Goal: Task Accomplishment & Management: Complete application form

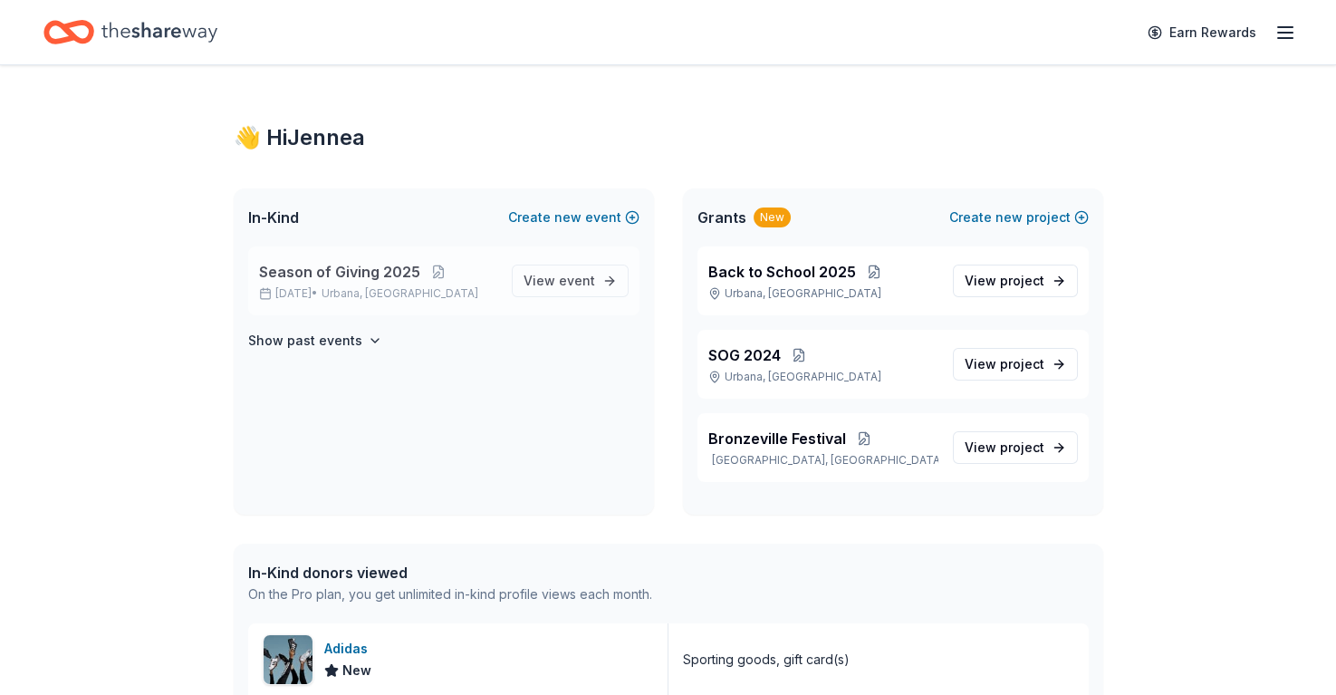
click at [400, 272] on span "Season of Giving 2025" at bounding box center [339, 272] width 161 height 22
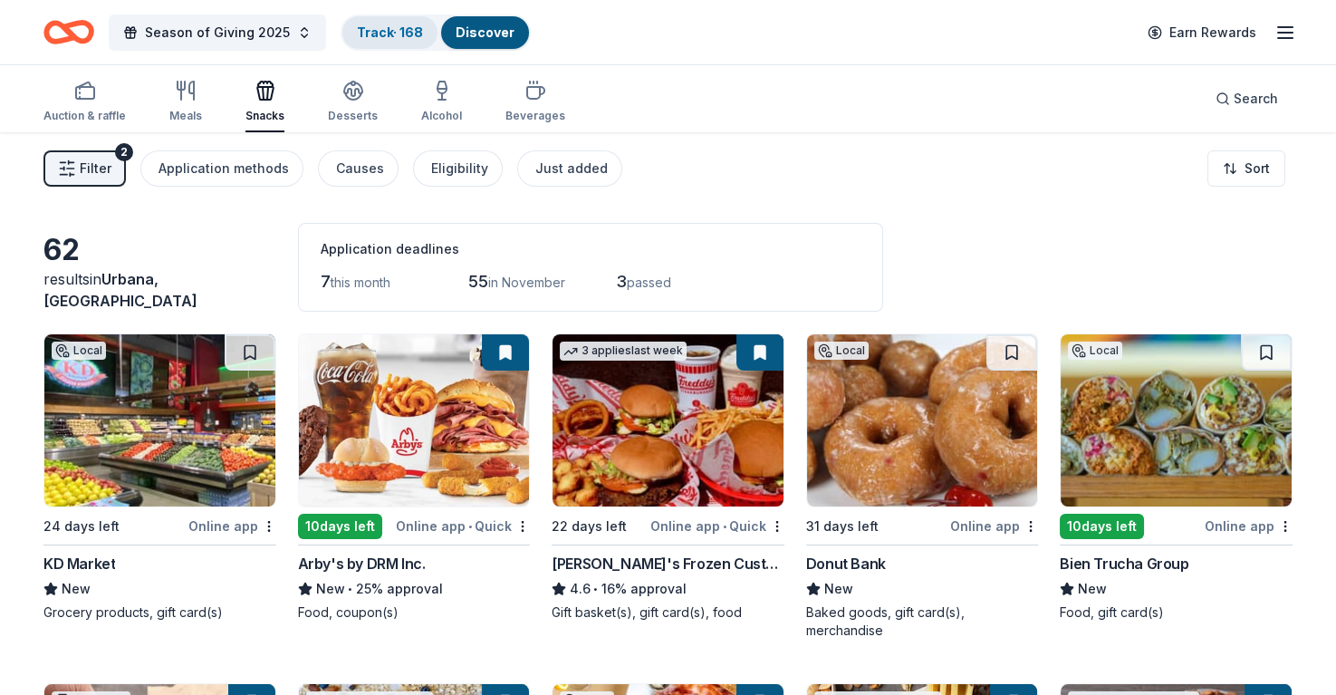
click at [379, 29] on link "Track · 168" at bounding box center [390, 31] width 66 height 15
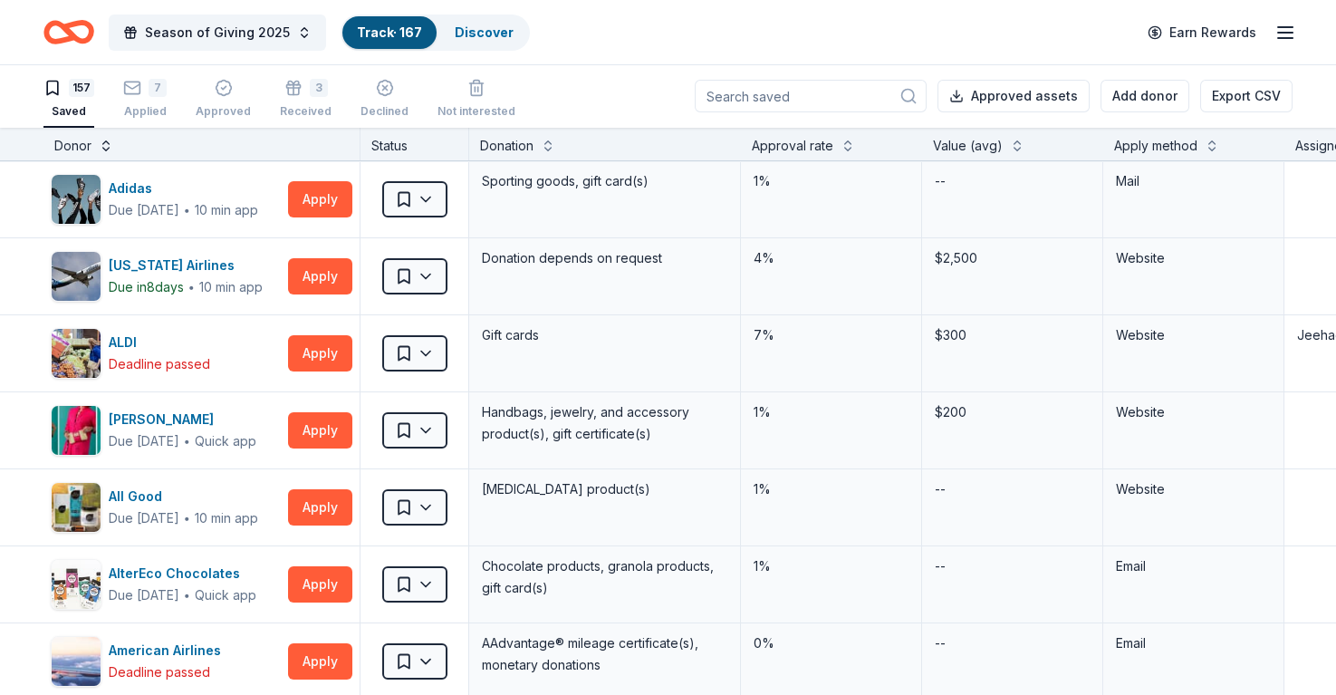
click at [110, 140] on button at bounding box center [106, 144] width 14 height 18
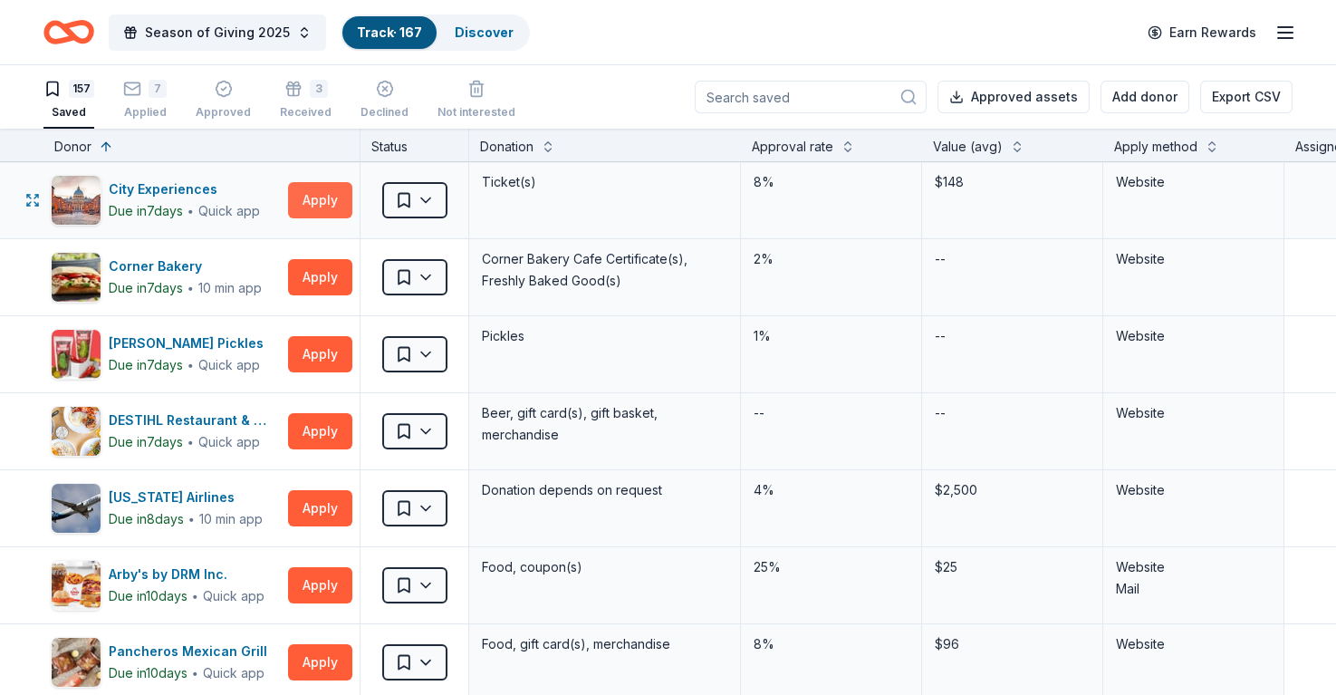
click at [333, 202] on button "Apply" at bounding box center [320, 200] width 64 height 36
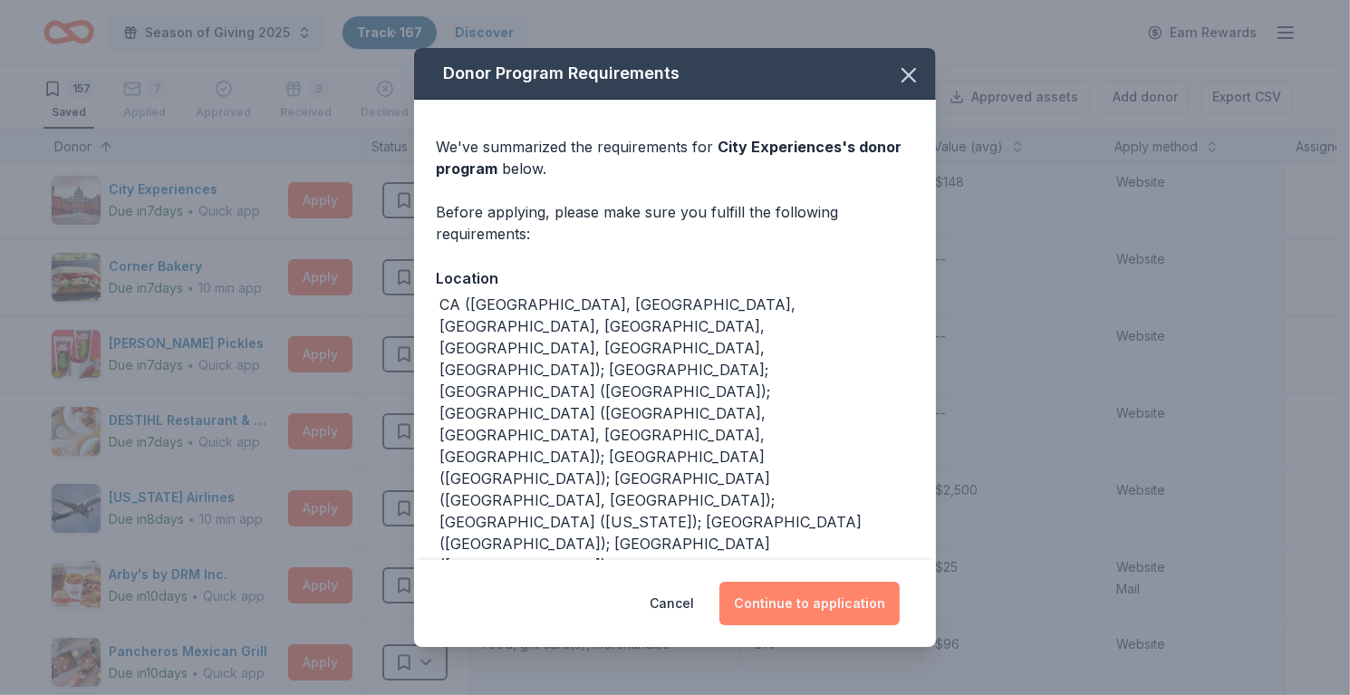
click at [795, 590] on button "Continue to application" at bounding box center [809, 603] width 180 height 43
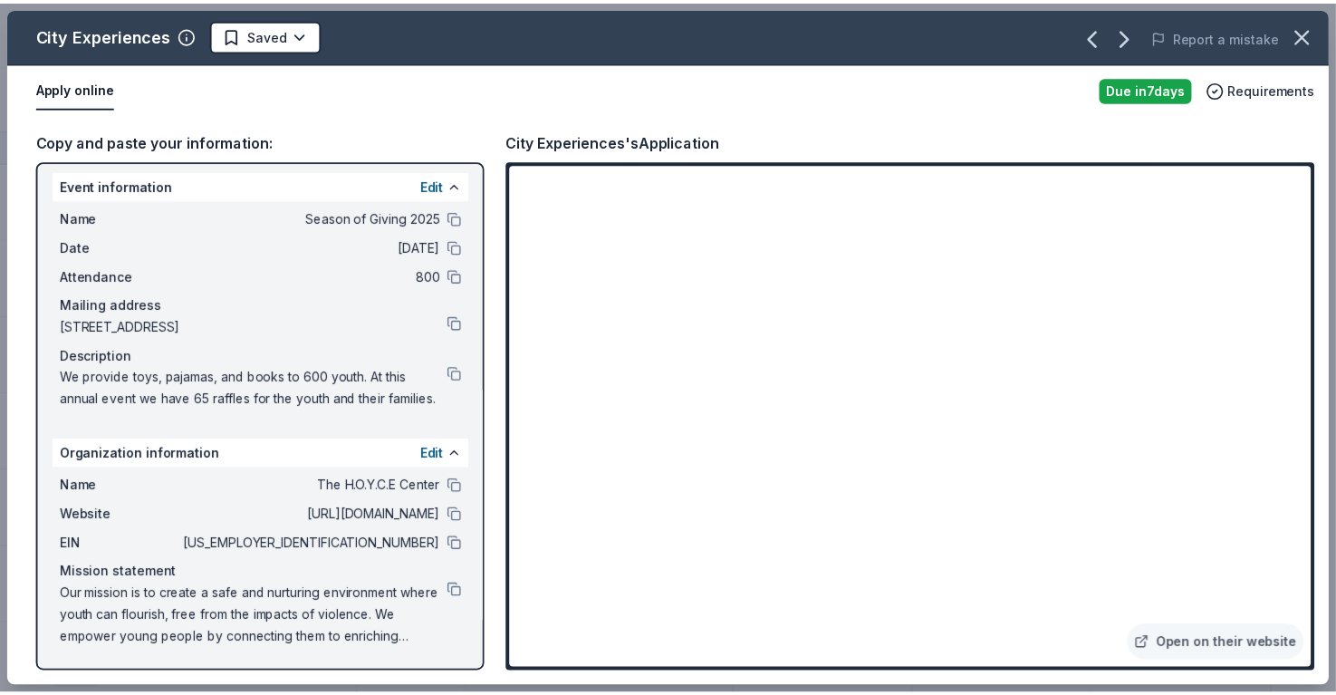
scroll to position [25, 0]
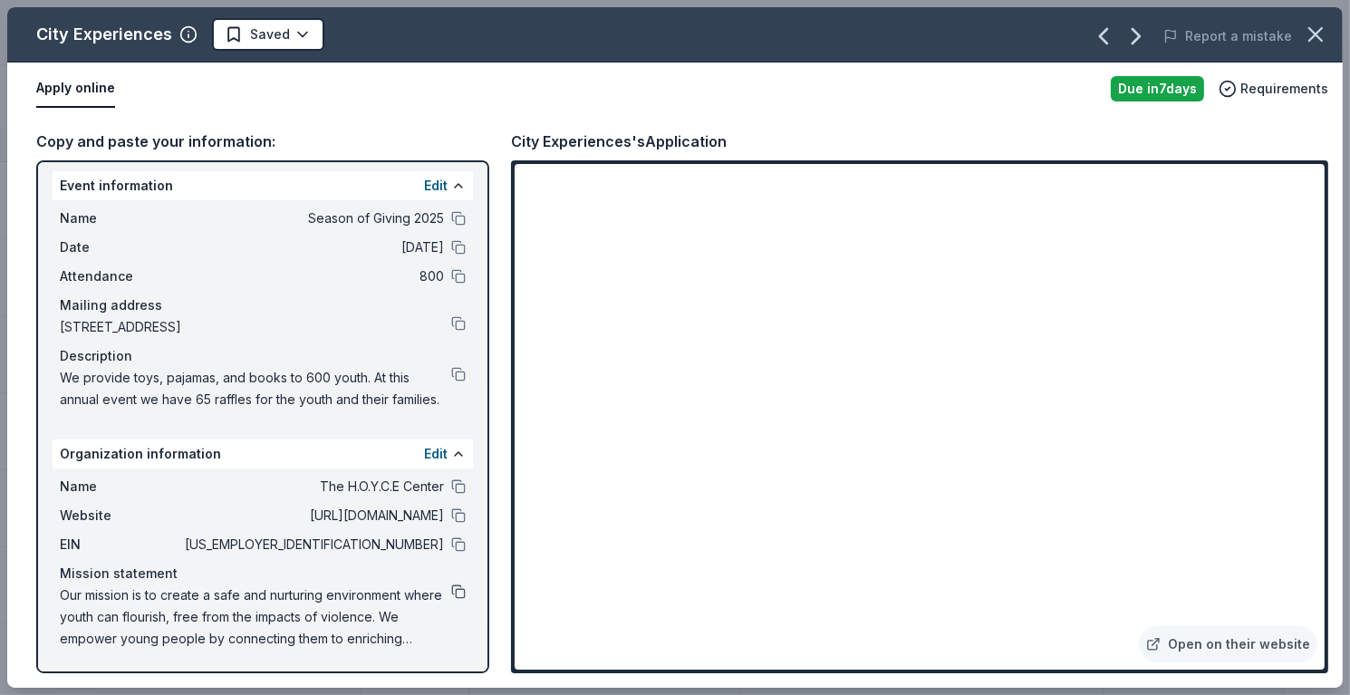
click at [451, 589] on button at bounding box center [458, 591] width 14 height 14
click at [283, 33] on html "Season of Giving 2025 Track · 167 Discover Earn Rewards 157 Saved 7 Applied App…" at bounding box center [675, 347] width 1350 height 695
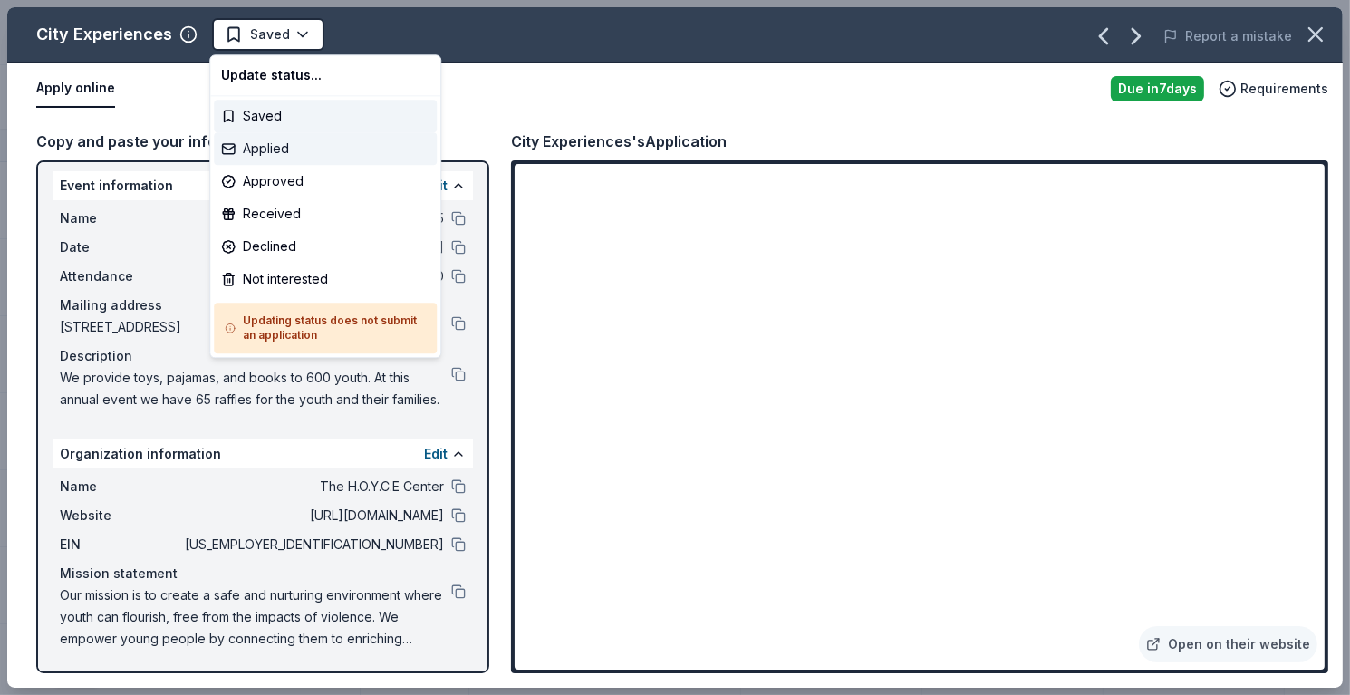
click at [295, 157] on div "Applied" at bounding box center [325, 148] width 223 height 33
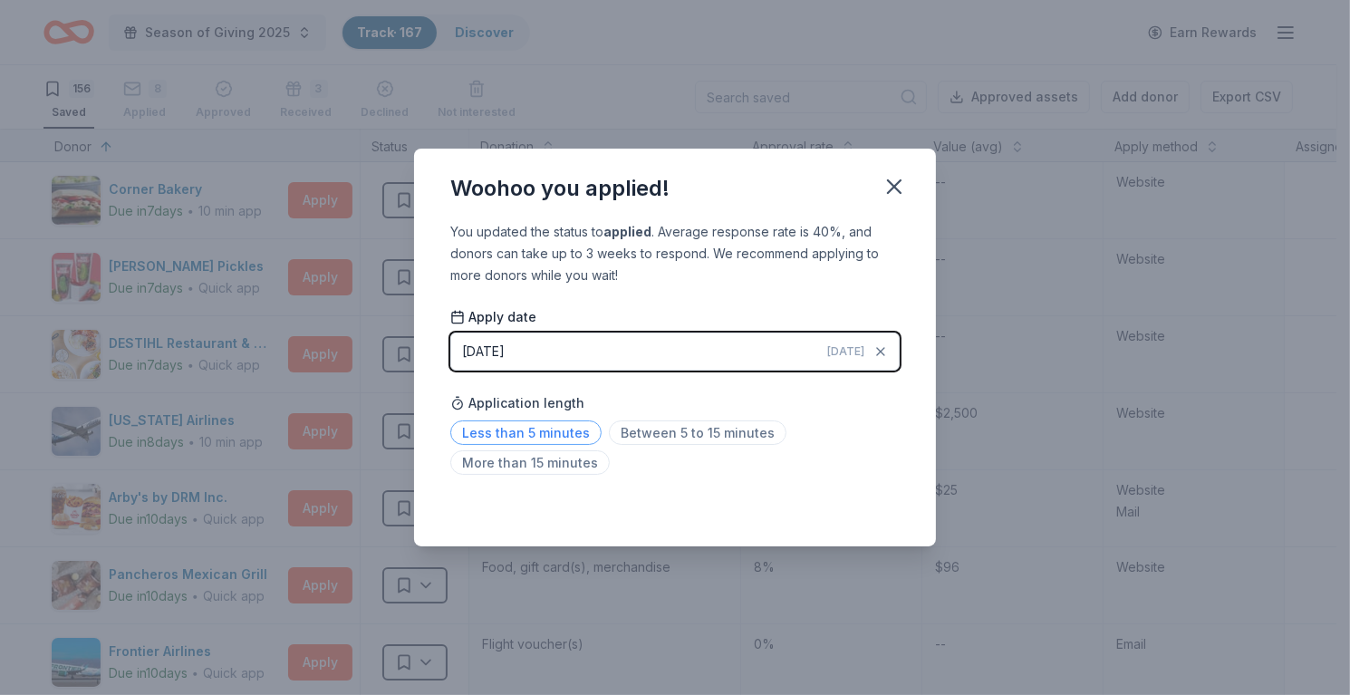
click at [544, 434] on span "Less than 5 minutes" at bounding box center [525, 432] width 151 height 24
click at [857, 504] on div "Saved" at bounding box center [674, 507] width 449 height 22
click at [891, 192] on icon "button" at bounding box center [894, 186] width 25 height 25
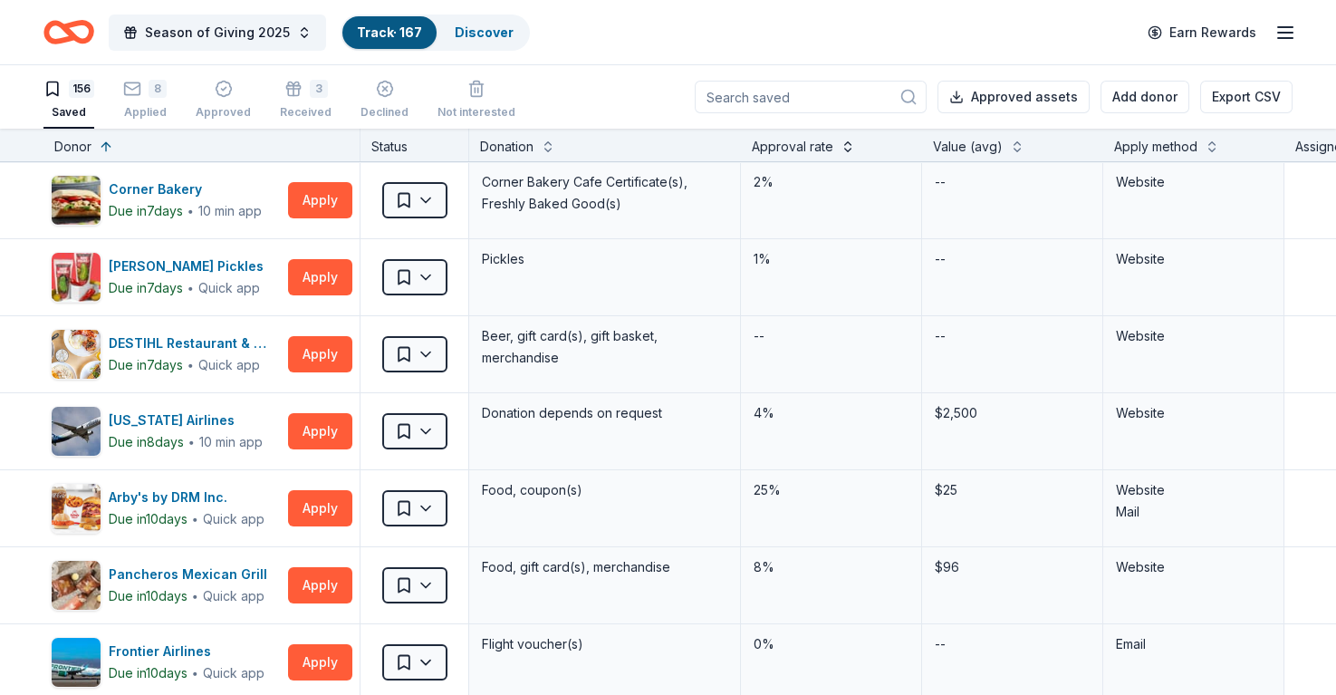
click at [843, 143] on button at bounding box center [848, 145] width 14 height 18
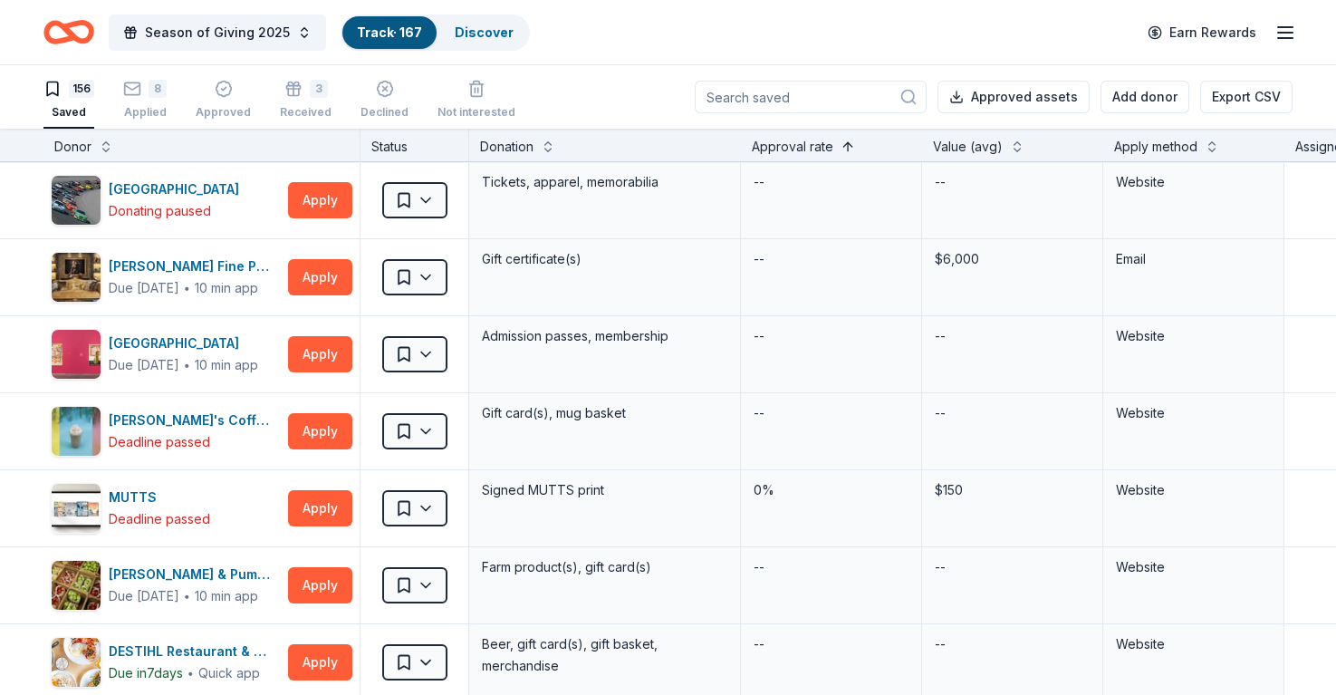
click at [843, 143] on button at bounding box center [848, 145] width 14 height 18
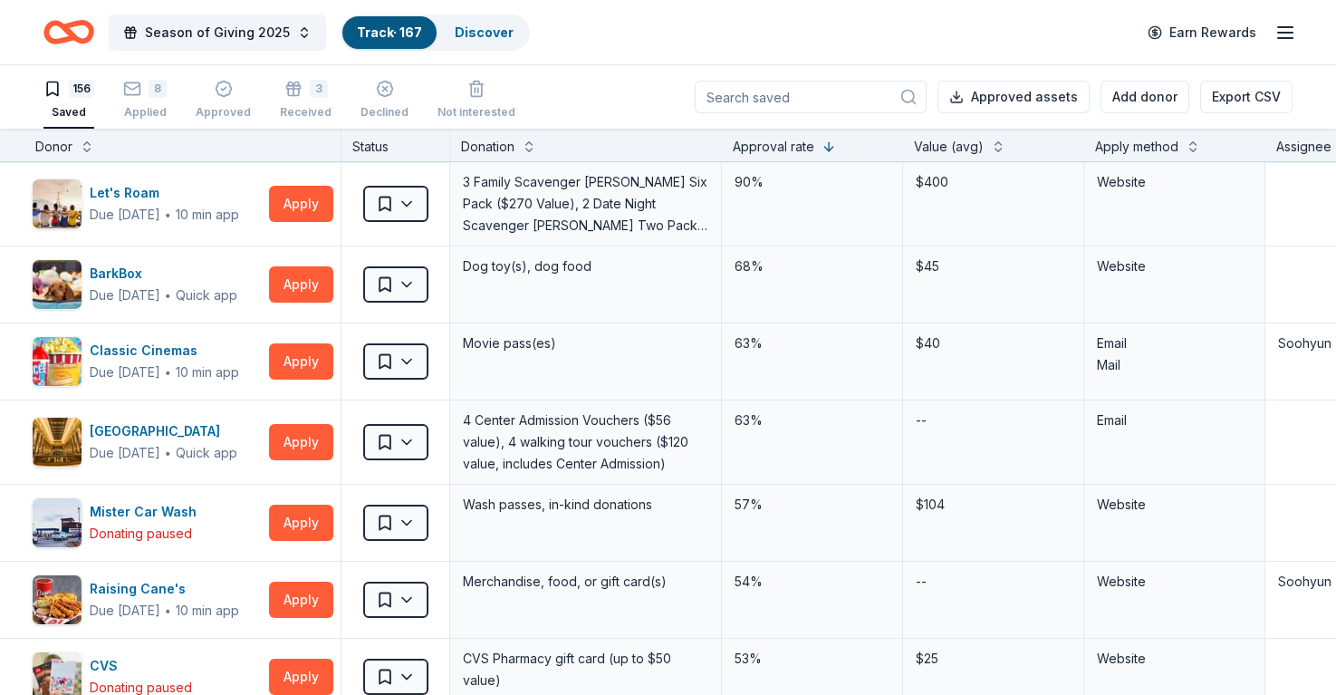
scroll to position [0, 0]
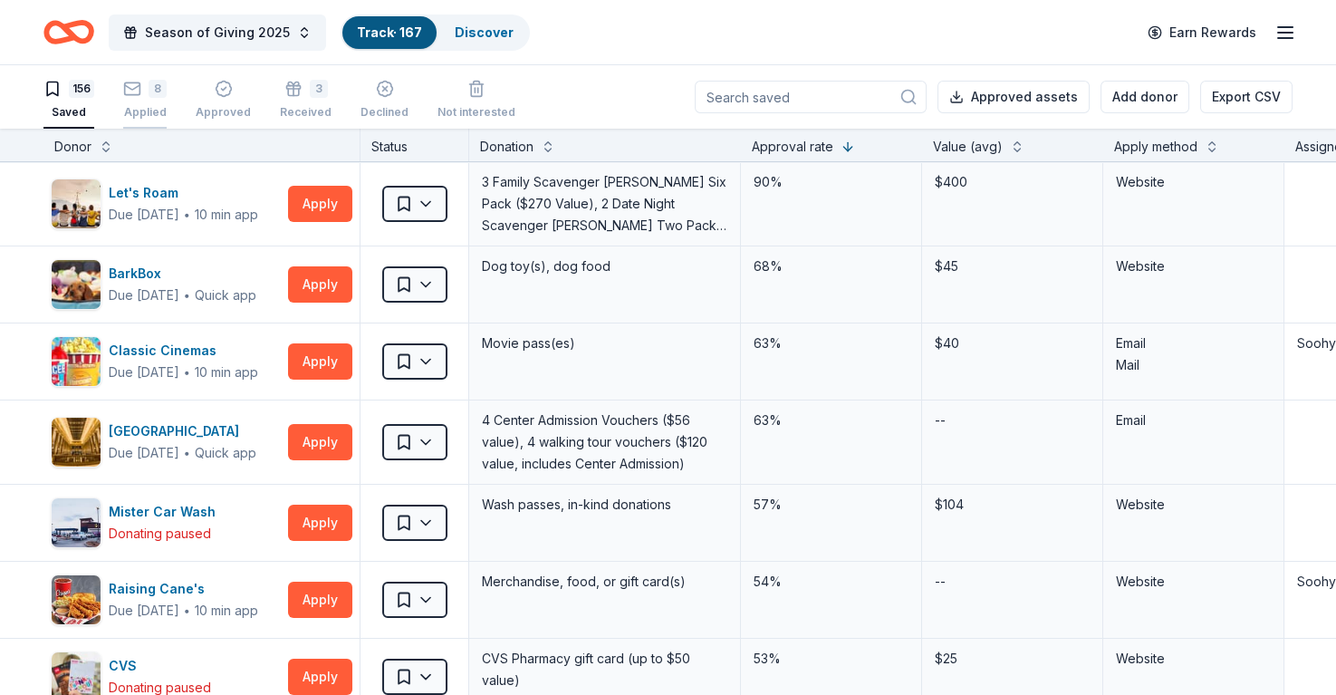
click at [141, 86] on div "8" at bounding box center [144, 89] width 43 height 18
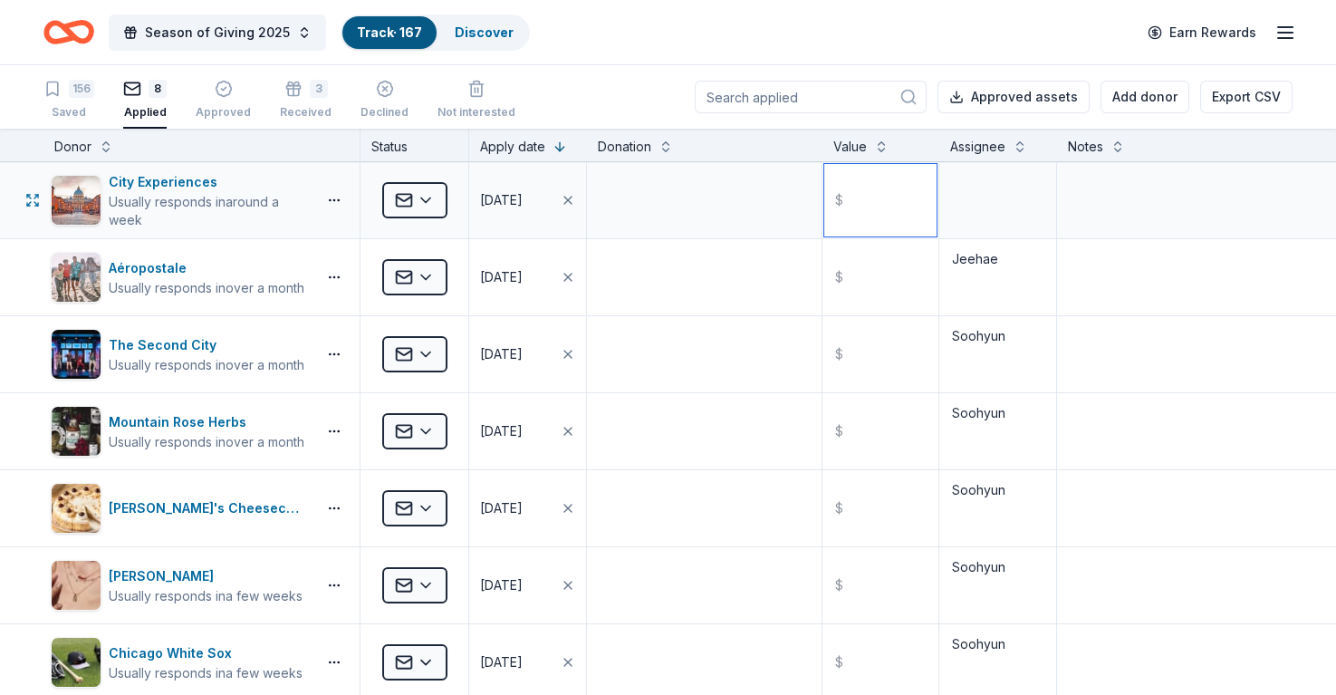
click at [921, 188] on input "text" at bounding box center [881, 200] width 113 height 72
click at [957, 188] on textarea at bounding box center [997, 200] width 113 height 72
type textarea "Soohyun"
click at [72, 102] on div "156 Saved" at bounding box center [68, 100] width 51 height 40
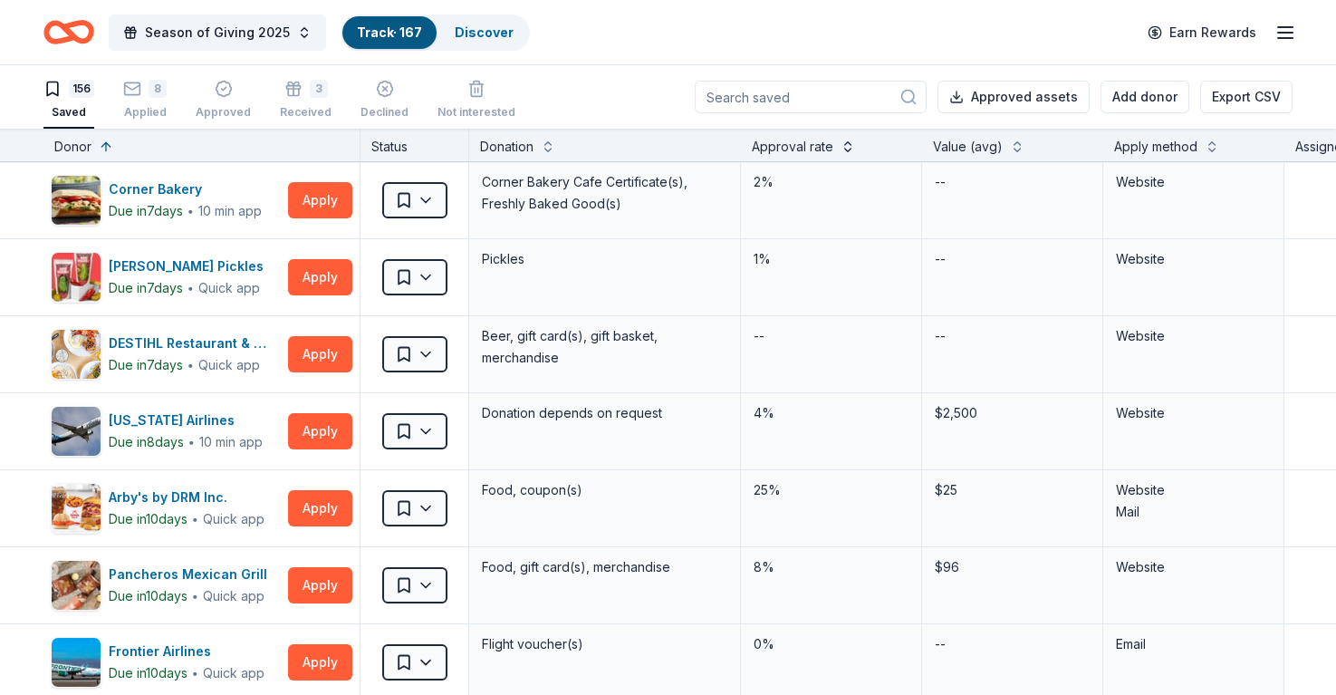
click at [846, 141] on button at bounding box center [848, 145] width 14 height 18
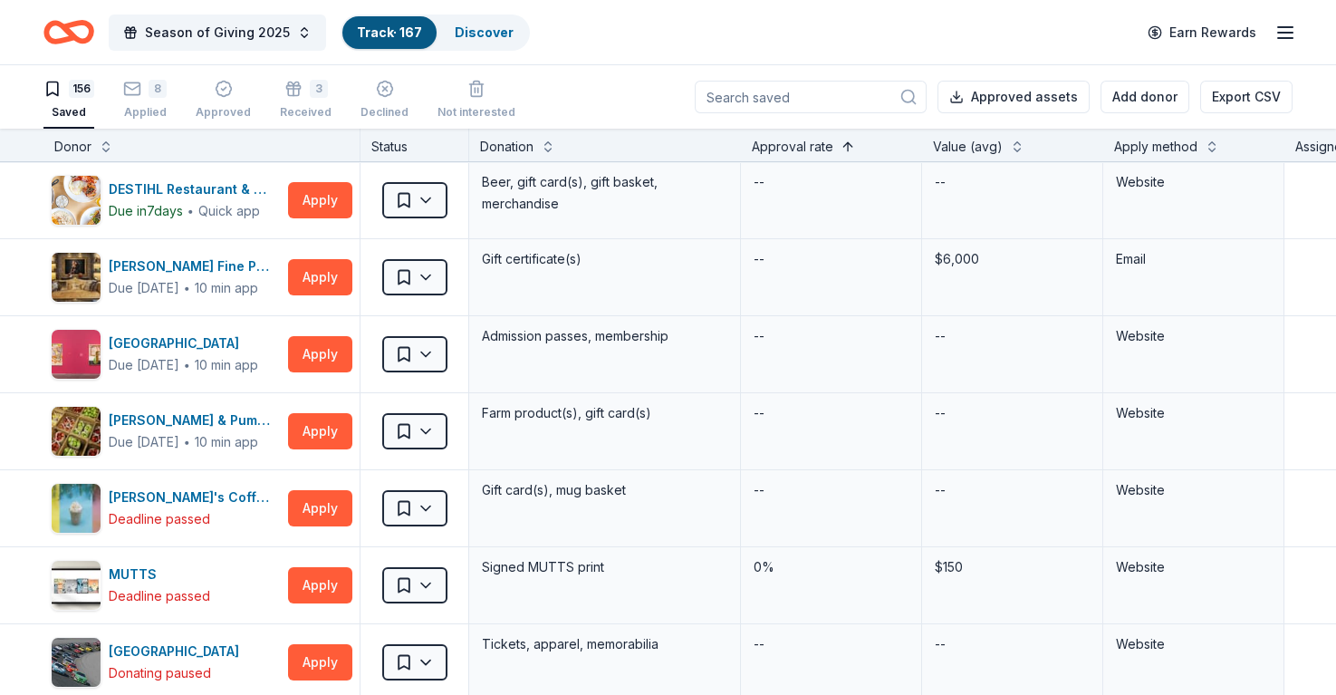
click at [846, 141] on button at bounding box center [848, 145] width 14 height 18
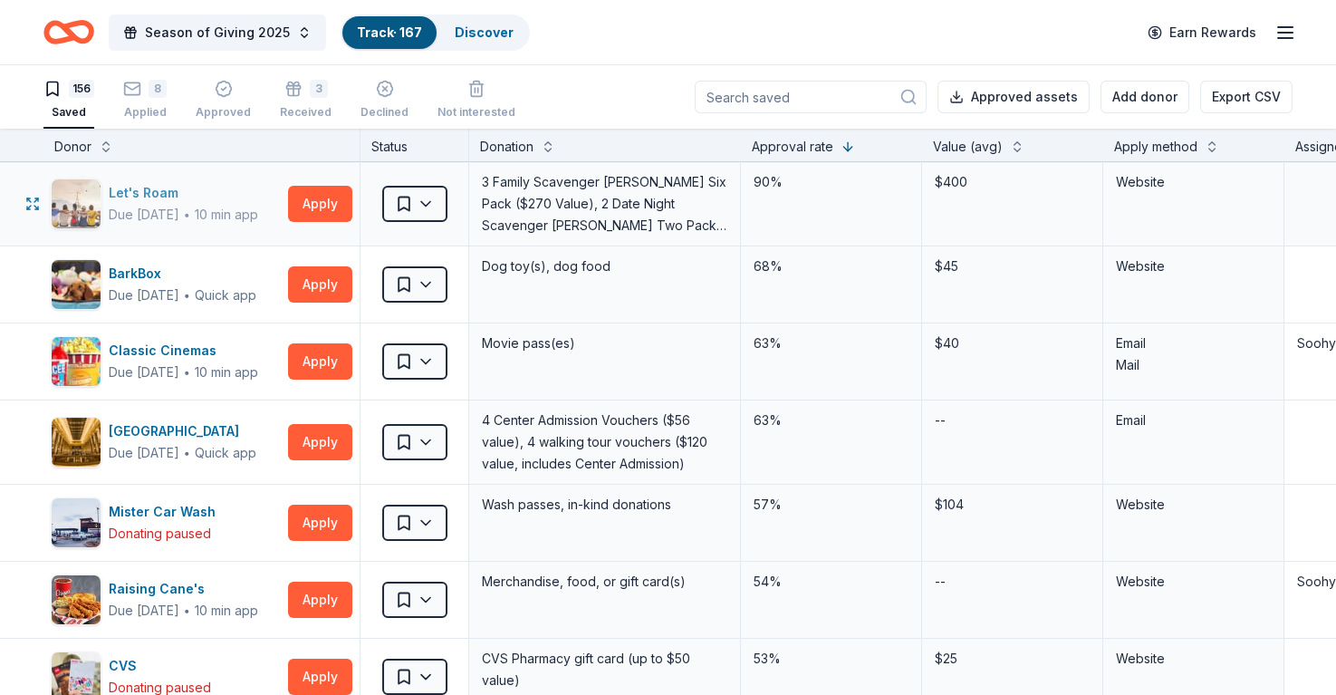
drag, startPoint x: 325, startPoint y: 204, endPoint x: 159, endPoint y: 203, distance: 165.8
click at [159, 207] on div "Let's Roam Due in 22 days ∙ 10 min app Apply" at bounding box center [201, 203] width 316 height 83
click at [310, 200] on button "Apply" at bounding box center [320, 204] width 64 height 36
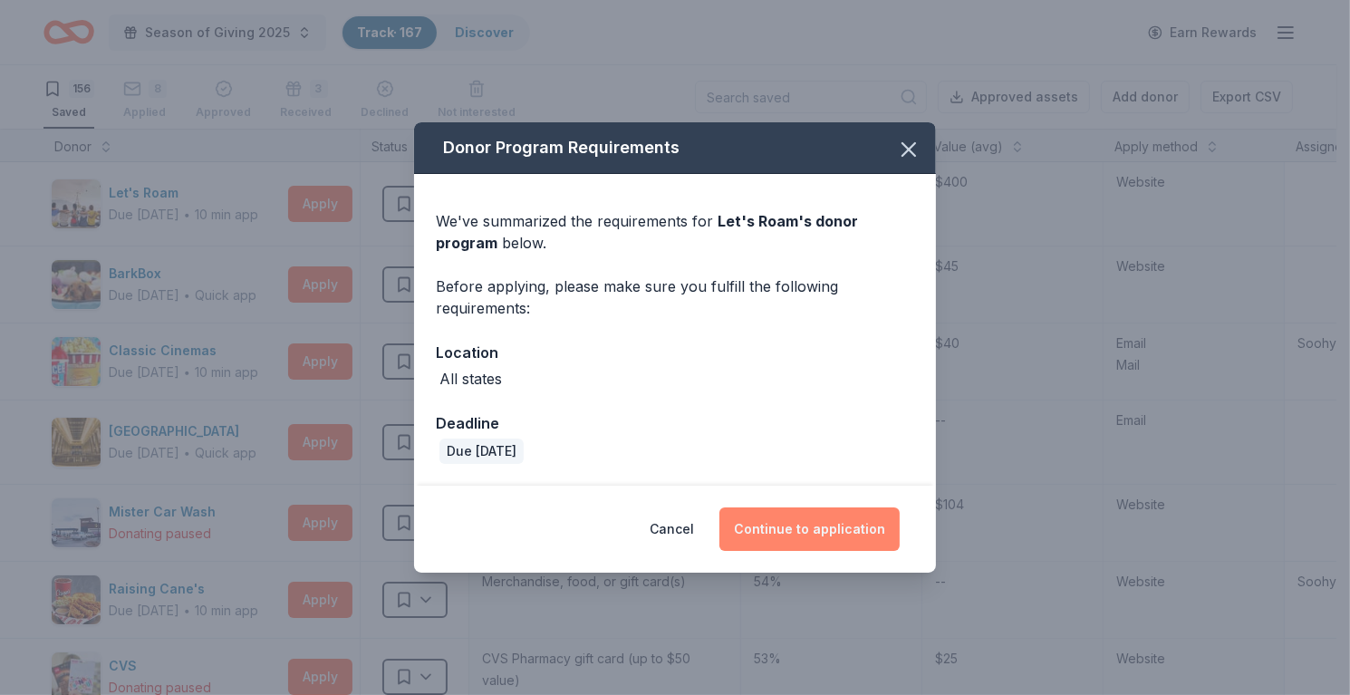
click at [805, 528] on button "Continue to application" at bounding box center [809, 528] width 180 height 43
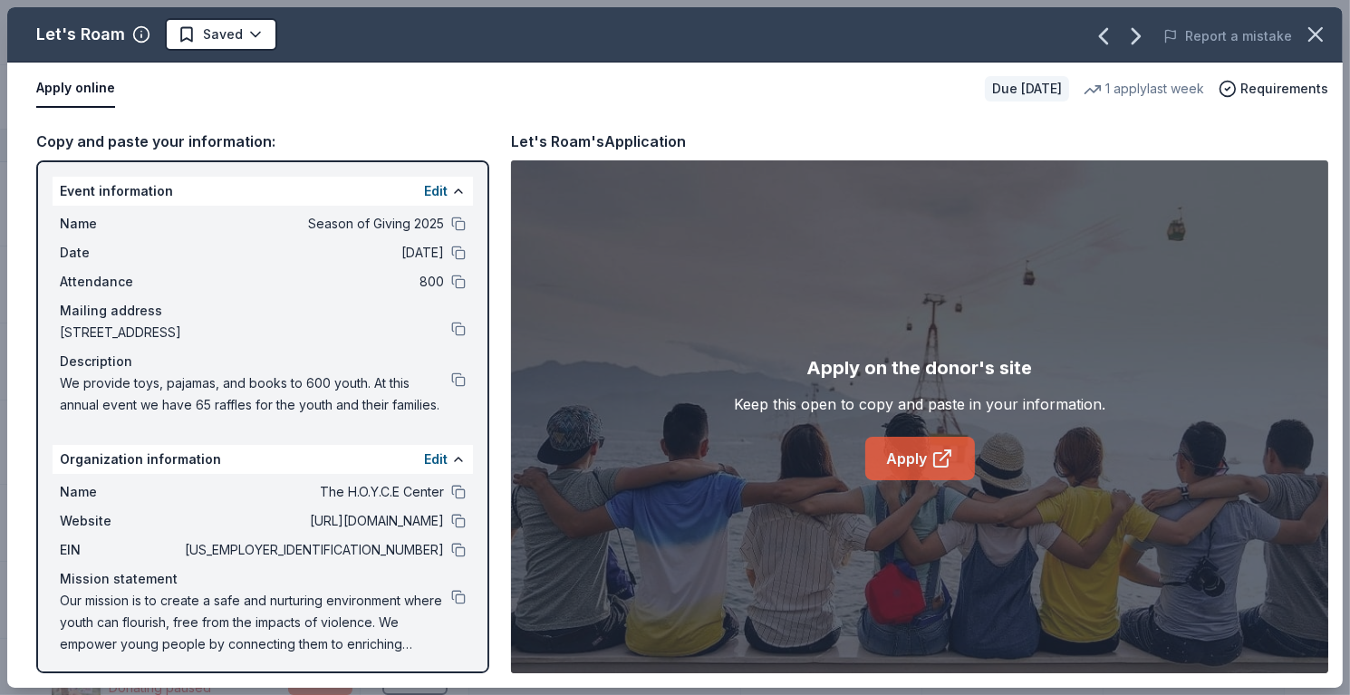
click at [914, 457] on link "Apply" at bounding box center [920, 458] width 110 height 43
click at [1302, 42] on button "button" at bounding box center [1316, 34] width 40 height 40
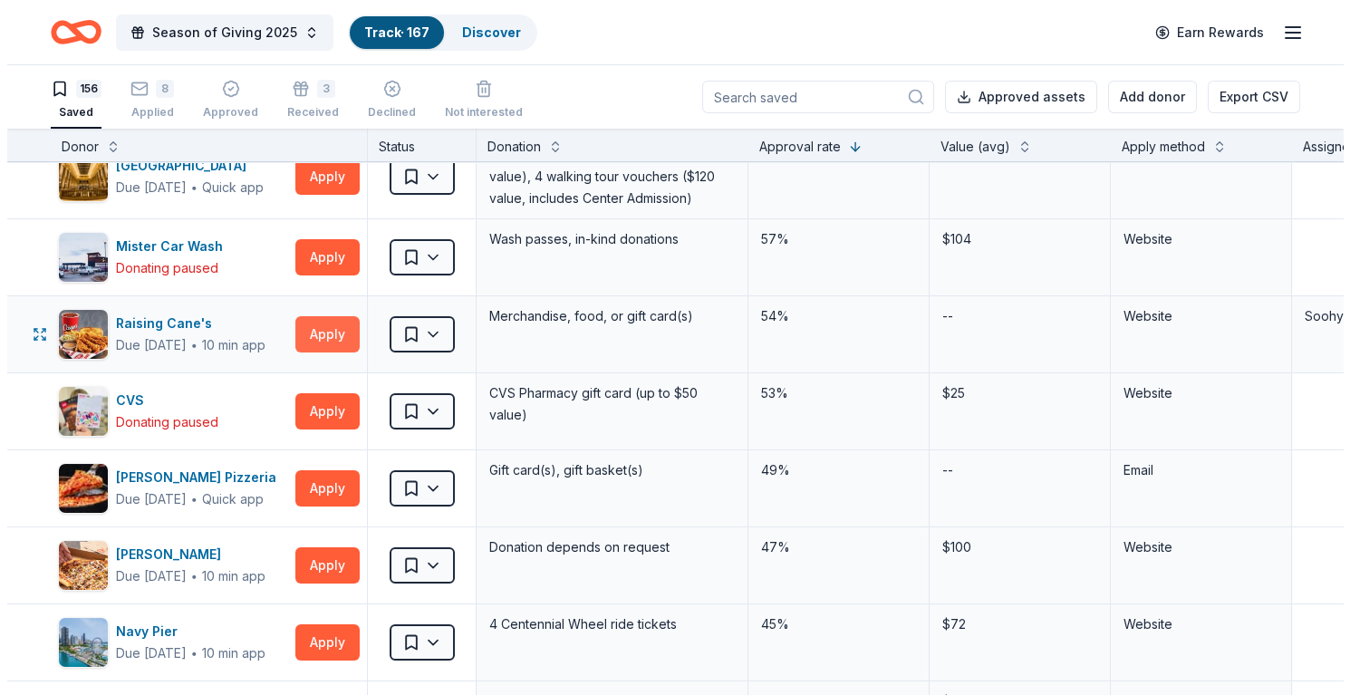
scroll to position [272, 0]
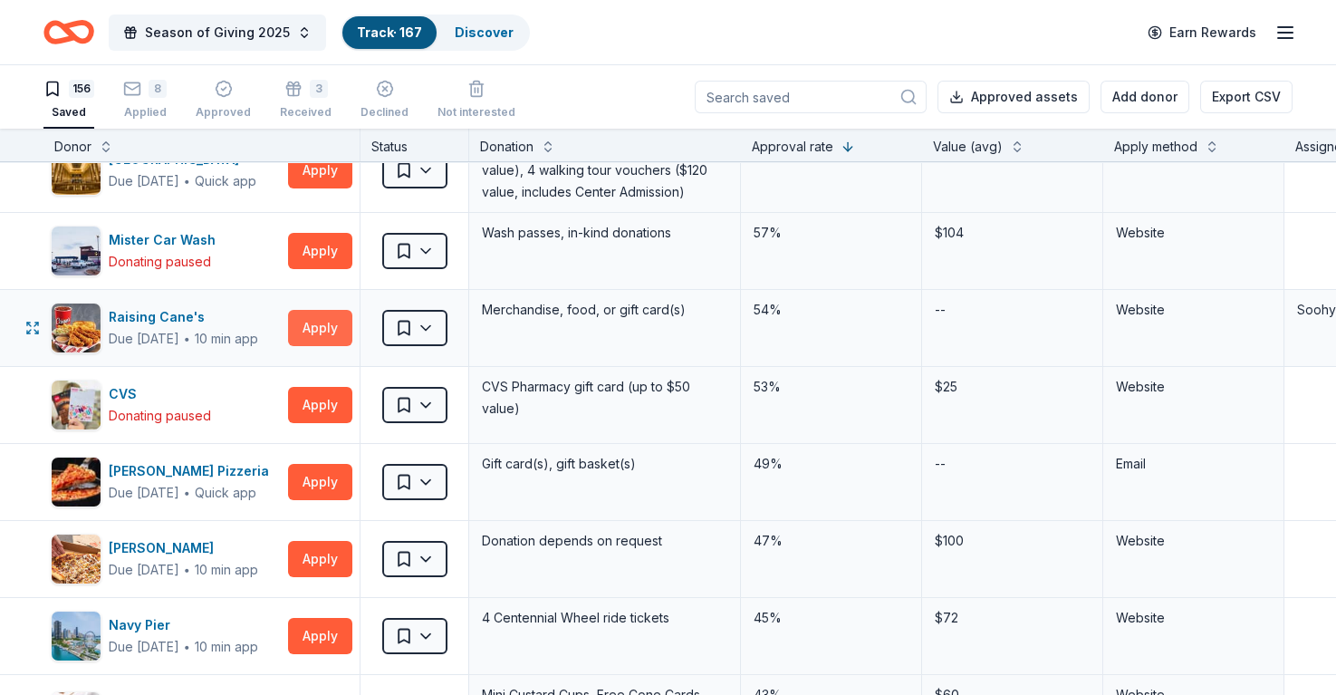
click at [316, 325] on button "Apply" at bounding box center [320, 328] width 64 height 36
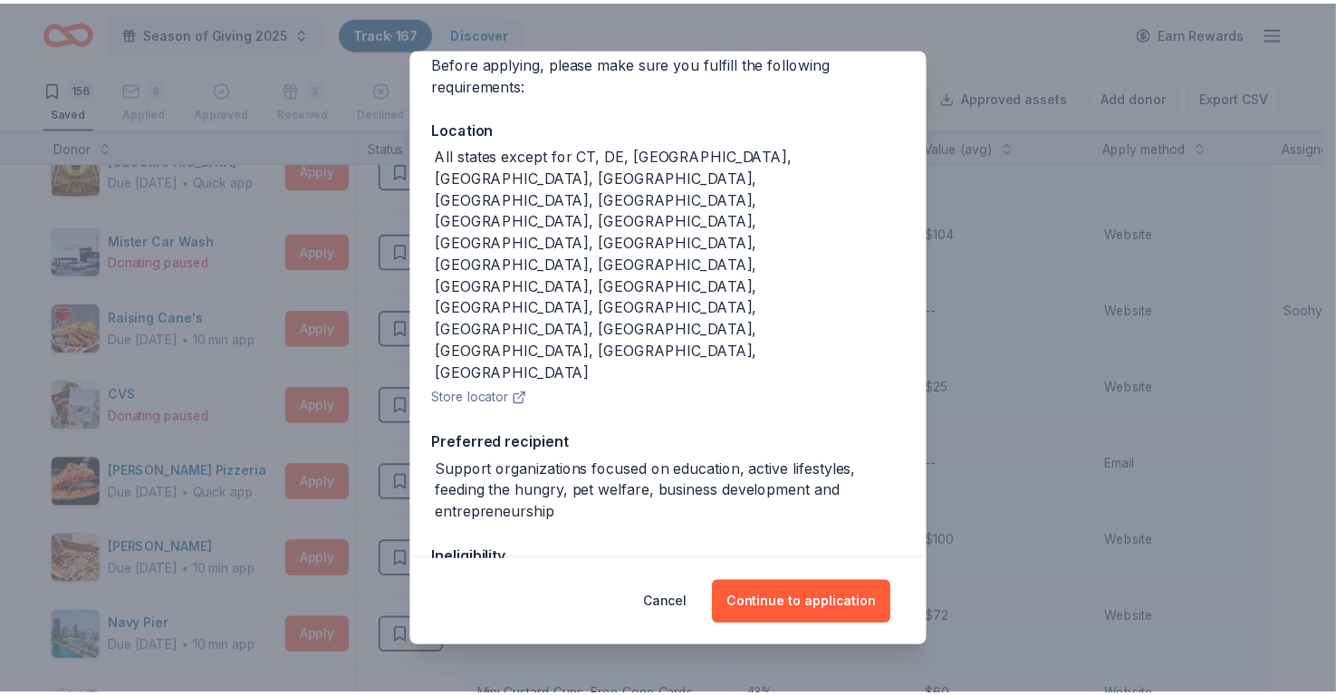
scroll to position [154, 0]
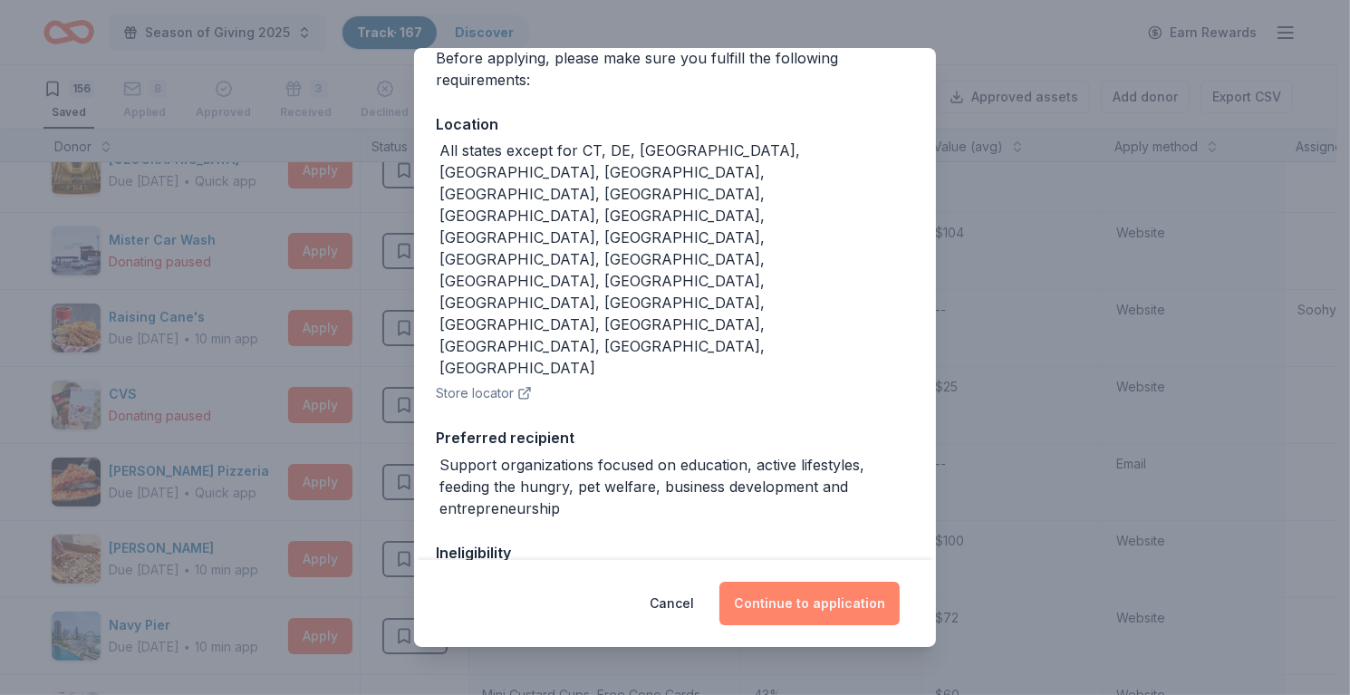
click at [825, 596] on button "Continue to application" at bounding box center [809, 603] width 180 height 43
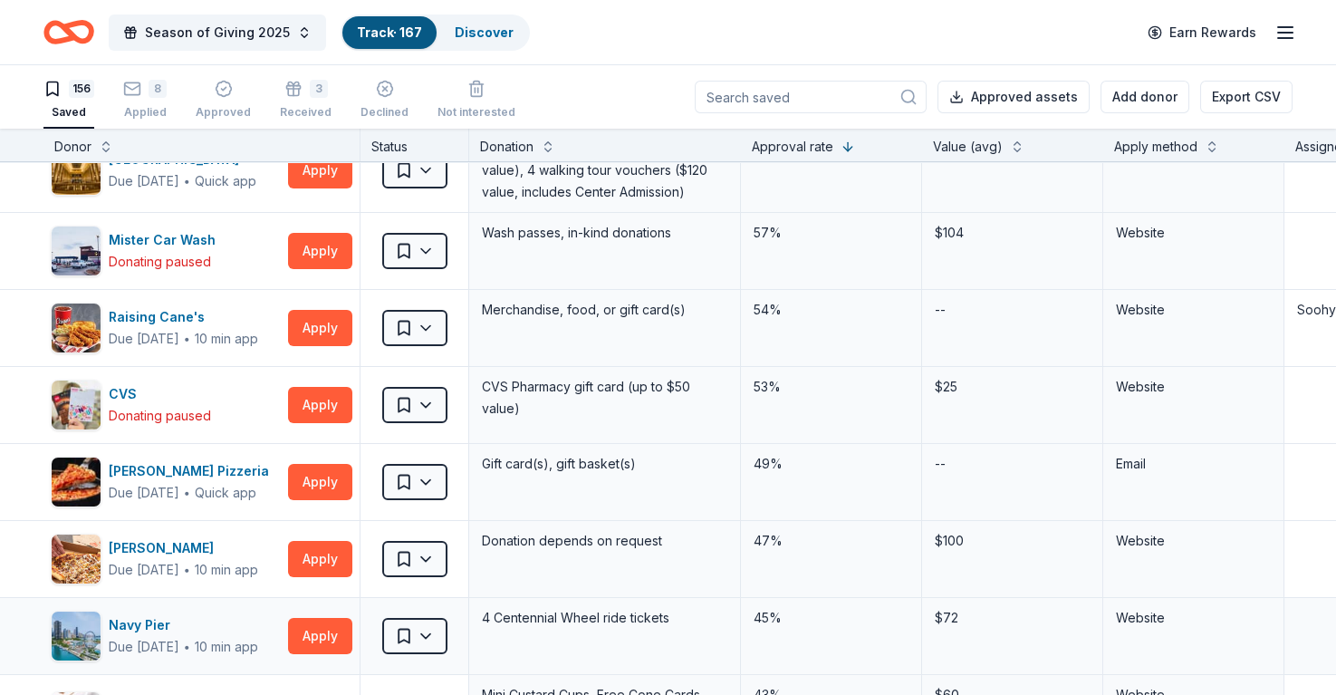
scroll to position [0, 0]
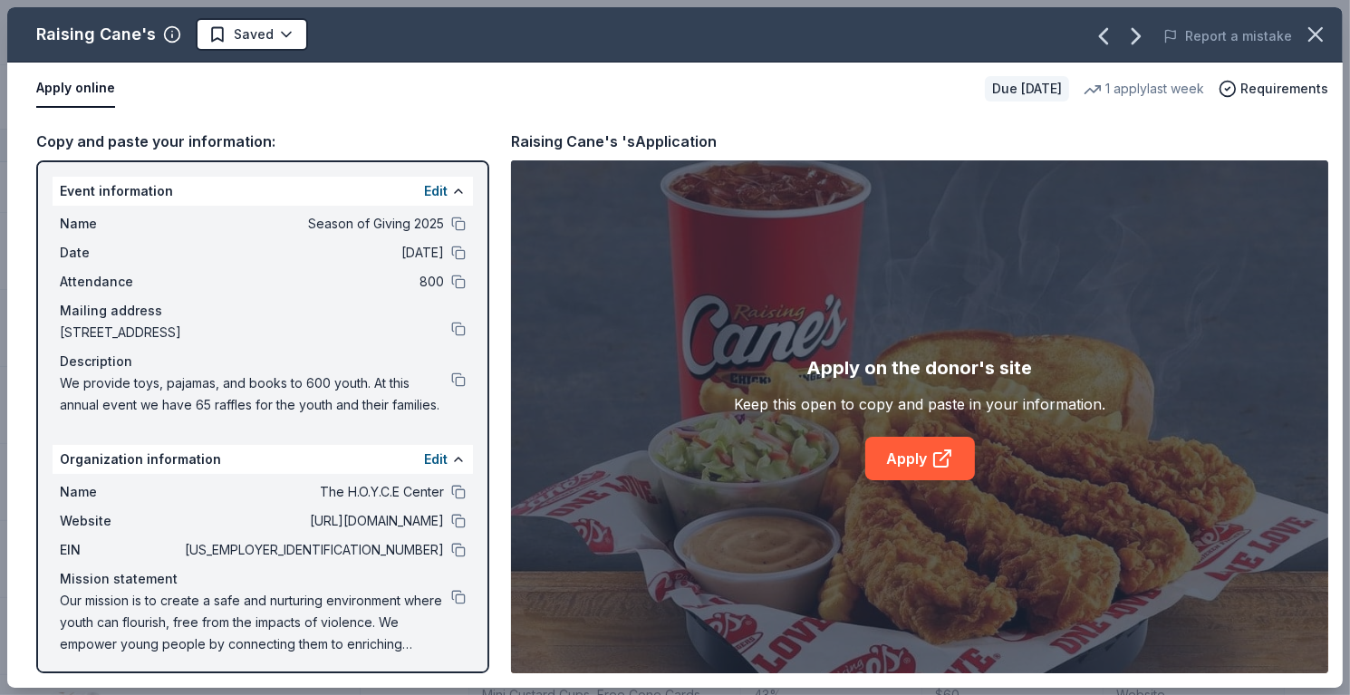
click at [932, 482] on div "Apply on the donor's site Keep this open to copy and paste in your information.…" at bounding box center [919, 416] width 817 height 513
click at [940, 461] on icon at bounding box center [942, 459] width 22 height 22
click at [1320, 33] on icon "button" at bounding box center [1315, 34] width 25 height 25
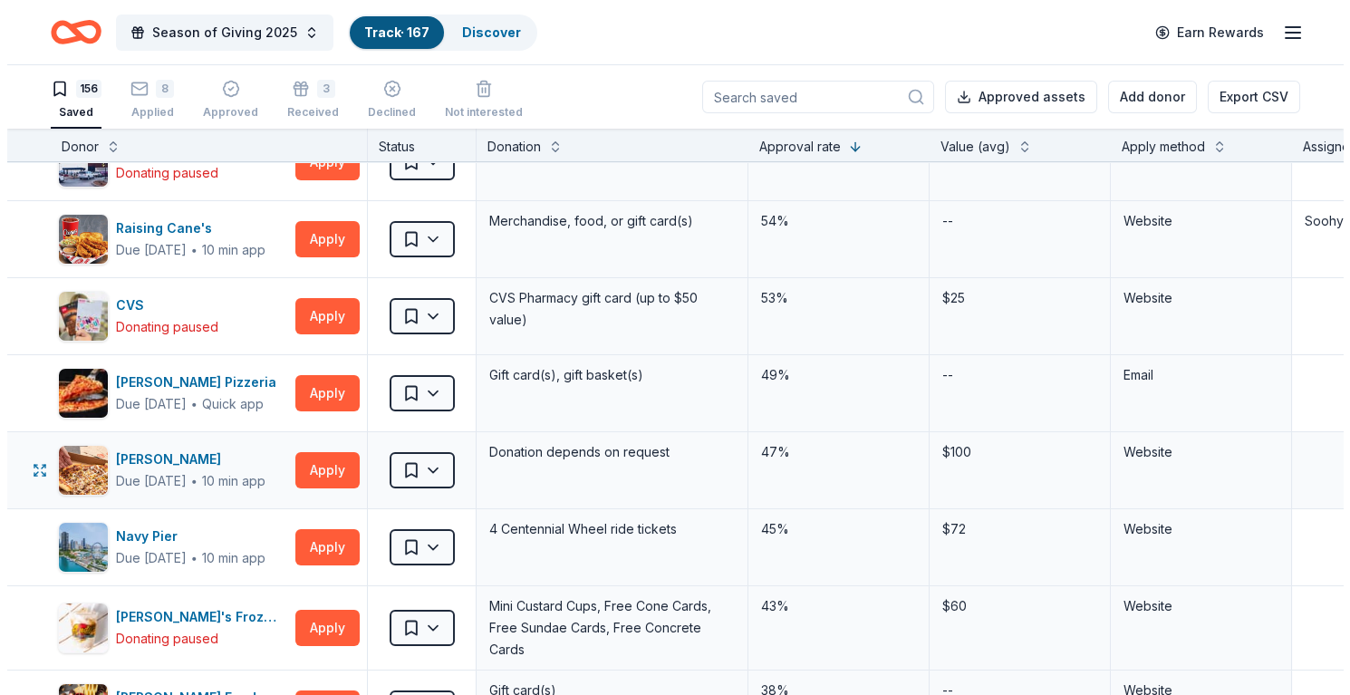
scroll to position [362, 0]
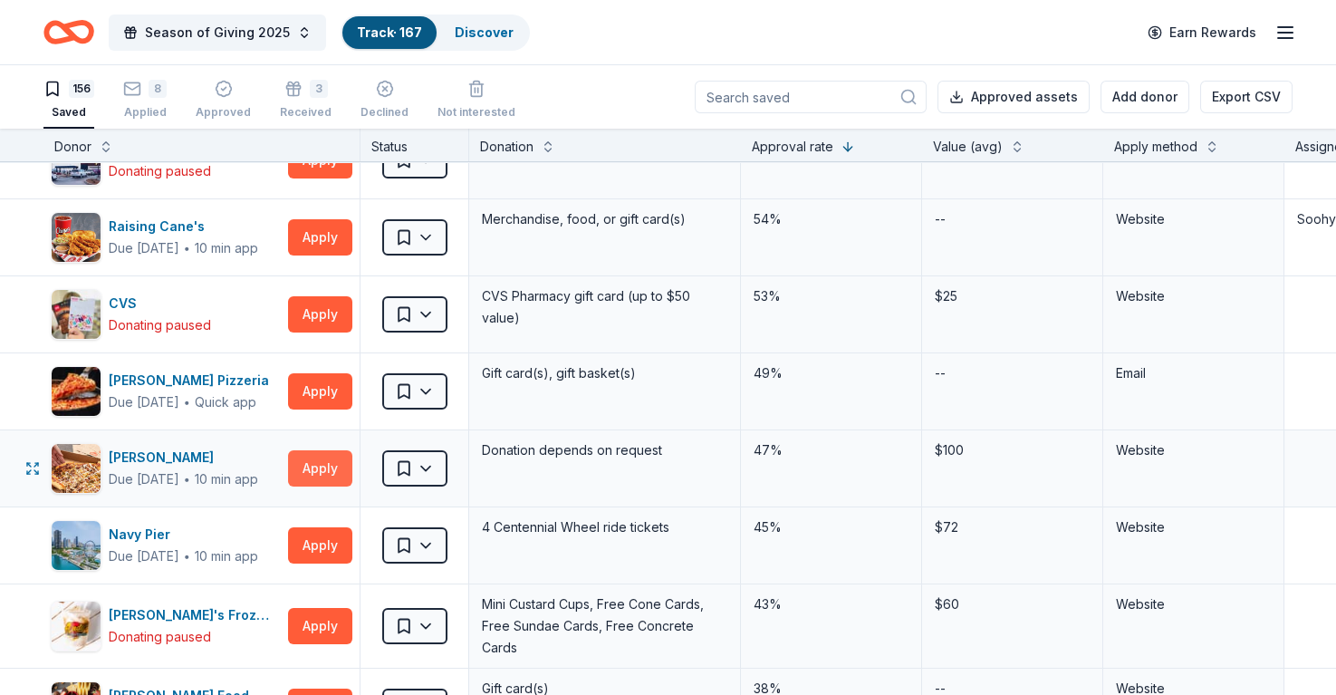
click at [317, 463] on button "Apply" at bounding box center [320, 468] width 64 height 36
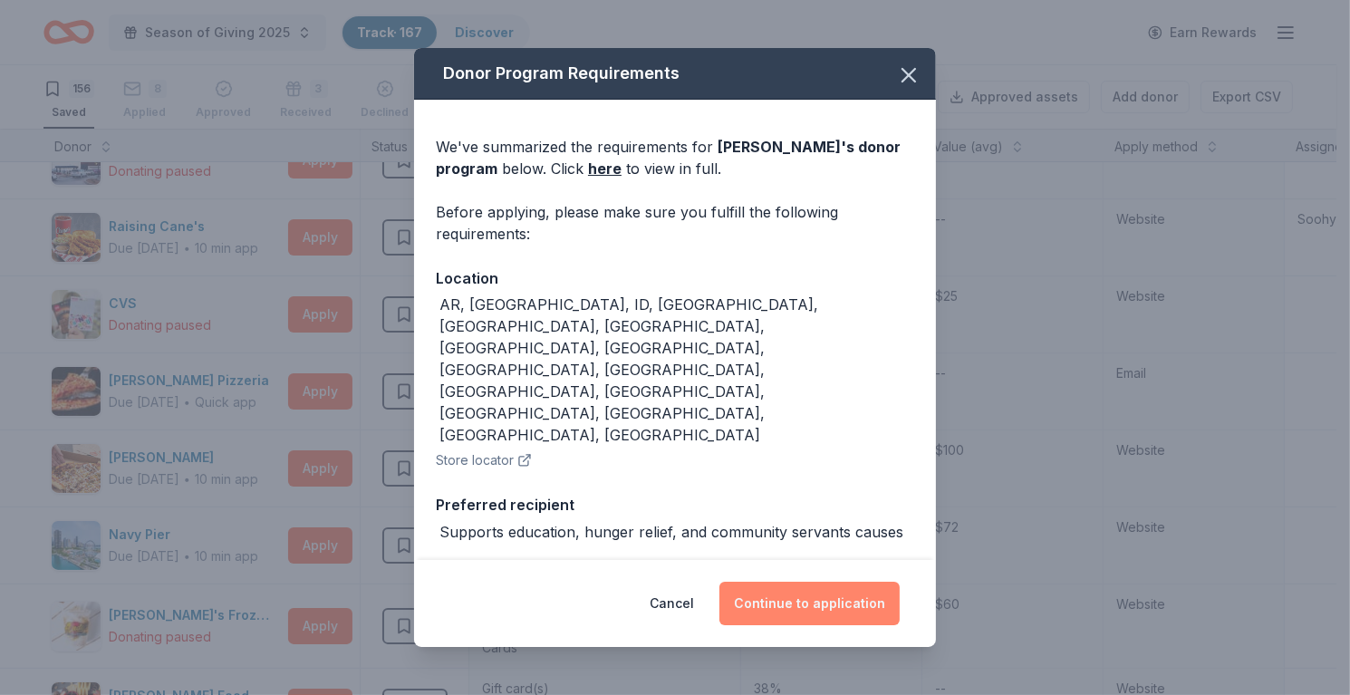
click at [775, 603] on button "Continue to application" at bounding box center [809, 603] width 180 height 43
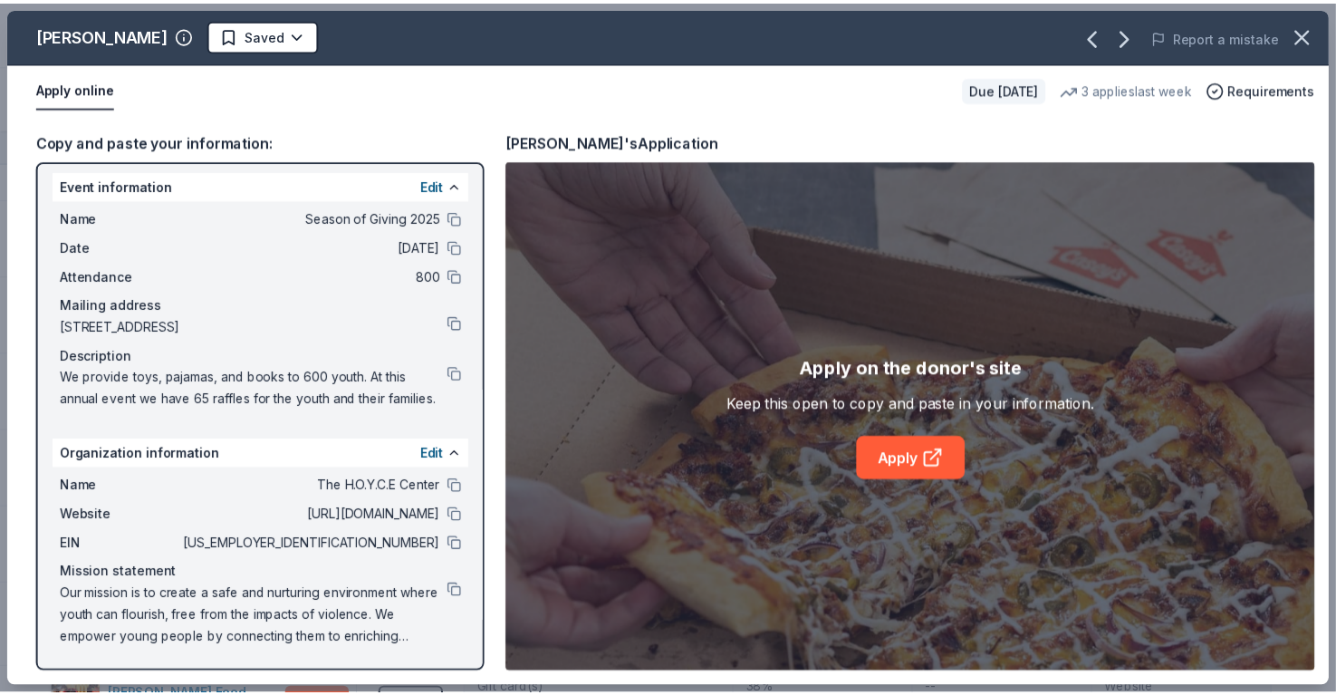
scroll to position [25, 0]
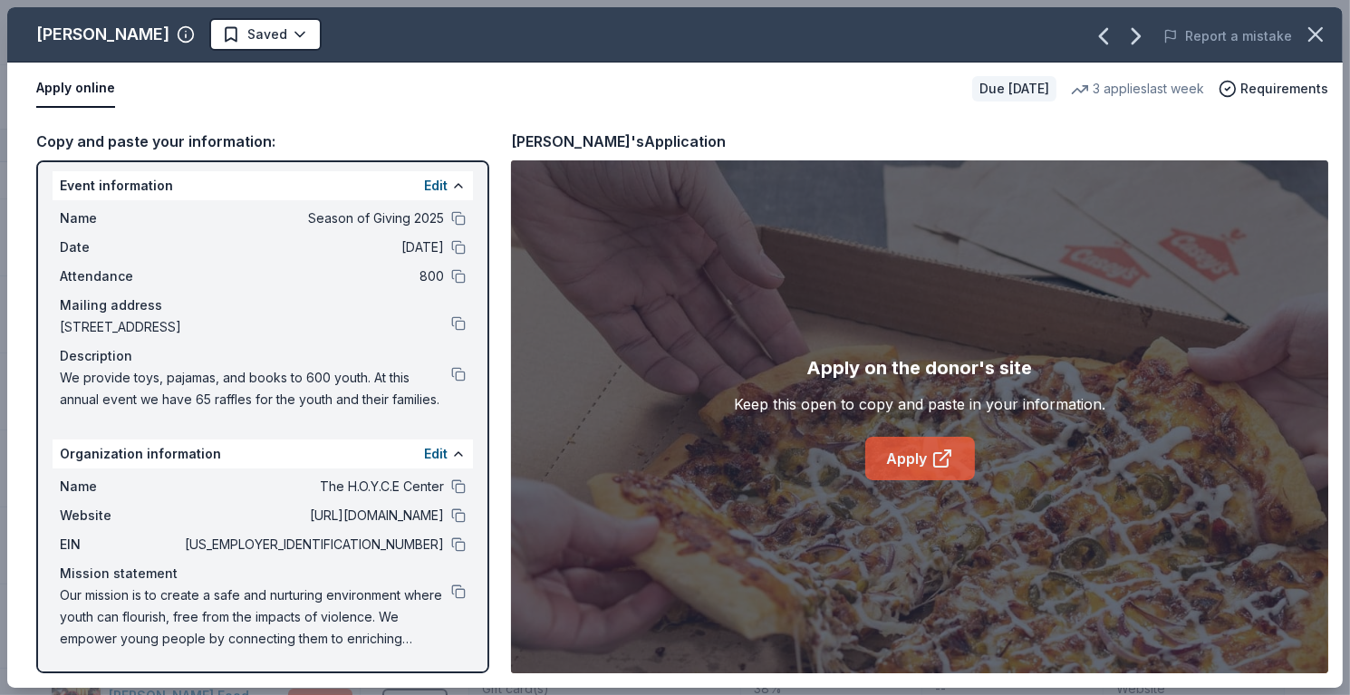
click at [912, 449] on link "Apply" at bounding box center [920, 458] width 110 height 43
click at [1314, 35] on icon "button" at bounding box center [1315, 34] width 13 height 13
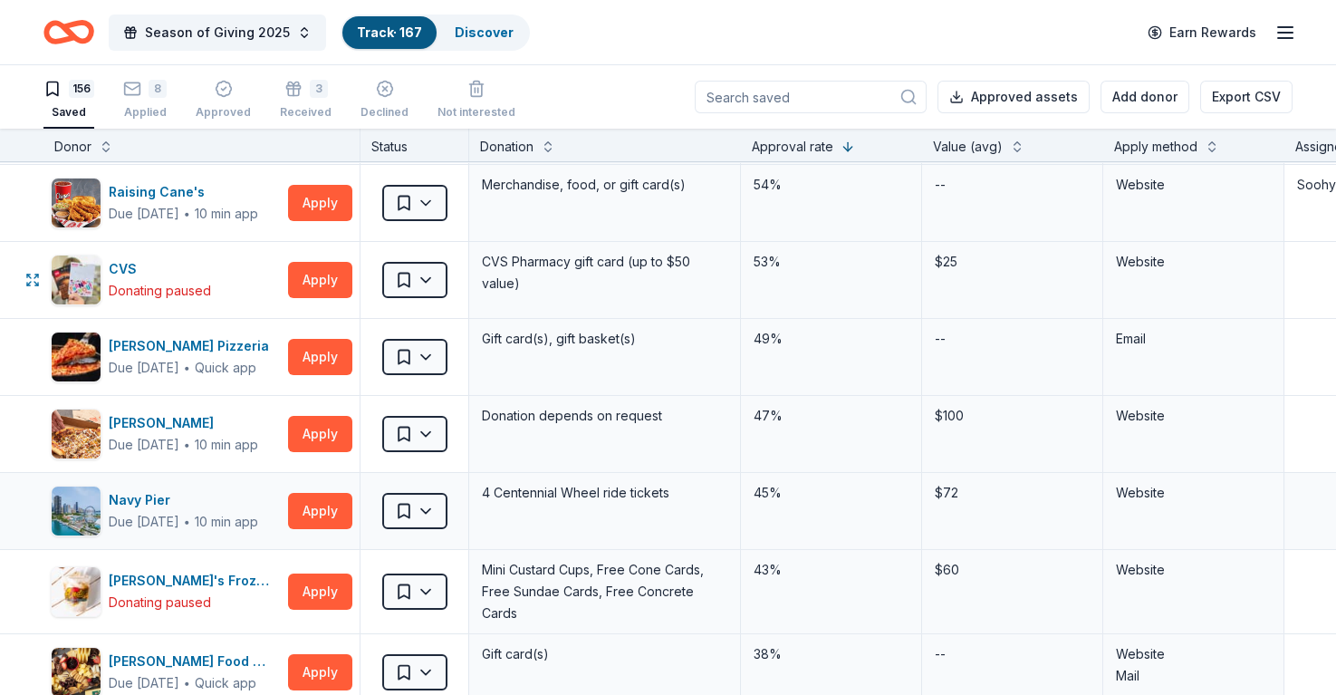
scroll to position [453, 0]
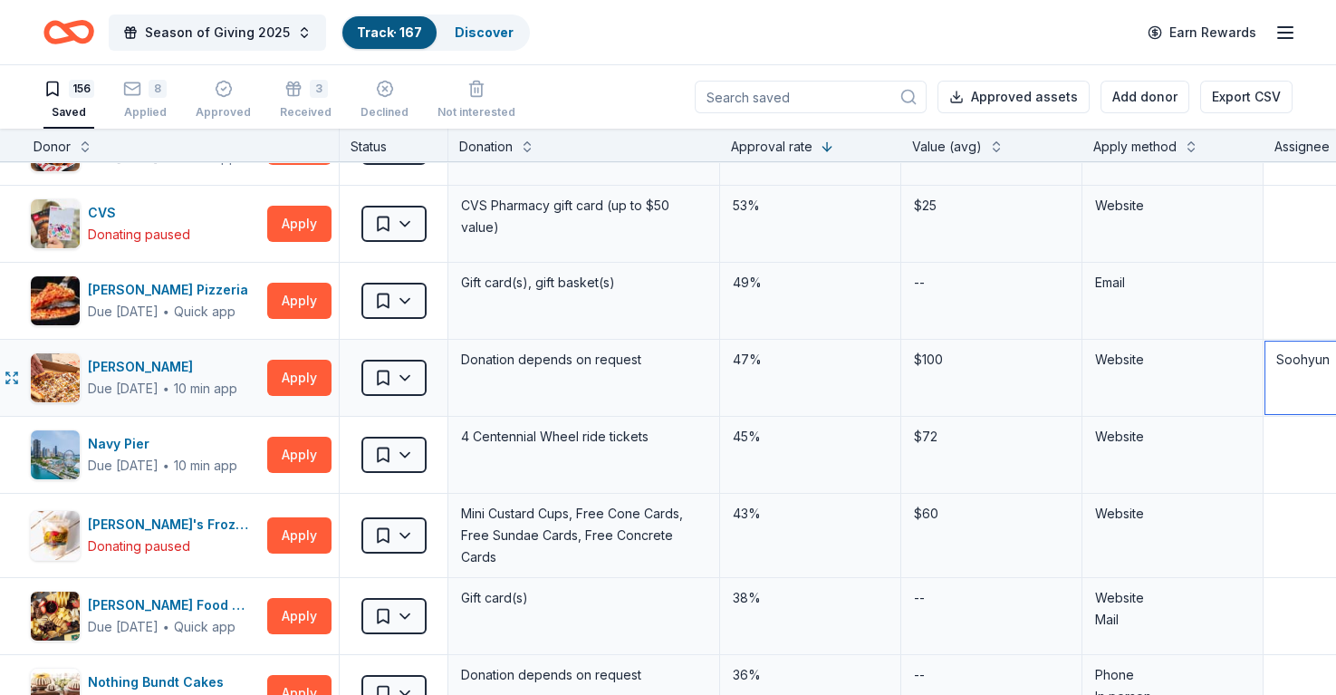
scroll to position [453, 28]
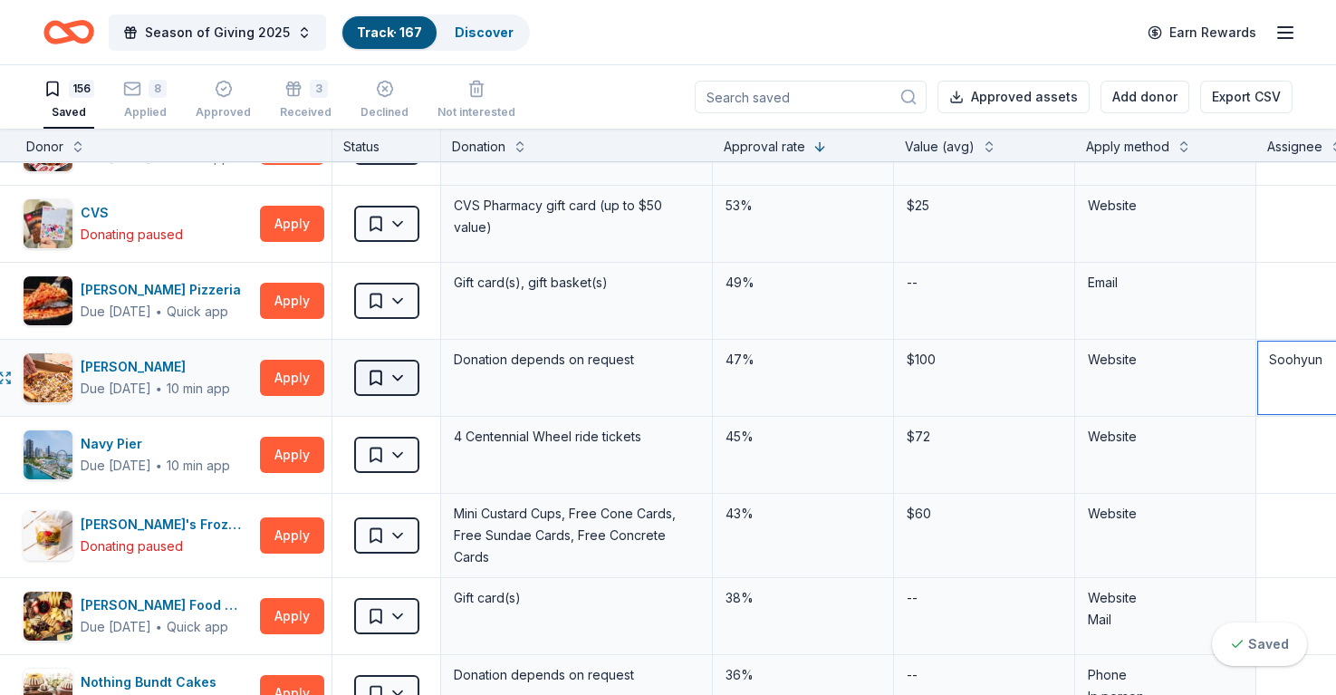
type textarea "Soohyun"
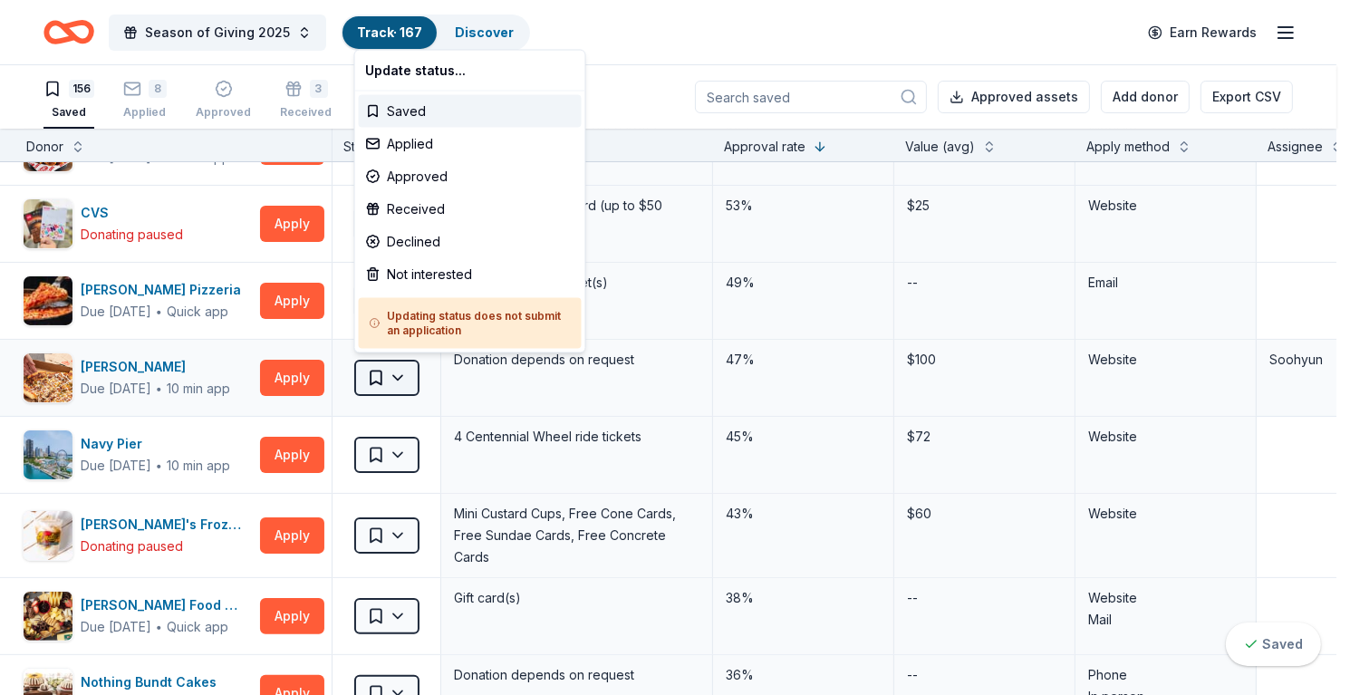
click at [402, 381] on html "Season of Giving 2025 Track · 167 Discover Earn Rewards 156 Saved 8 Applied App…" at bounding box center [675, 347] width 1350 height 695
click at [421, 150] on div "Applied" at bounding box center [470, 144] width 223 height 33
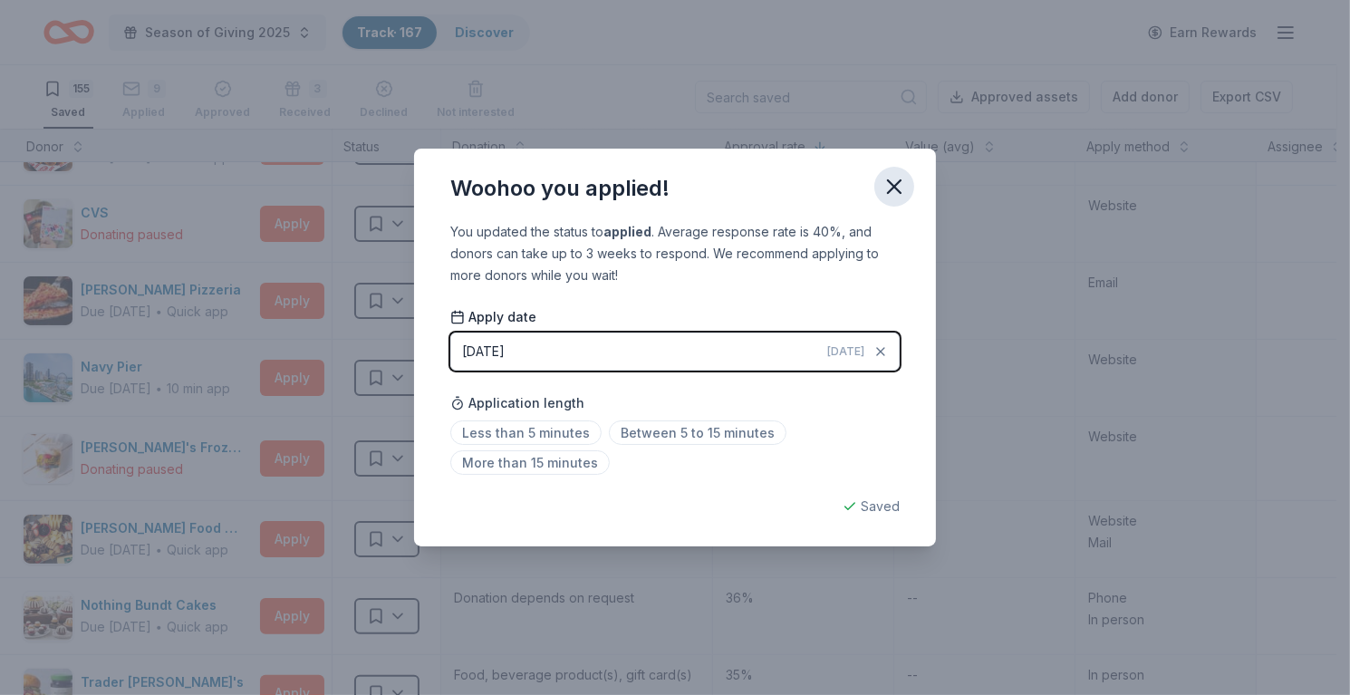
click at [903, 175] on icon "button" at bounding box center [894, 186] width 25 height 25
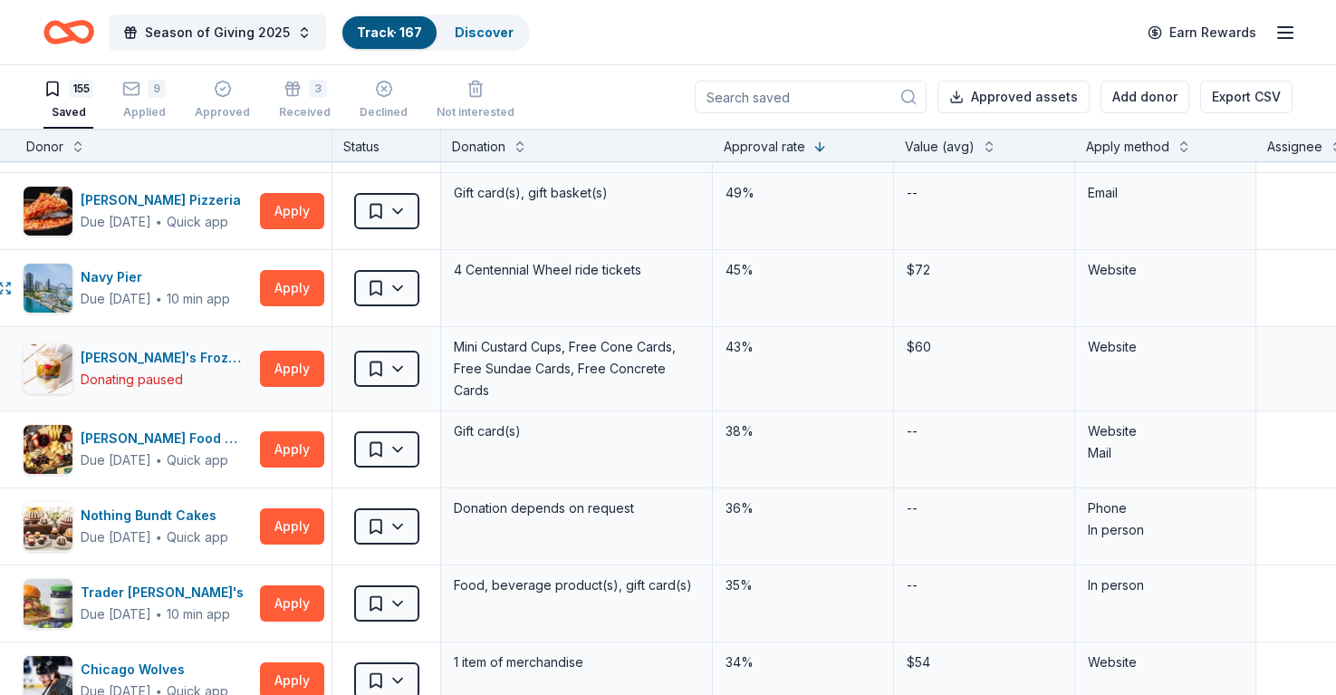
scroll to position [544, 28]
click at [294, 291] on button "Apply" at bounding box center [292, 287] width 64 height 36
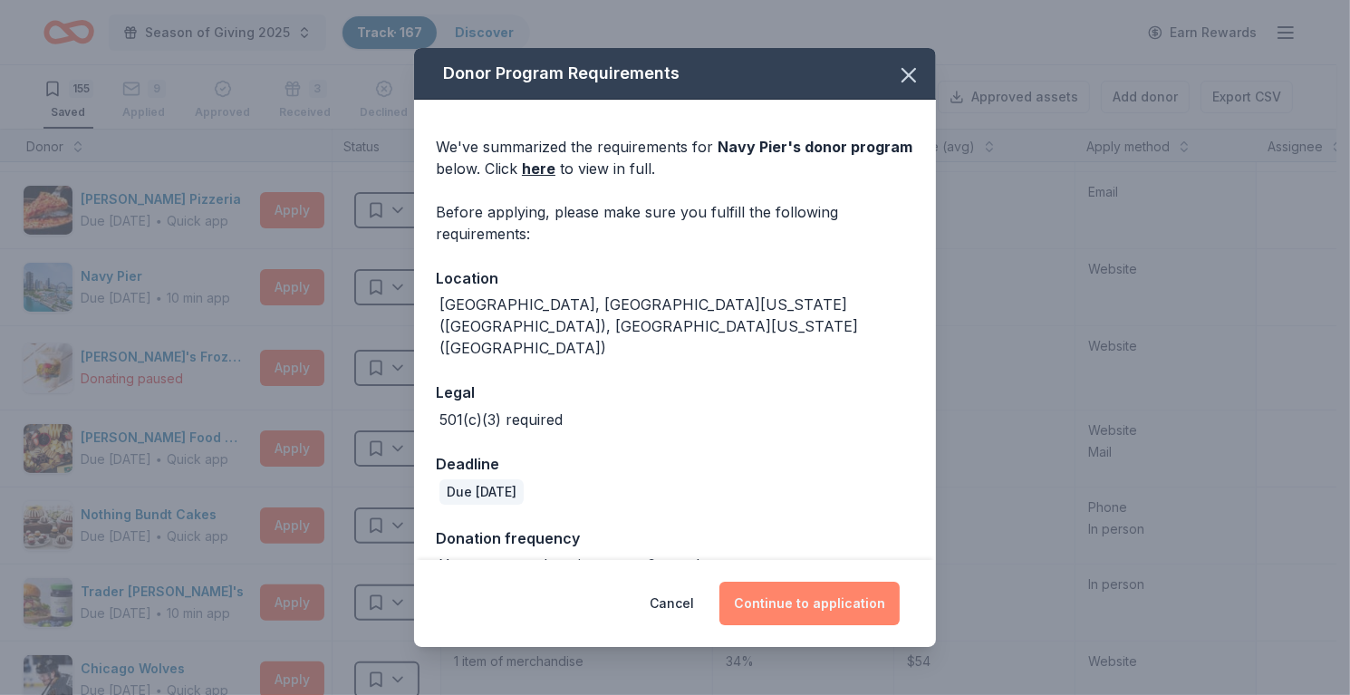
click at [824, 590] on button "Continue to application" at bounding box center [809, 603] width 180 height 43
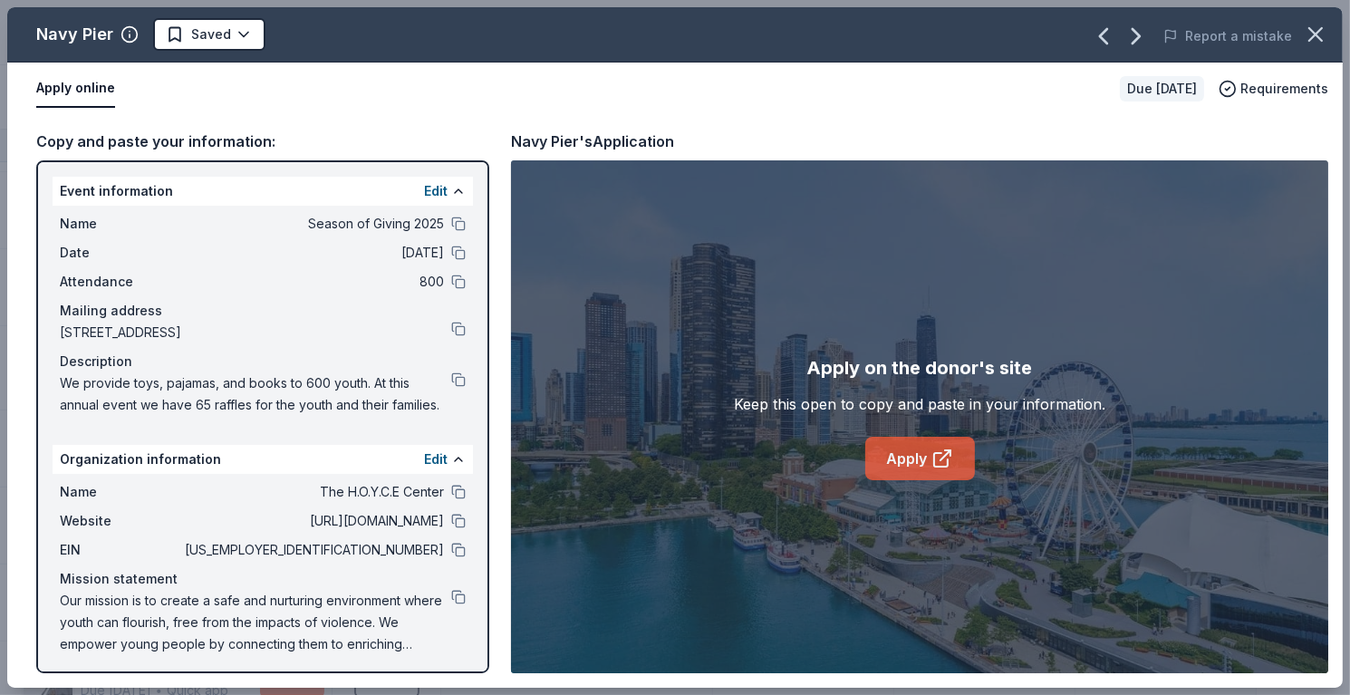
click at [916, 458] on link "Apply" at bounding box center [920, 458] width 110 height 43
click at [934, 458] on icon at bounding box center [941, 460] width 14 height 14
click at [945, 458] on icon at bounding box center [942, 459] width 22 height 22
drag, startPoint x: 514, startPoint y: 135, endPoint x: 735, endPoint y: 129, distance: 221.2
click at [735, 130] on div "Navy Pier's Application" at bounding box center [919, 142] width 817 height 24
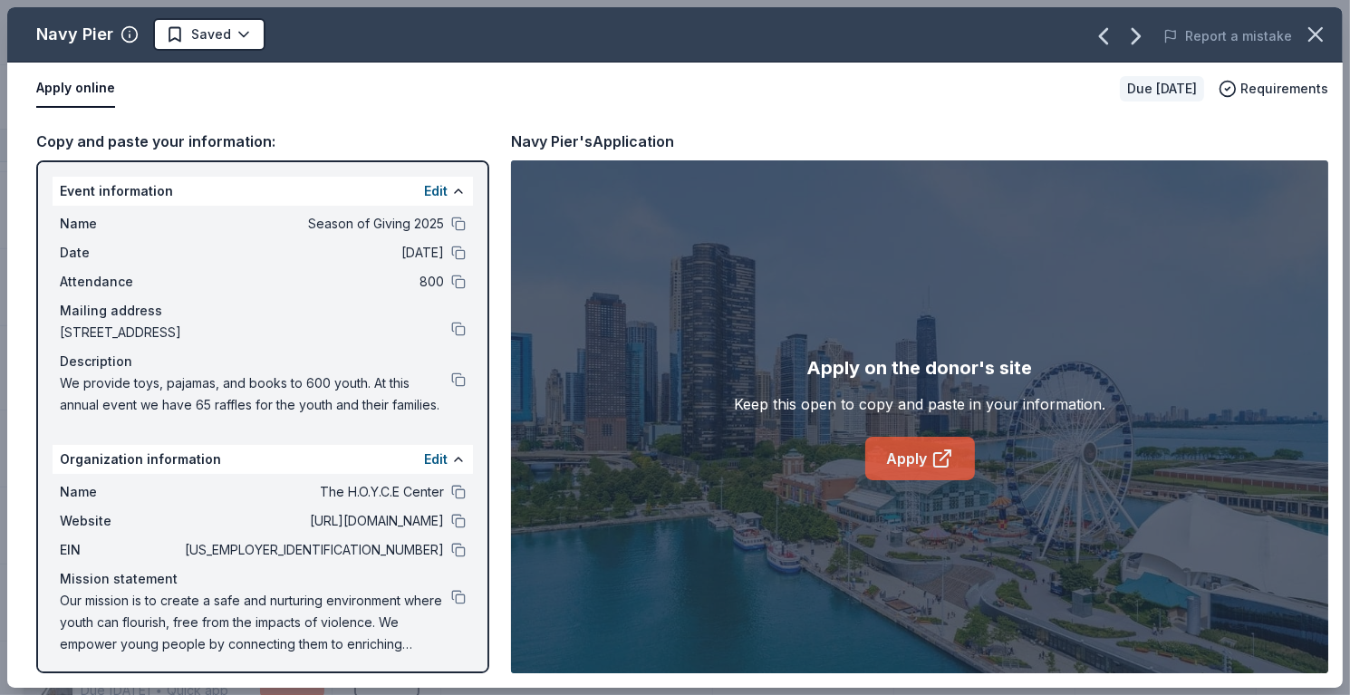
click at [934, 460] on icon at bounding box center [941, 460] width 14 height 14
click at [1328, 38] on button "button" at bounding box center [1316, 34] width 40 height 40
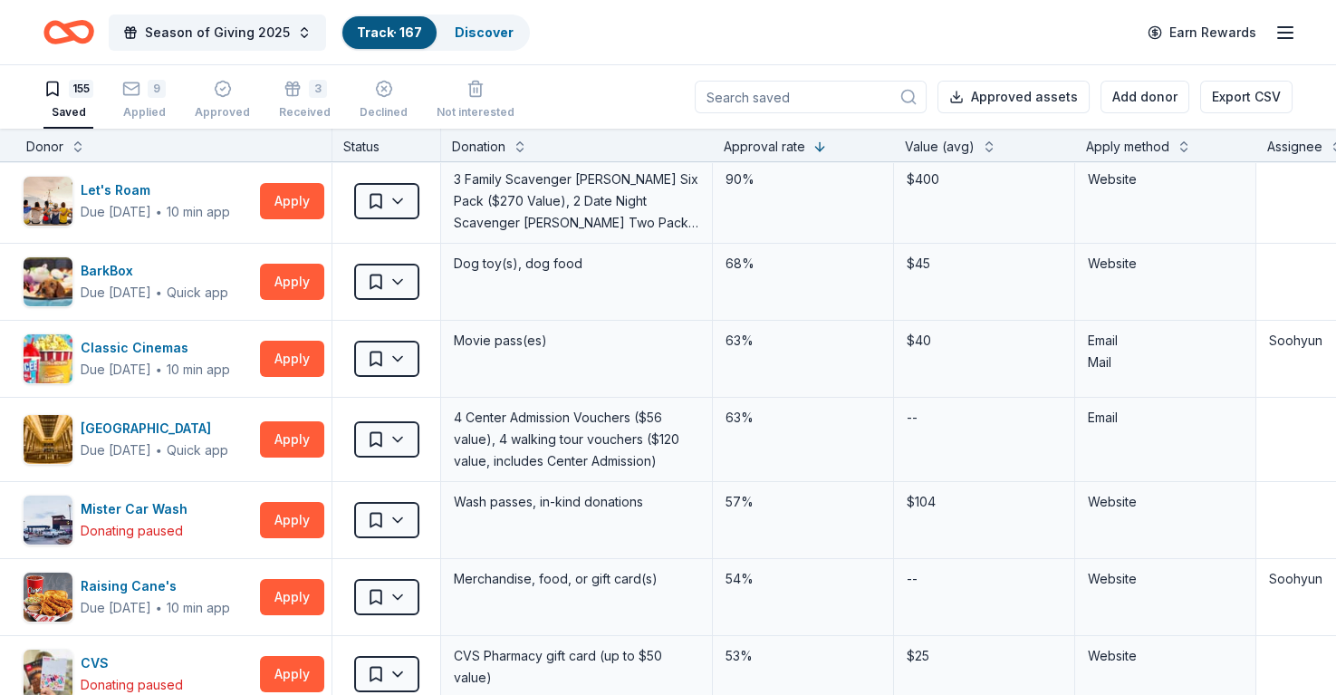
scroll to position [0, 28]
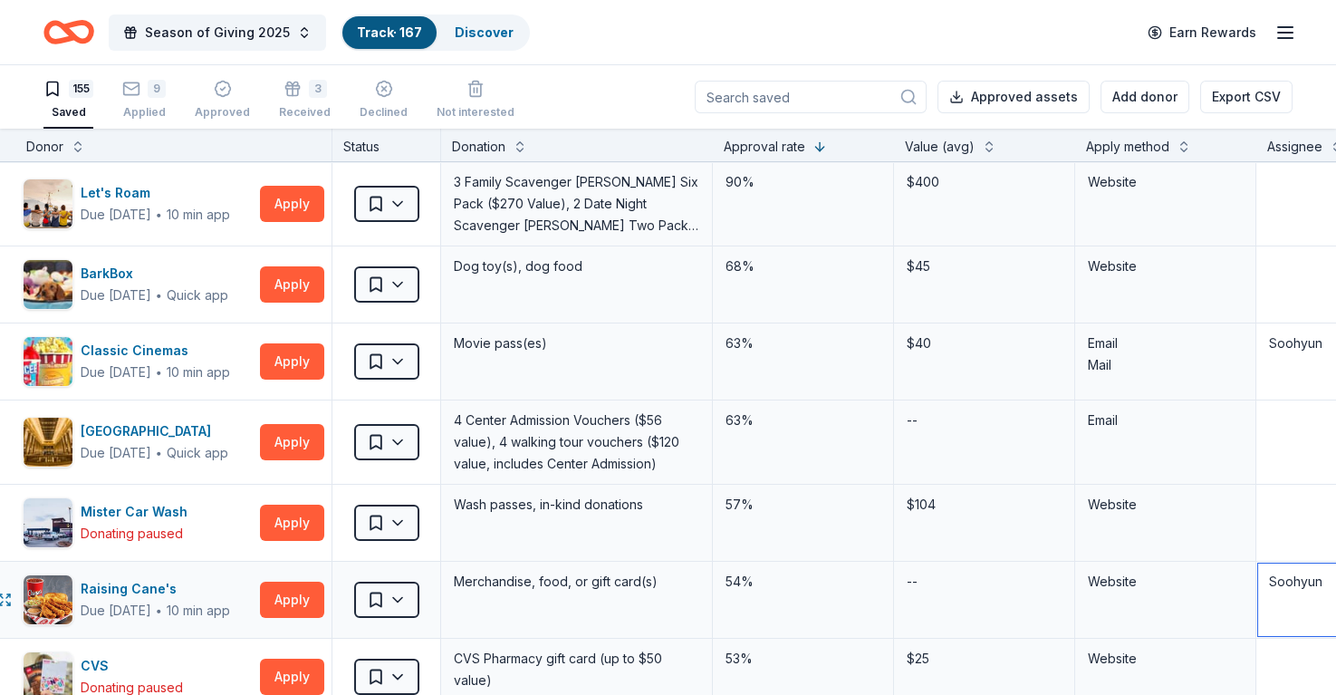
click at [1279, 583] on textarea "Soohyun" at bounding box center [1347, 600] width 177 height 72
click at [1298, 526] on textarea at bounding box center [1347, 523] width 177 height 72
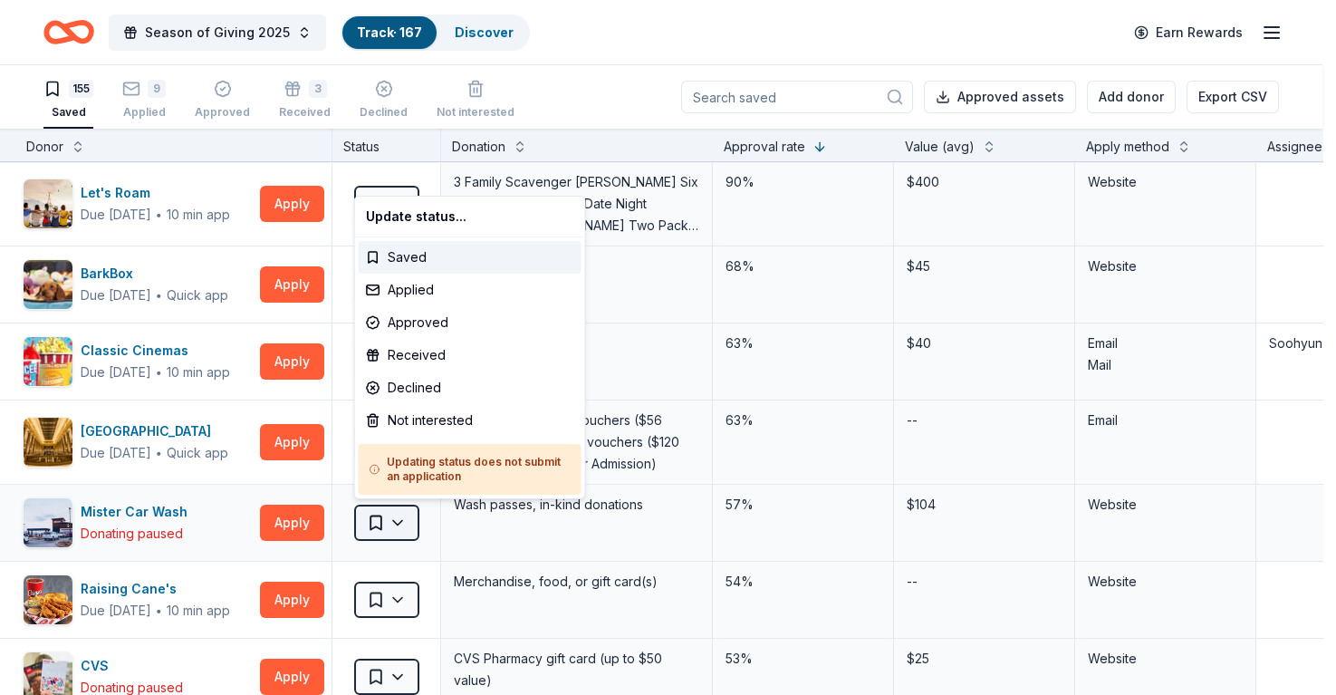
click at [395, 529] on html "Season of Giving 2025 Track · 167 Discover Earn Rewards 155 Saved 9 Applied App…" at bounding box center [668, 347] width 1336 height 695
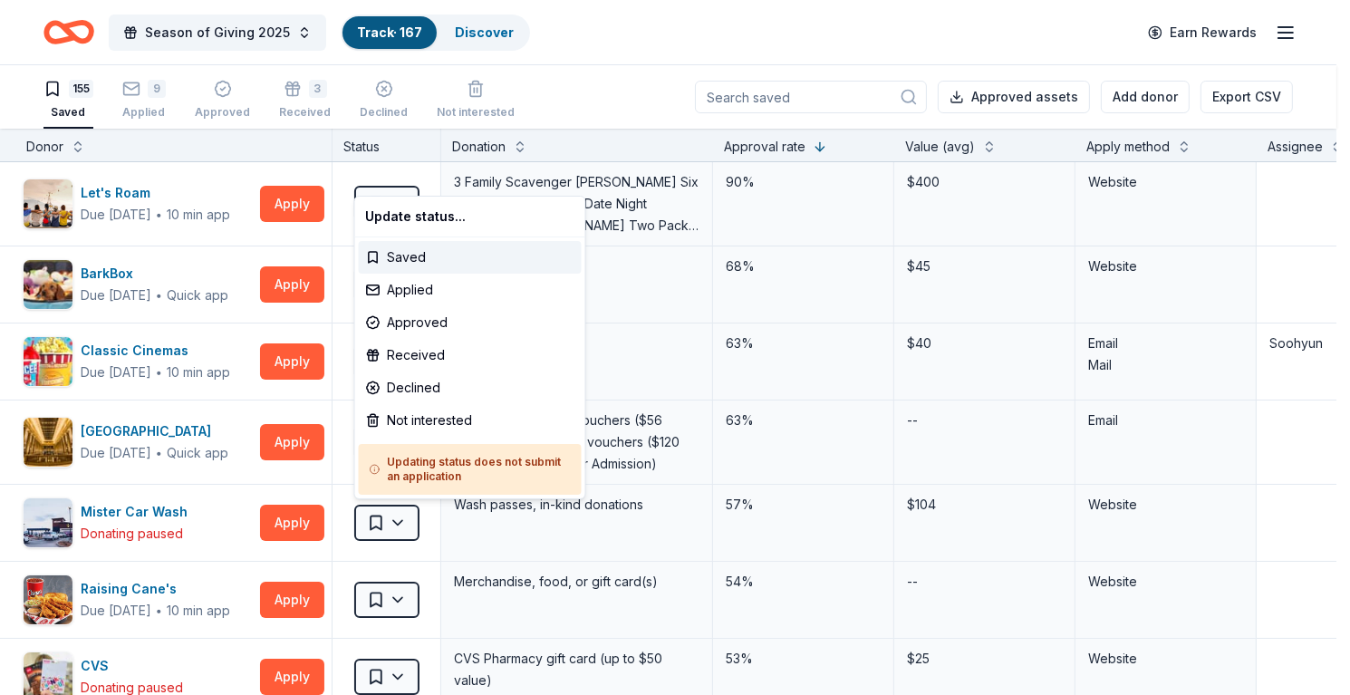
click at [439, 551] on html "Season of Giving 2025 Track · 167 Discover Earn Rewards 155 Saved 9 Applied App…" at bounding box center [675, 347] width 1350 height 695
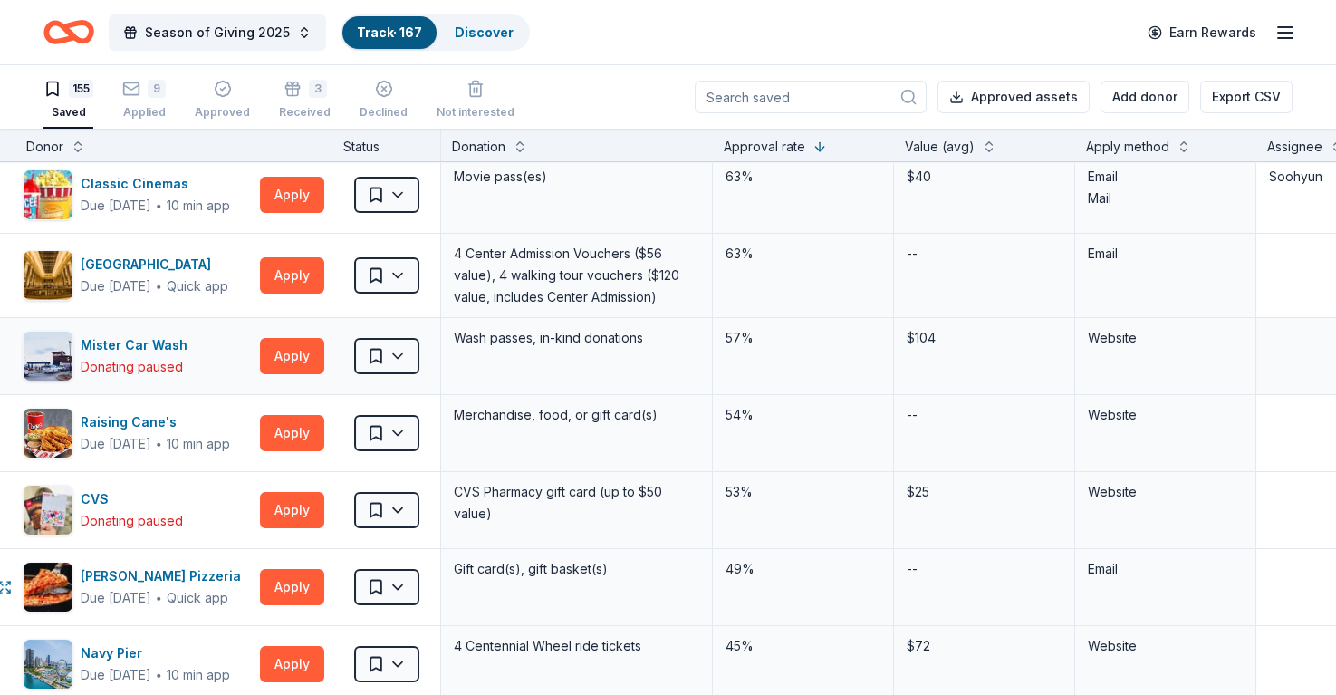
scroll to position [91, 28]
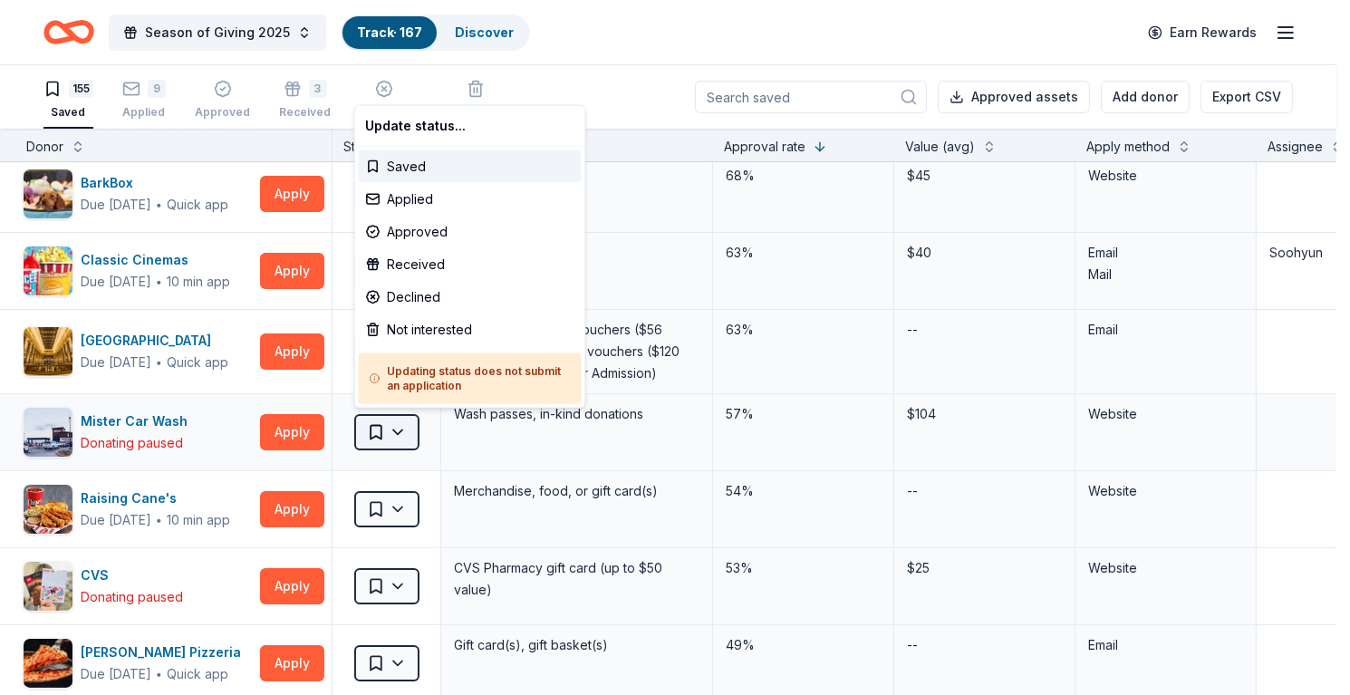
click at [400, 428] on html "Season of Giving 2025 Track · 167 Discover Earn Rewards 155 Saved 9 Applied App…" at bounding box center [675, 347] width 1350 height 695
click at [425, 316] on div "Not interested" at bounding box center [470, 330] width 223 height 33
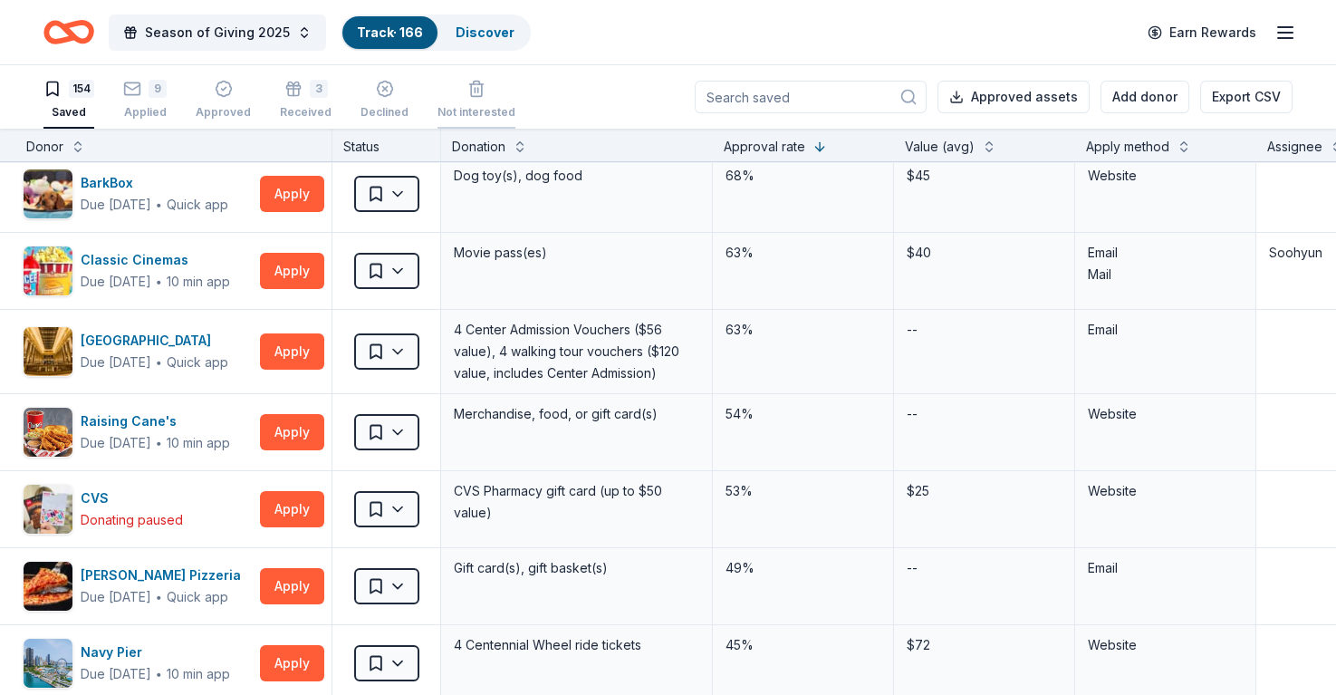
click at [474, 98] on div "Not interested" at bounding box center [477, 102] width 78 height 14
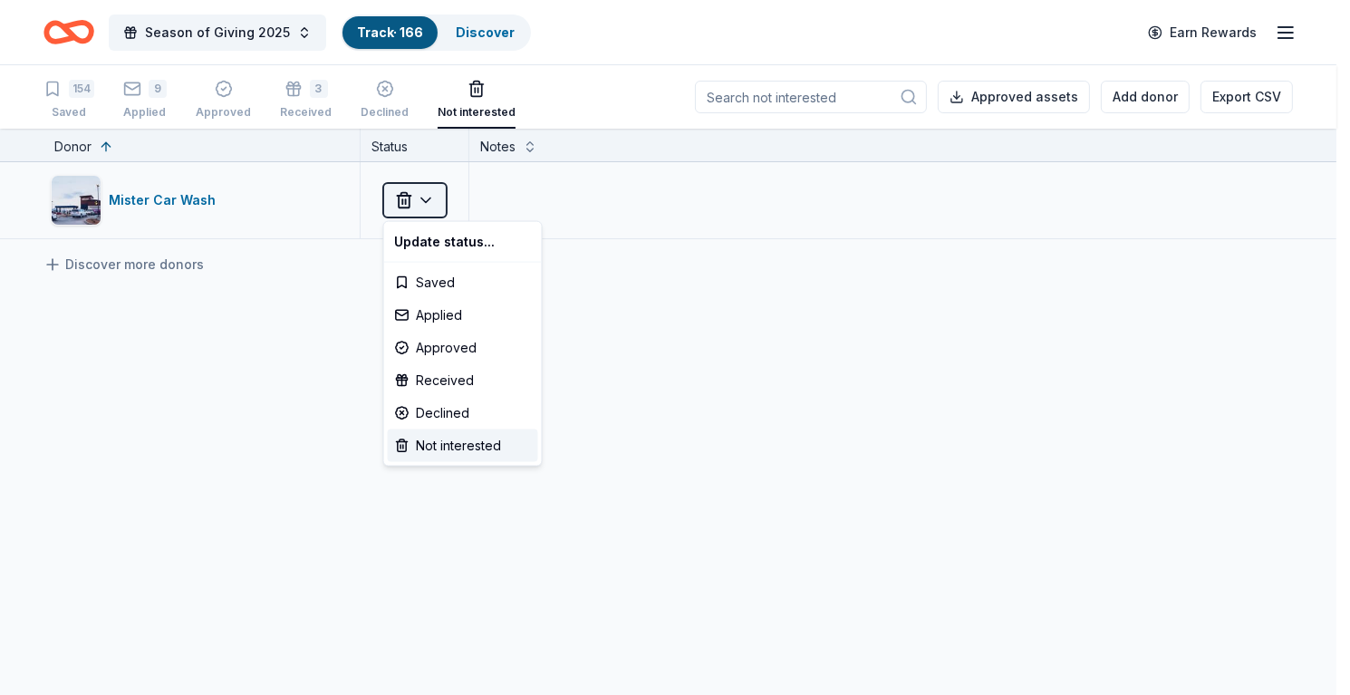
click at [425, 196] on html "Season of Giving 2025 Track · 166 Discover Earn Rewards 154 Saved 9 Applied App…" at bounding box center [675, 347] width 1350 height 695
click at [429, 291] on div "Saved" at bounding box center [463, 282] width 150 height 33
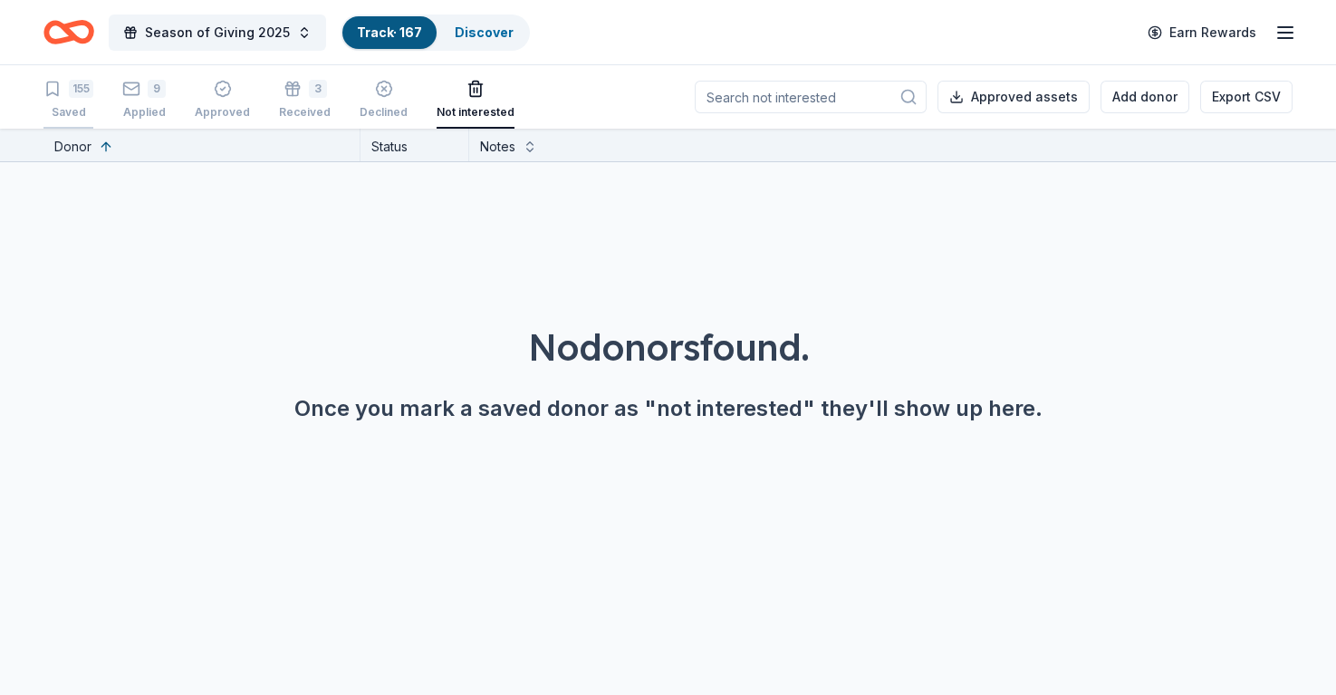
click at [61, 91] on icon "button" at bounding box center [52, 89] width 18 height 18
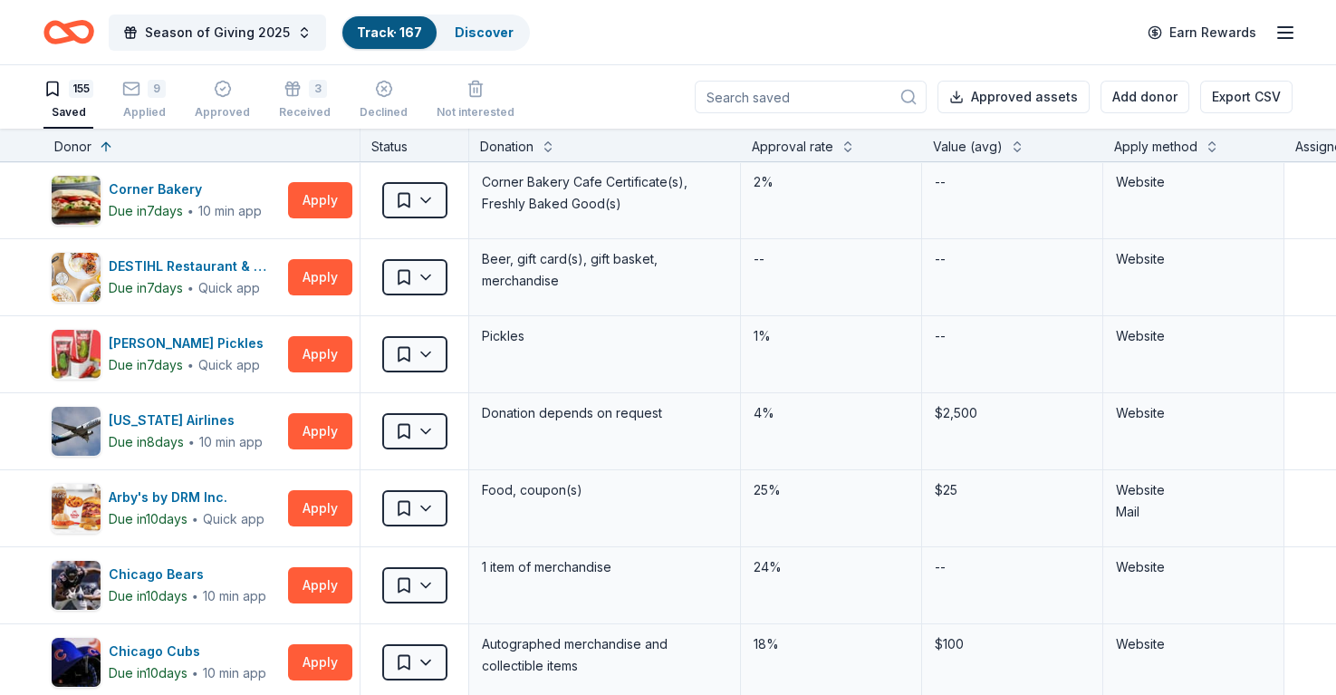
click at [522, 140] on div "Donation" at bounding box center [506, 147] width 53 height 22
click at [850, 137] on button at bounding box center [848, 145] width 14 height 18
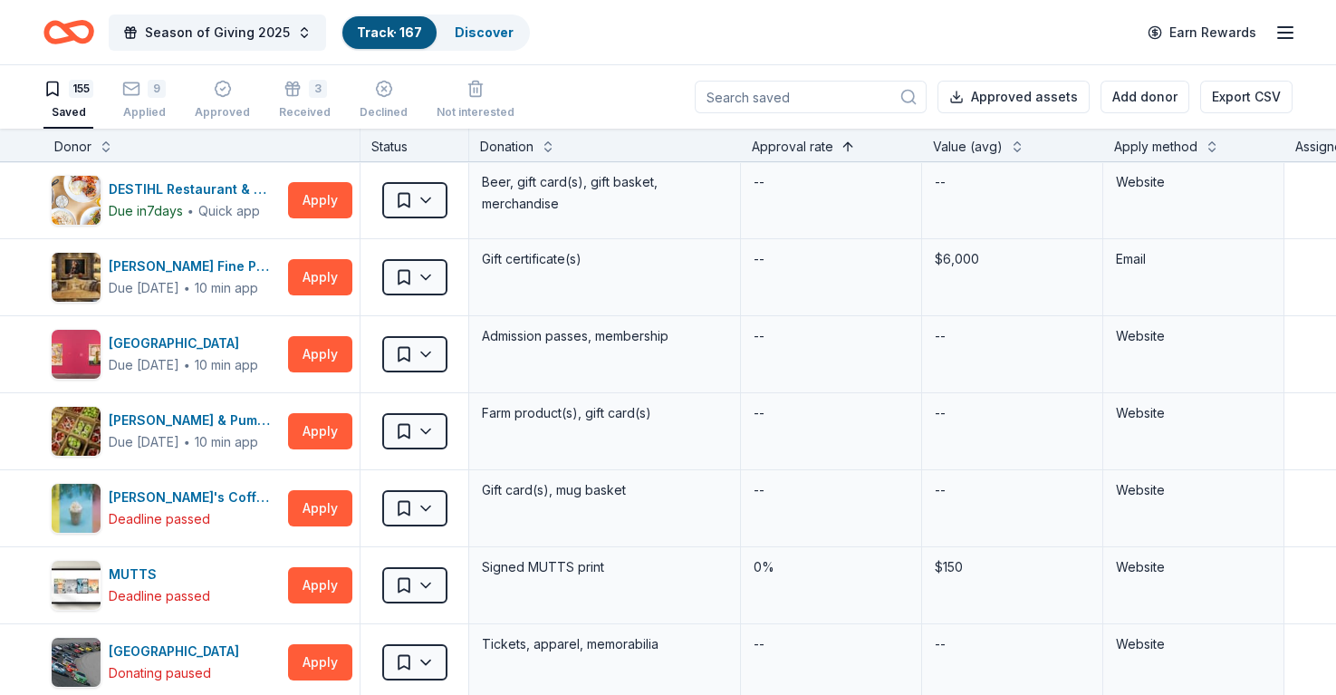
click at [851, 147] on button at bounding box center [848, 145] width 14 height 18
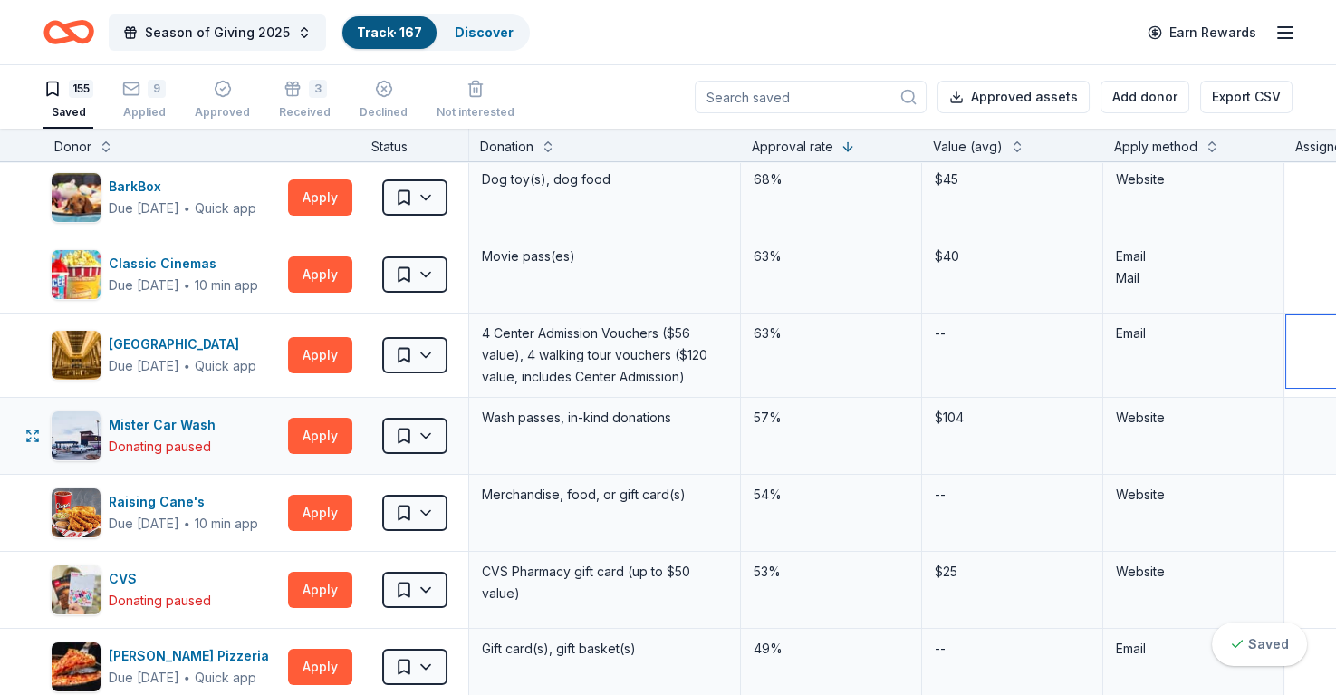
scroll to position [91, 0]
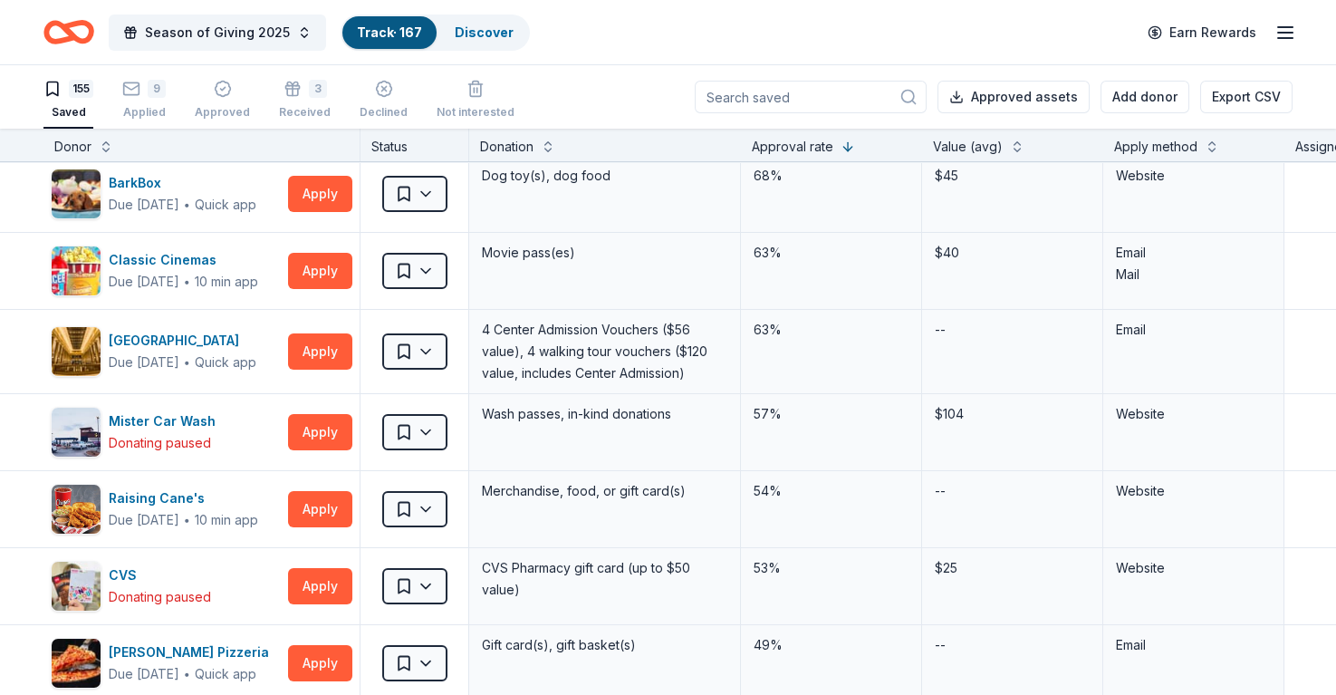
click at [1175, 146] on div "Apply method" at bounding box center [1156, 147] width 83 height 22
click at [1220, 151] on div "Apply method" at bounding box center [1194, 147] width 159 height 22
click at [1211, 145] on button at bounding box center [1212, 145] width 14 height 18
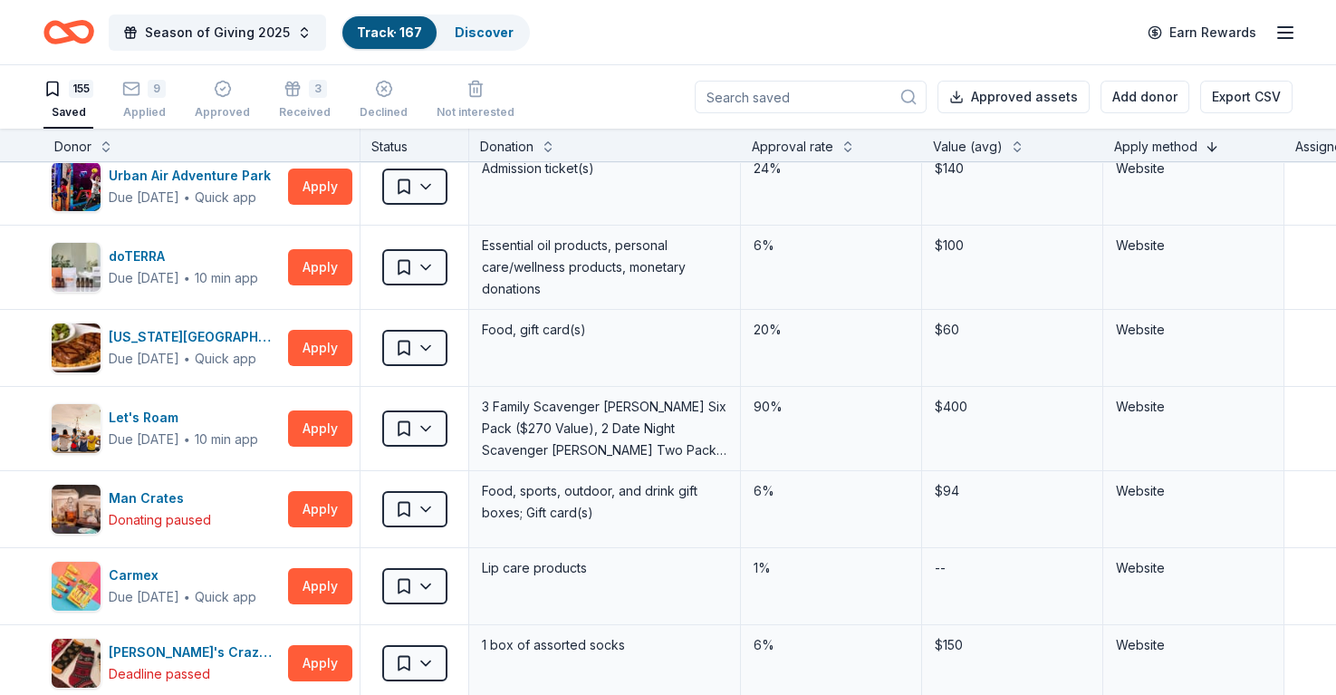
click at [1211, 145] on button at bounding box center [1212, 145] width 14 height 18
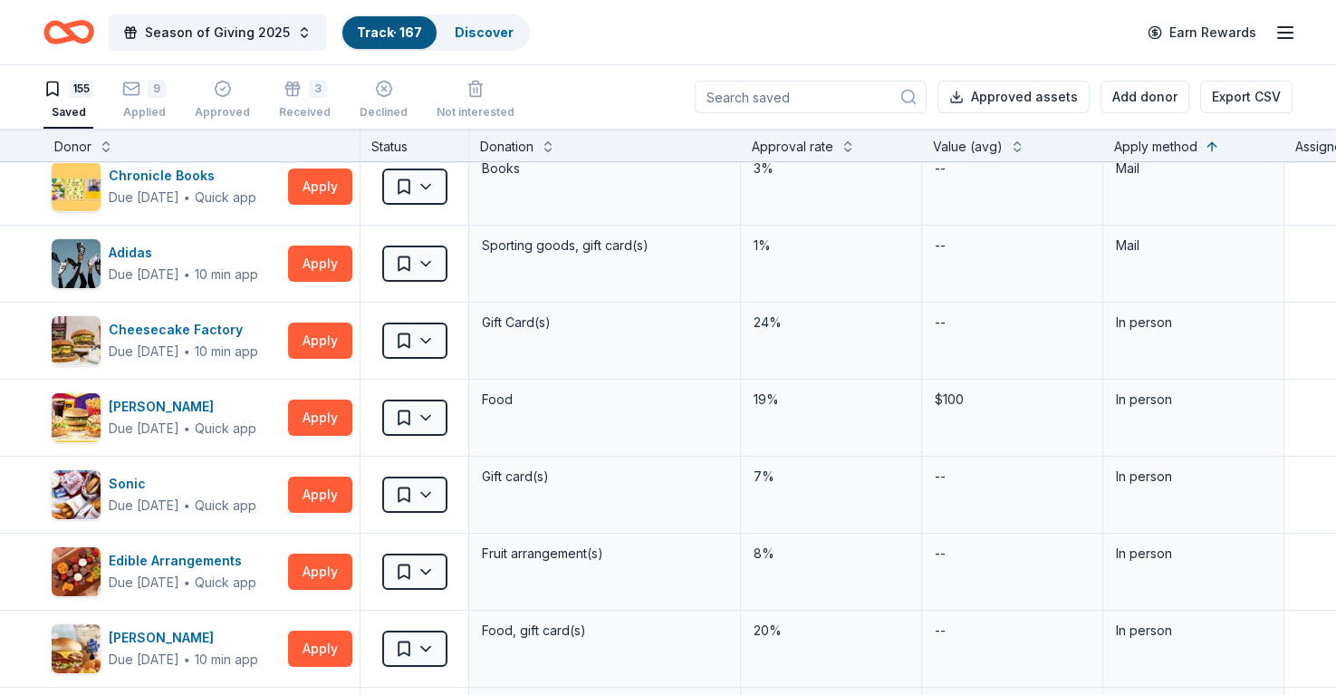
click at [1033, 139] on div "Value (avg)" at bounding box center [1012, 147] width 159 height 22
click at [1017, 144] on button at bounding box center [1017, 145] width 14 height 18
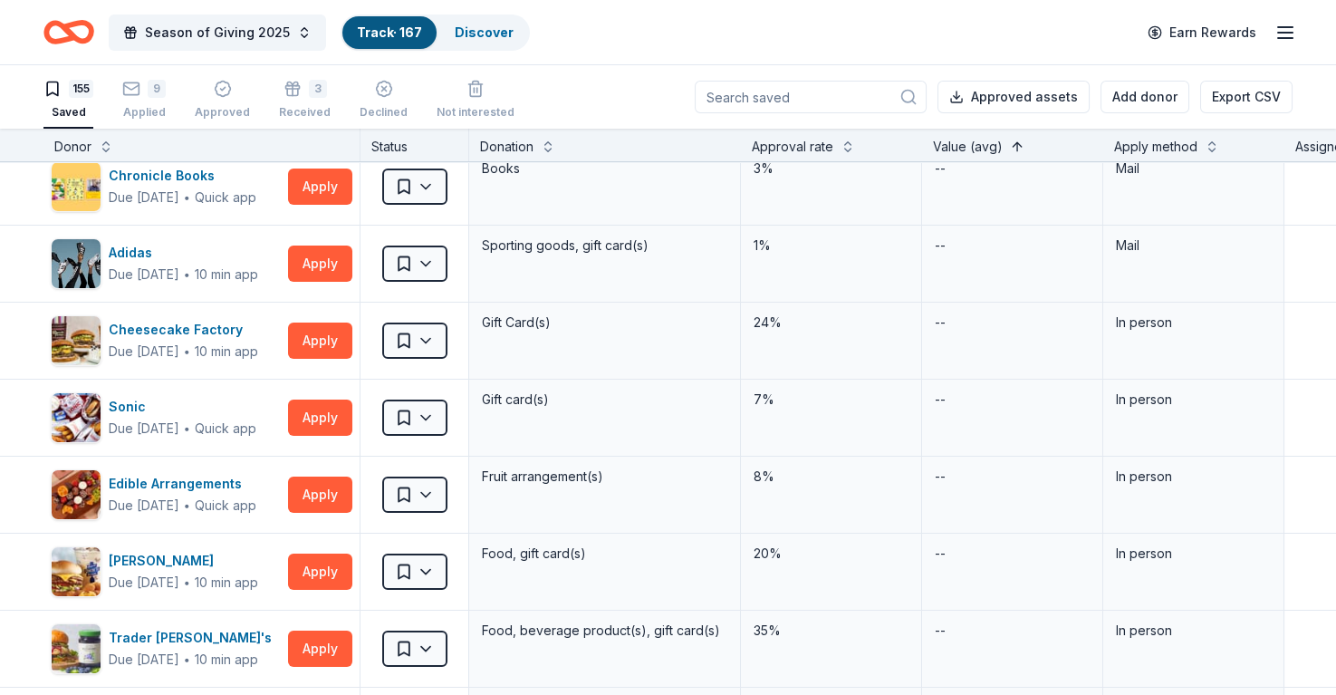
click at [1017, 144] on button at bounding box center [1017, 145] width 14 height 18
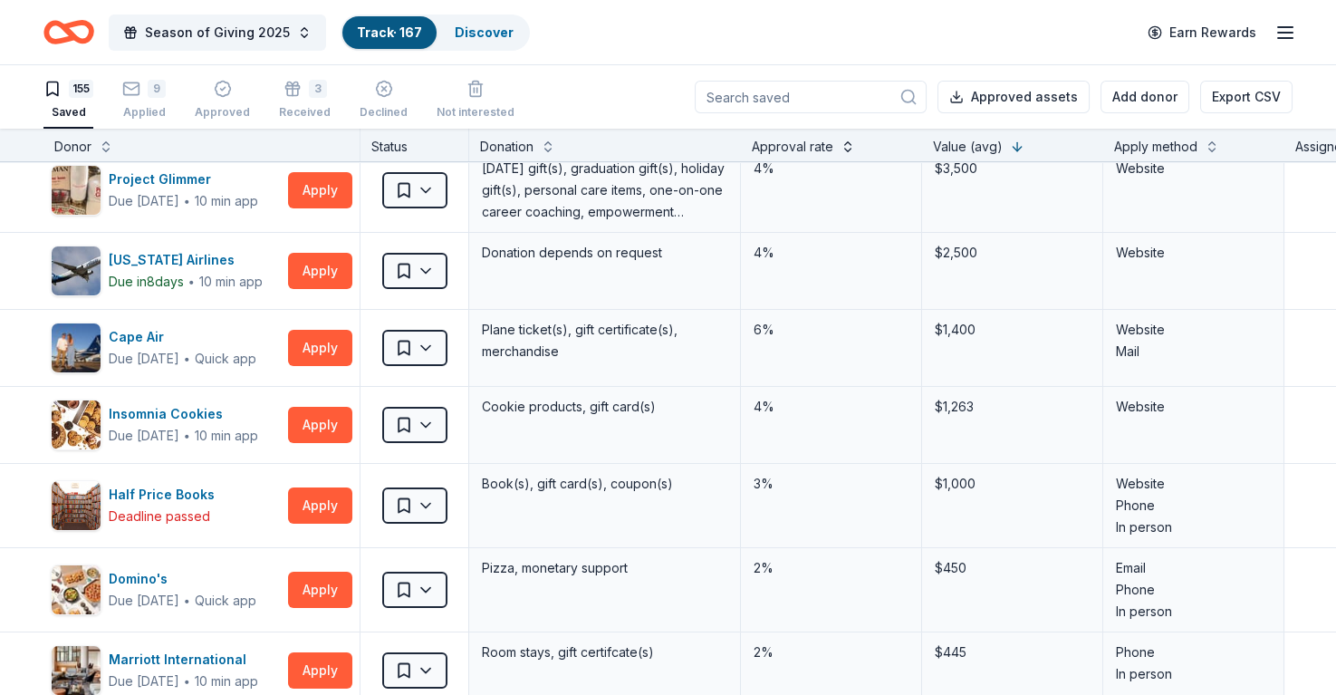
click at [849, 139] on button at bounding box center [848, 145] width 14 height 18
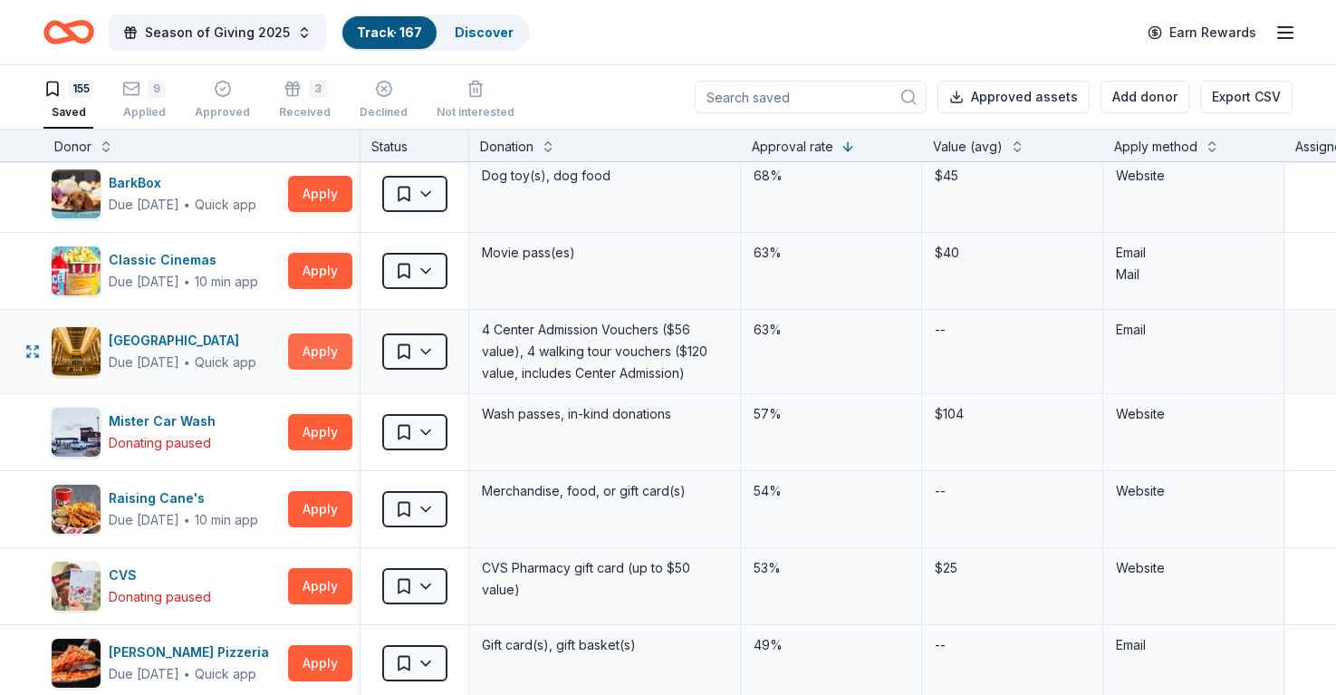
click at [323, 357] on button "Apply" at bounding box center [320, 351] width 64 height 36
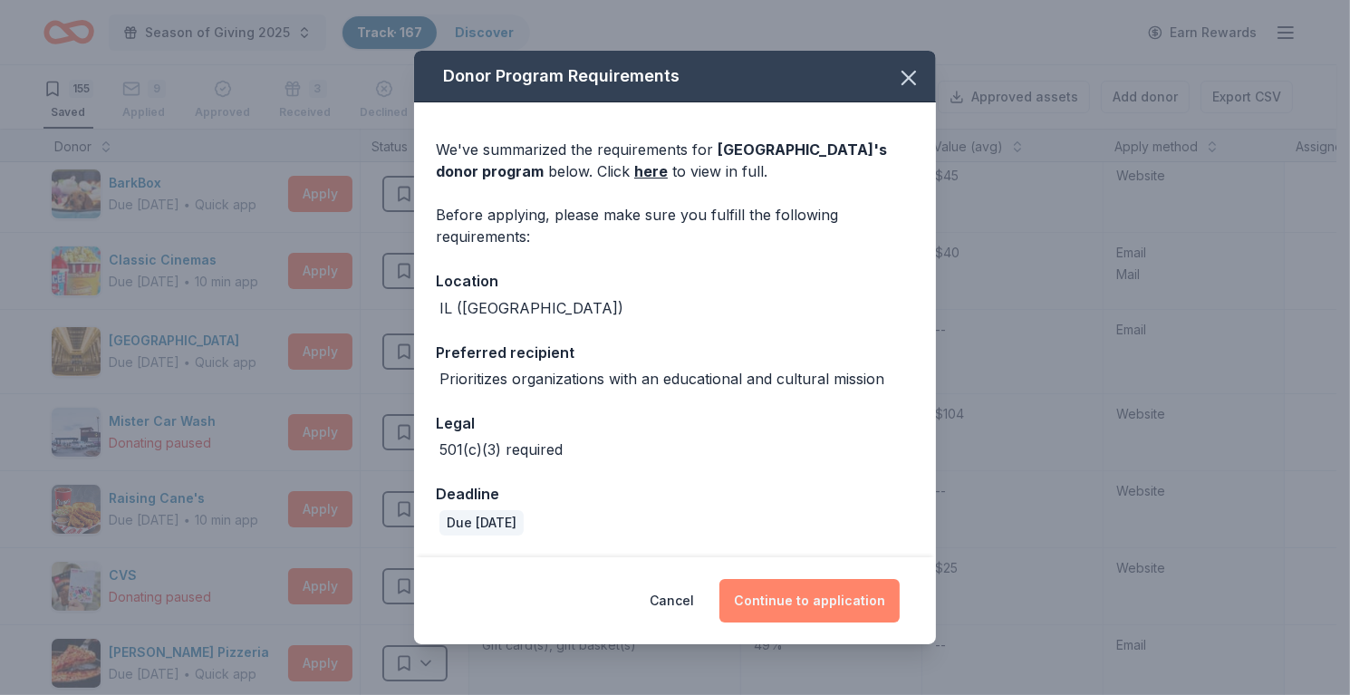
click at [767, 600] on button "Continue to application" at bounding box center [809, 600] width 180 height 43
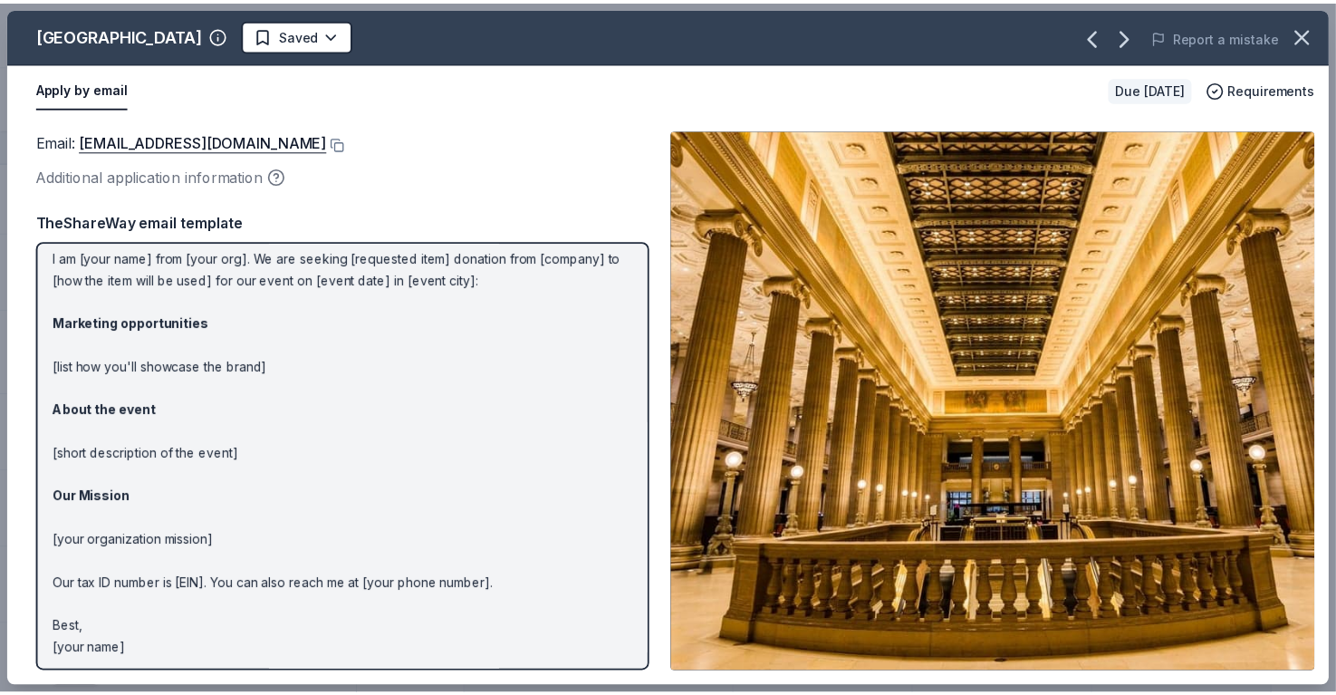
scroll to position [55, 0]
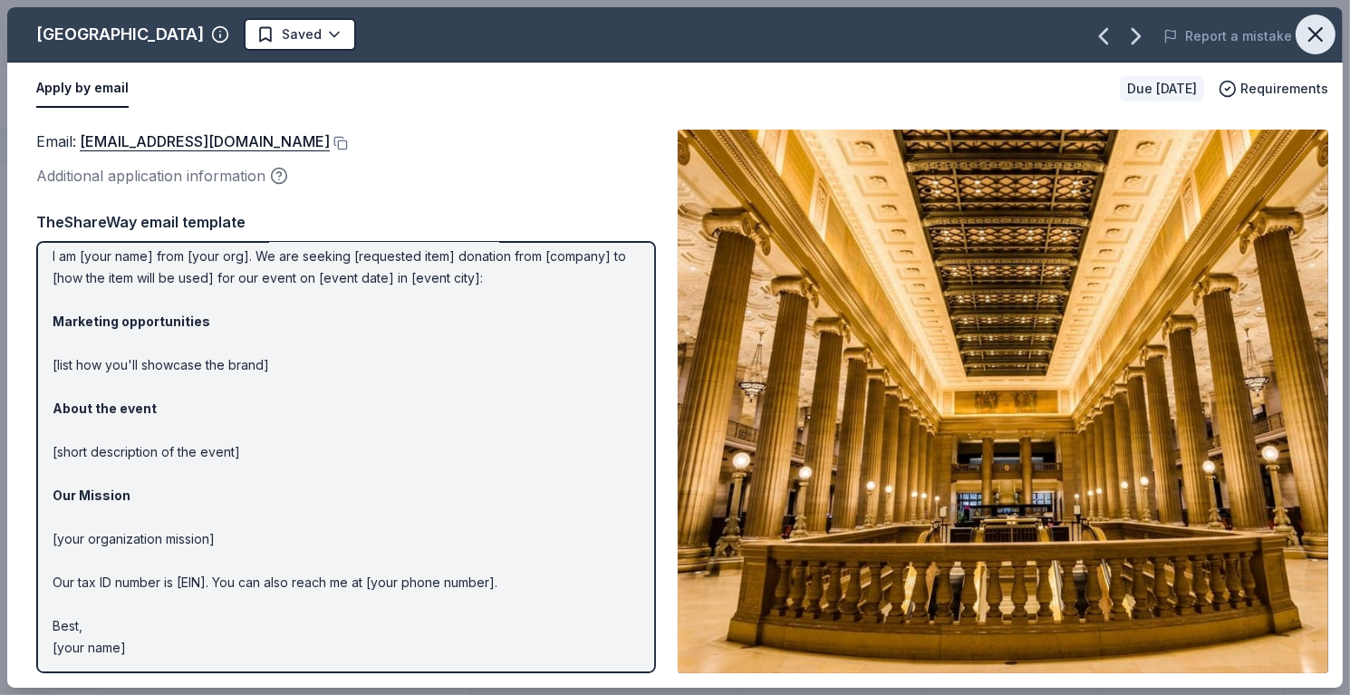
click at [1306, 30] on icon "button" at bounding box center [1315, 34] width 25 height 25
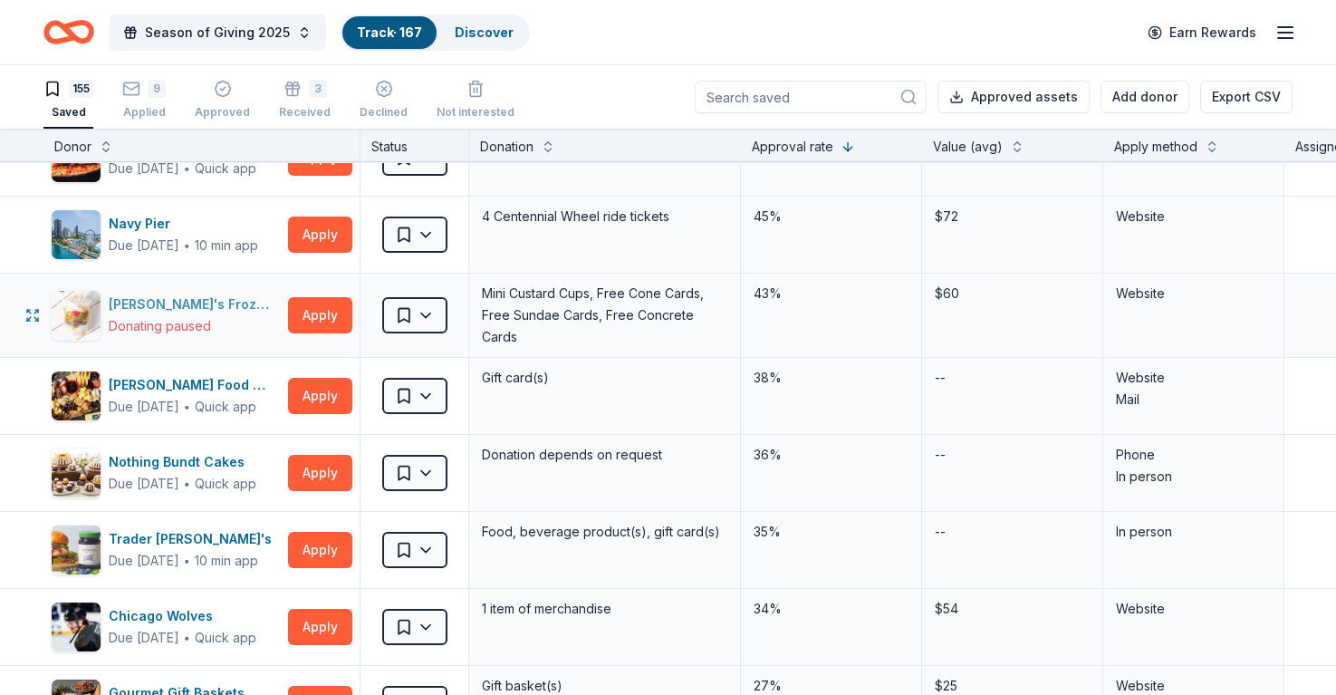
scroll to position [634, 0]
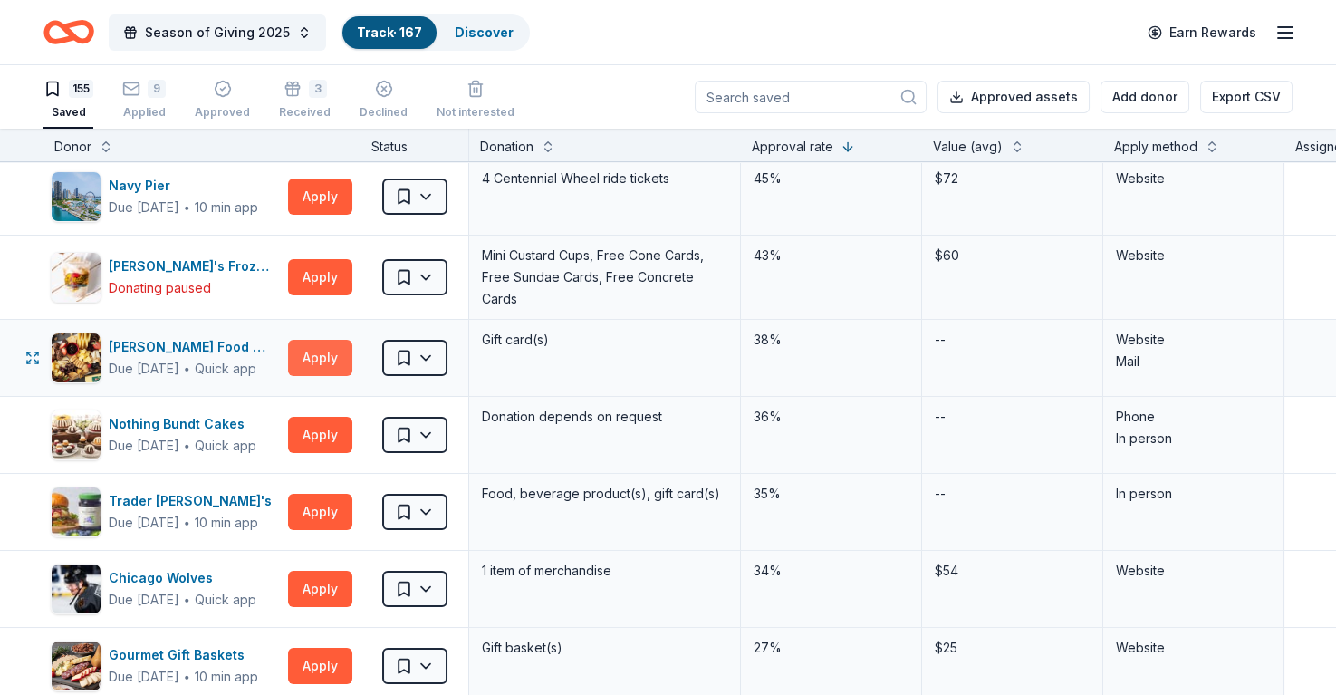
click at [309, 352] on button "Apply" at bounding box center [320, 358] width 64 height 36
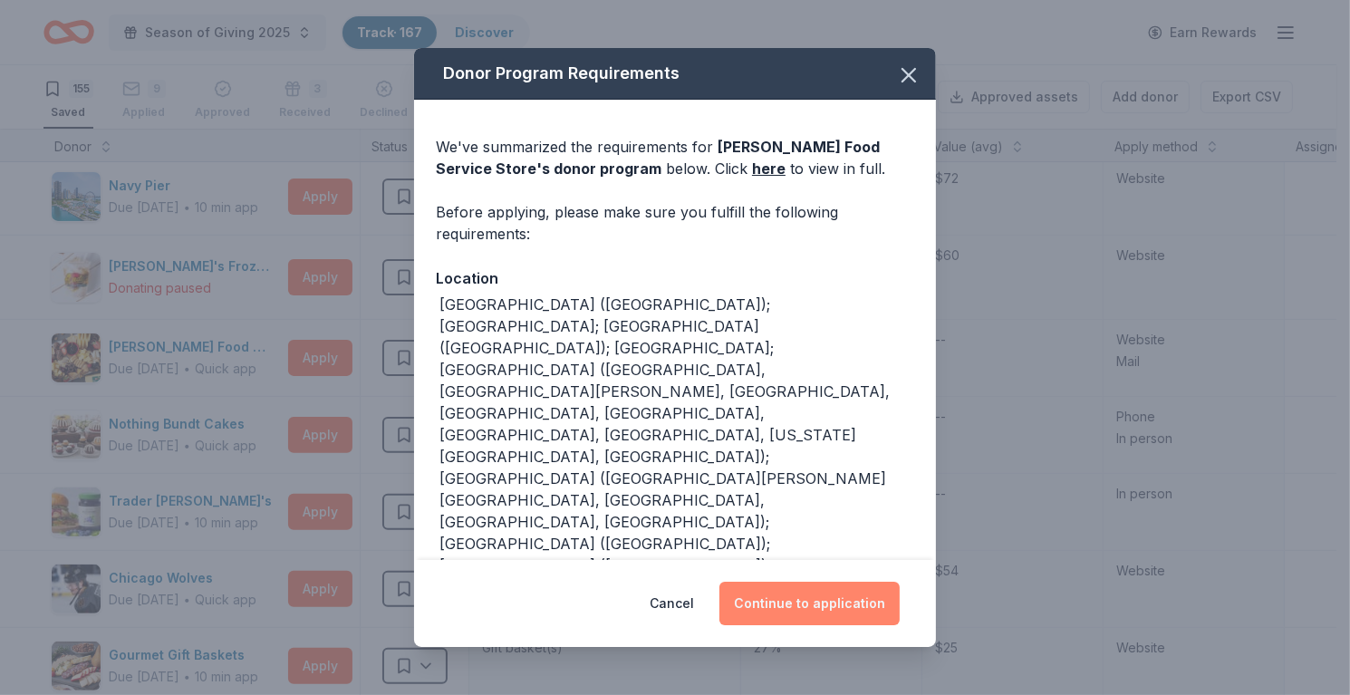
click at [814, 600] on button "Continue to application" at bounding box center [809, 603] width 180 height 43
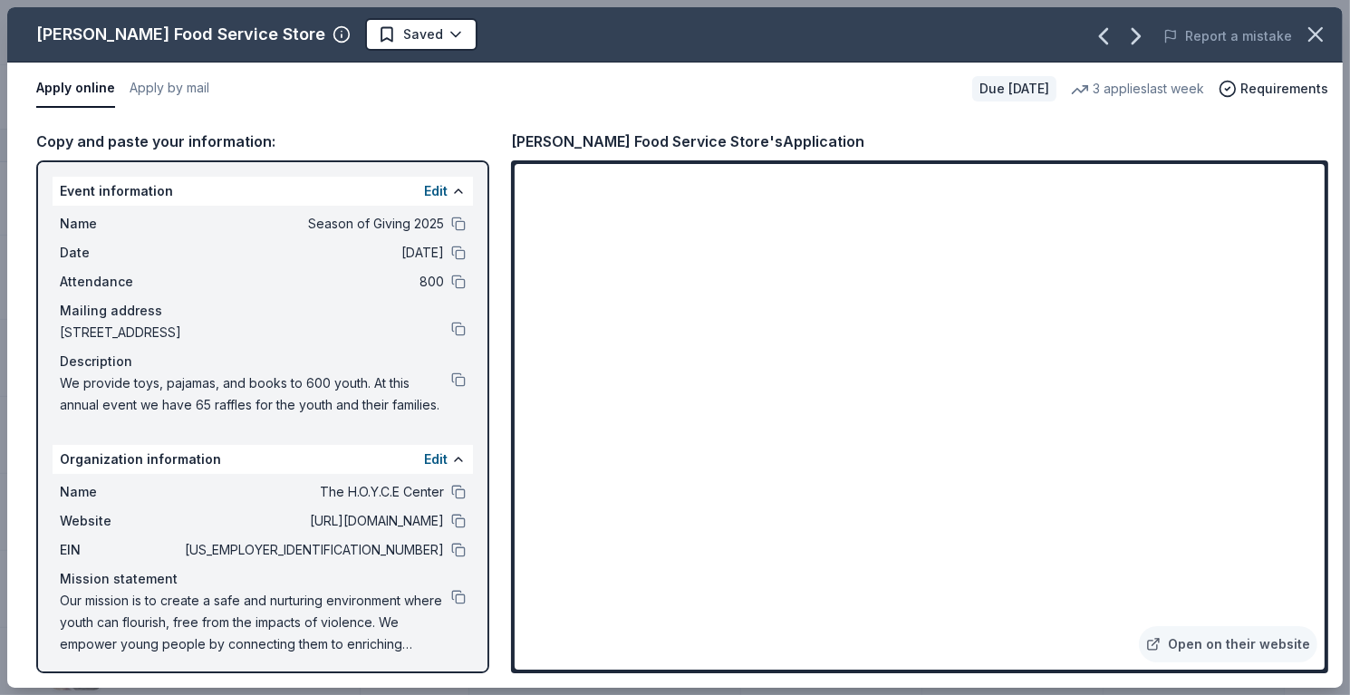
drag, startPoint x: 55, startPoint y: 33, endPoint x: 228, endPoint y: 31, distance: 173.1
click at [228, 31] on div "Gordon Food Service Store Saved" at bounding box center [407, 34] width 801 height 33
drag, startPoint x: 233, startPoint y: 31, endPoint x: 86, endPoint y: 25, distance: 146.9
click at [86, 25] on div "[PERSON_NAME] Food Service Store" at bounding box center [180, 34] width 289 height 29
drag, startPoint x: 512, startPoint y: 139, endPoint x: 661, endPoint y: 138, distance: 149.5
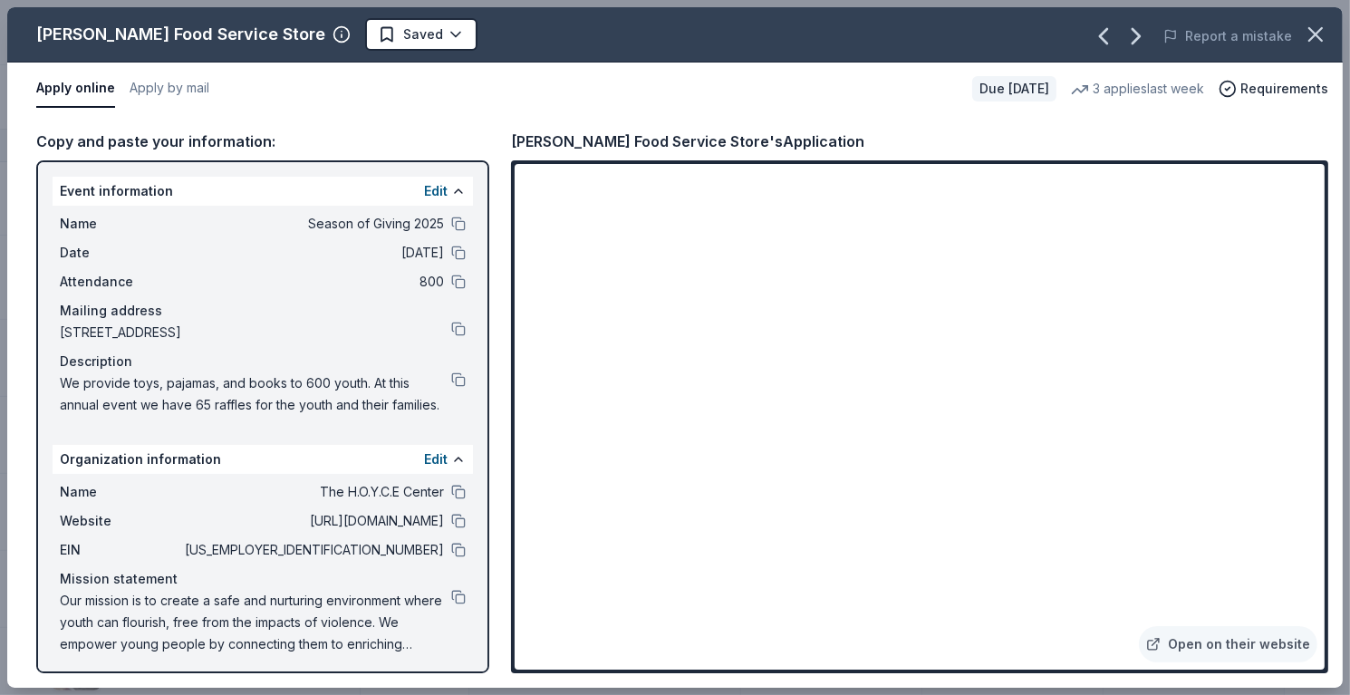
click at [661, 138] on div "Gordon Food Service Store's Application" at bounding box center [687, 142] width 353 height 24
click at [695, 137] on div "Gordon Food Service Store's Application" at bounding box center [687, 142] width 353 height 24
click at [342, 34] on html "Season of Giving 2025 Track · 167 Discover Earn Rewards 155 Saved 9 Applied App…" at bounding box center [675, 347] width 1350 height 695
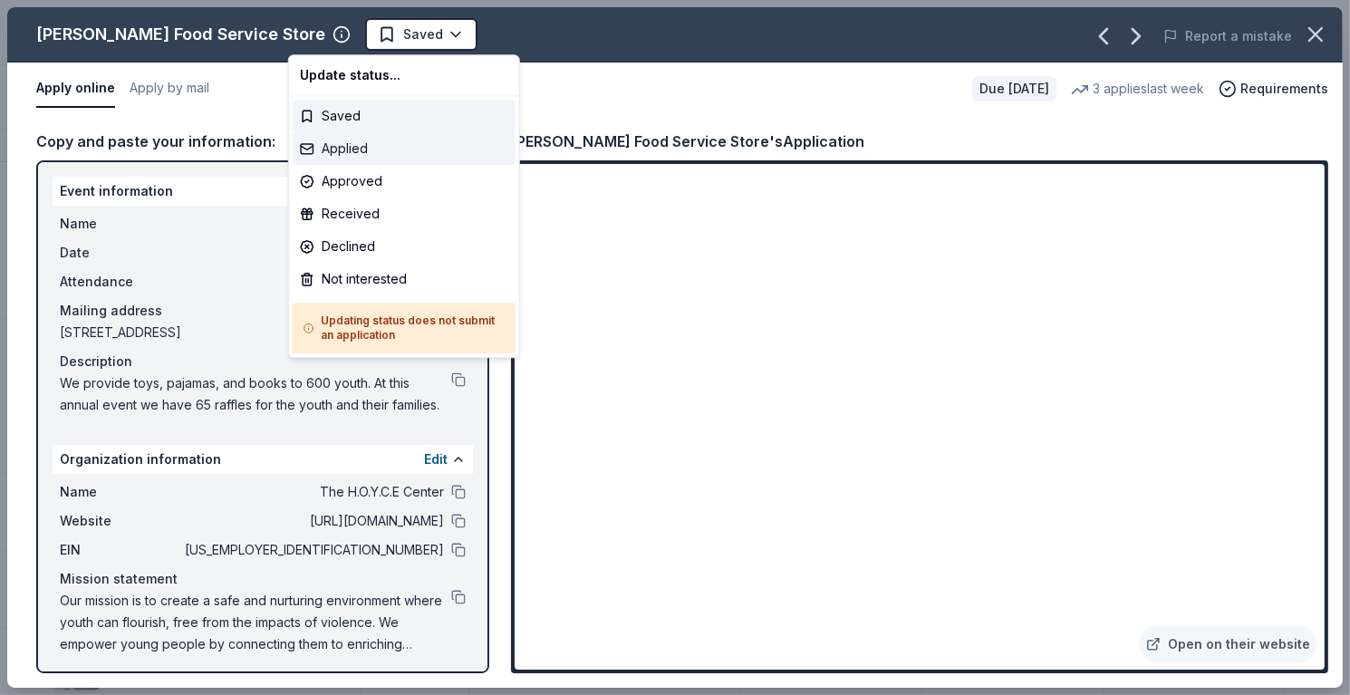
click at [374, 151] on div "Applied" at bounding box center [404, 148] width 223 height 33
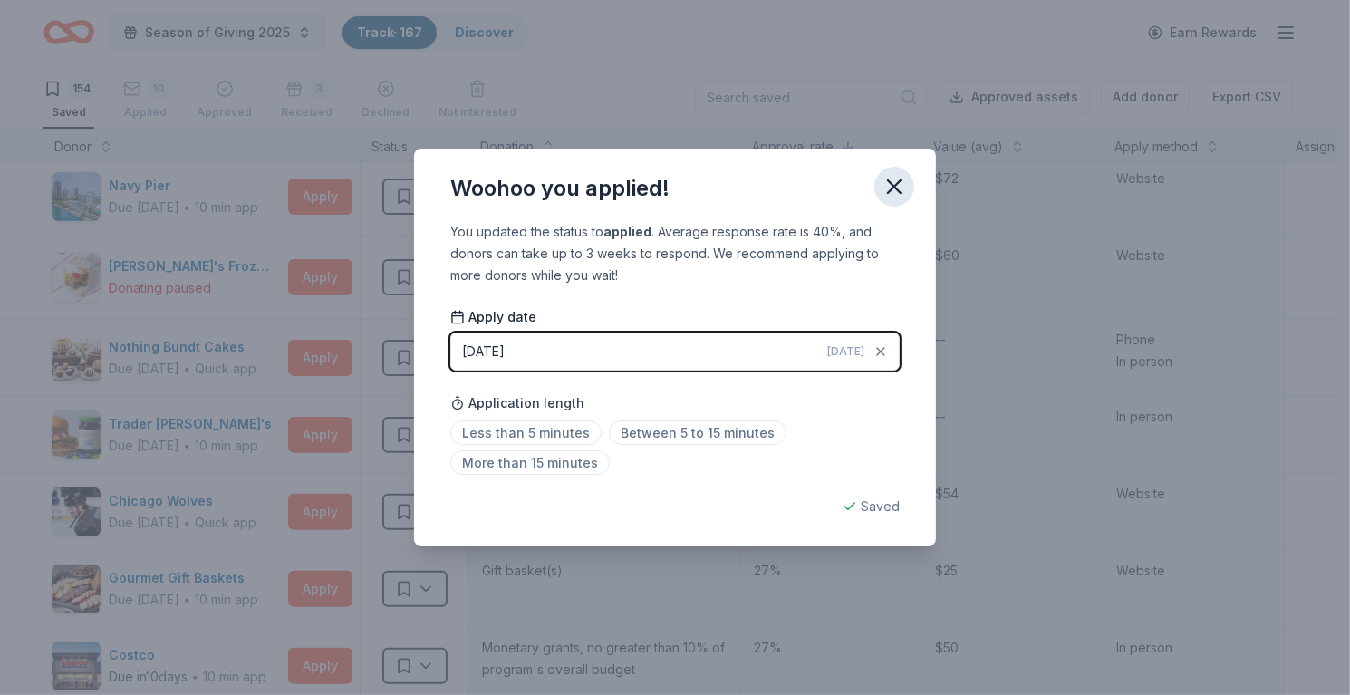
click at [888, 180] on icon "button" at bounding box center [894, 186] width 13 height 13
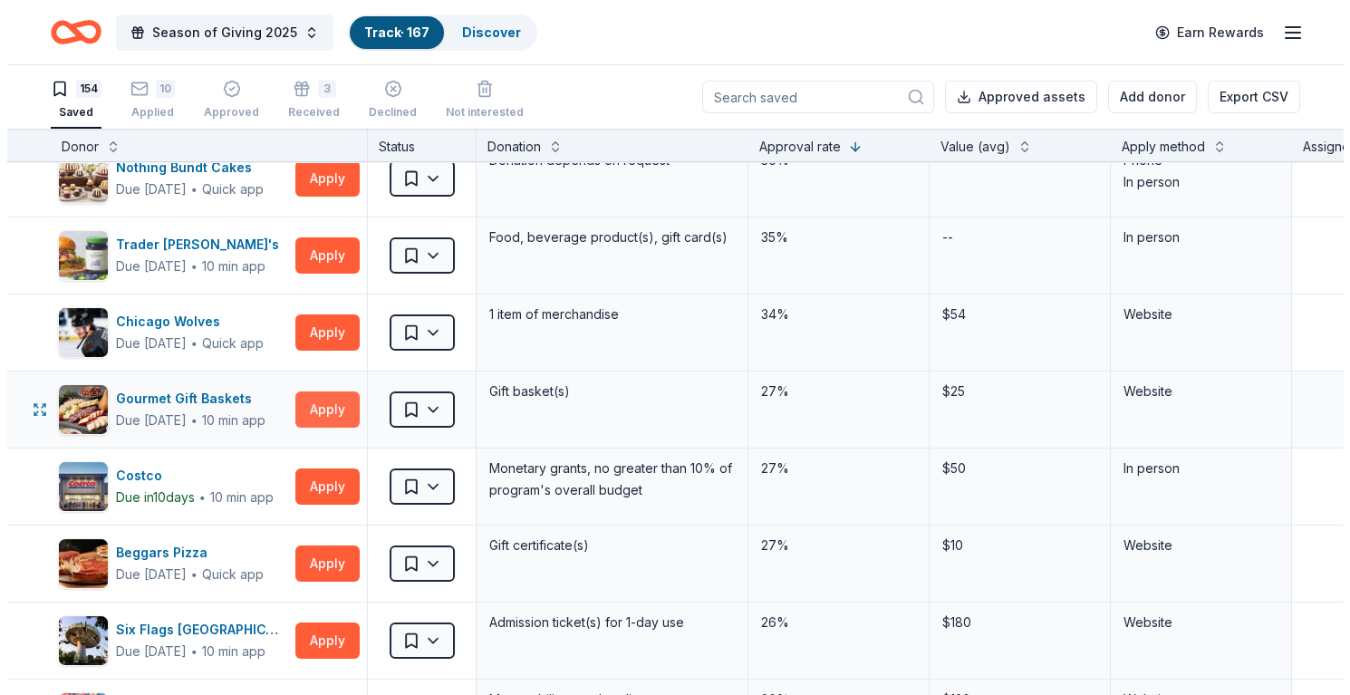
scroll to position [815, 0]
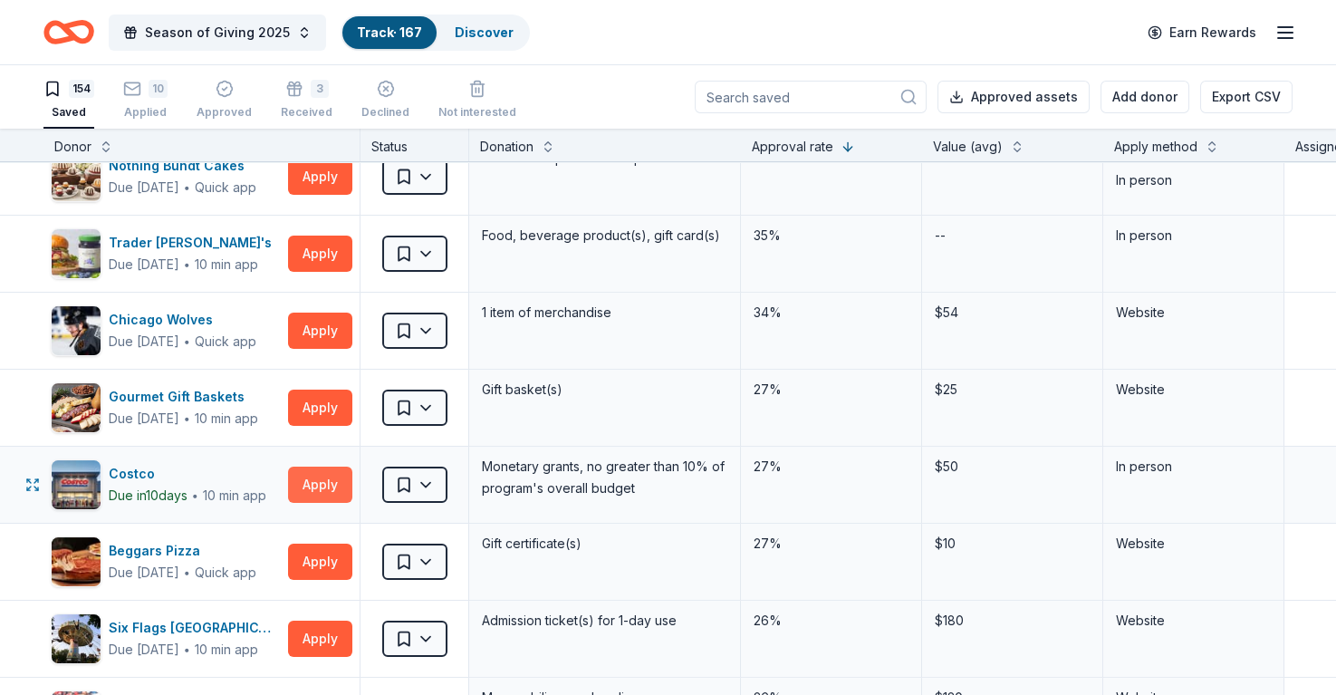
click at [326, 476] on button "Apply" at bounding box center [320, 485] width 64 height 36
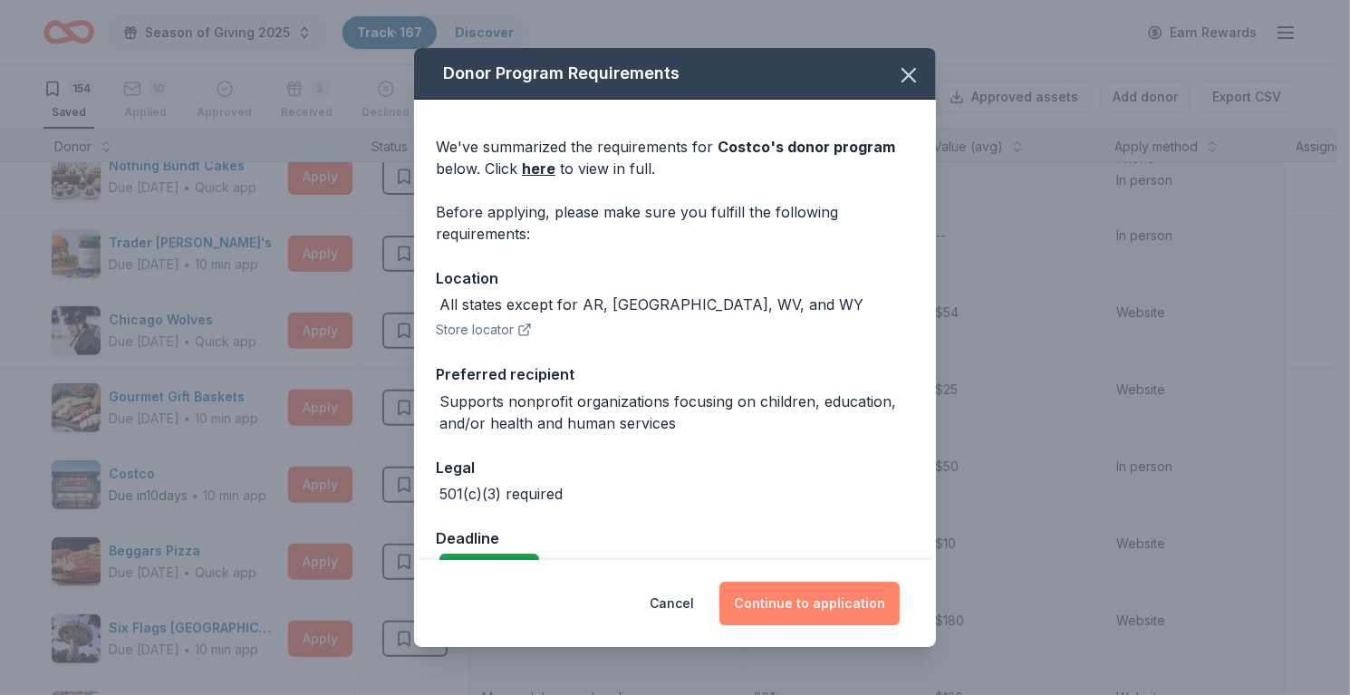
click at [792, 606] on button "Continue to application" at bounding box center [809, 603] width 180 height 43
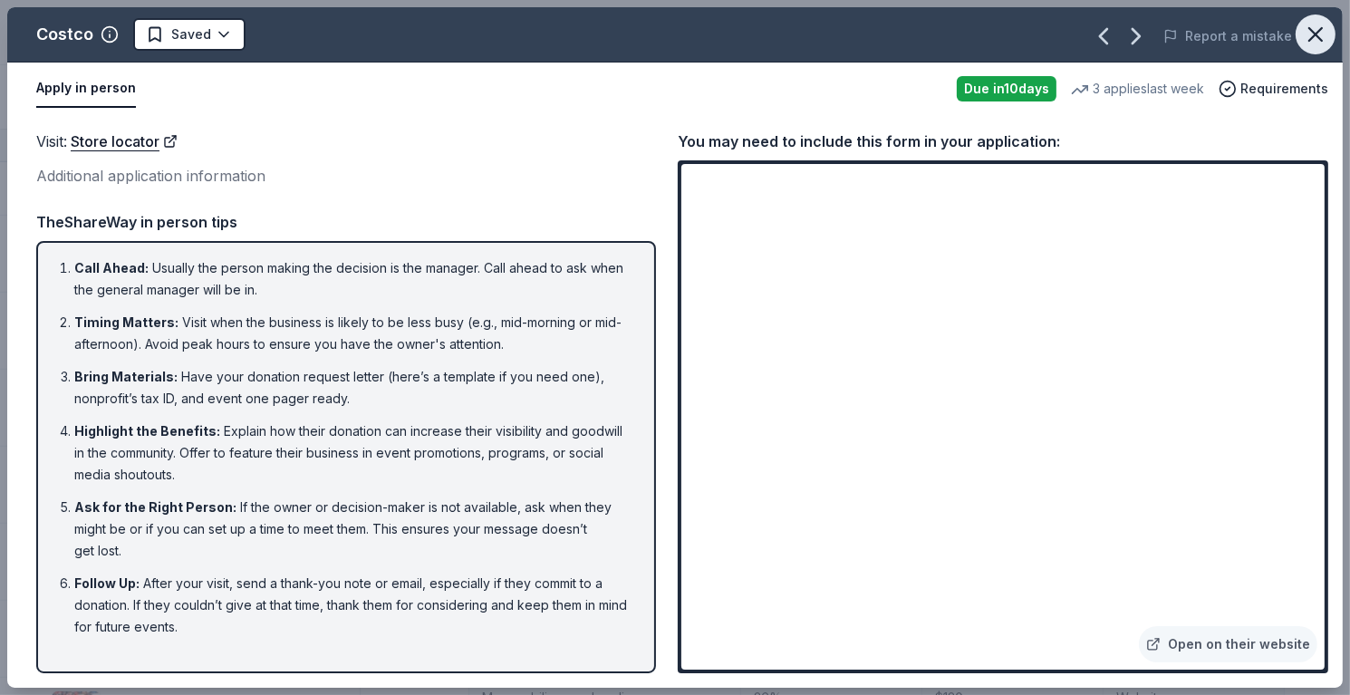
click at [1327, 27] on icon "button" at bounding box center [1315, 34] width 25 height 25
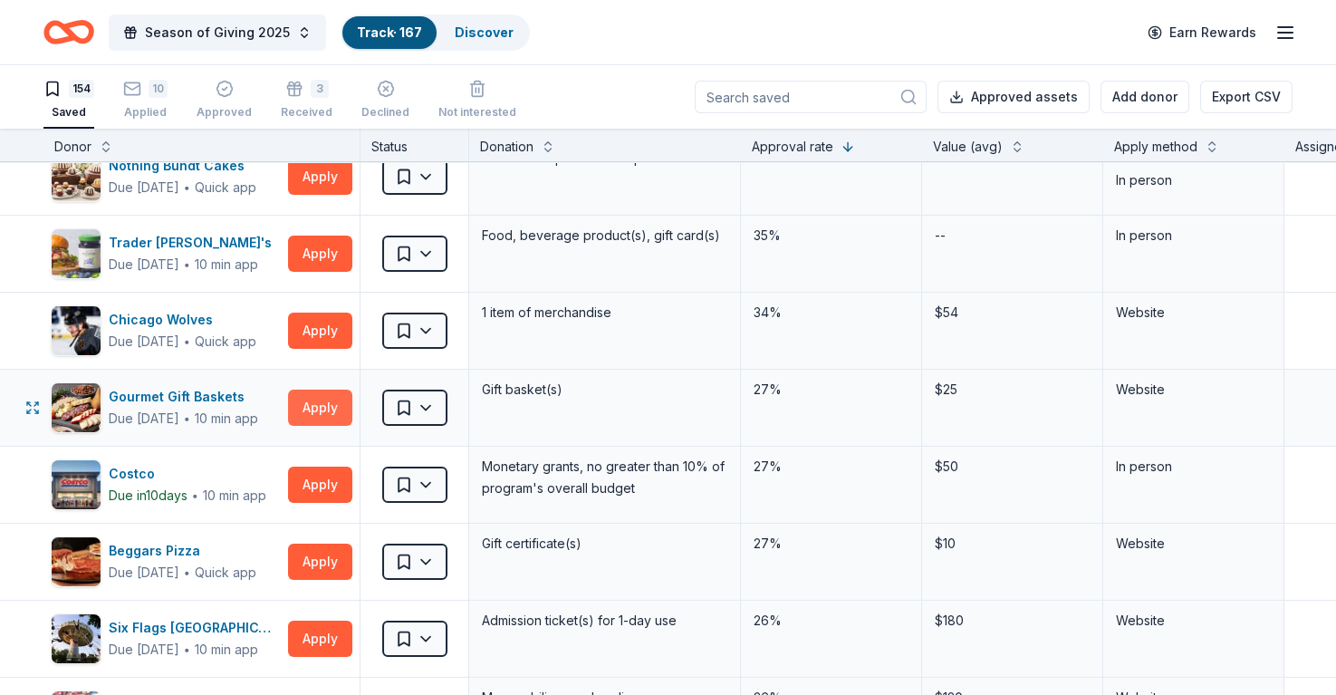
click at [333, 390] on button "Apply" at bounding box center [320, 408] width 64 height 36
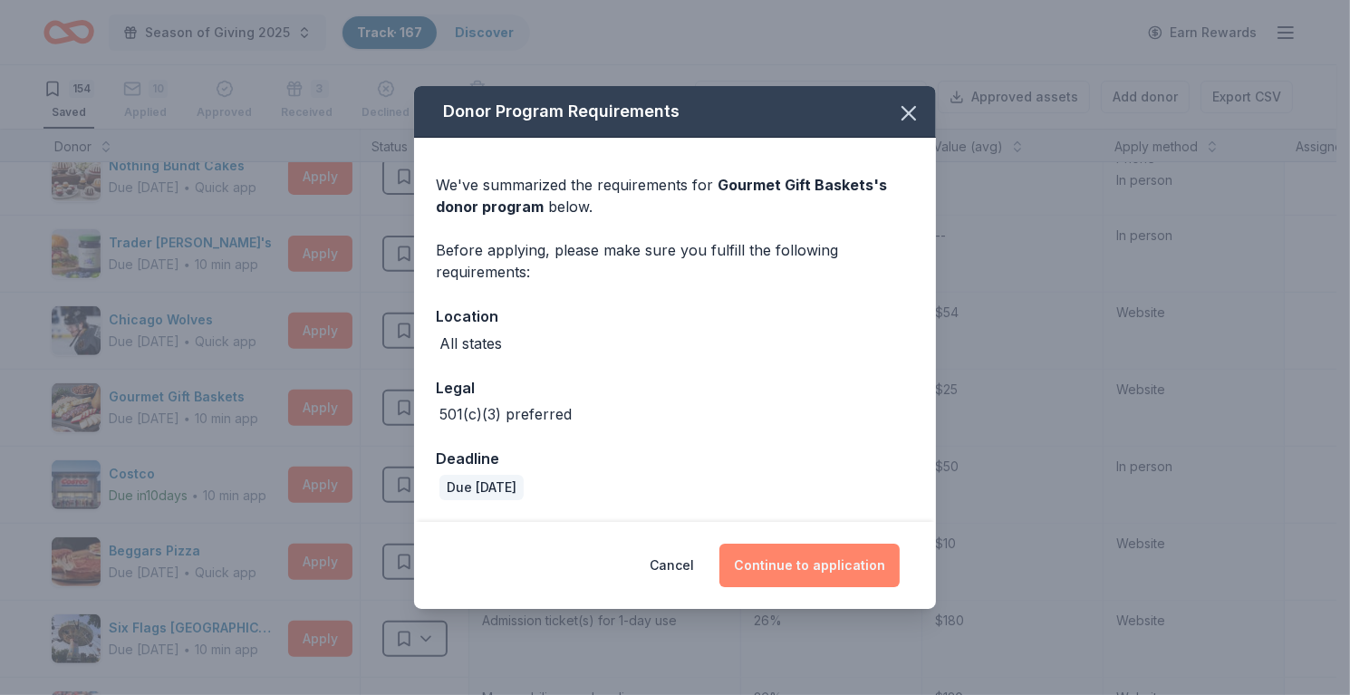
drag, startPoint x: 783, startPoint y: 536, endPoint x: 780, endPoint y: 545, distance: 9.5
click at [782, 540] on div "Cancel Continue to application" at bounding box center [675, 565] width 522 height 87
click at [777, 552] on button "Continue to application" at bounding box center [809, 565] width 180 height 43
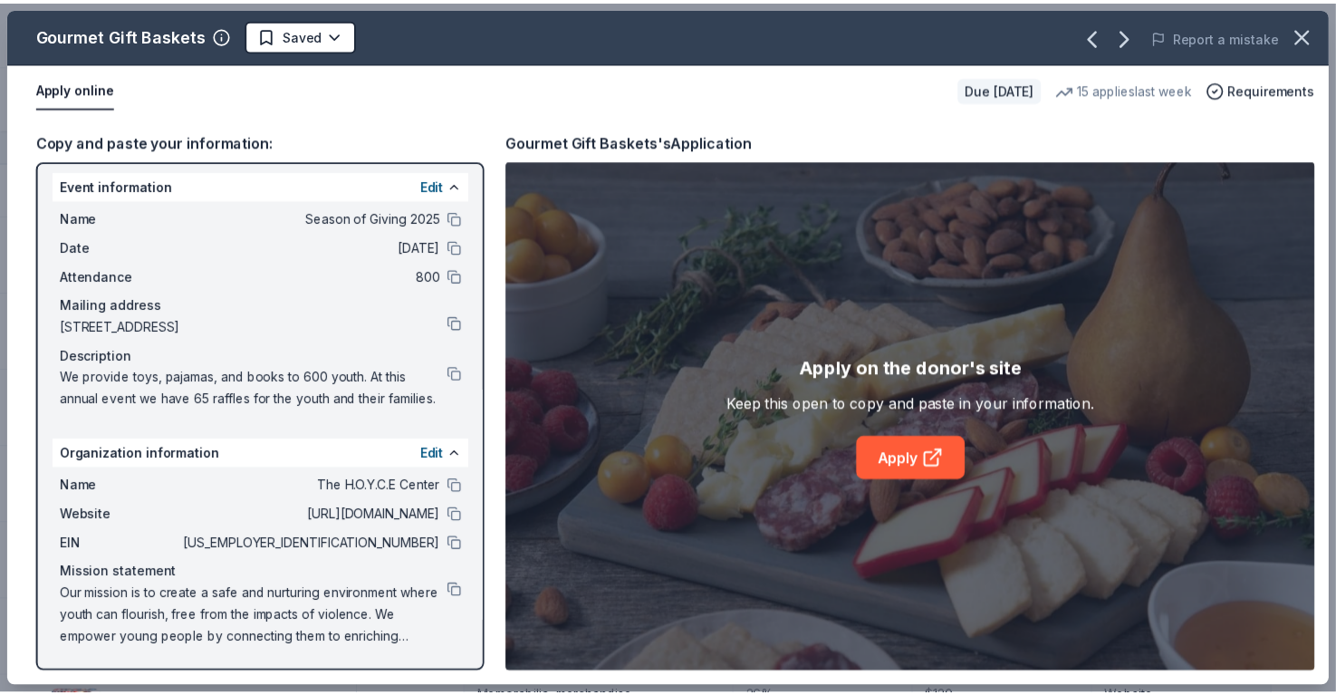
scroll to position [25, 0]
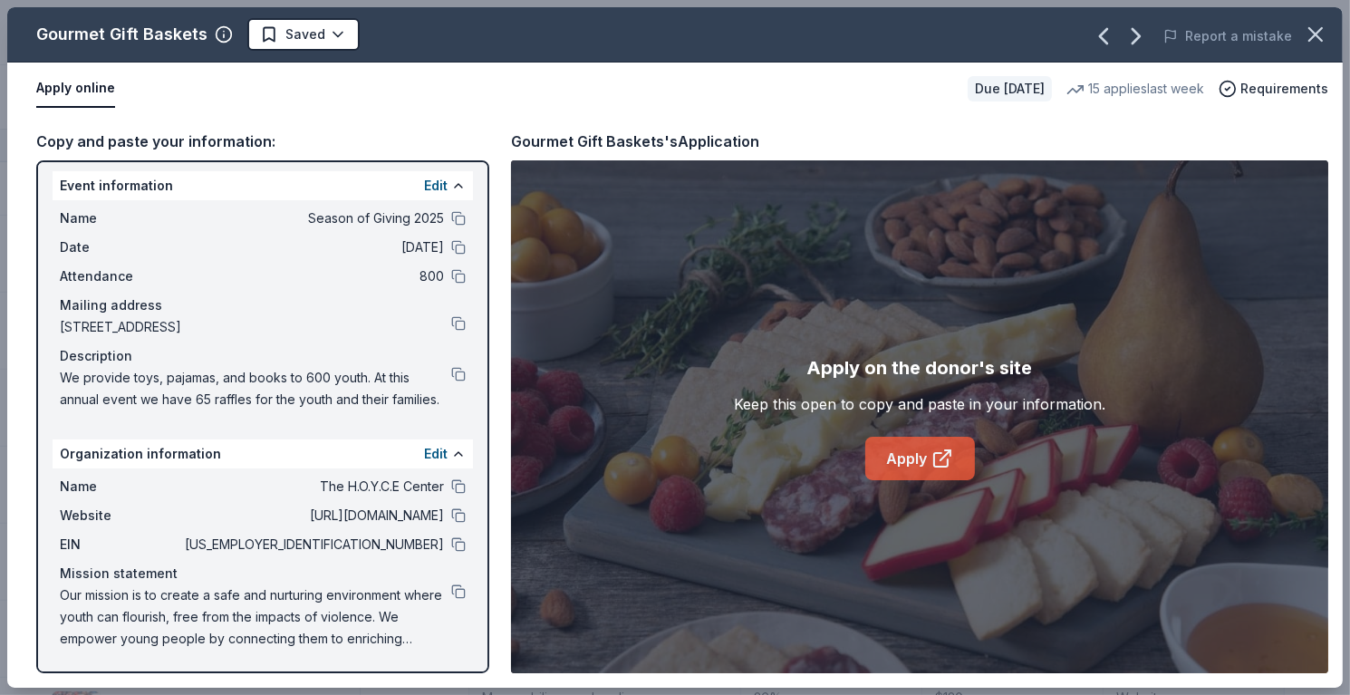
click at [880, 463] on link "Apply" at bounding box center [920, 458] width 110 height 43
drag, startPoint x: 40, startPoint y: 28, endPoint x: 171, endPoint y: 35, distance: 131.6
click at [171, 35] on div "Gourmet Gift Baskets" at bounding box center [121, 34] width 171 height 29
drag, startPoint x: 526, startPoint y: 137, endPoint x: 698, endPoint y: 136, distance: 172.2
click at [630, 135] on div "Gourmet Gift Baskets's Application" at bounding box center [635, 142] width 248 height 24
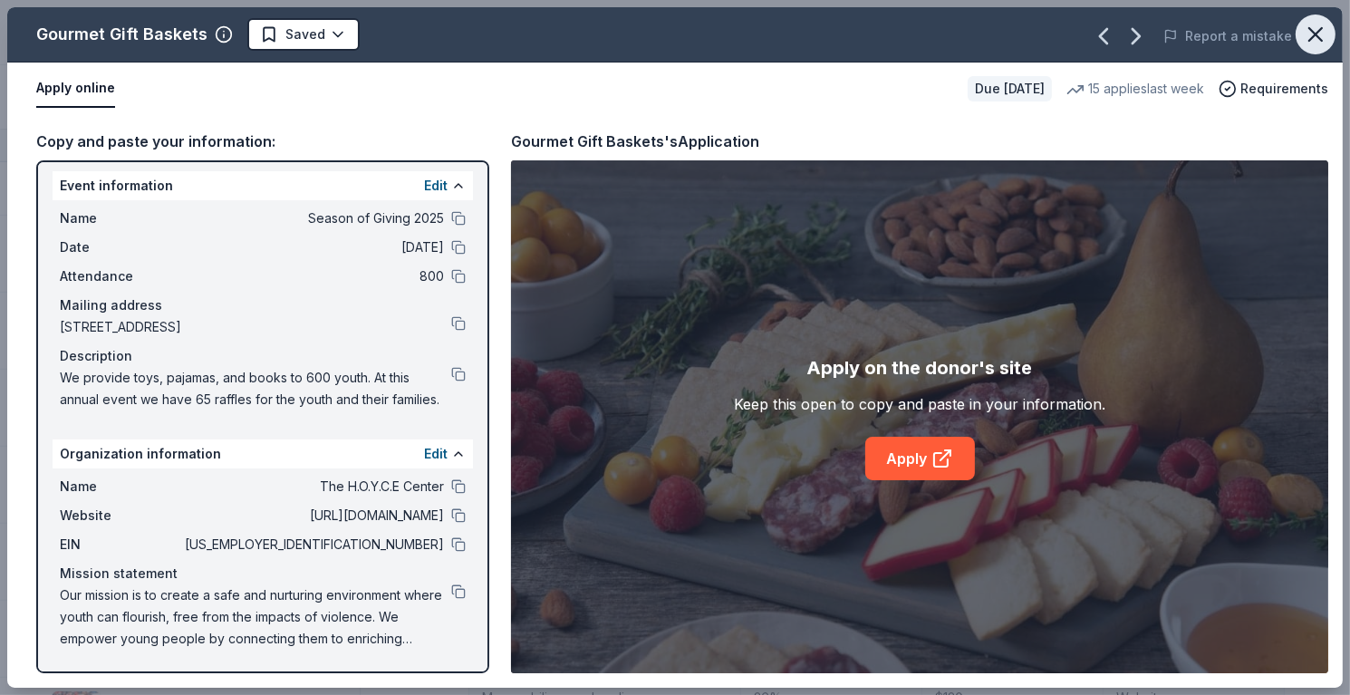
click at [1311, 34] on icon "button" at bounding box center [1315, 34] width 25 height 25
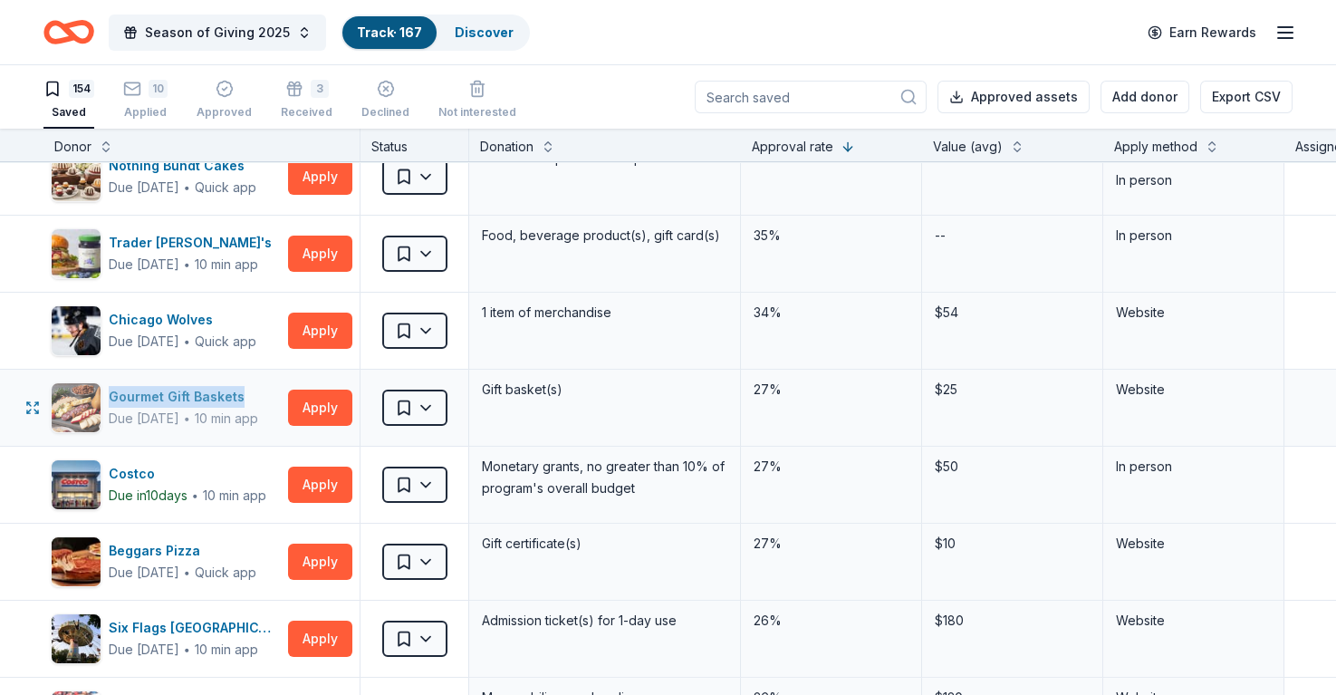
drag, startPoint x: 29, startPoint y: 378, endPoint x: 261, endPoint y: 385, distance: 232.1
click at [261, 385] on div "Gourmet Gift Baskets Due in 45 days ∙ 10 min app Apply Saved Gift basket(s) 27%…" at bounding box center [890, 408] width 1781 height 76
copy div "Gourmet Gift Baskets"
click at [420, 400] on html "Season of Giving 2025 Track · 167 Discover Earn Rewards 154 Saved 10 Applied Ap…" at bounding box center [668, 347] width 1336 height 695
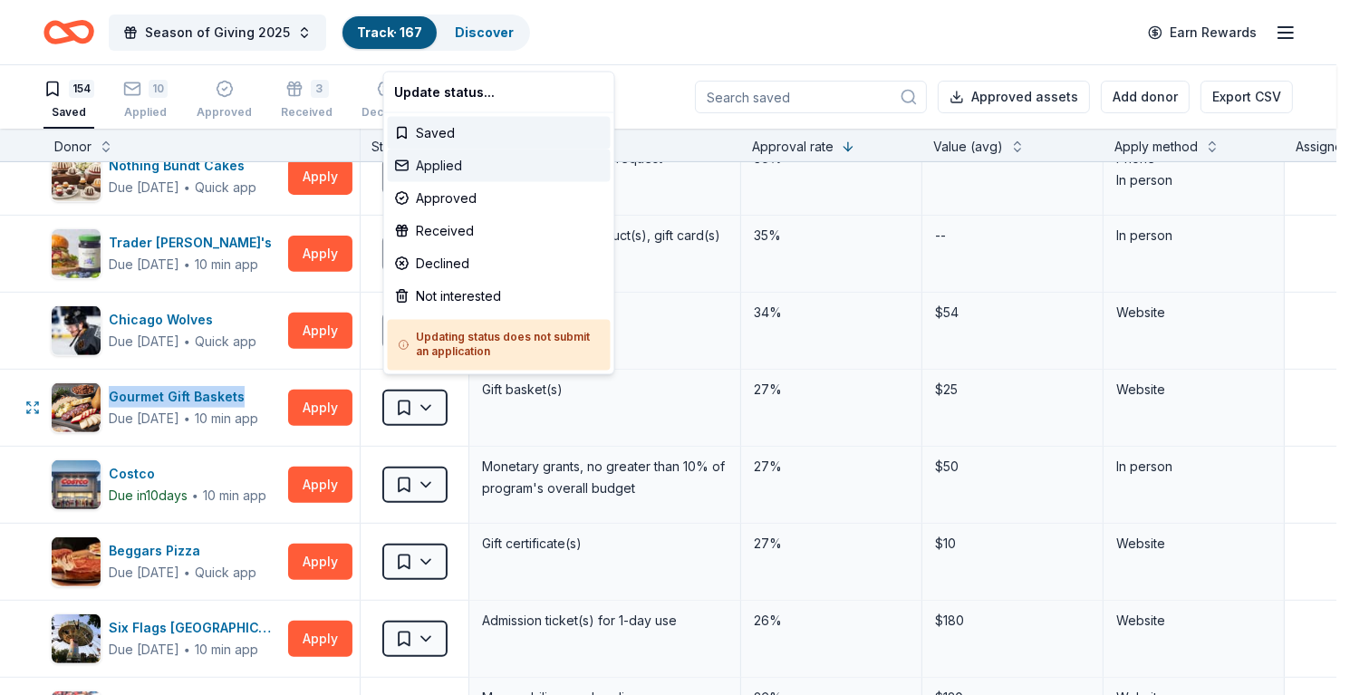
click at [449, 164] on div "Applied" at bounding box center [499, 166] width 223 height 33
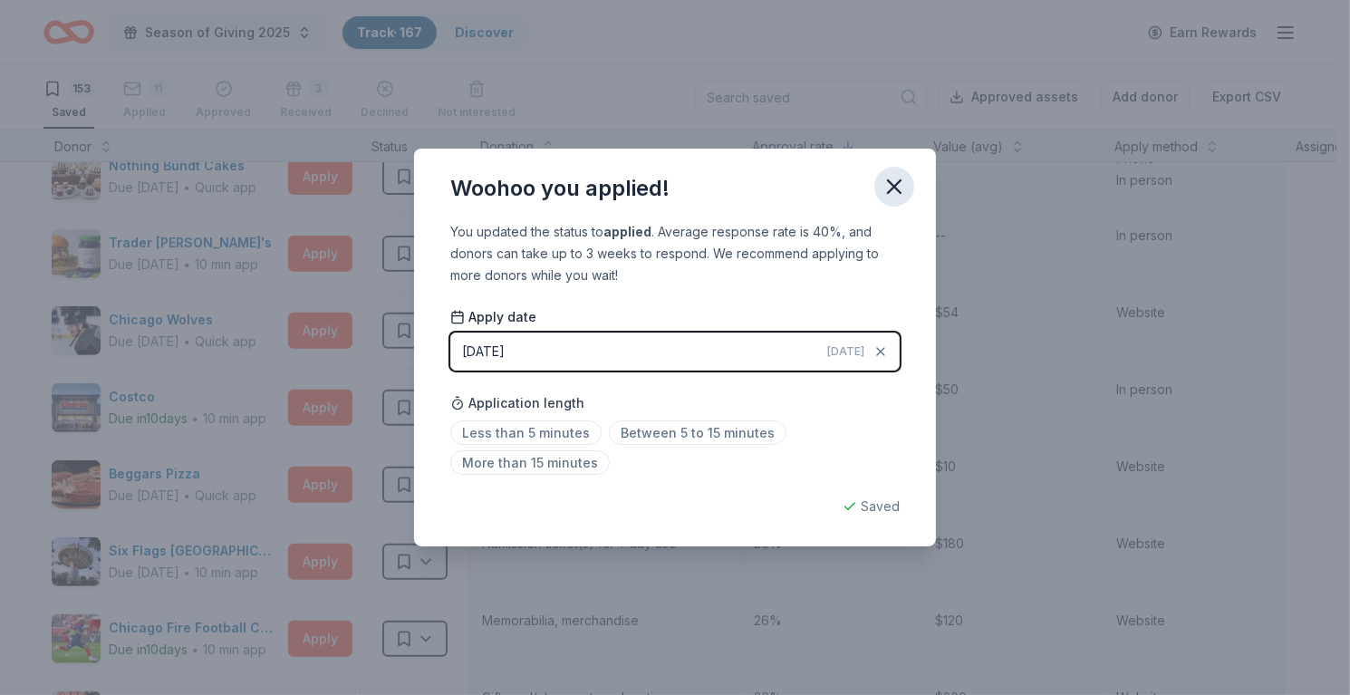
click at [890, 186] on icon "button" at bounding box center [894, 186] width 25 height 25
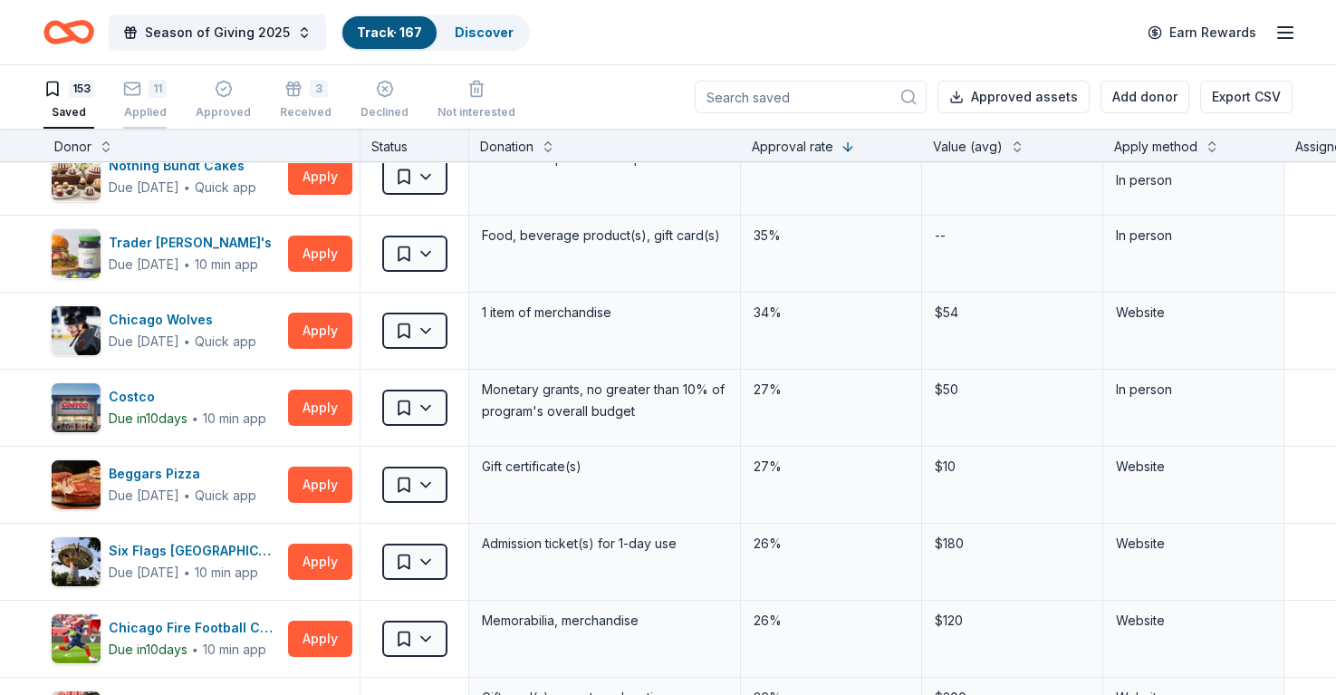
click at [150, 96] on div "11 Applied" at bounding box center [144, 92] width 43 height 40
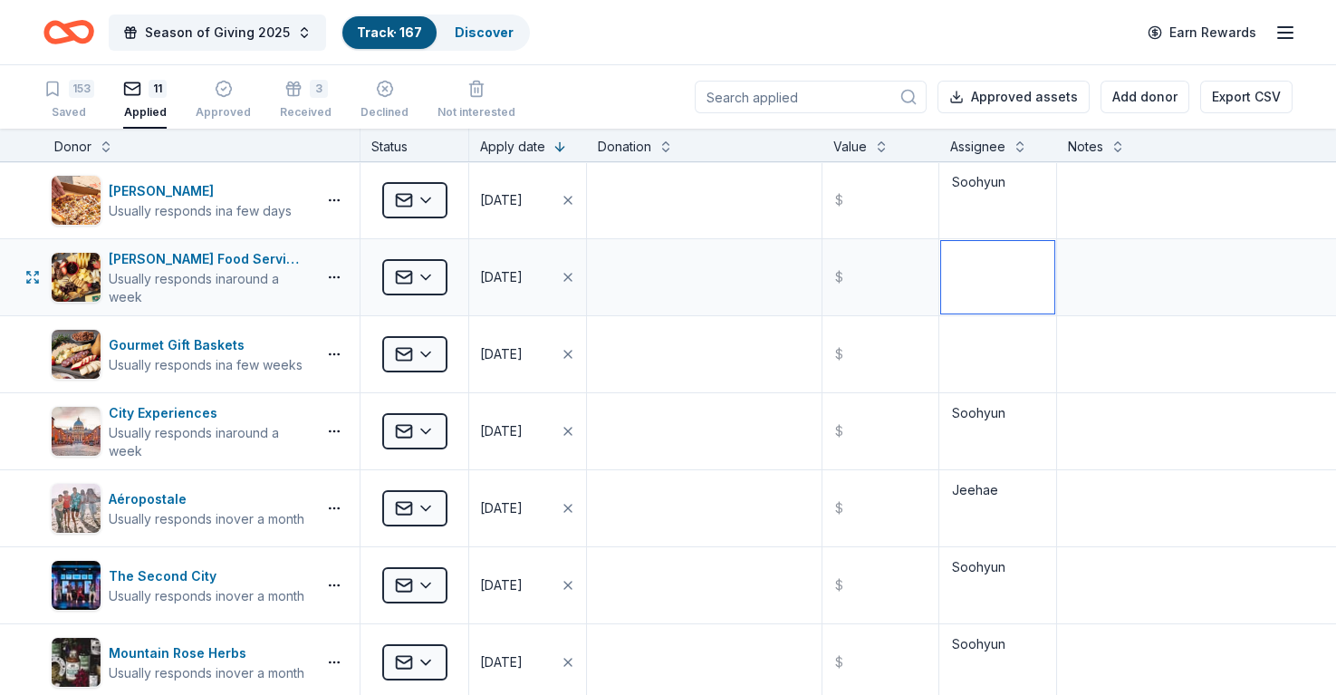
click at [989, 285] on textarea at bounding box center [997, 277] width 113 height 72
type textarea "Soohyun"
click at [967, 359] on textarea at bounding box center [997, 354] width 113 height 72
type textarea "Soohyun"
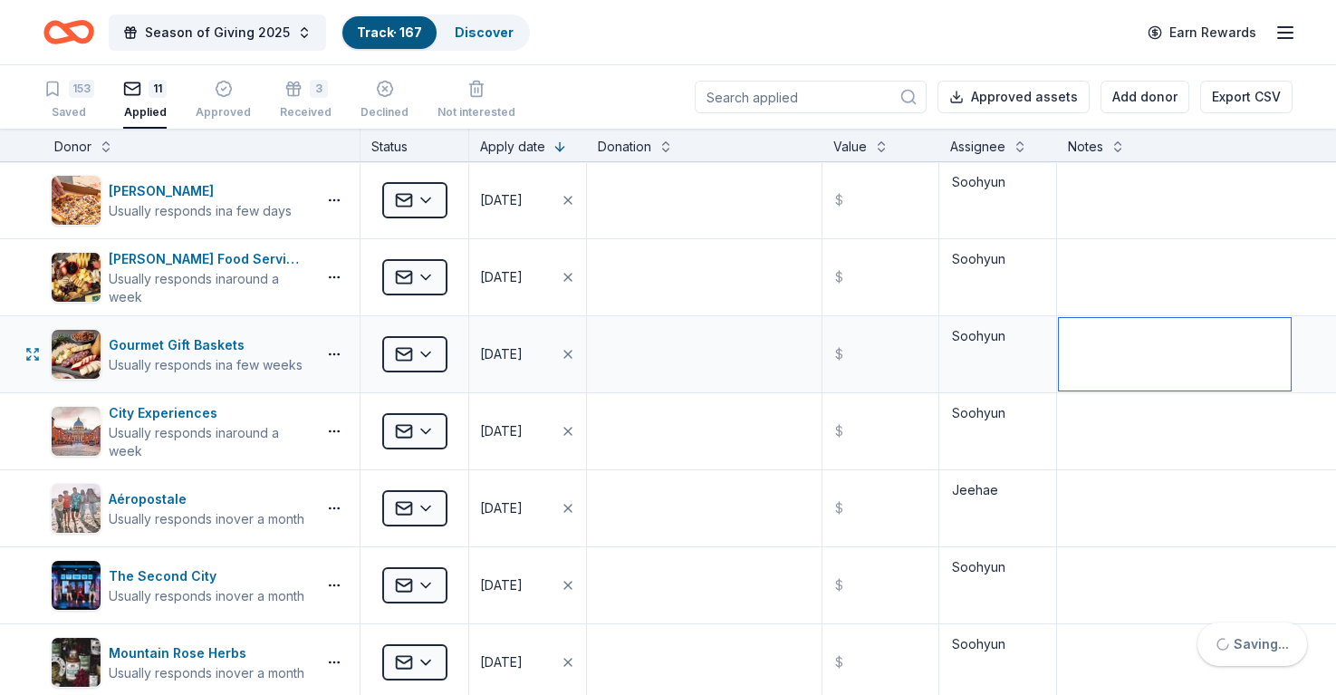
click at [1087, 340] on textarea at bounding box center [1175, 354] width 232 height 72
click at [74, 105] on div "Saved" at bounding box center [68, 102] width 51 height 14
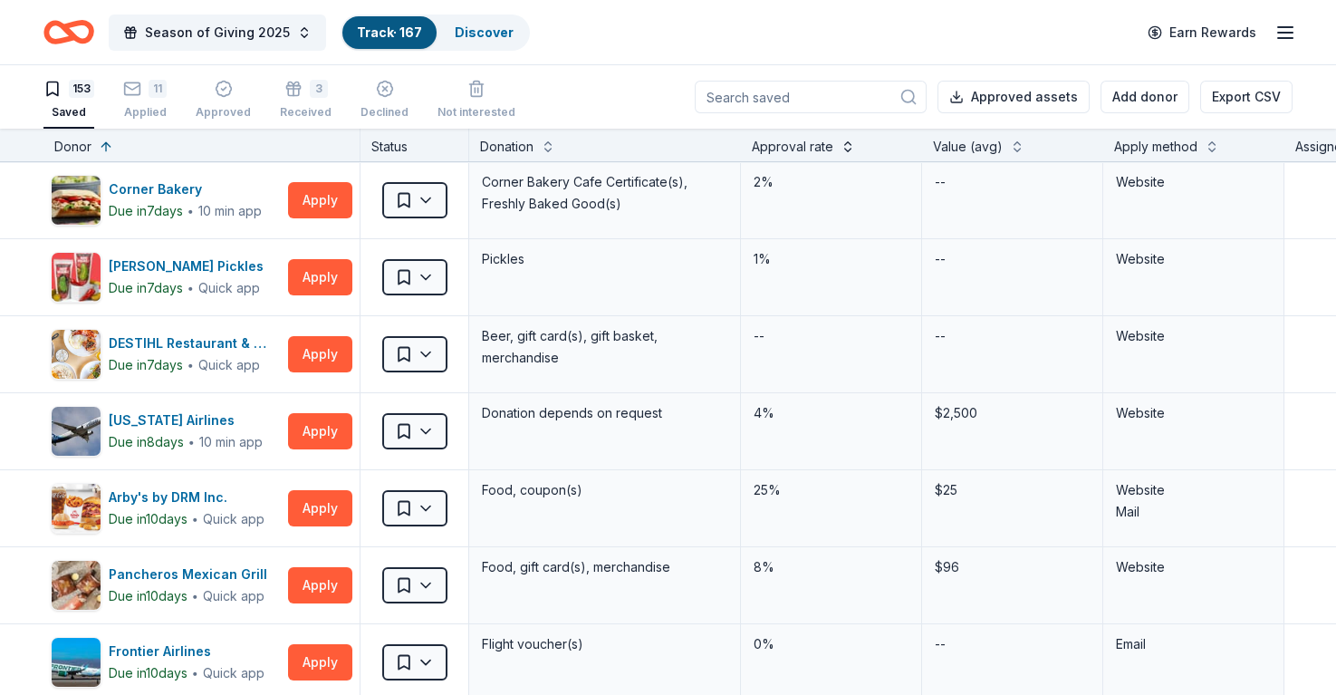
click at [853, 149] on button at bounding box center [848, 145] width 14 height 18
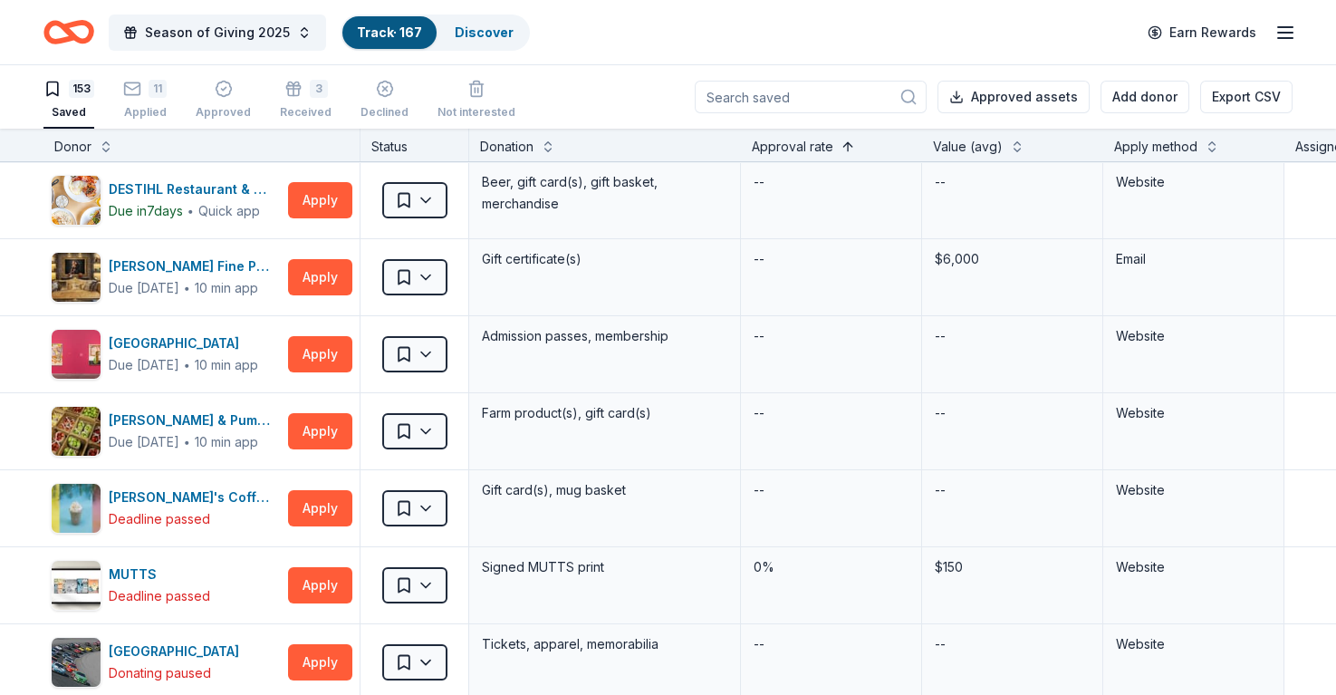
click at [849, 149] on button at bounding box center [848, 145] width 14 height 18
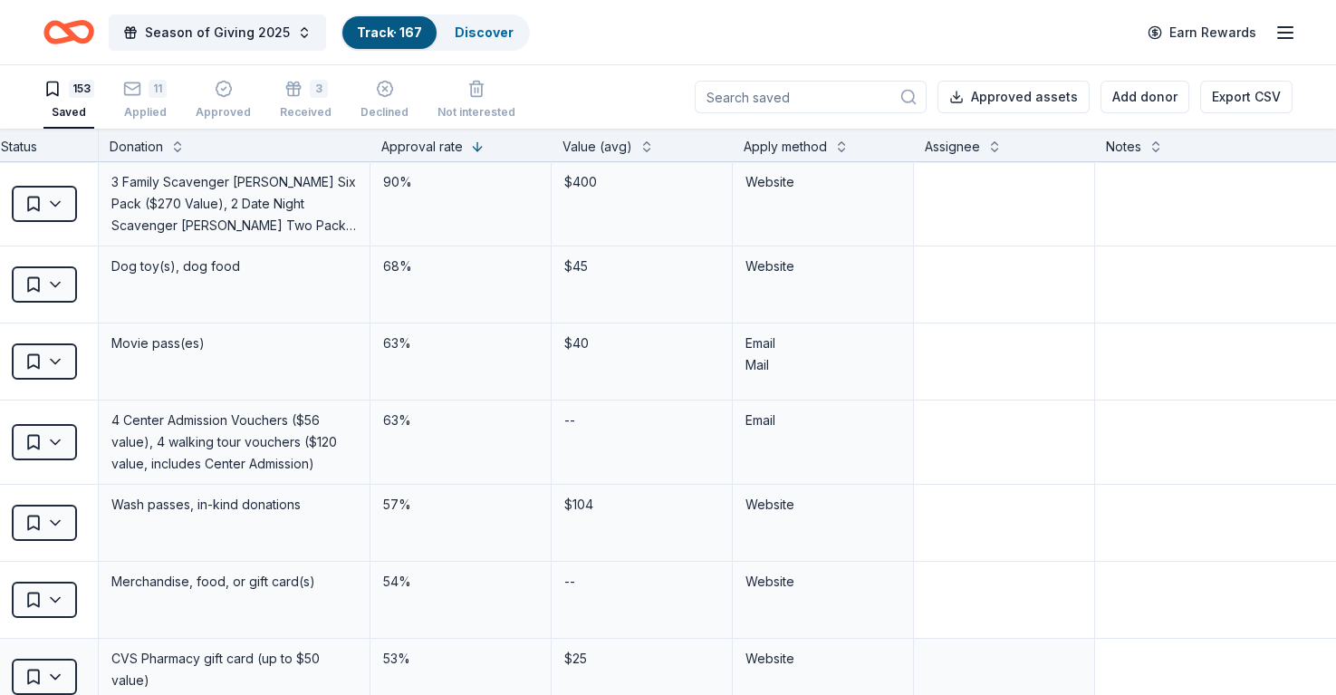
scroll to position [0, 372]
click at [1122, 205] on textarea at bounding box center [1230, 200] width 268 height 72
drag, startPoint x: 1212, startPoint y: 184, endPoint x: 1059, endPoint y: 184, distance: 153.1
click at [1059, 184] on div "Let's Roam Due in 22 days ∙ 10 min app Apply Saved 3 Family Scavenger Hunt Six …" at bounding box center [518, 203] width 1781 height 83
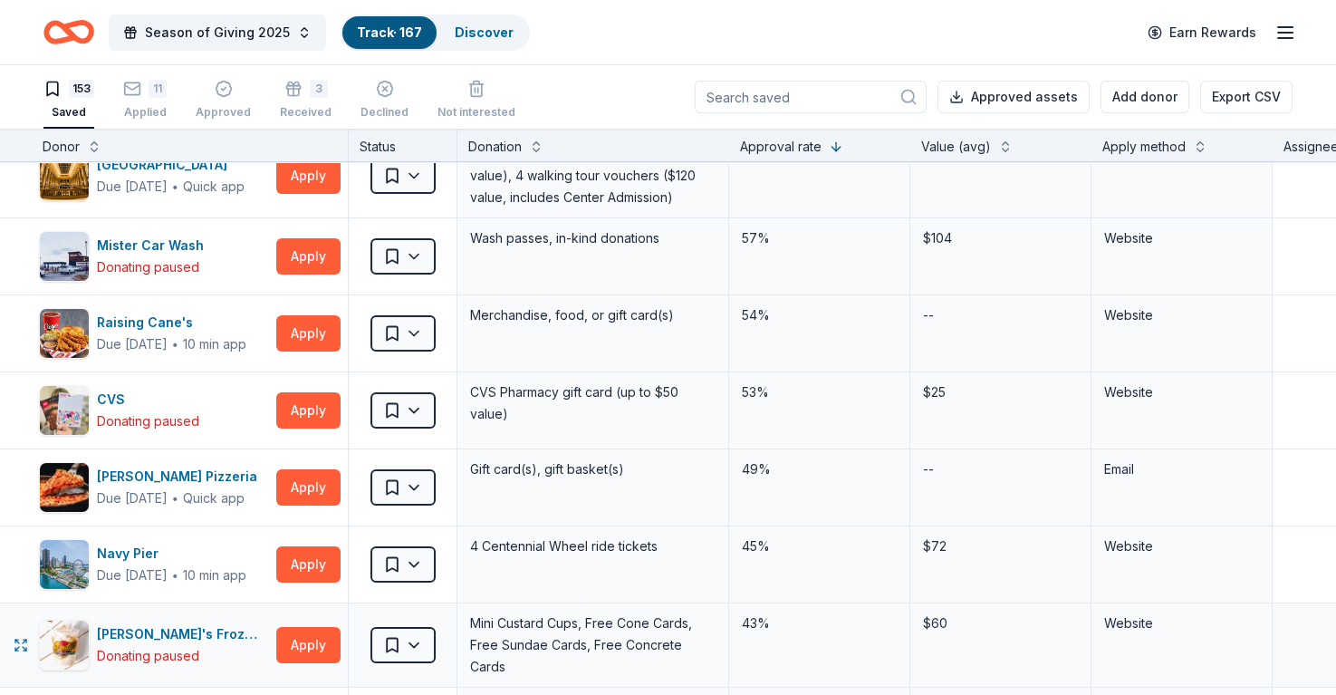
scroll to position [272, 12]
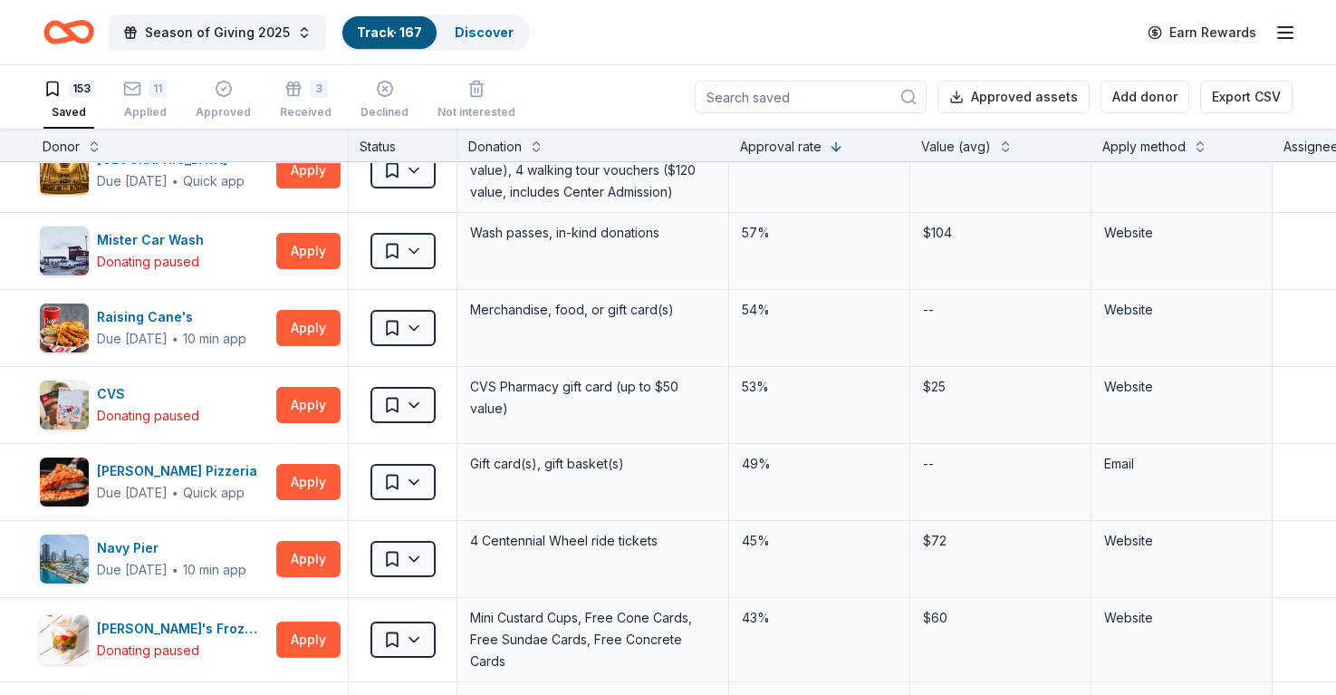
type textarea "Hard to apply"
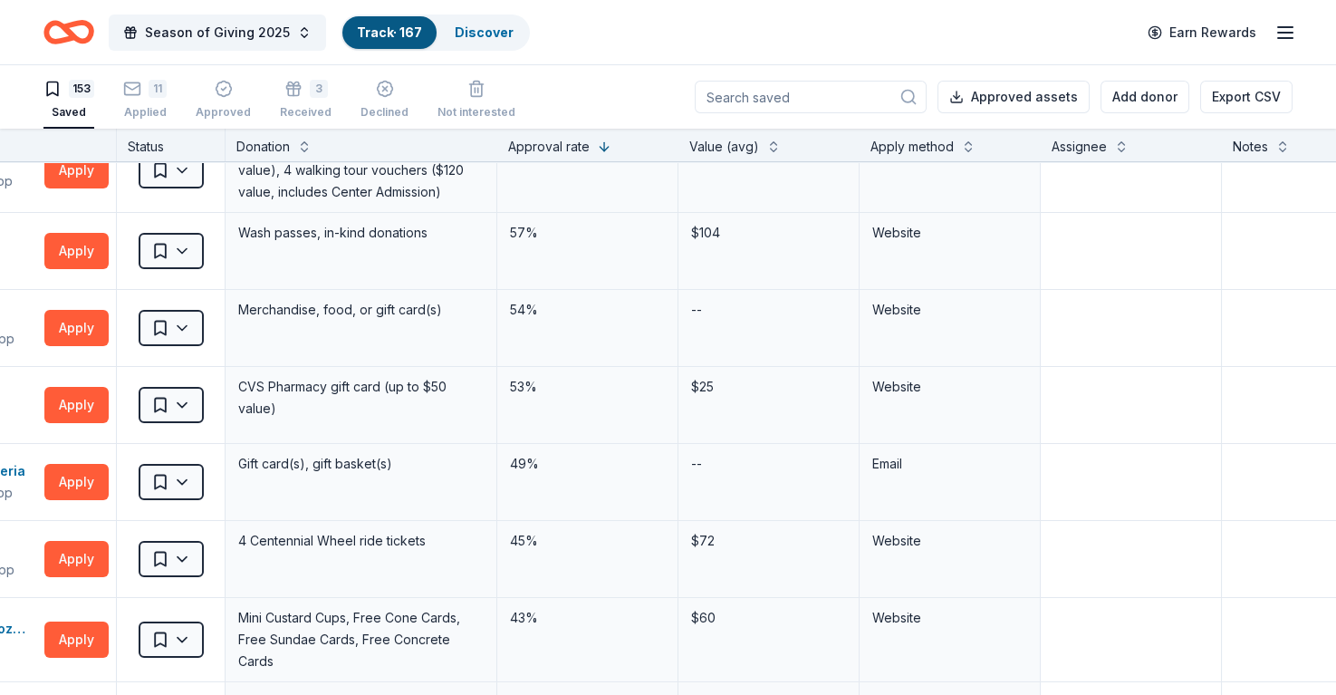
scroll to position [272, 304]
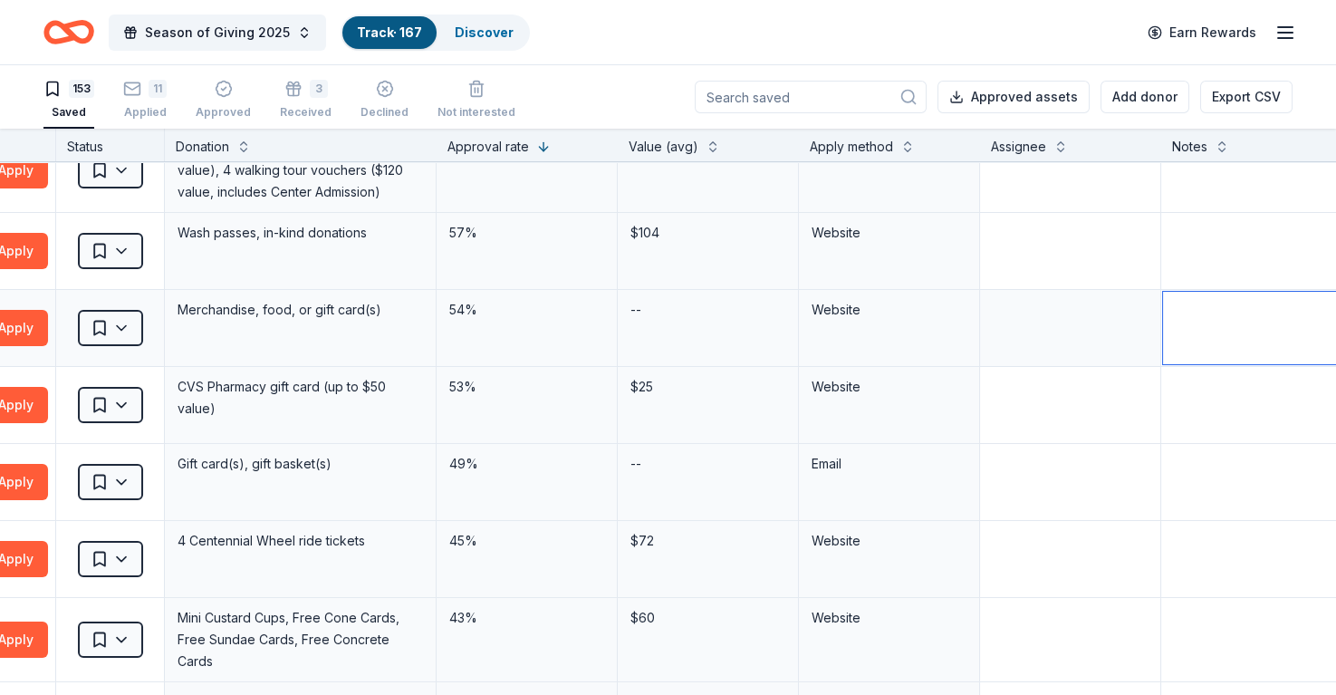
click at [1219, 330] on textarea at bounding box center [1297, 328] width 268 height 72
type textarea "C"
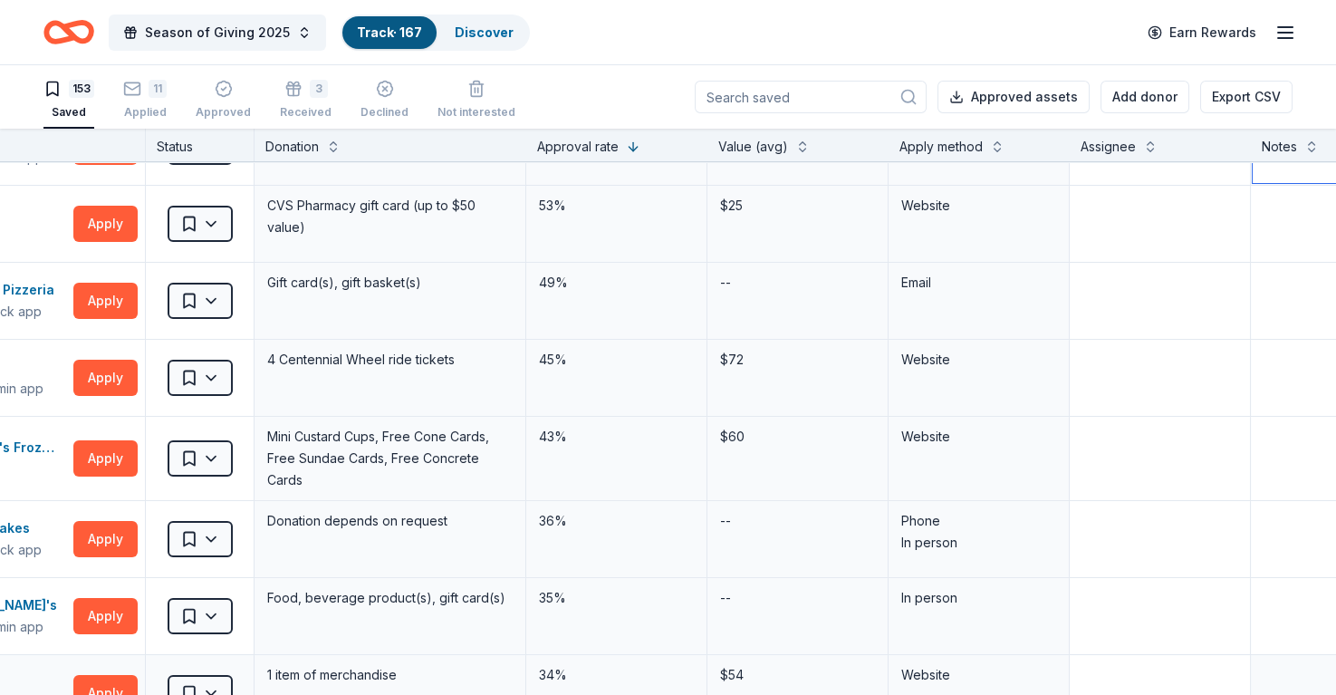
scroll to position [453, 238]
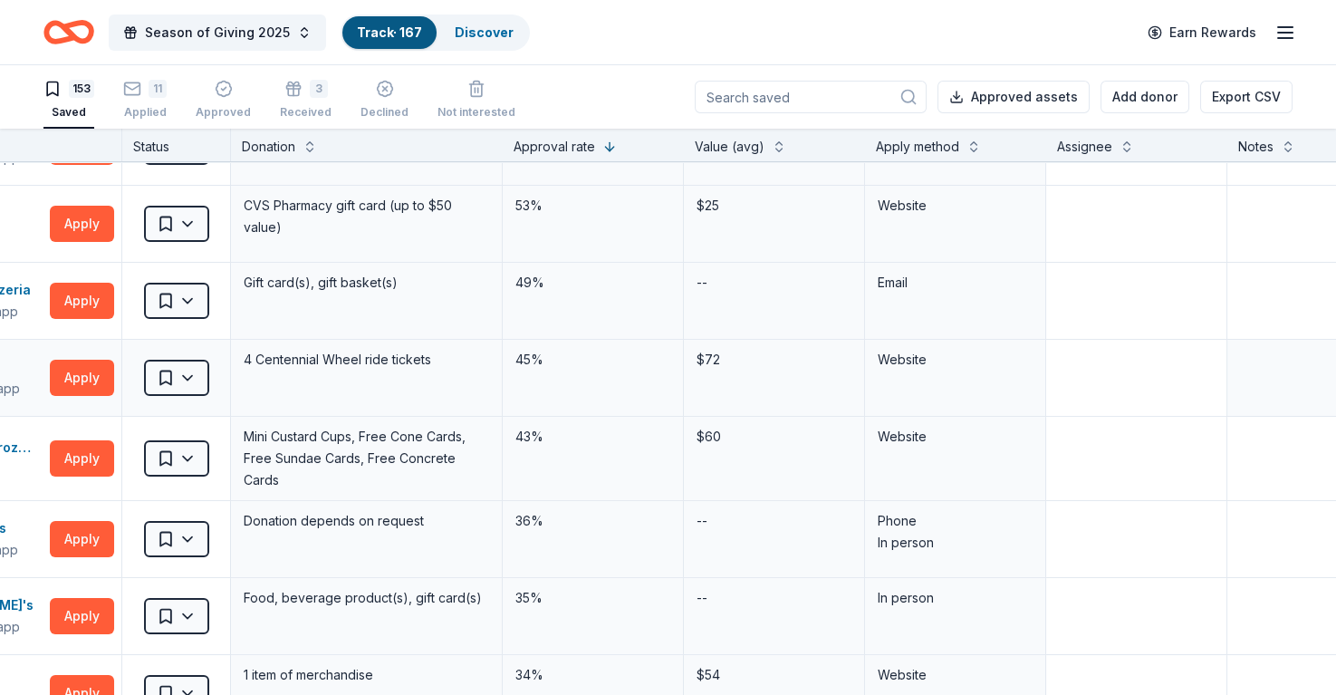
click at [1225, 369] on div at bounding box center [1137, 378] width 180 height 76
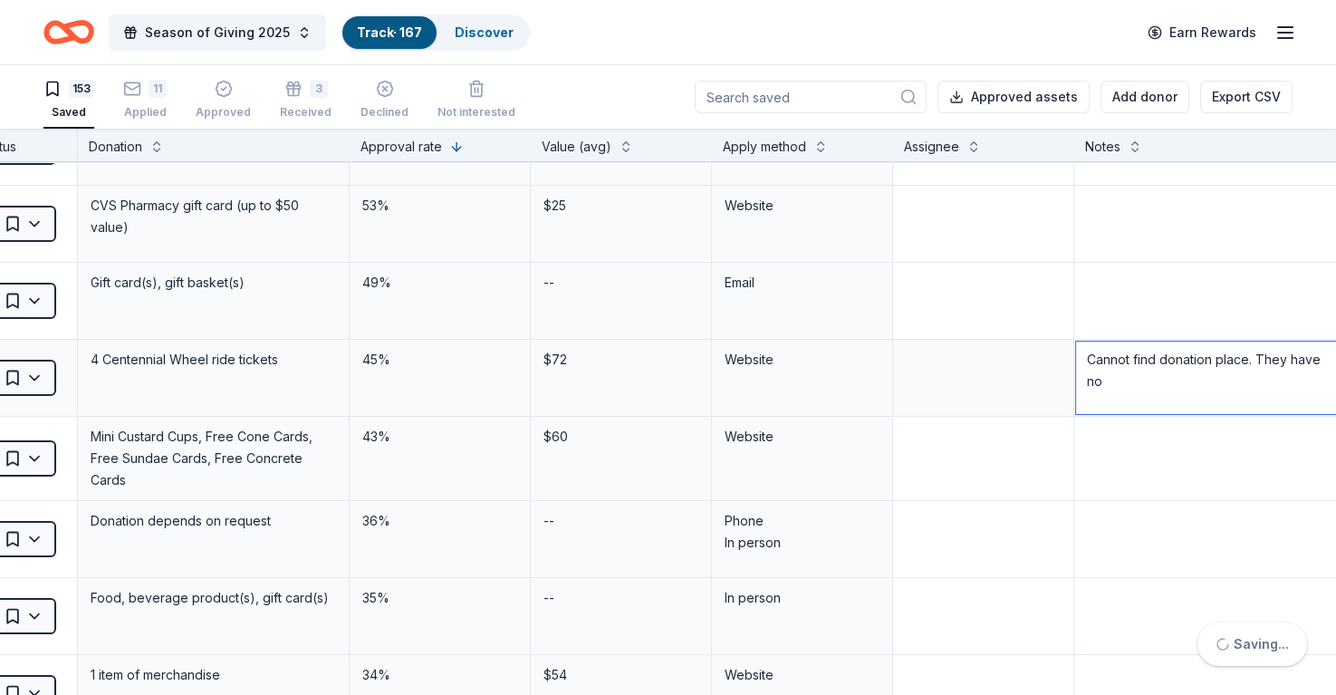
scroll to position [453, 399]
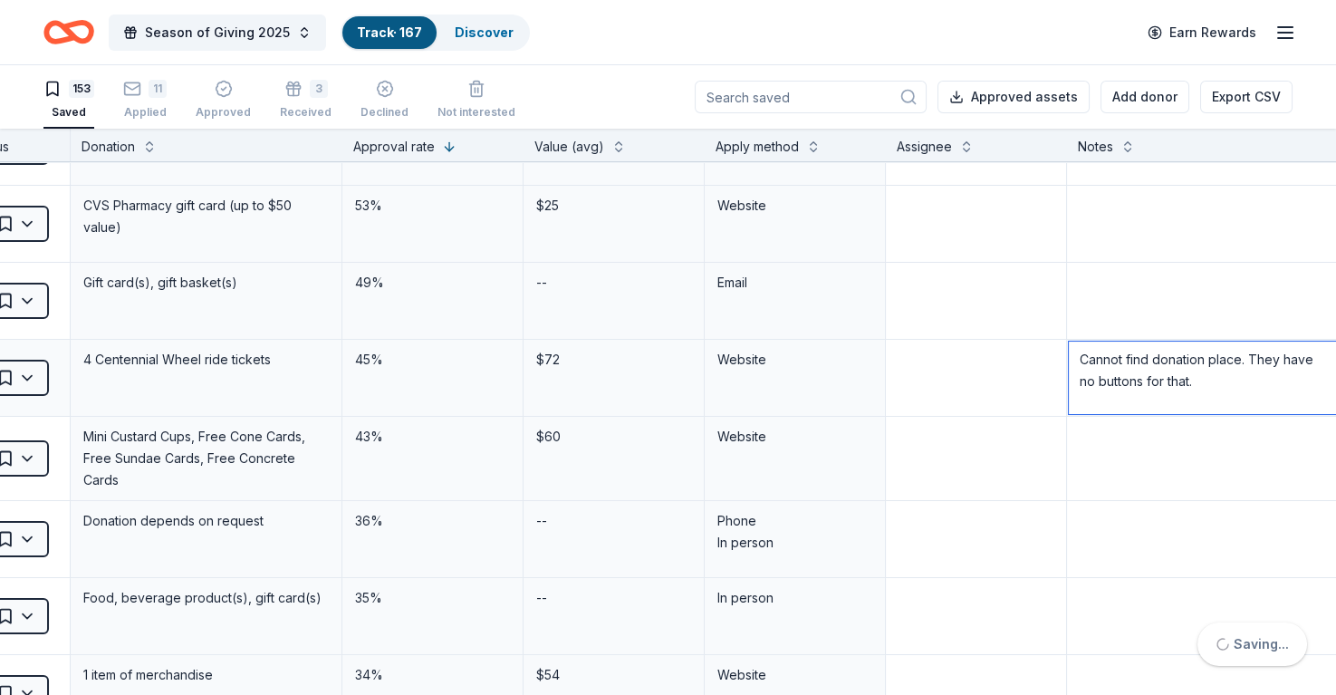
type textarea "Cannot find donation place. They have no buttons for that."
click at [998, 378] on textarea at bounding box center [976, 378] width 177 height 72
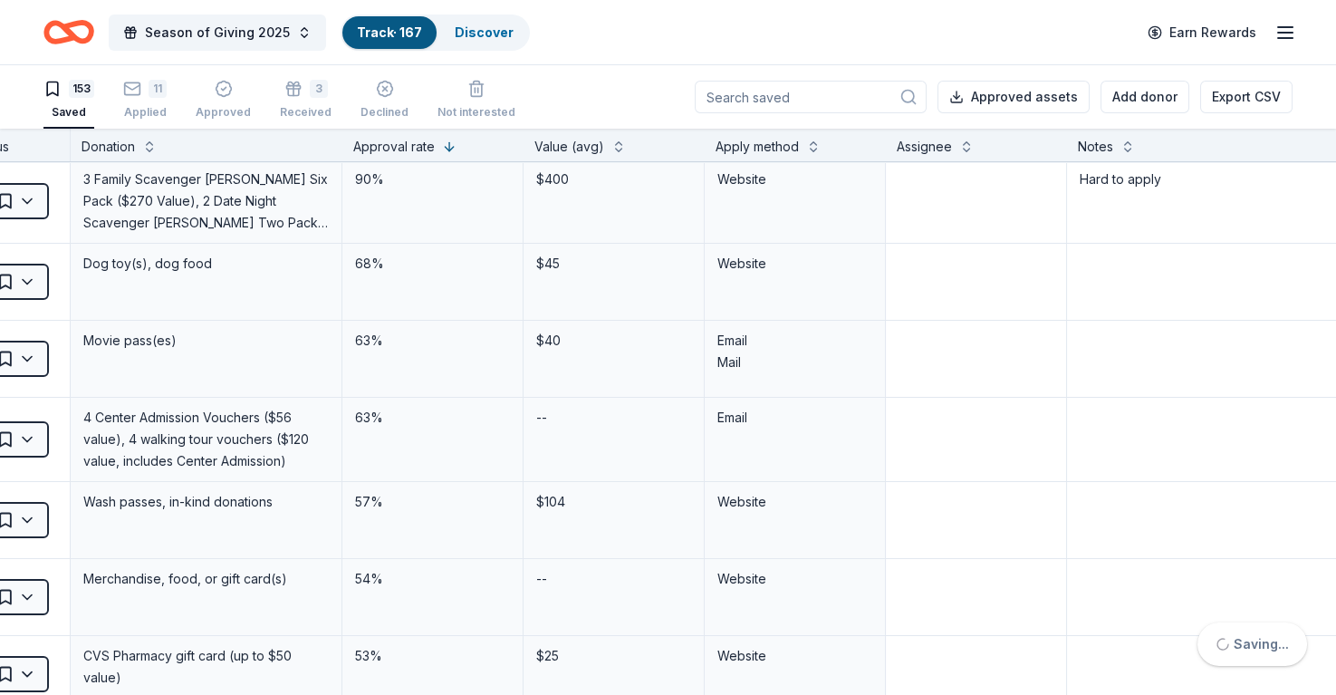
scroll to position [0, 399]
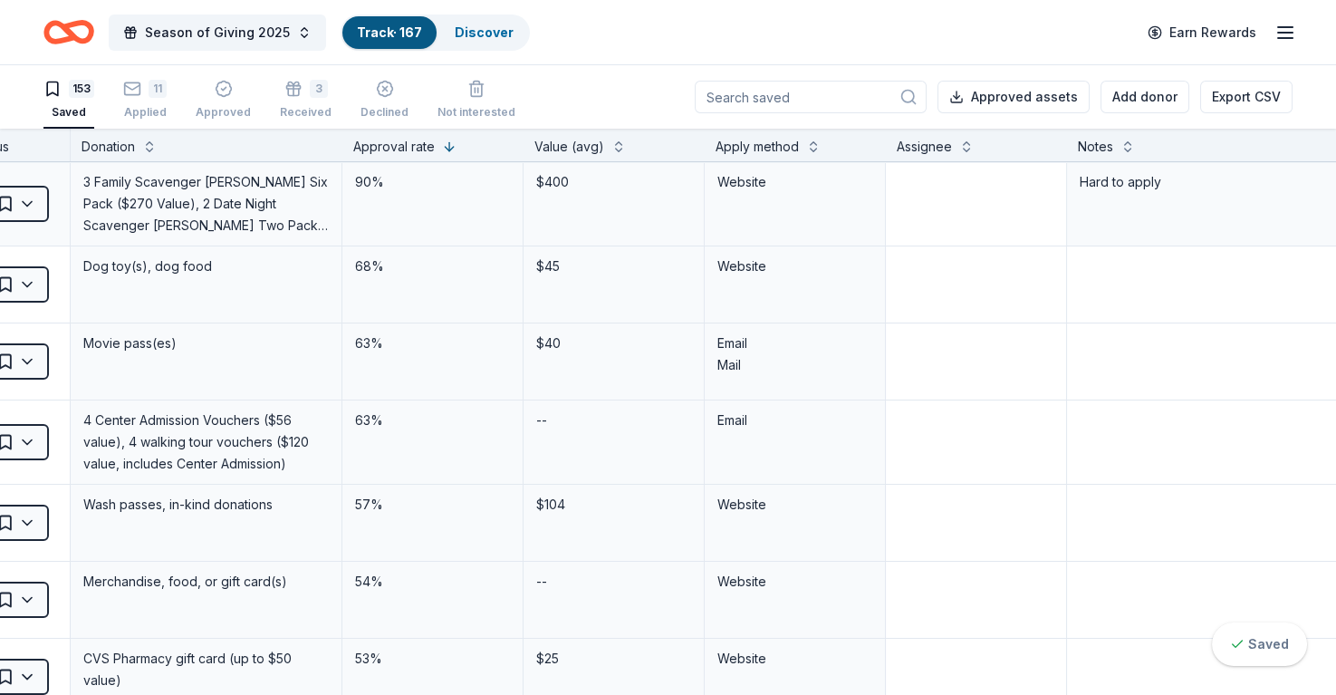
type textarea "Soohyun"
click at [995, 215] on textarea at bounding box center [976, 200] width 177 height 72
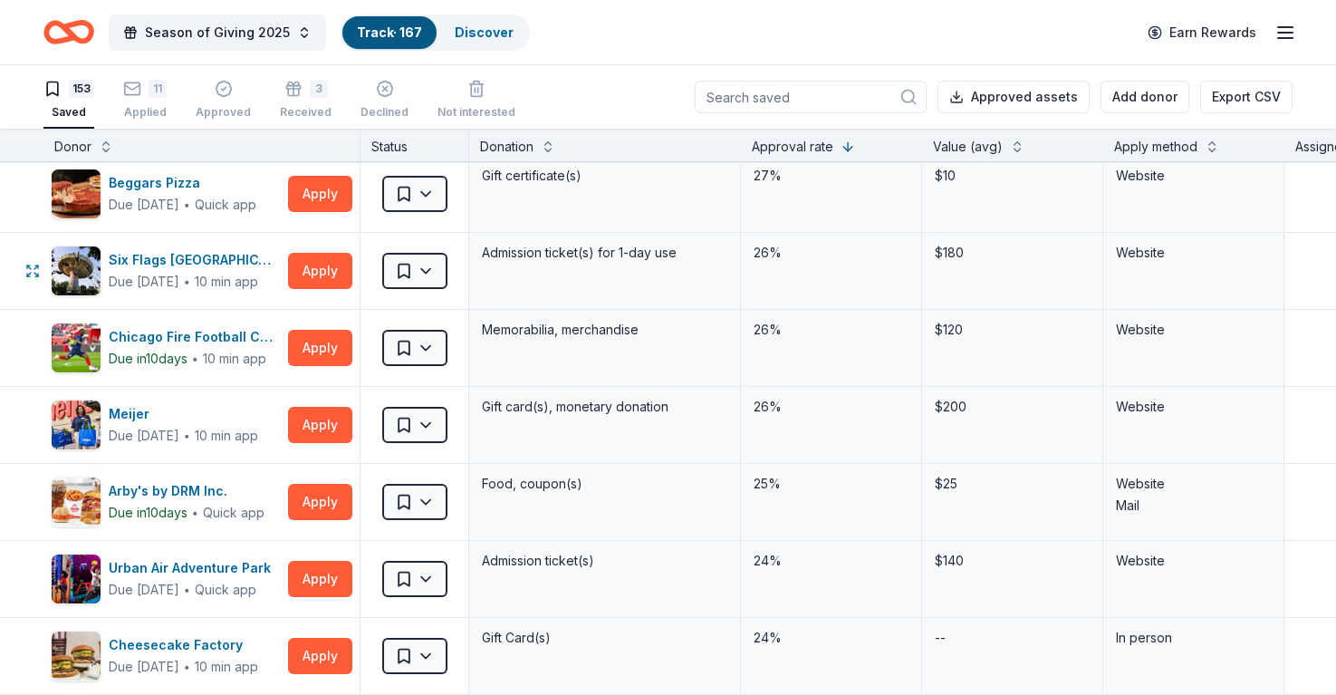
scroll to position [1087, 0]
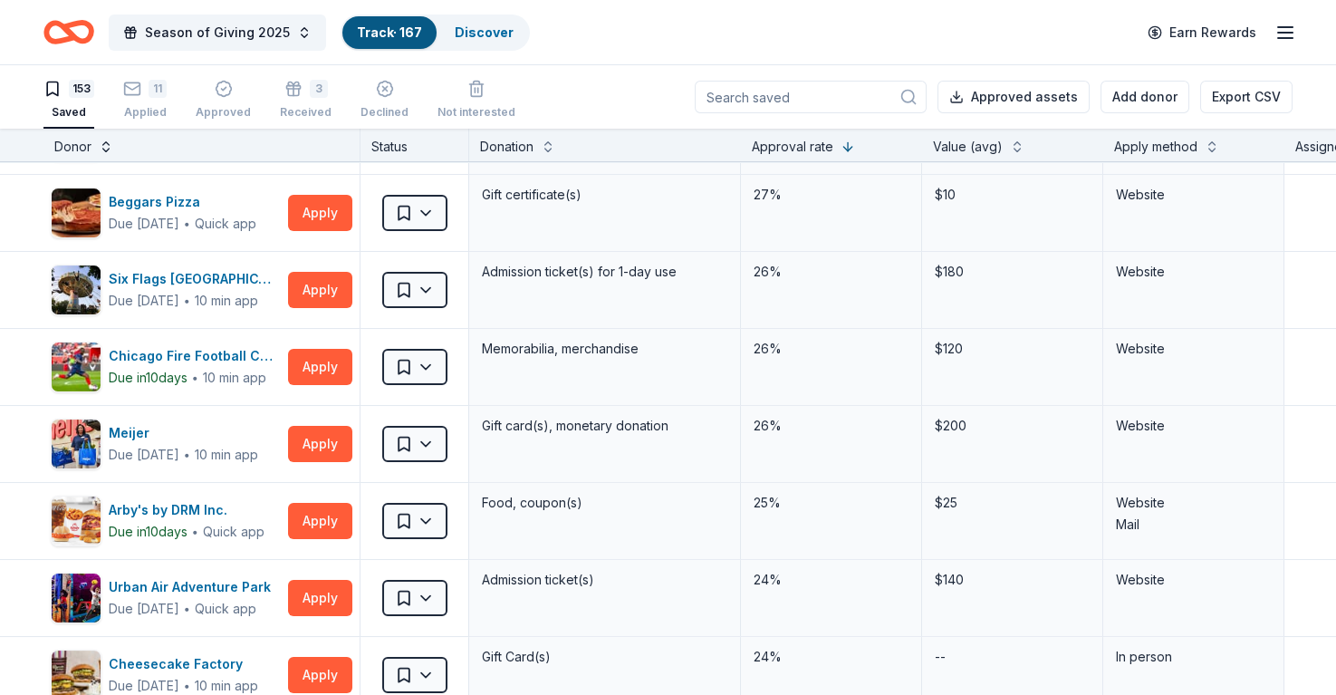
type textarea "Soohyun"
click at [111, 141] on button at bounding box center [106, 145] width 14 height 18
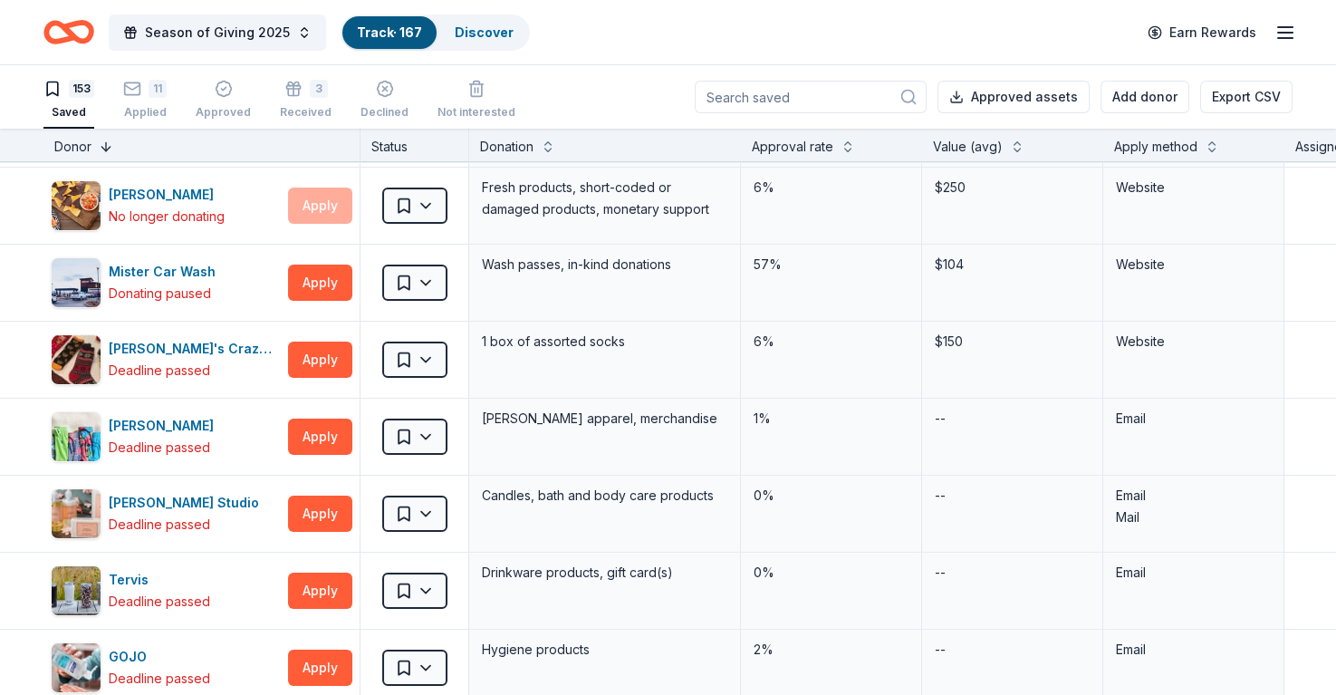
click at [106, 144] on button at bounding box center [106, 145] width 14 height 18
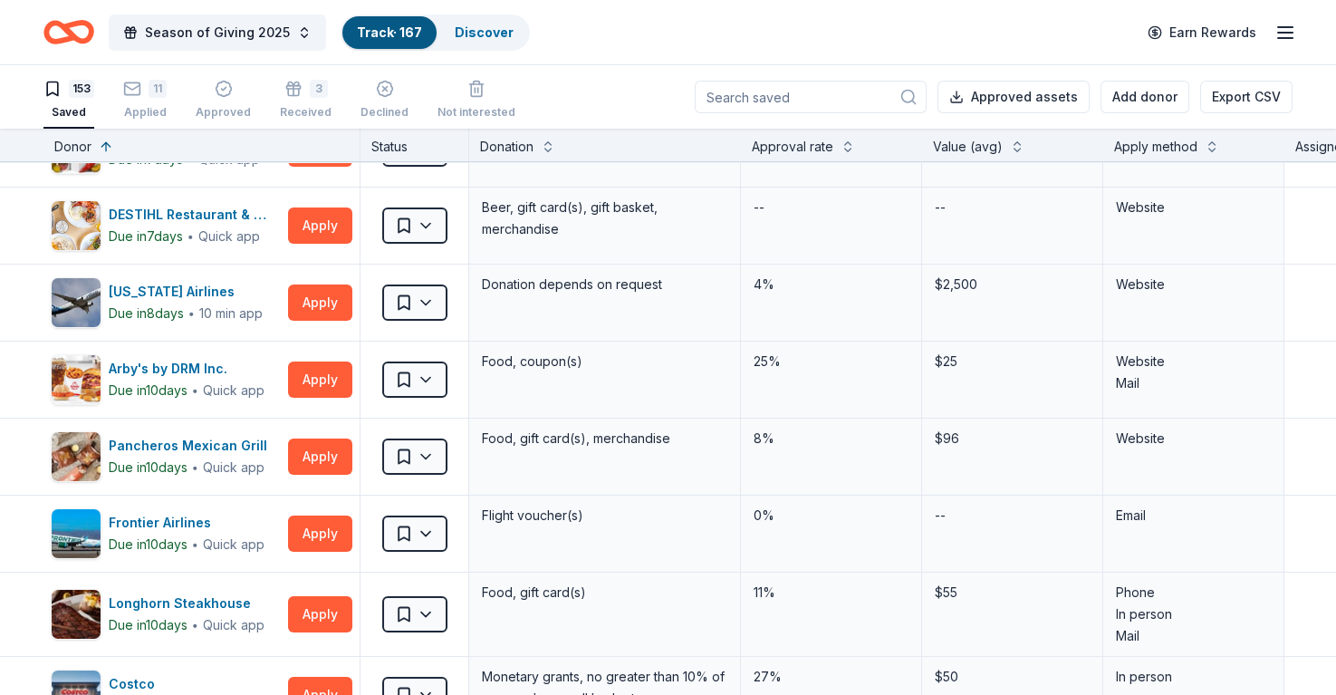
scroll to position [0, 0]
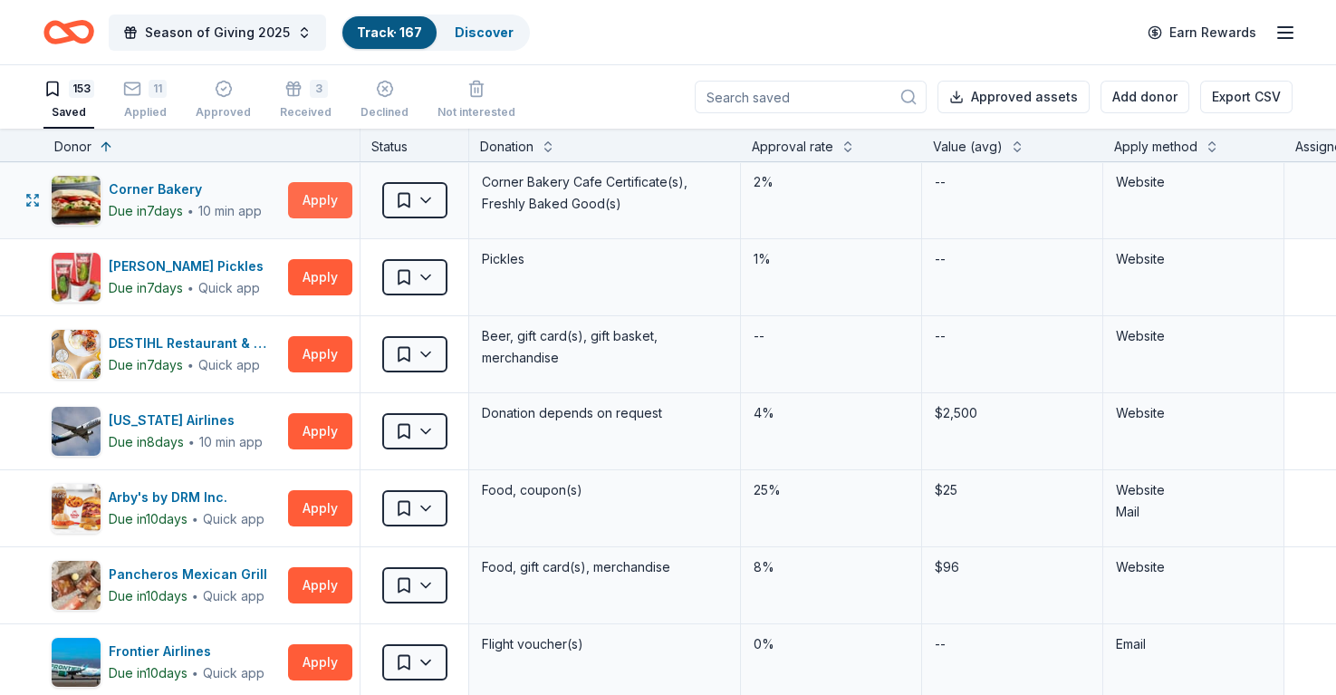
click at [319, 195] on button "Apply" at bounding box center [320, 200] width 64 height 36
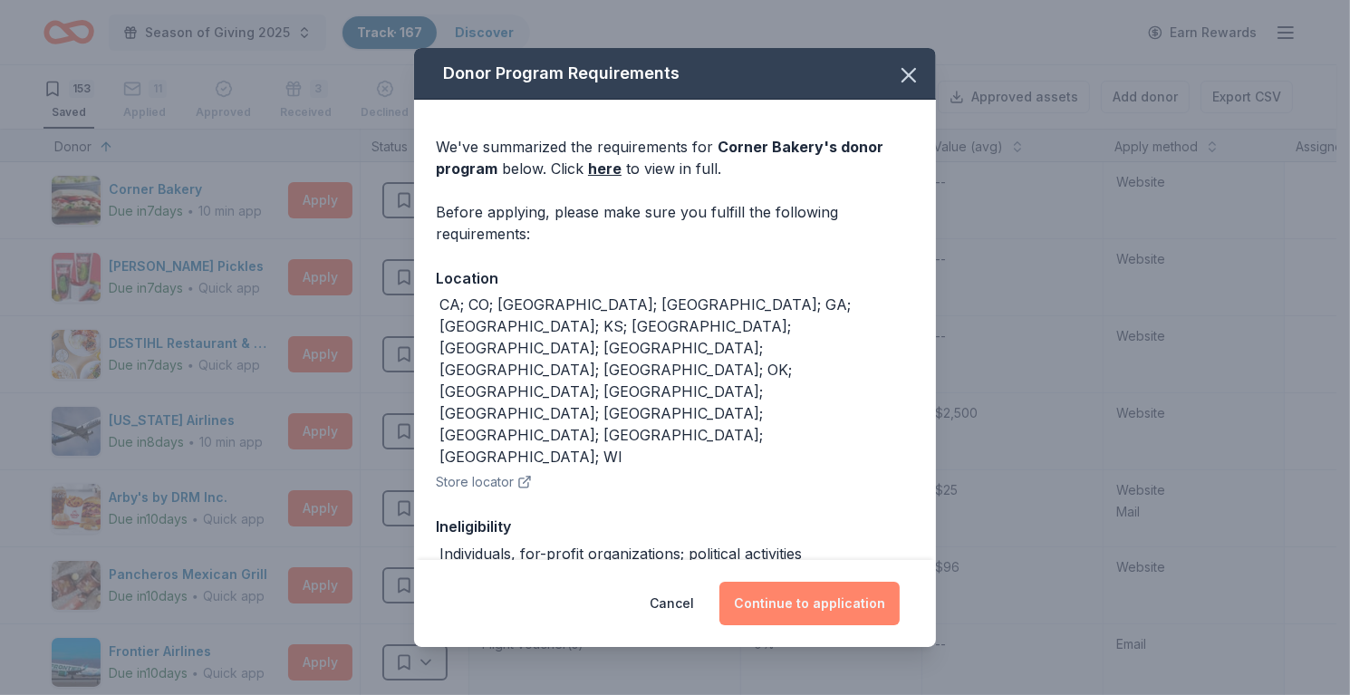
click at [835, 616] on button "Continue to application" at bounding box center [809, 603] width 180 height 43
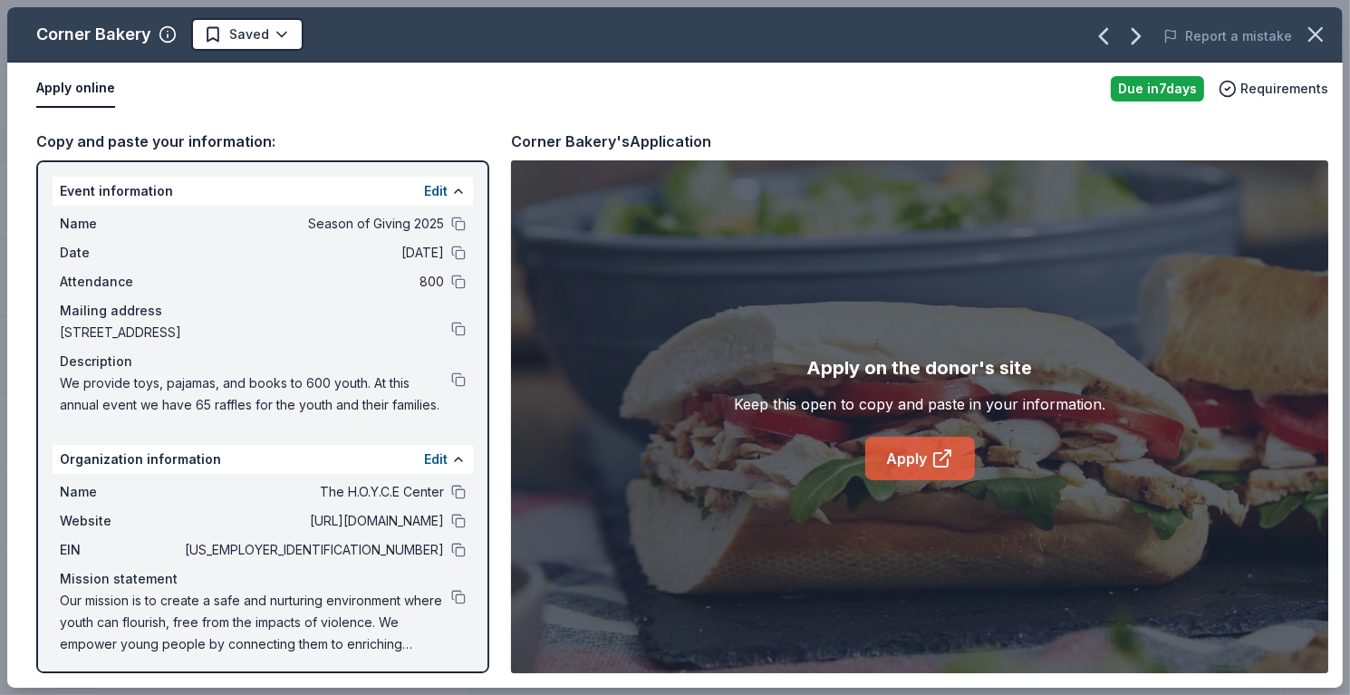
click at [945, 456] on icon at bounding box center [946, 455] width 10 height 10
click at [1308, 33] on icon "button" at bounding box center [1315, 34] width 25 height 25
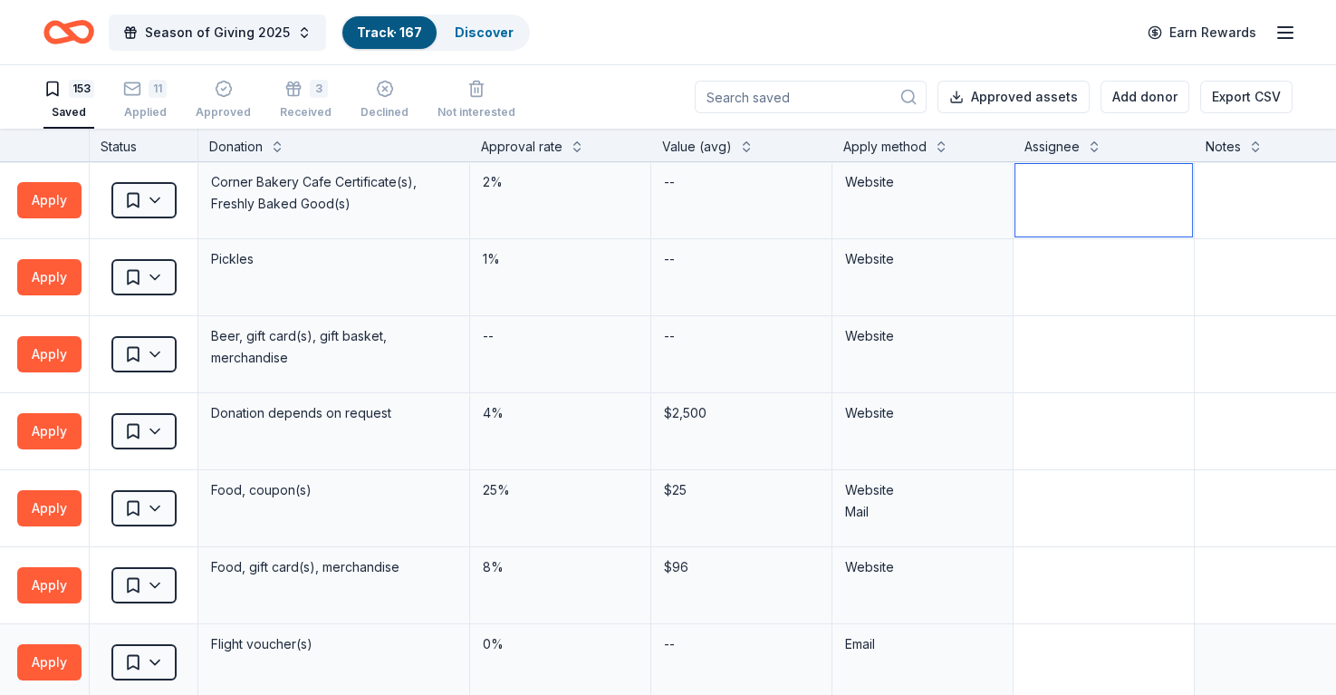
scroll to position [0, 315]
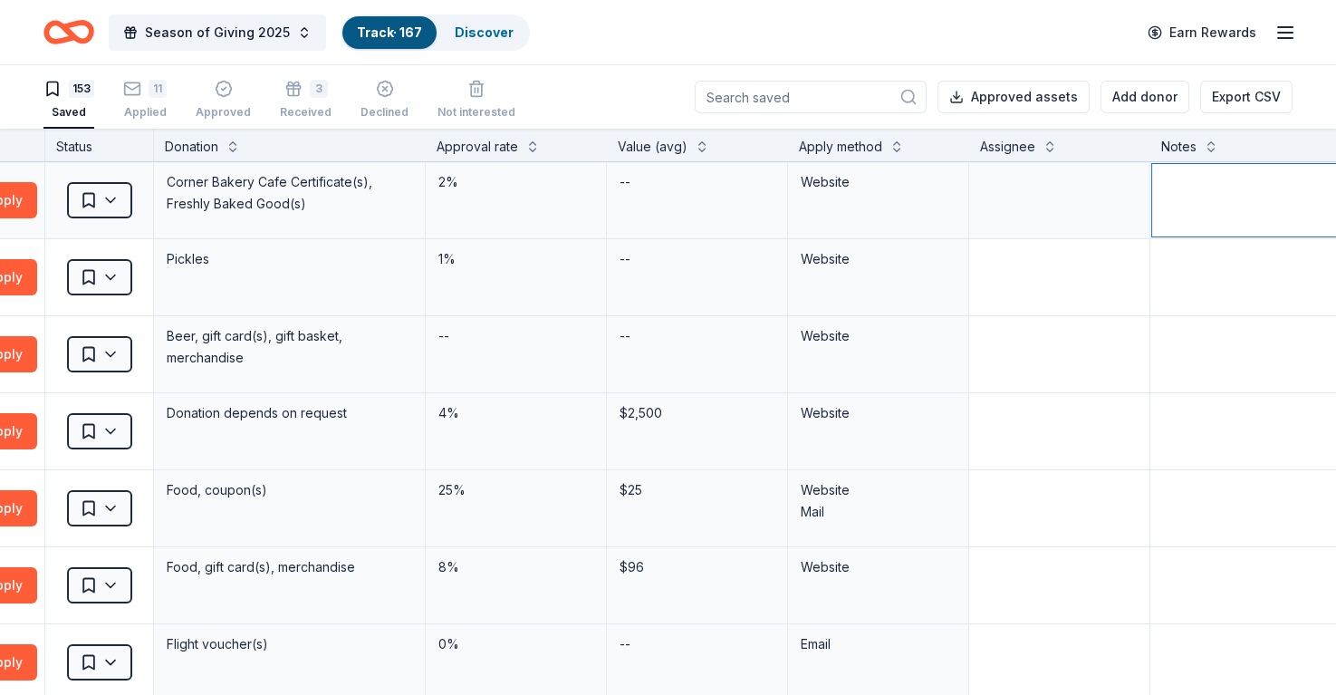
click at [1211, 216] on textarea at bounding box center [1287, 200] width 268 height 72
type textarea "Not available"
click at [1114, 202] on textarea at bounding box center [1059, 200] width 177 height 72
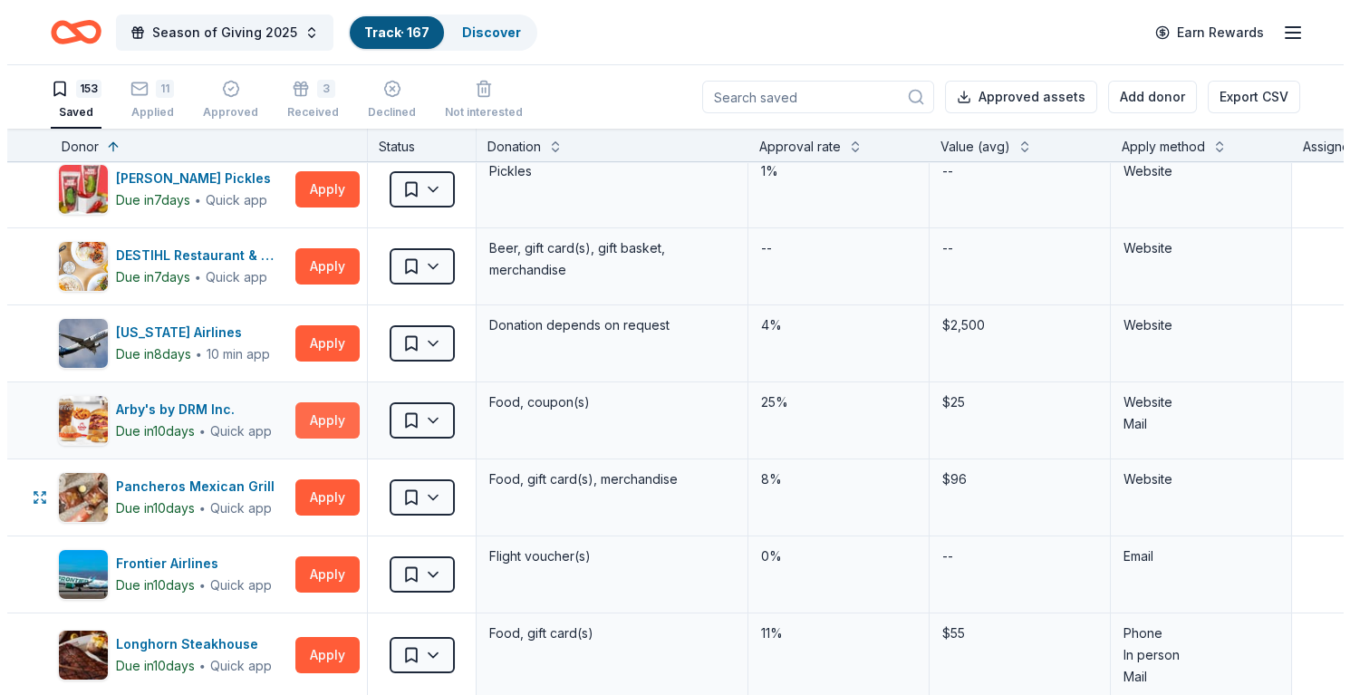
scroll to position [91, 0]
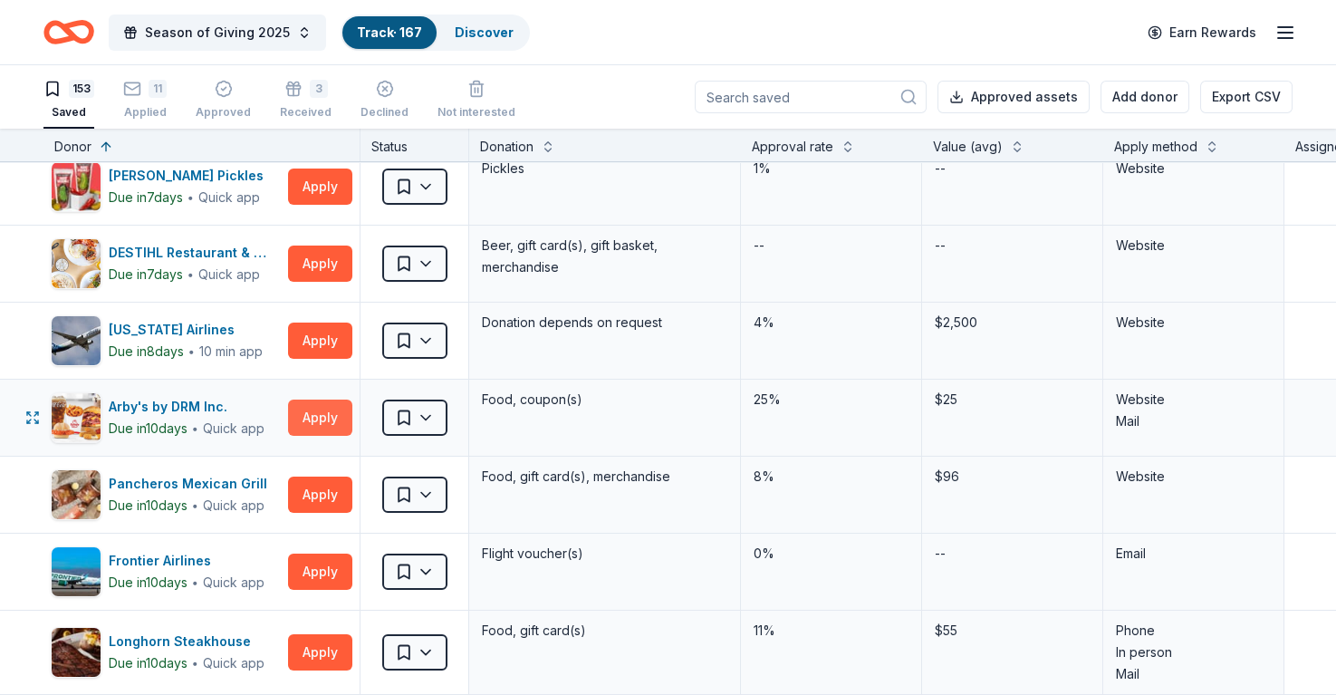
type textarea "Soohyun"
click at [334, 415] on button "Apply" at bounding box center [320, 418] width 64 height 36
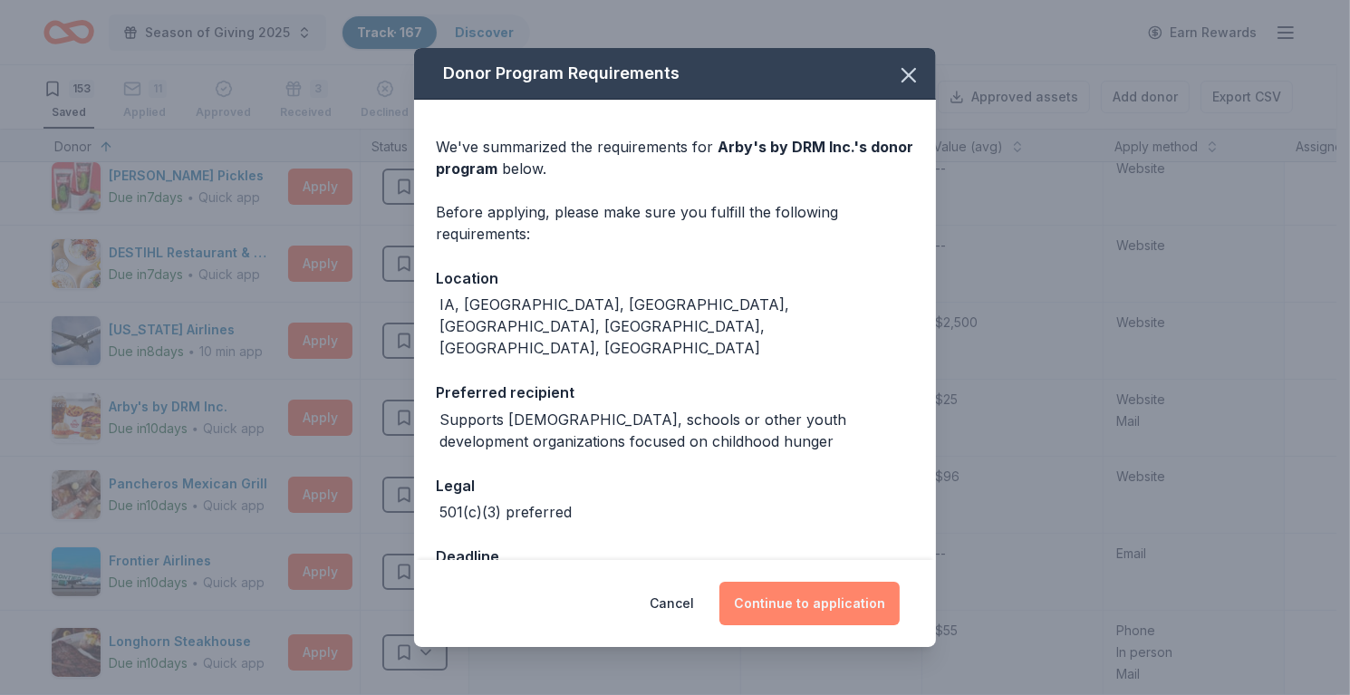
click at [815, 594] on button "Continue to application" at bounding box center [809, 603] width 180 height 43
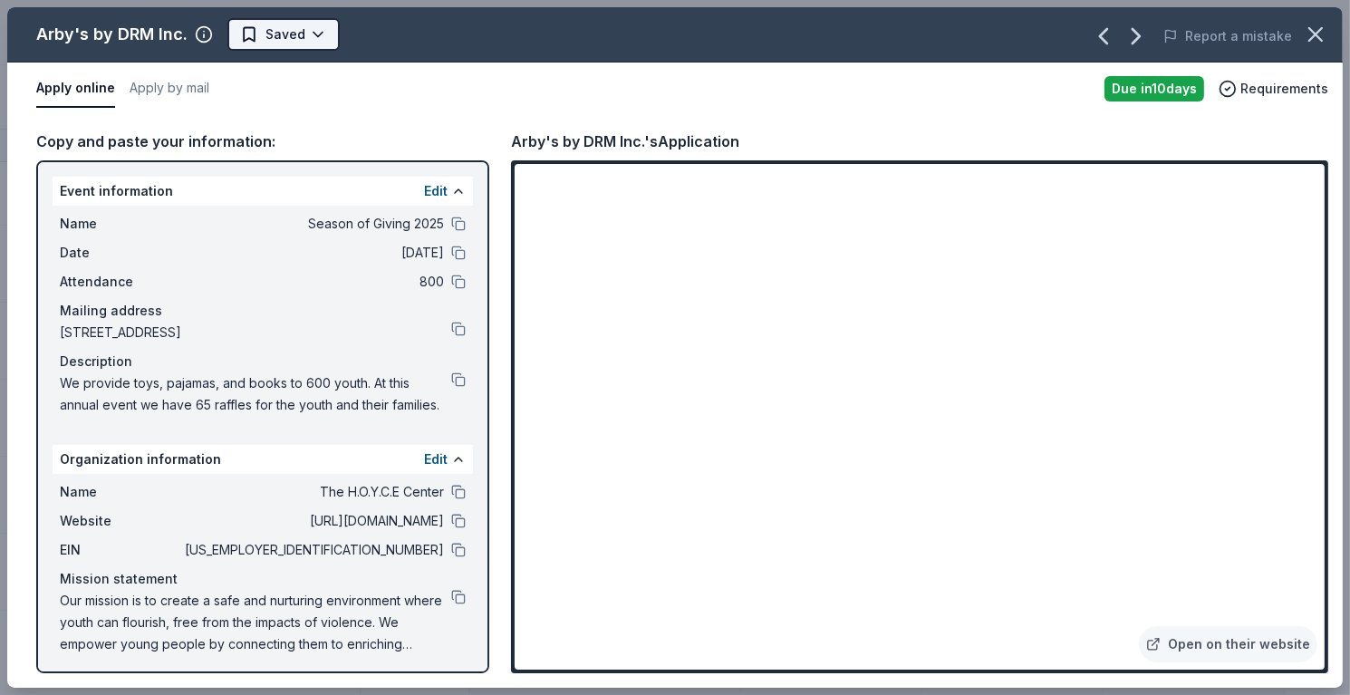
click at [263, 34] on html "Season of Giving 2025 Track · 167 Discover Earn Rewards 153 Saved 11 Applied Ap…" at bounding box center [675, 347] width 1350 height 695
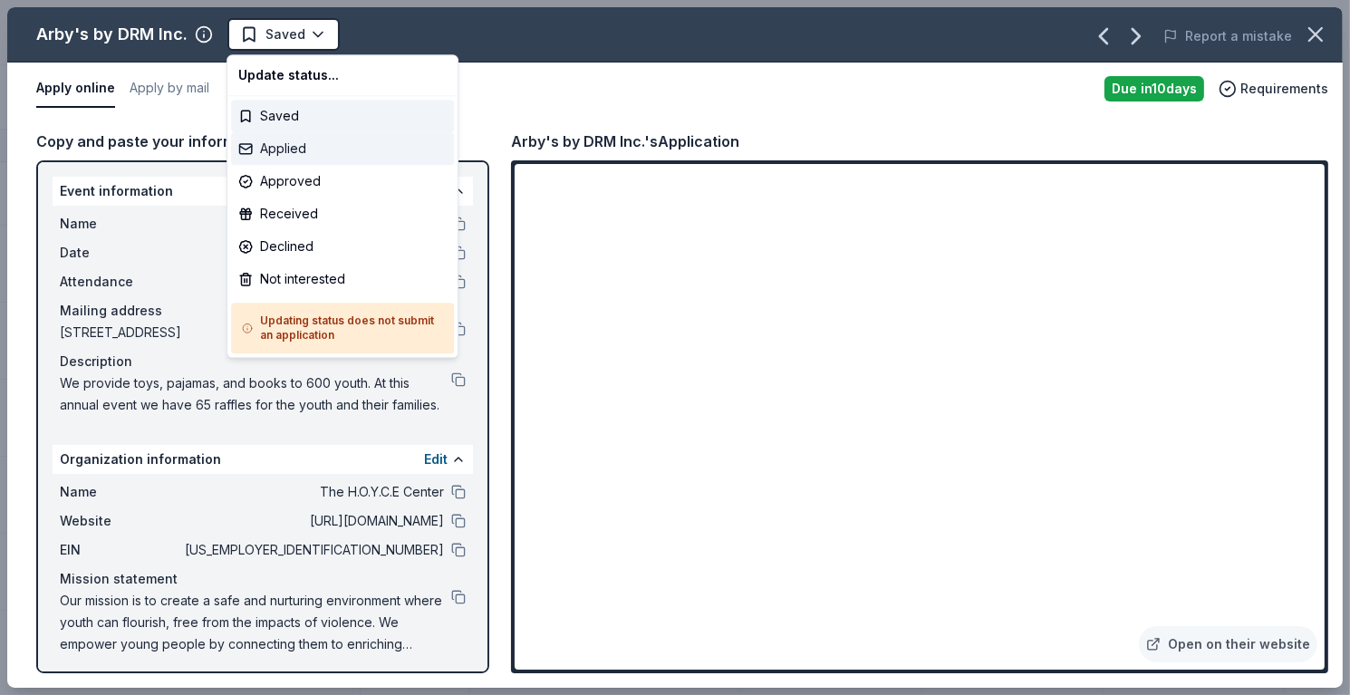
click at [283, 150] on div "Applied" at bounding box center [342, 148] width 223 height 33
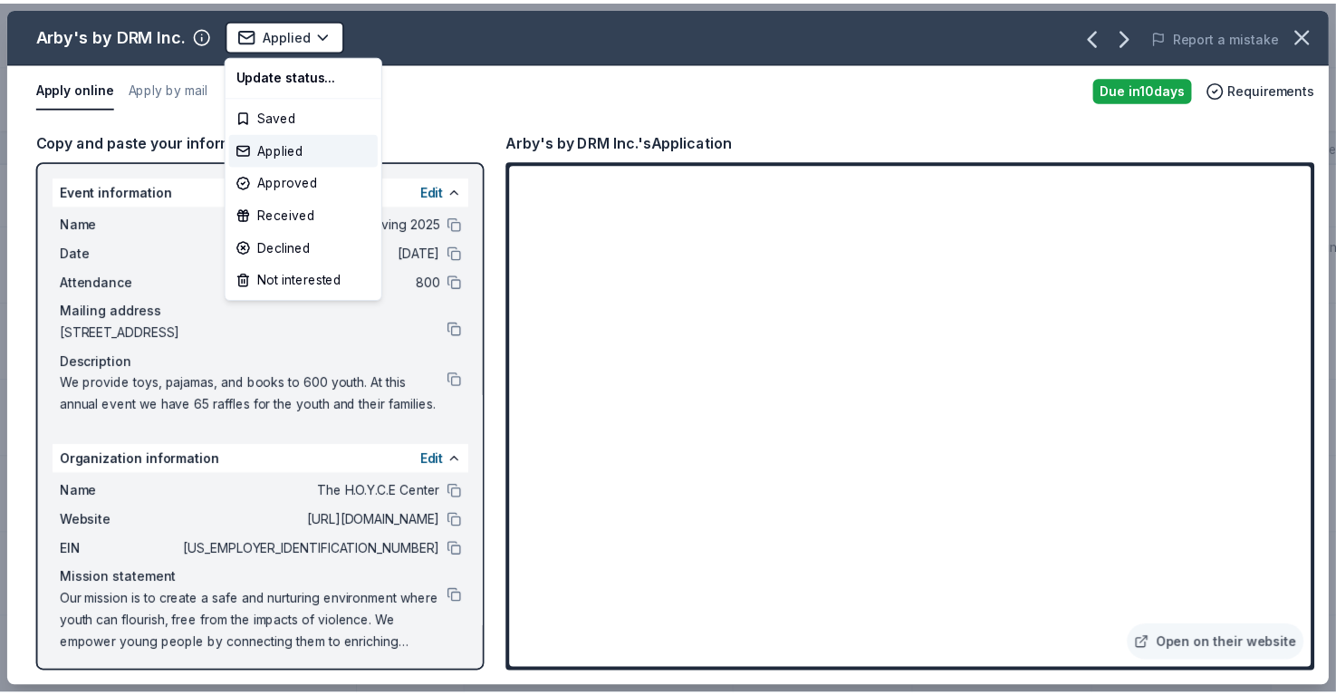
scroll to position [14, 0]
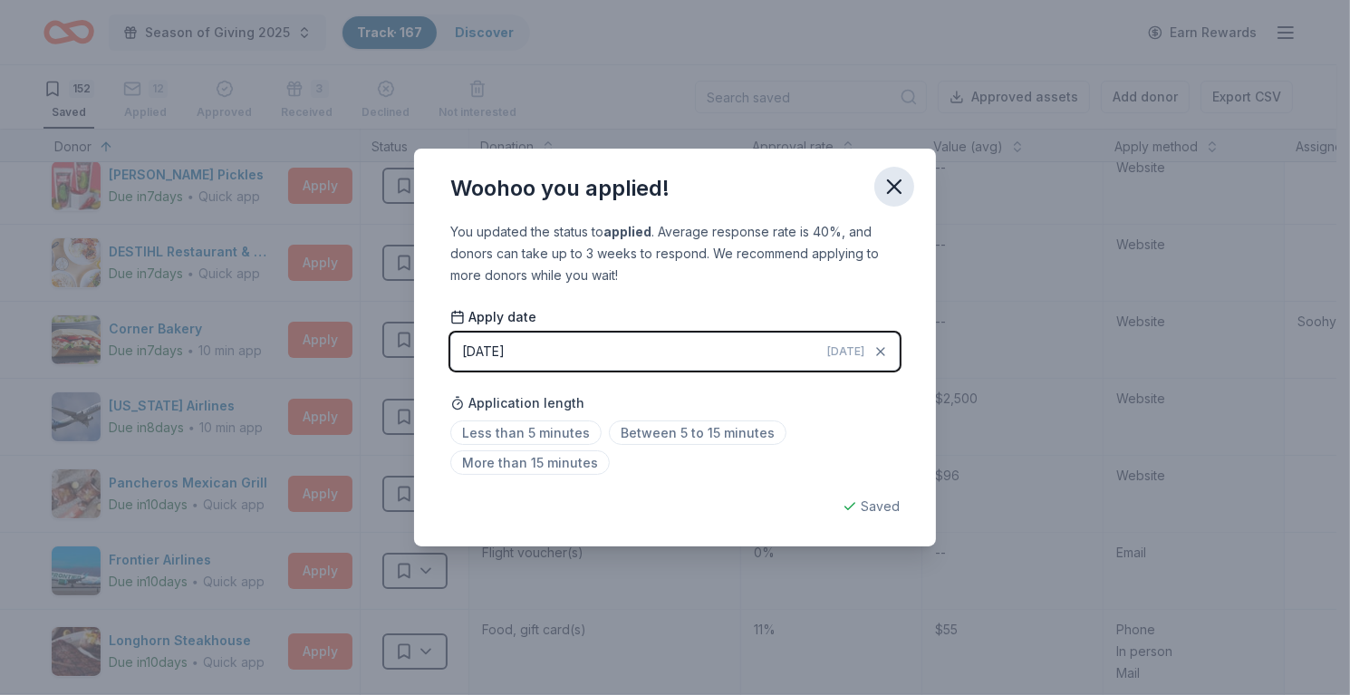
click at [896, 183] on icon "button" at bounding box center [894, 186] width 13 height 13
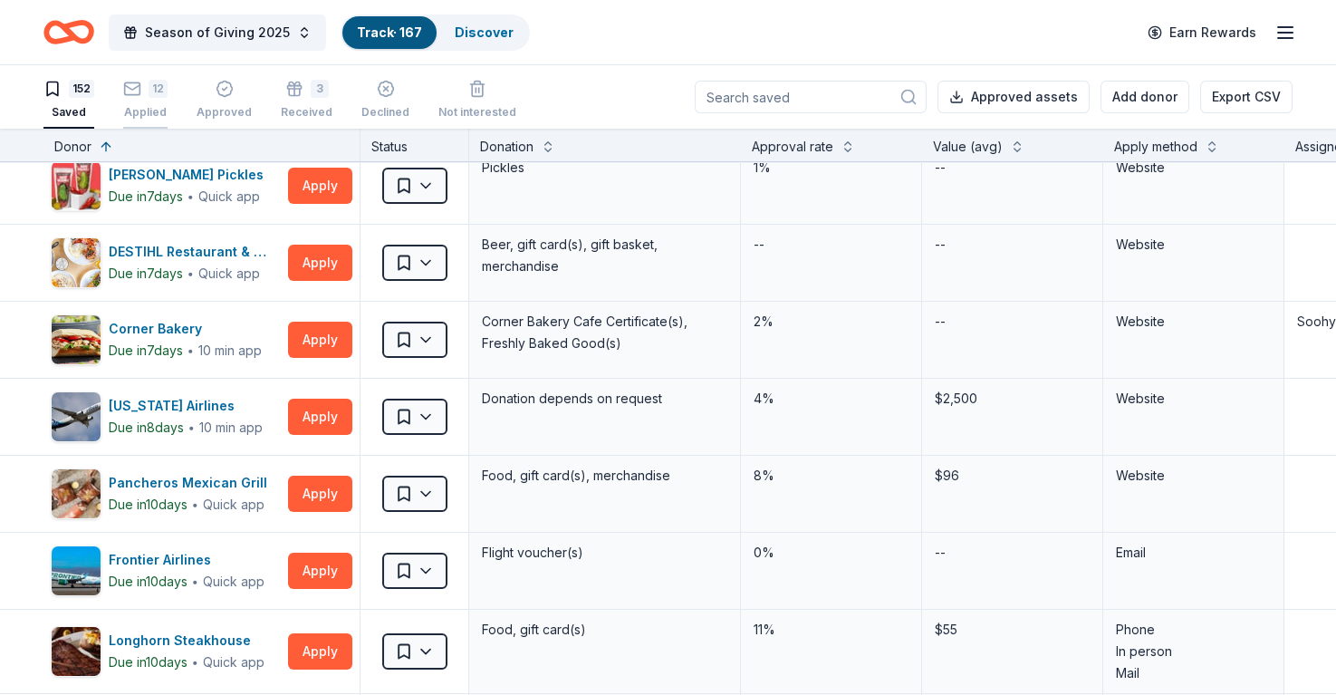
click at [165, 98] on div "12 Applied" at bounding box center [145, 90] width 44 height 40
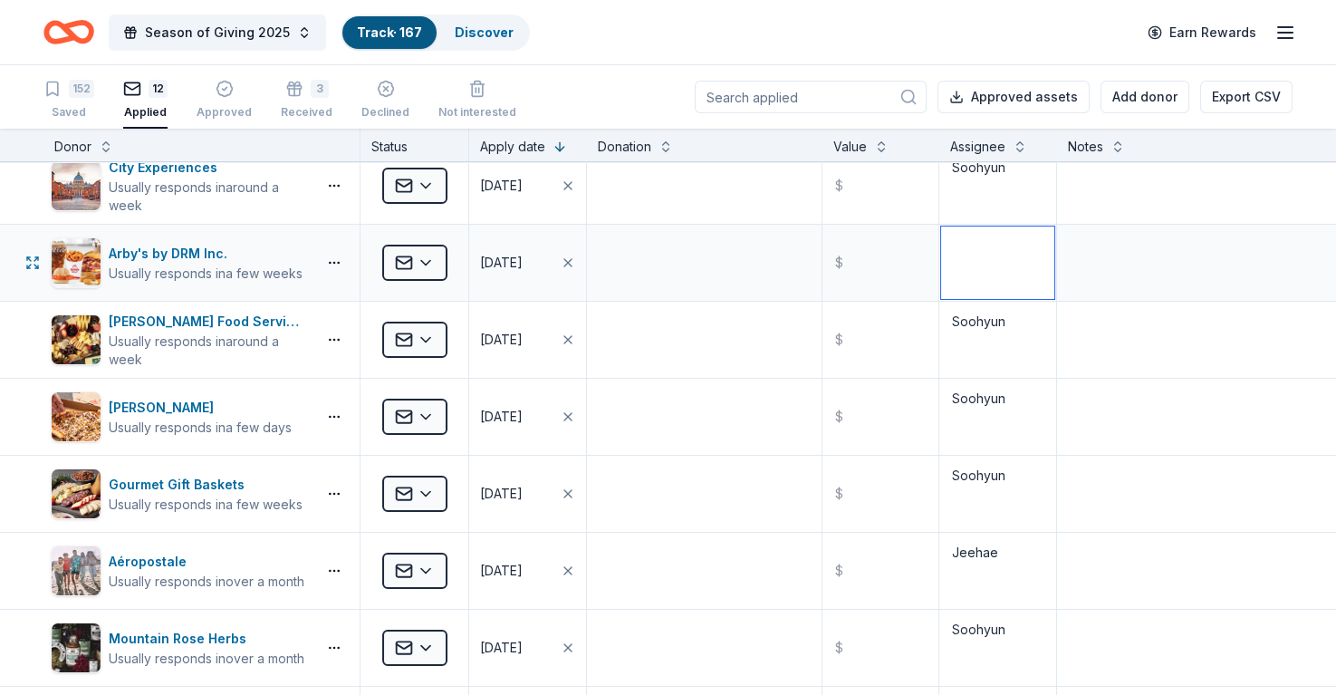
click at [983, 260] on textarea at bounding box center [997, 263] width 113 height 72
type textarea "Soohyun"
drag, startPoint x: 58, startPoint y: 83, endPoint x: 63, endPoint y: 92, distance: 10.6
click at [58, 83] on icon "button" at bounding box center [52, 79] width 18 height 18
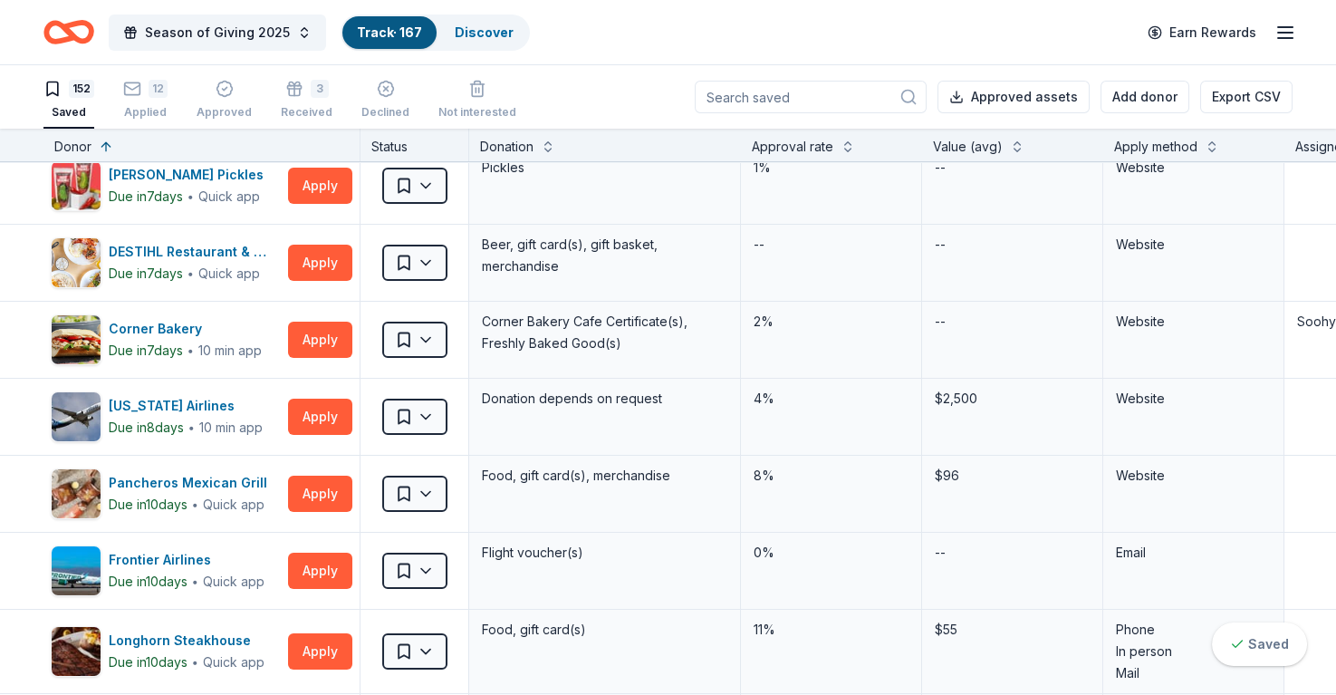
click at [63, 88] on div "152" at bounding box center [68, 79] width 51 height 18
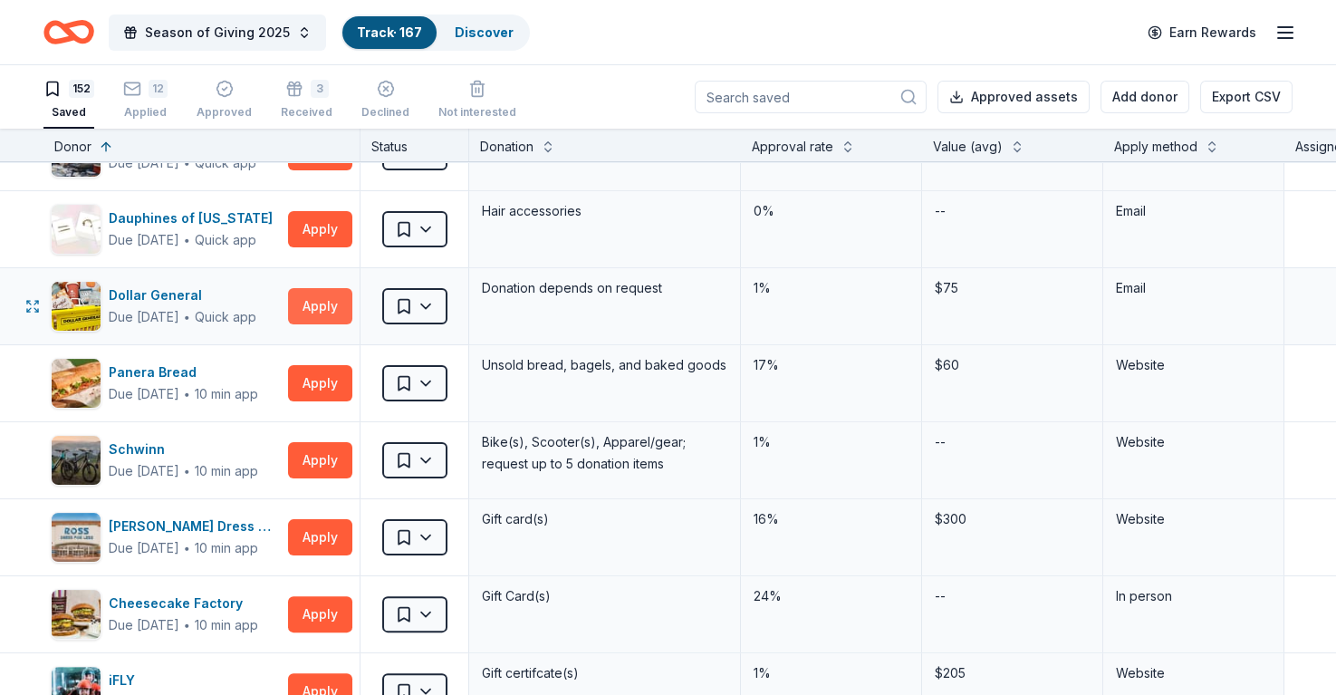
scroll to position [1373, 0]
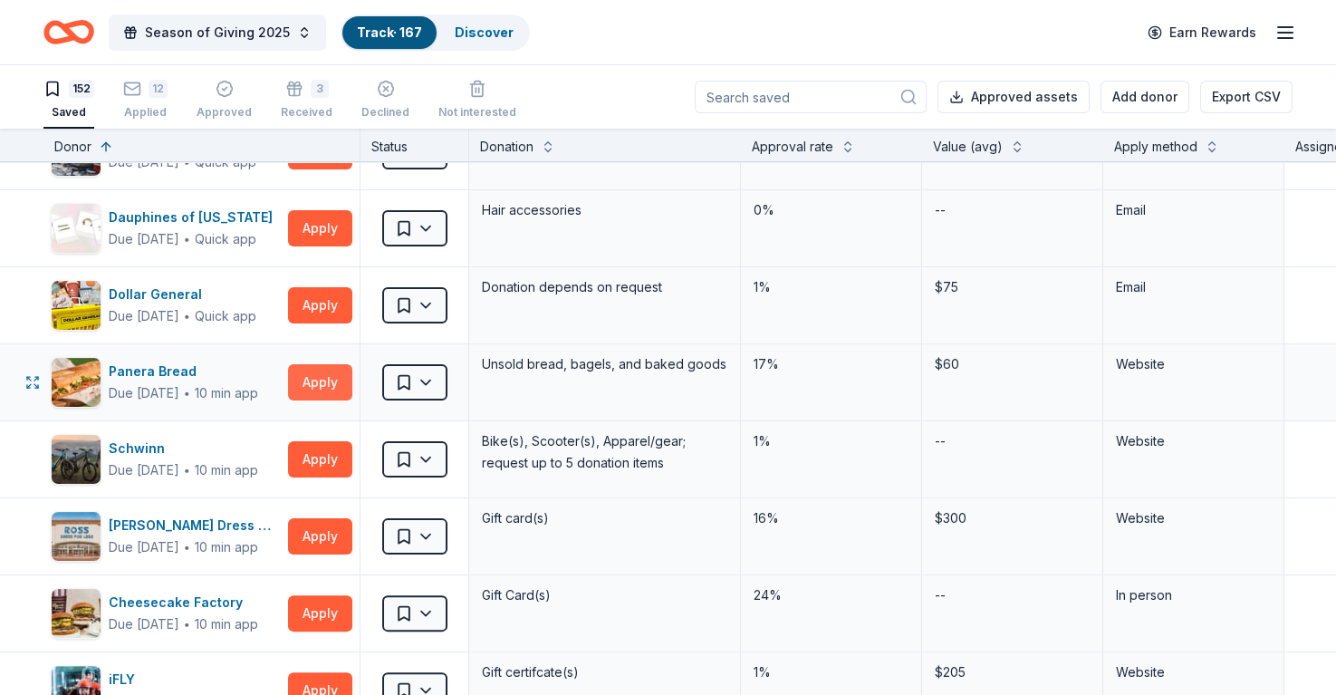
click at [307, 378] on button "Apply" at bounding box center [320, 382] width 64 height 36
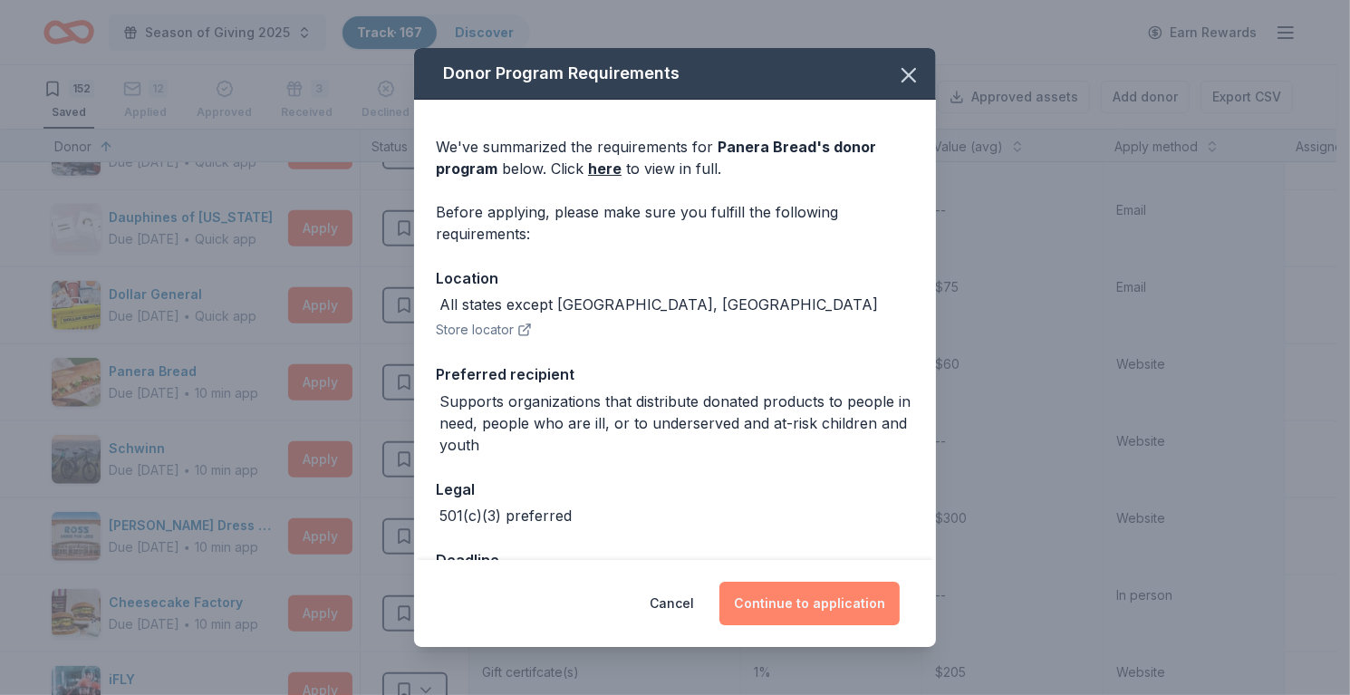
click at [875, 596] on button "Continue to application" at bounding box center [809, 603] width 180 height 43
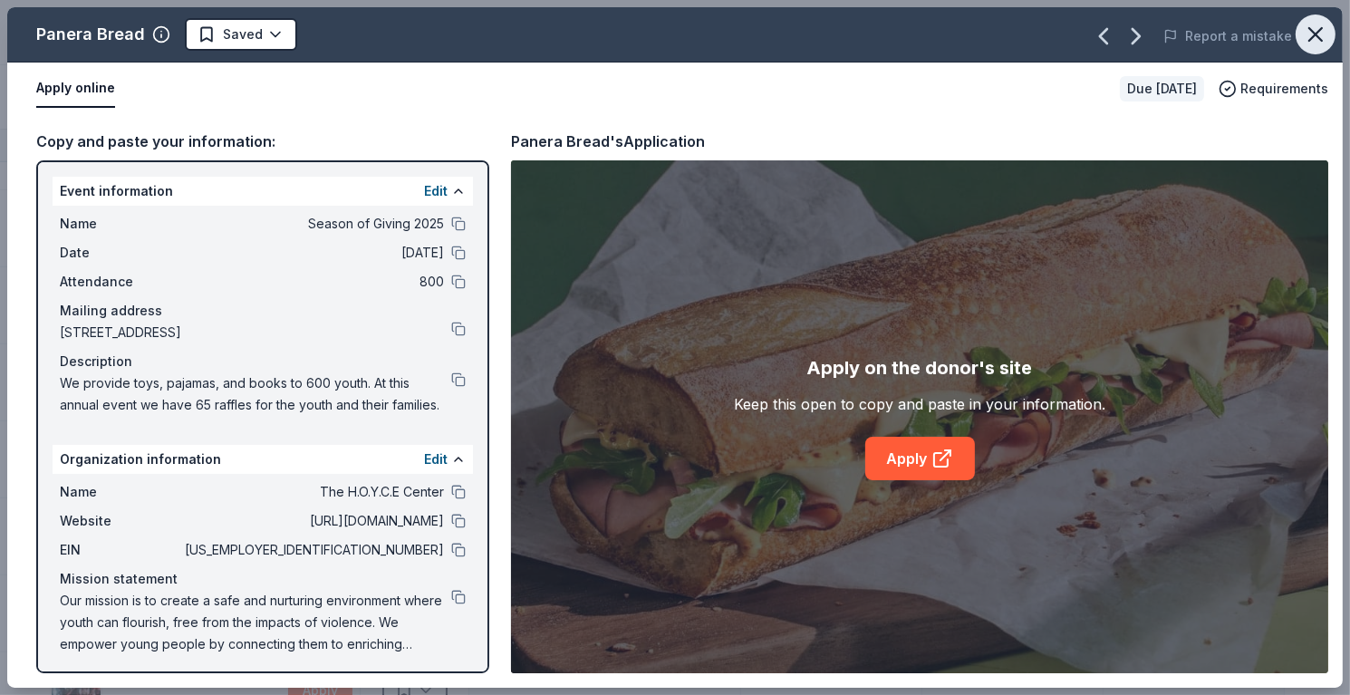
click at [1306, 40] on icon "button" at bounding box center [1315, 34] width 25 height 25
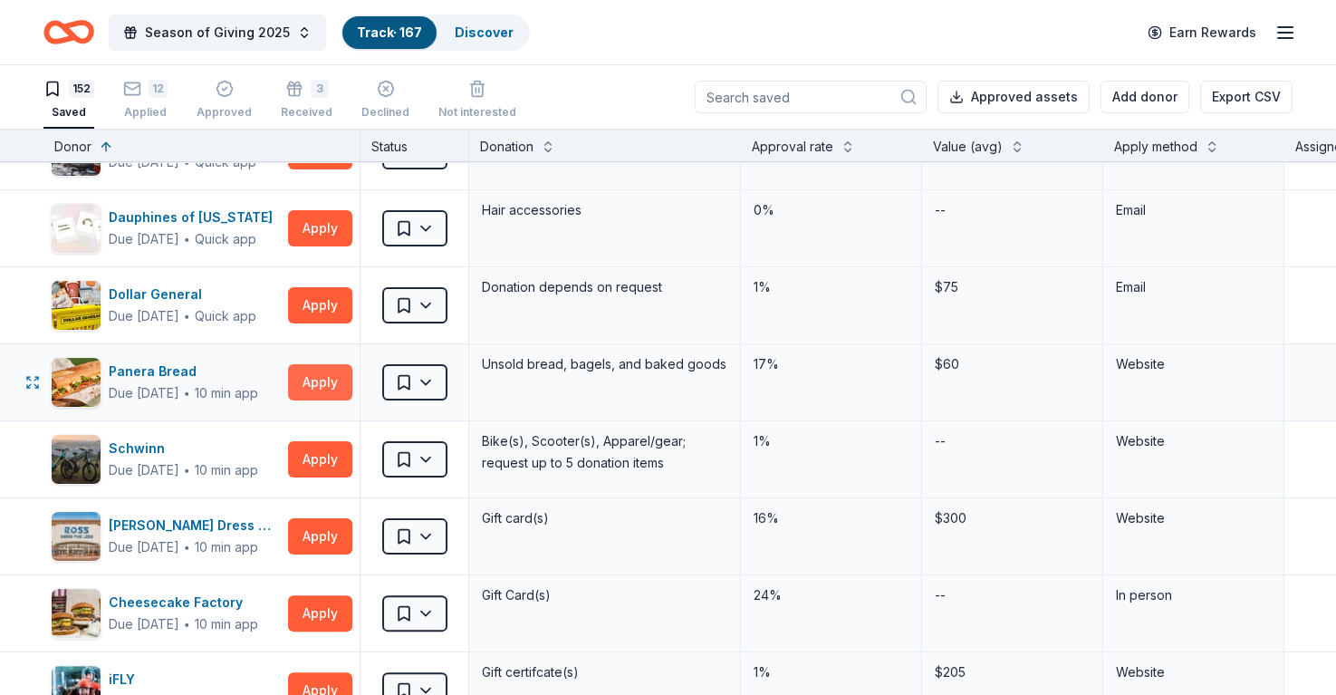
click at [306, 367] on button "Apply" at bounding box center [320, 382] width 64 height 36
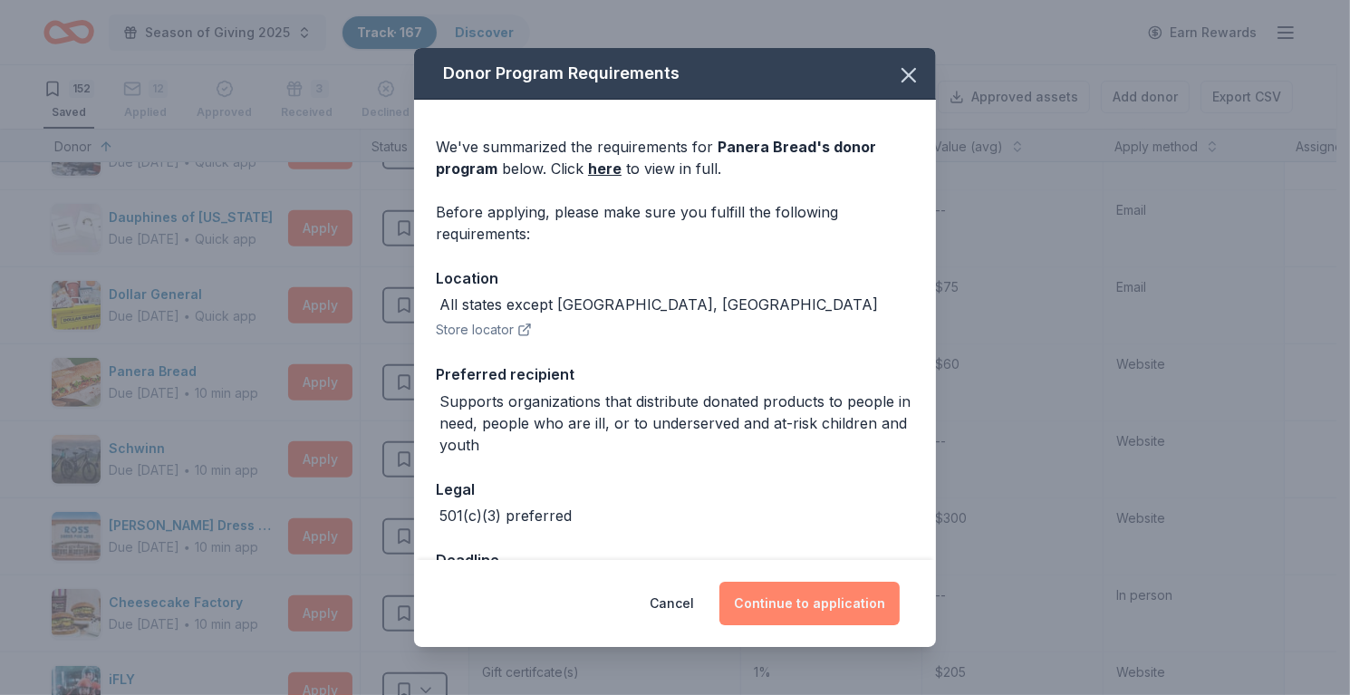
click at [797, 595] on button "Continue to application" at bounding box center [809, 603] width 180 height 43
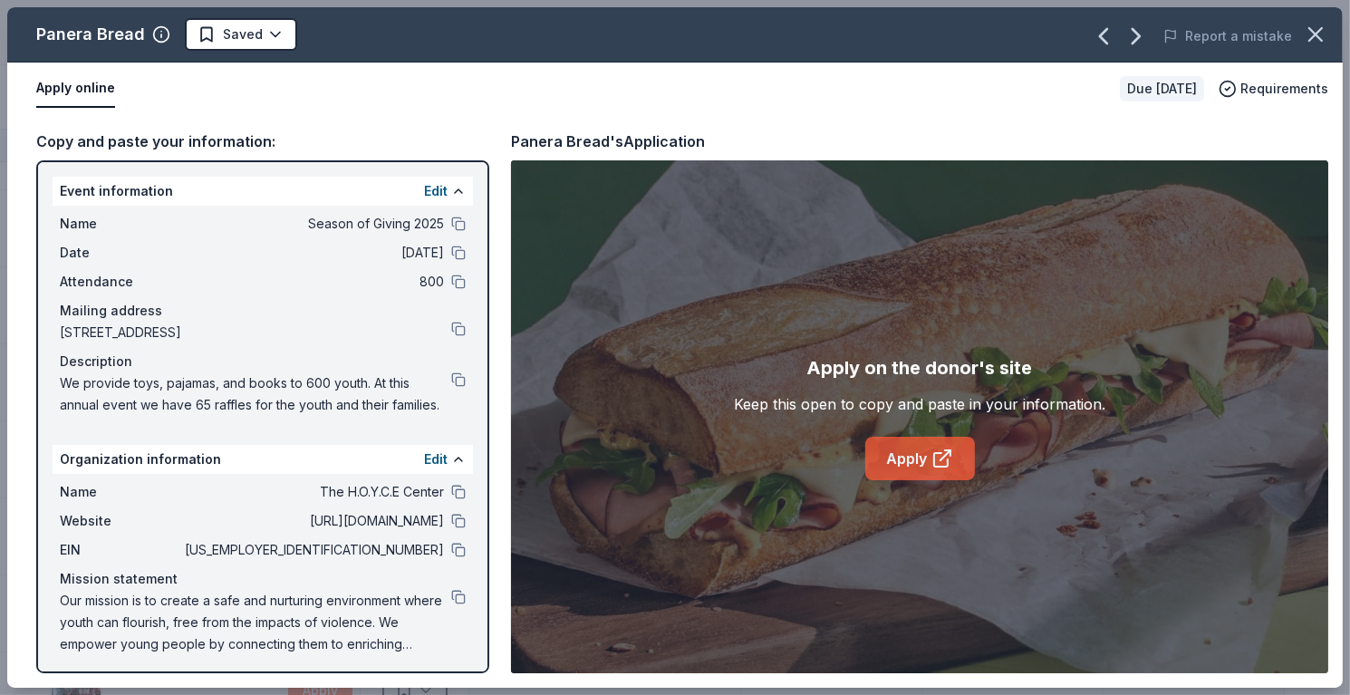
click at [960, 458] on link "Apply" at bounding box center [920, 458] width 110 height 43
click at [1309, 34] on icon "button" at bounding box center [1315, 34] width 25 height 25
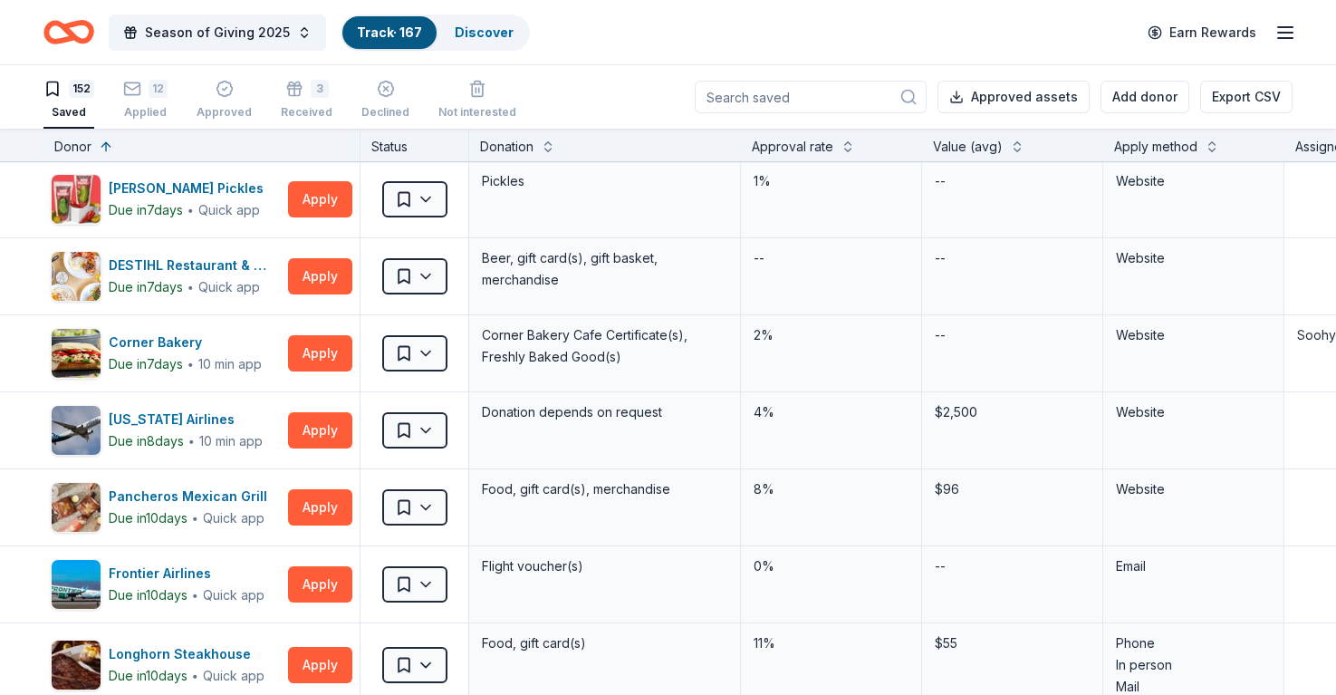
scroll to position [0, 0]
click at [323, 284] on button "Apply" at bounding box center [320, 277] width 64 height 36
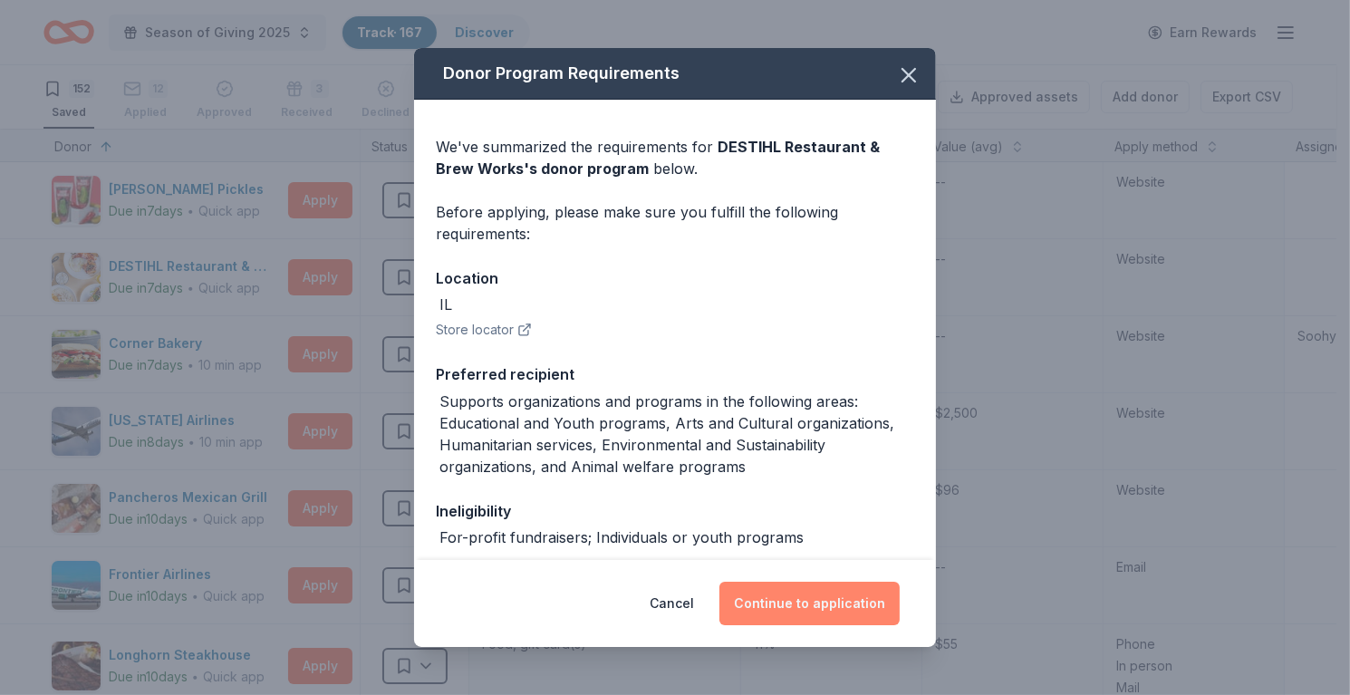
click at [805, 608] on button "Continue to application" at bounding box center [809, 603] width 180 height 43
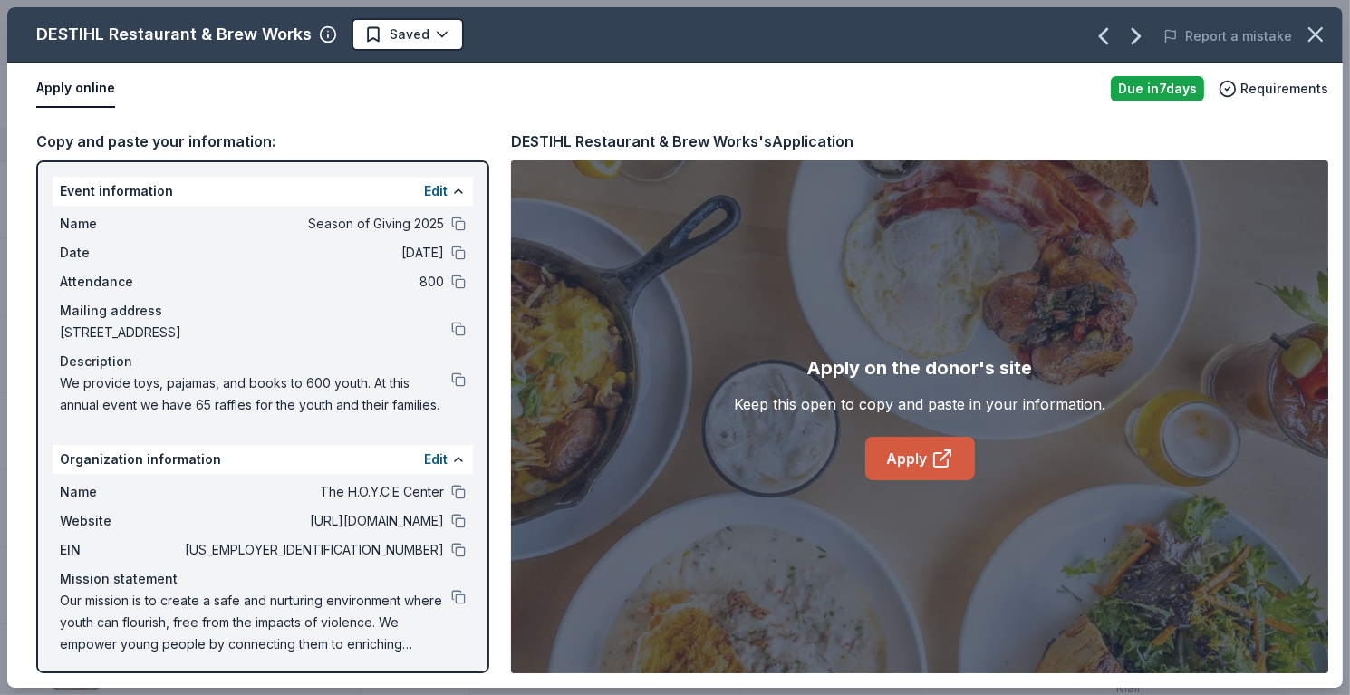
click at [889, 455] on link "Apply" at bounding box center [920, 458] width 110 height 43
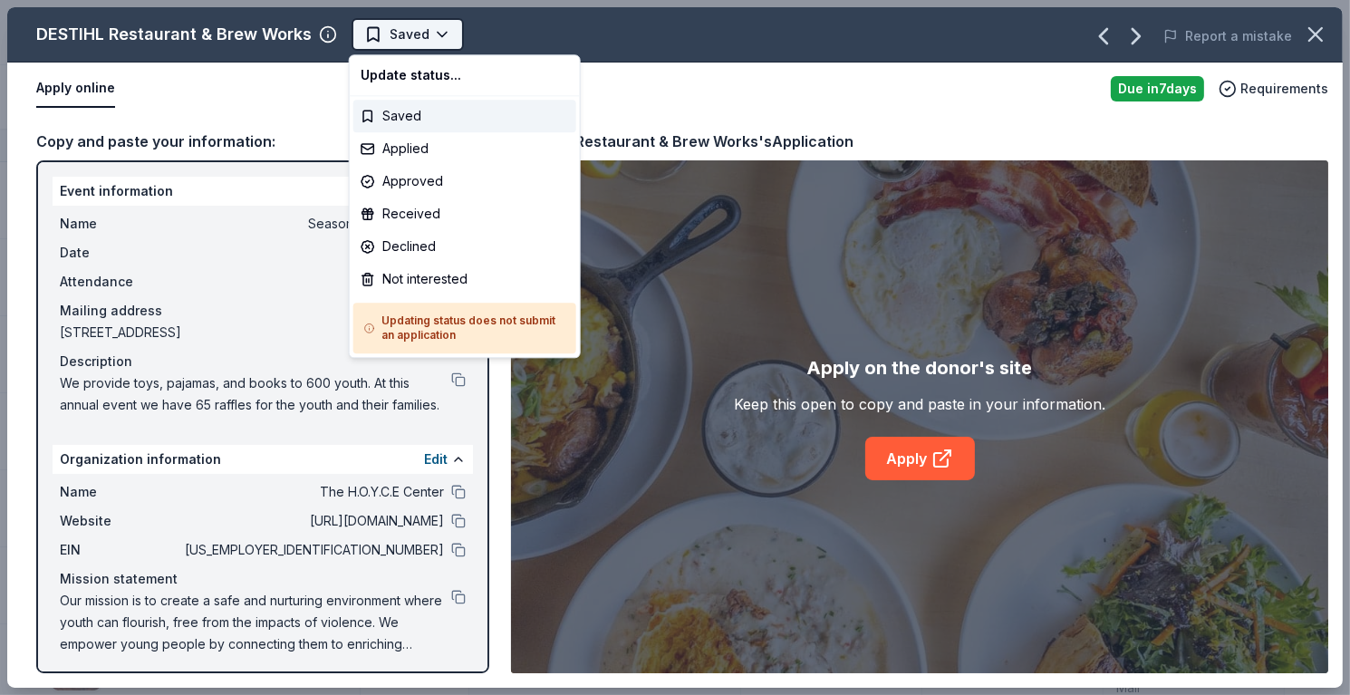
click at [391, 28] on html "Season of Giving 2025 Track · 167 Discover Earn Rewards 152 Saved 12 Applied Ap…" at bounding box center [675, 347] width 1350 height 695
click at [446, 153] on div "Applied" at bounding box center [464, 148] width 223 height 33
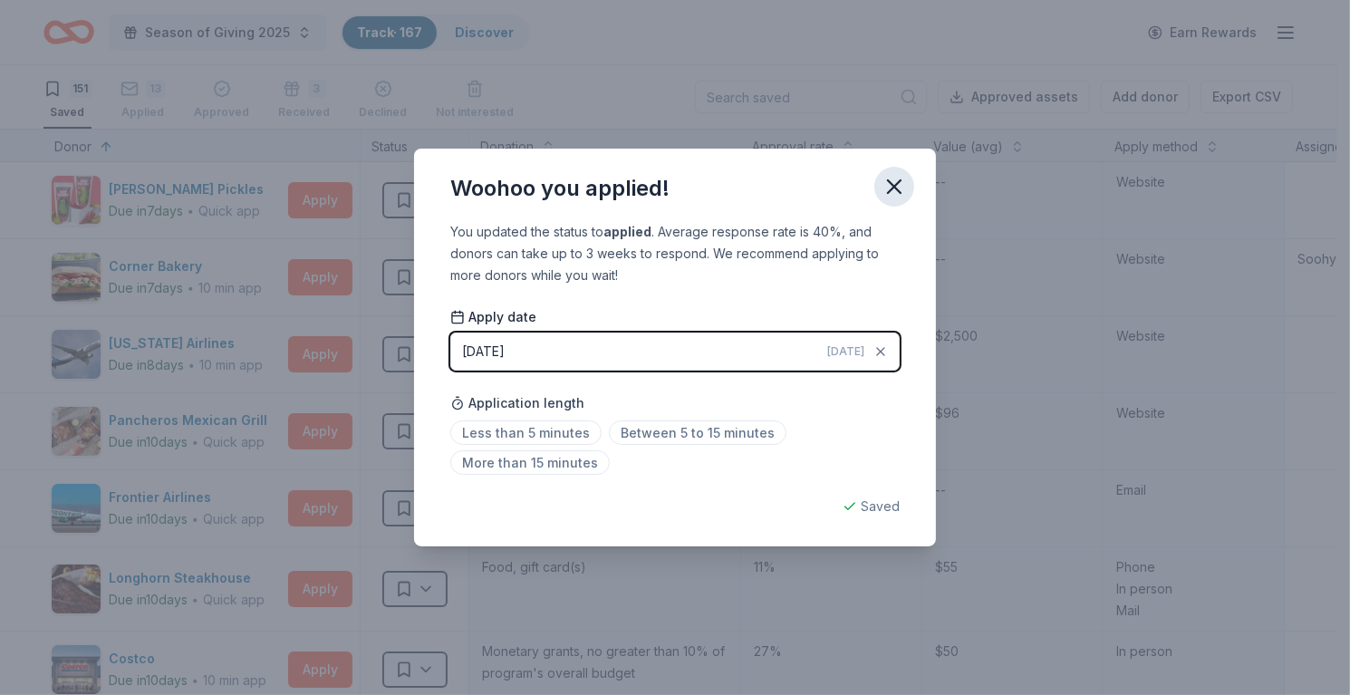
click at [896, 183] on icon "button" at bounding box center [894, 186] width 13 height 13
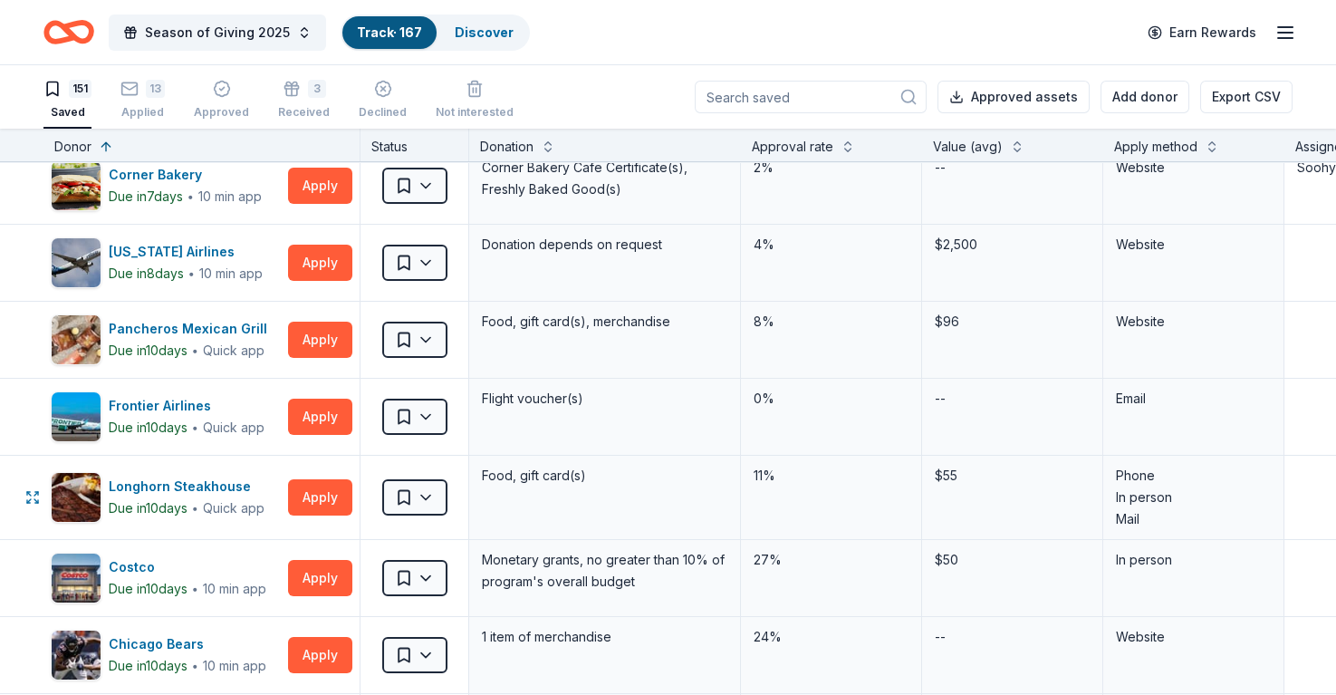
scroll to position [91, 0]
click at [140, 103] on div "13 Applied" at bounding box center [143, 90] width 44 height 40
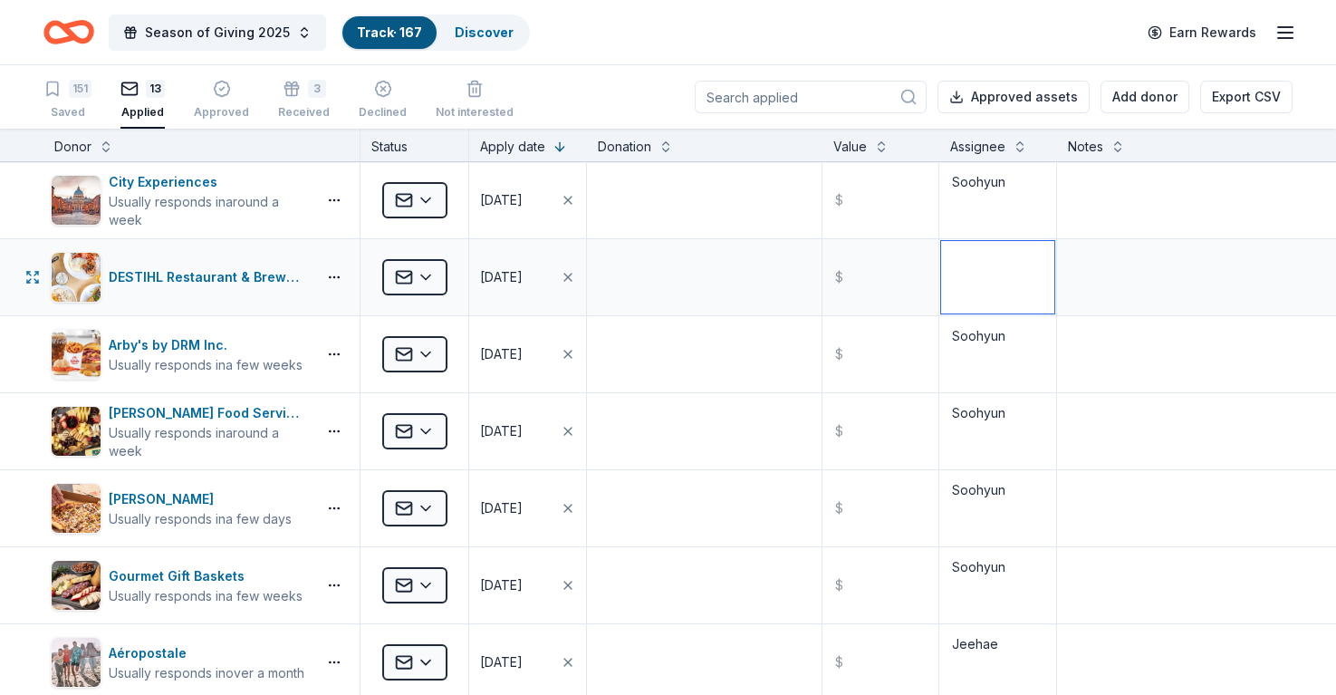
click at [990, 251] on textarea at bounding box center [997, 277] width 113 height 72
type textarea "Soohyun"
click at [71, 88] on div "151" at bounding box center [80, 79] width 23 height 18
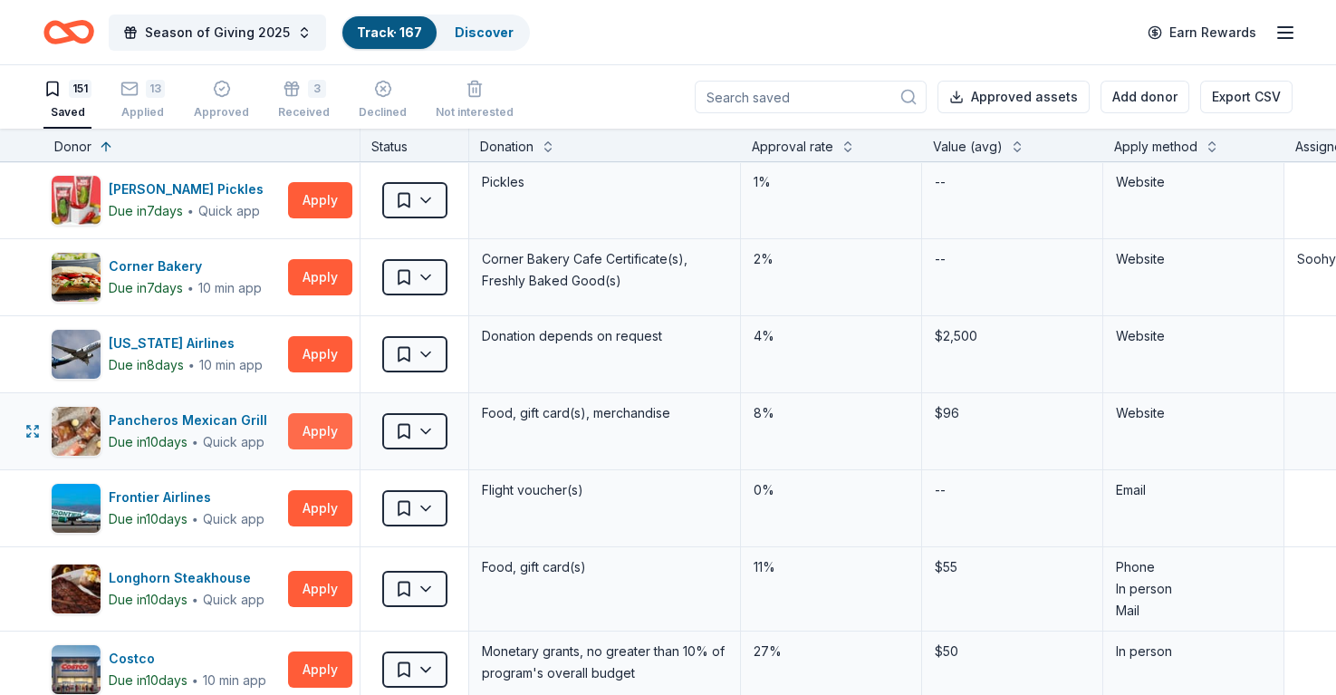
click at [300, 422] on button "Apply" at bounding box center [320, 431] width 64 height 36
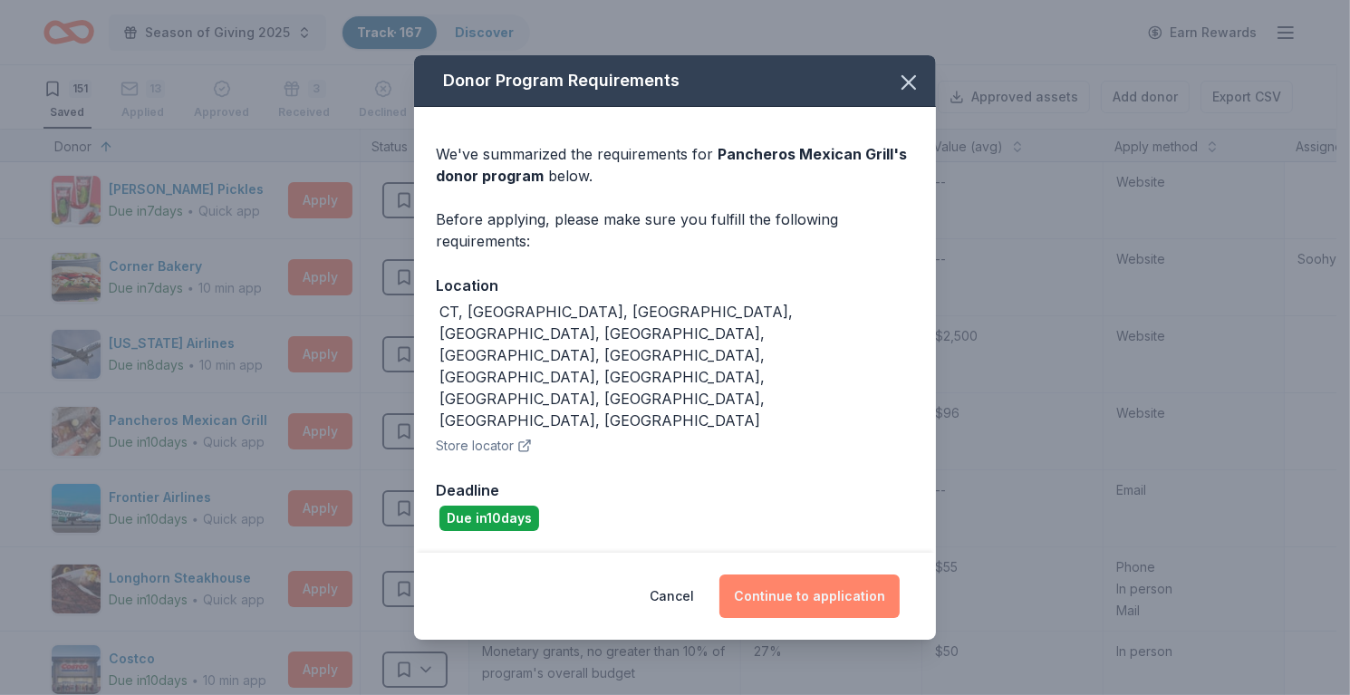
click at [779, 574] on button "Continue to application" at bounding box center [809, 595] width 180 height 43
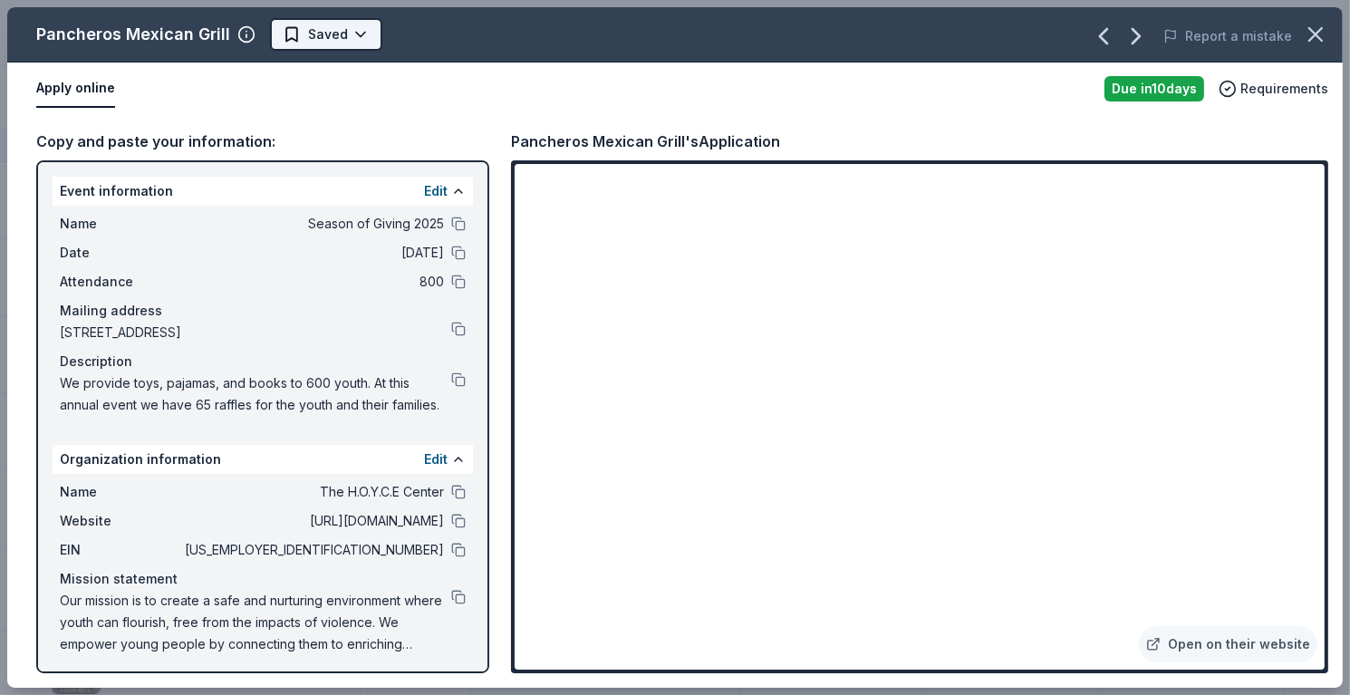
click at [338, 30] on html "Season of Giving 2025 Track · 167 Discover Earn Rewards 151 Saved 13 Applied Ap…" at bounding box center [675, 347] width 1350 height 695
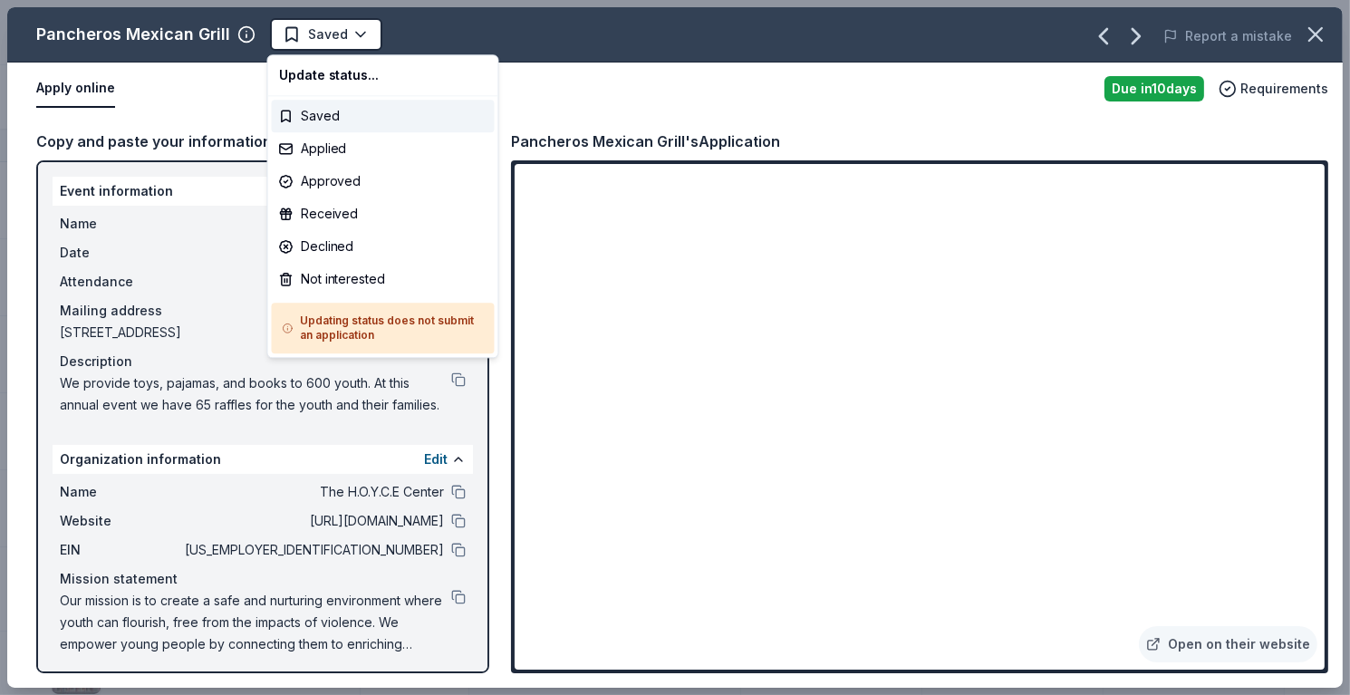
click at [1317, 28] on html "Season of Giving 2025 Track · 167 Discover Earn Rewards 151 Saved 13 Applied Ap…" at bounding box center [675, 347] width 1350 height 695
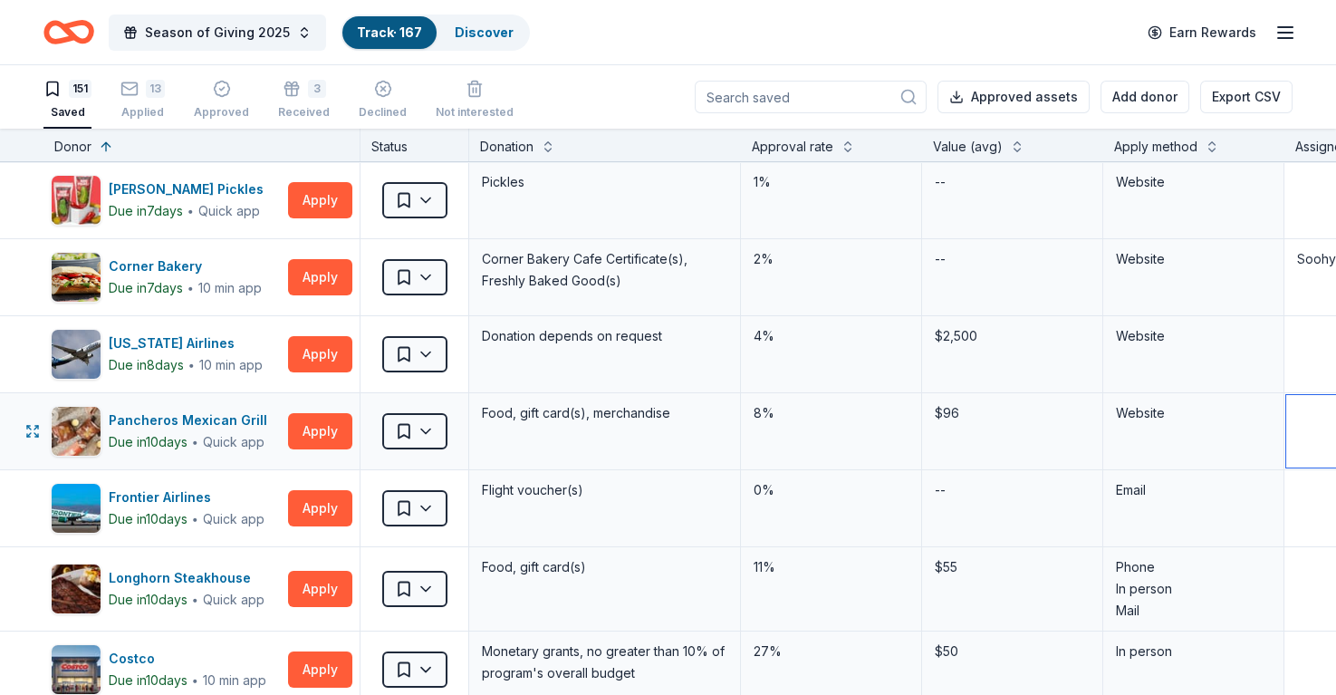
type textarea "Soohyun"
click at [444, 426] on html "Season of Giving 2025 Track · 167 Discover Earn Rewards 151 Saved 13 Applied Ap…" at bounding box center [668, 347] width 1336 height 695
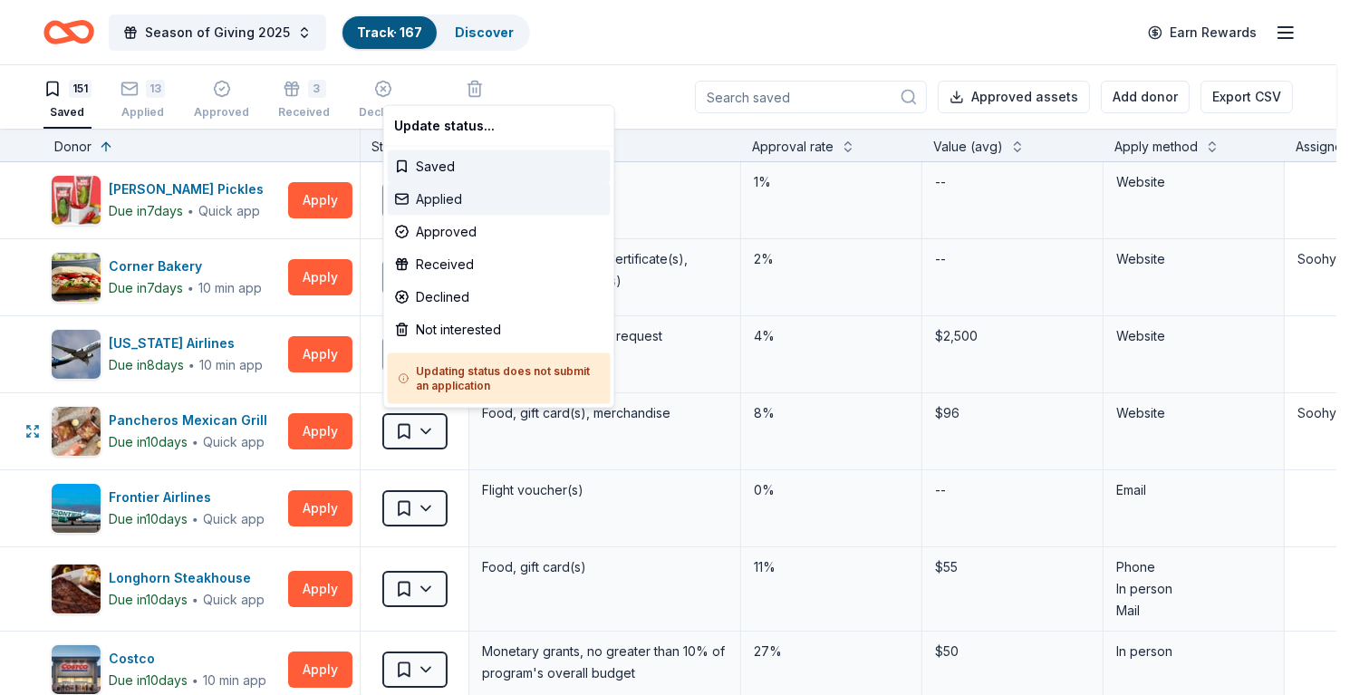
click at [449, 196] on div "Applied" at bounding box center [499, 199] width 223 height 33
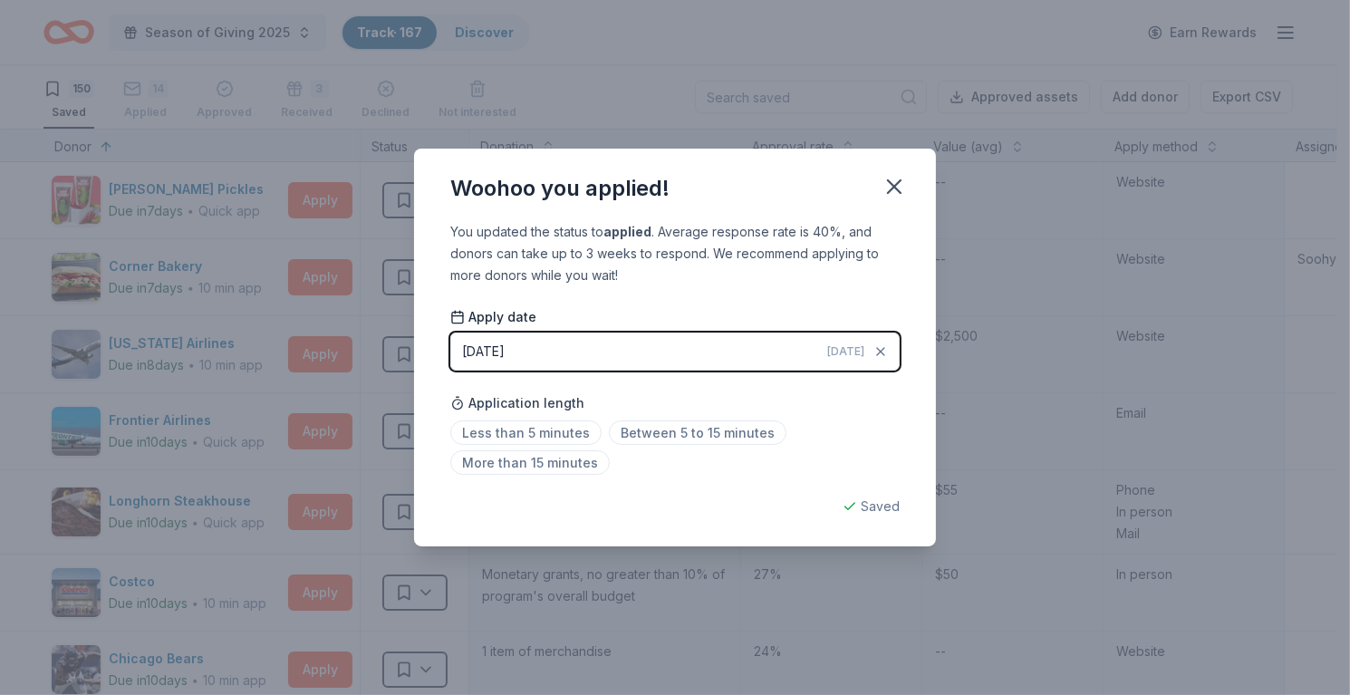
click at [888, 206] on div "Woohoo you applied!" at bounding box center [675, 185] width 522 height 72
click at [893, 198] on icon "button" at bounding box center [894, 186] width 25 height 25
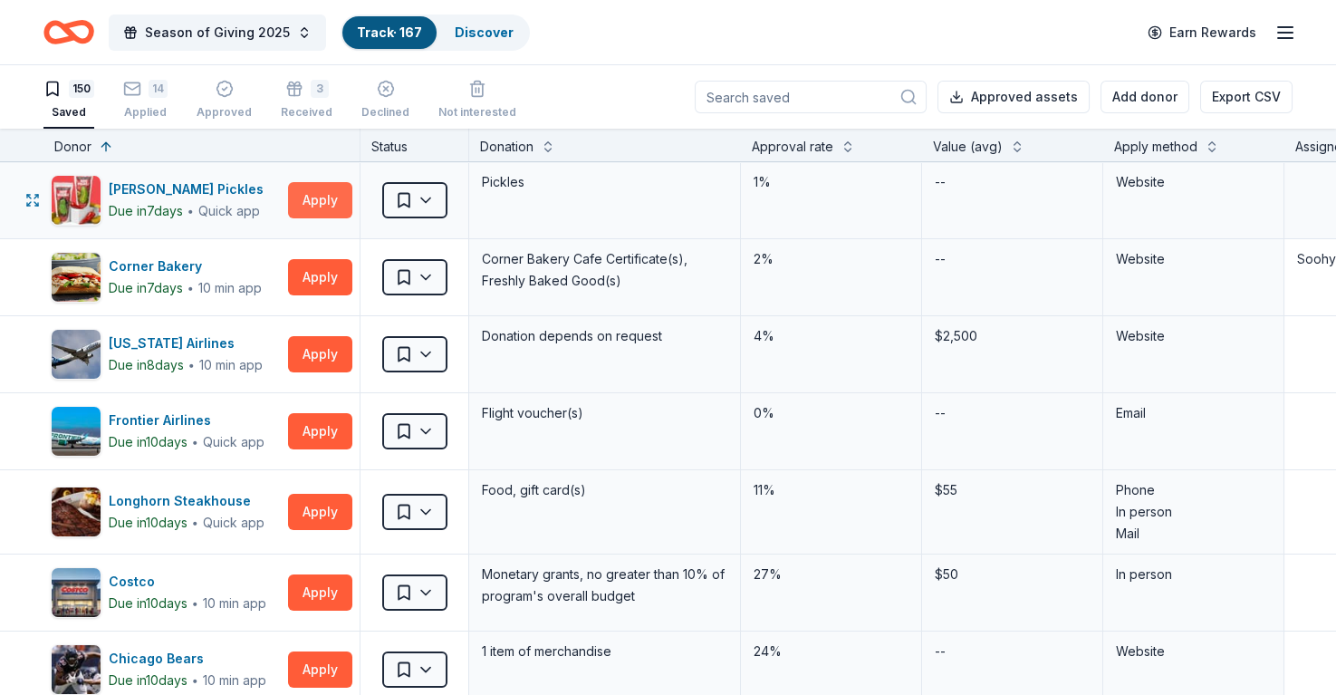
click at [334, 201] on button "Apply" at bounding box center [320, 200] width 64 height 36
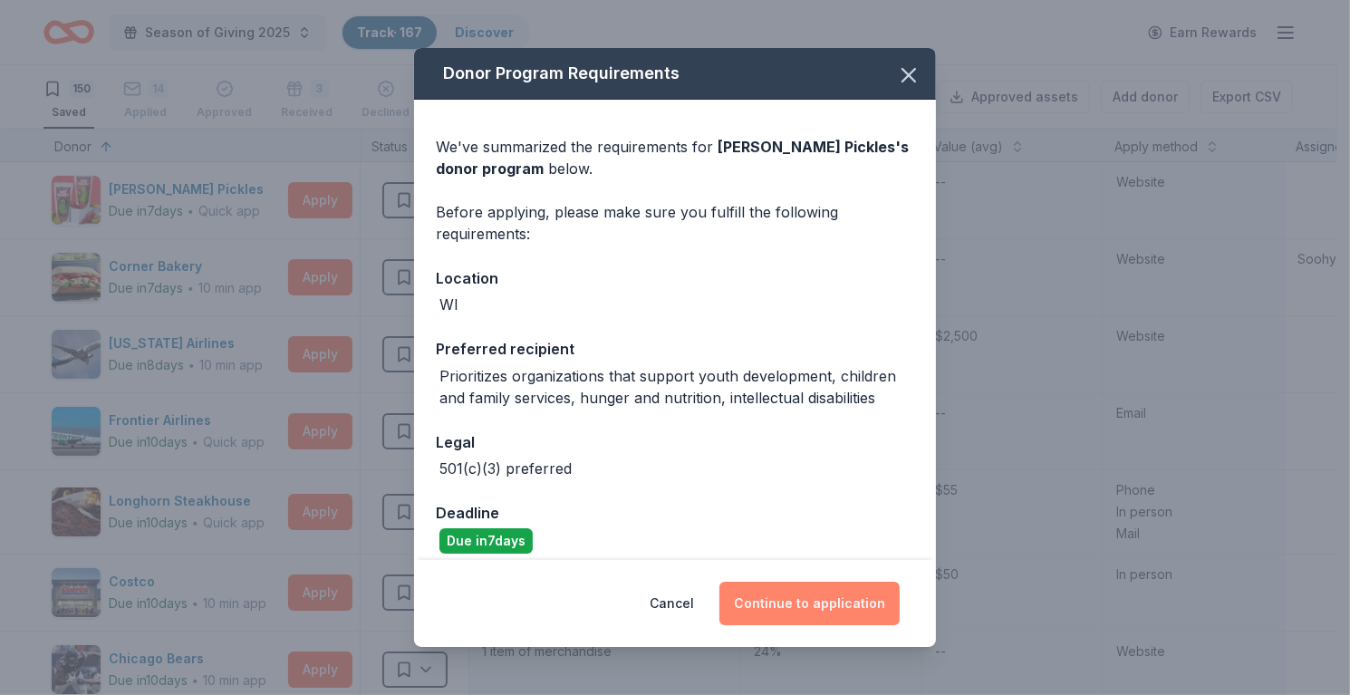
click at [826, 598] on button "Continue to application" at bounding box center [809, 603] width 180 height 43
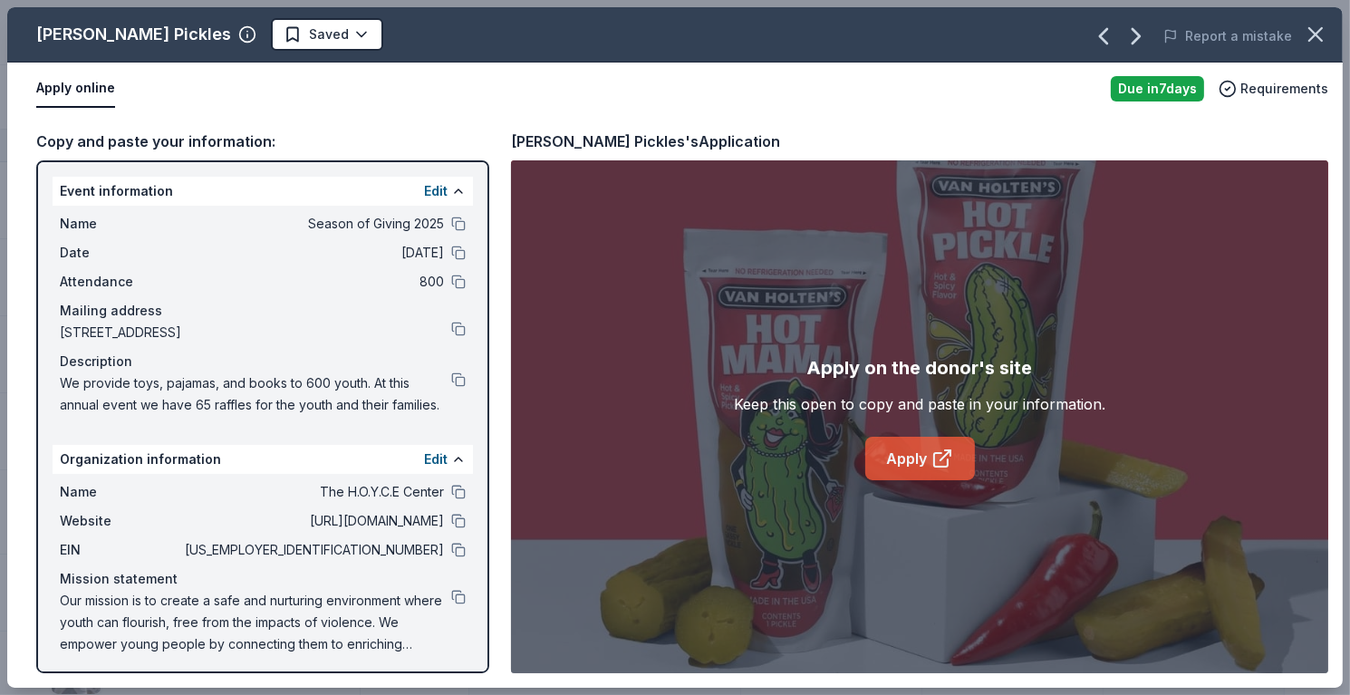
click at [908, 468] on link "Apply" at bounding box center [920, 458] width 110 height 43
click at [1317, 30] on icon "button" at bounding box center [1315, 34] width 25 height 25
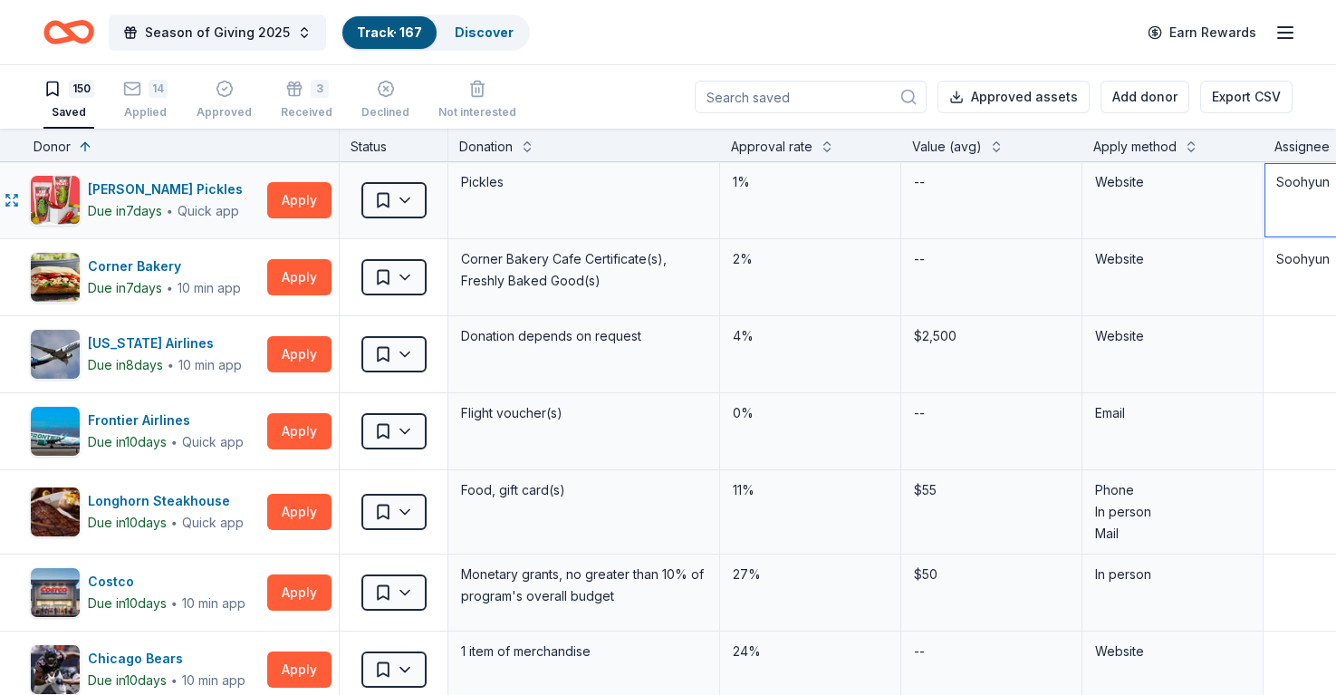
scroll to position [0, 28]
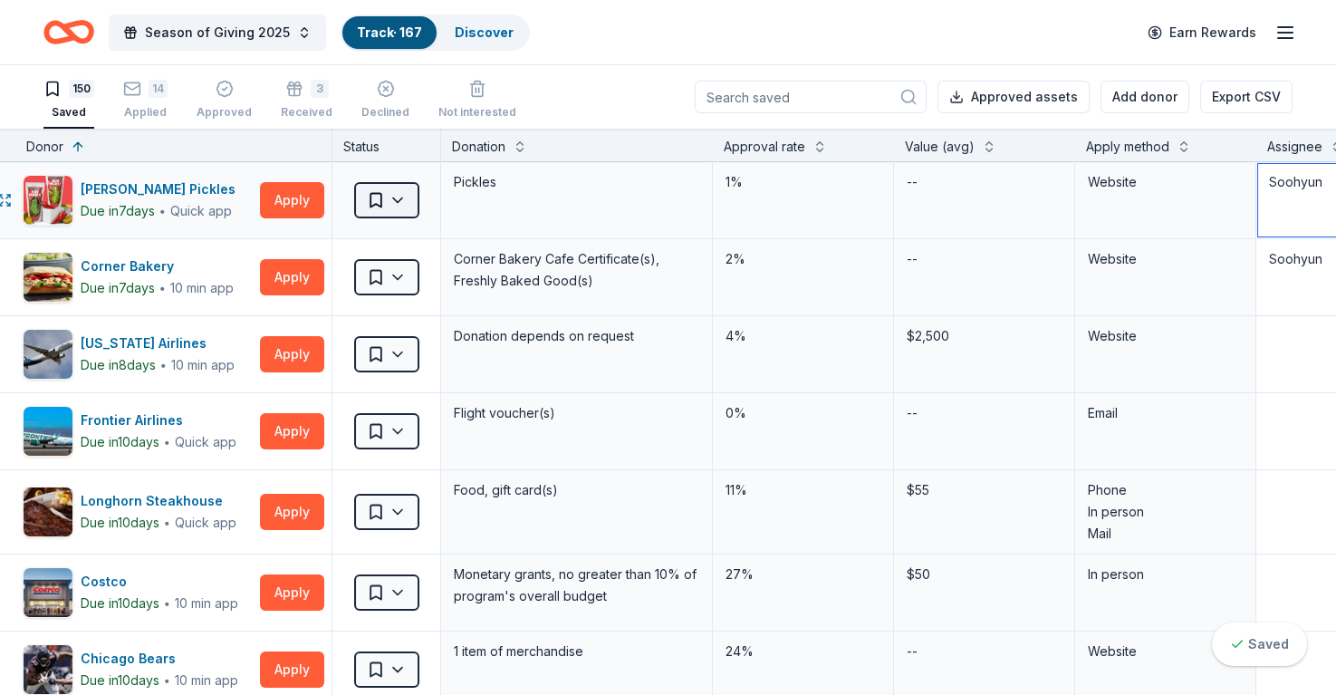
type textarea "Soohyun"
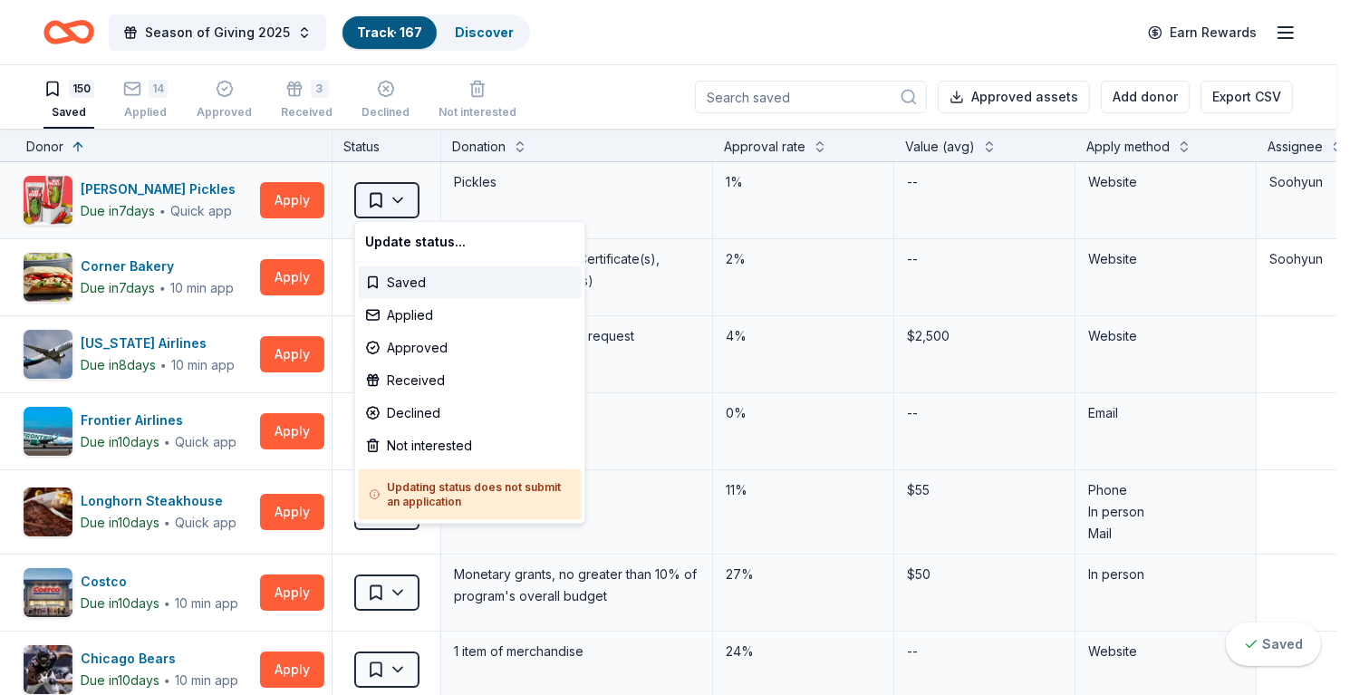
click at [391, 198] on html "Season of Giving 2025 Track · 167 Discover Earn Rewards 150 Saved 14 Applied Ap…" at bounding box center [675, 347] width 1350 height 695
click at [457, 318] on div "Applied" at bounding box center [470, 315] width 223 height 33
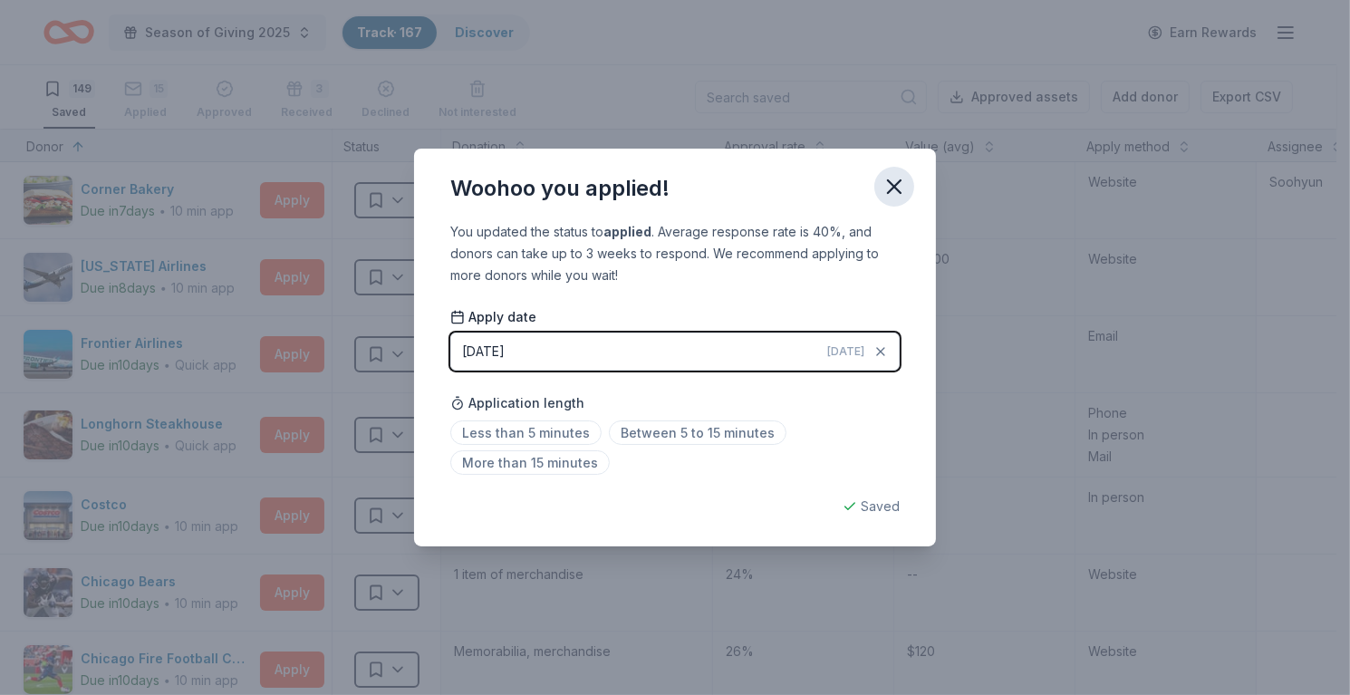
click at [904, 199] on button "button" at bounding box center [894, 187] width 40 height 40
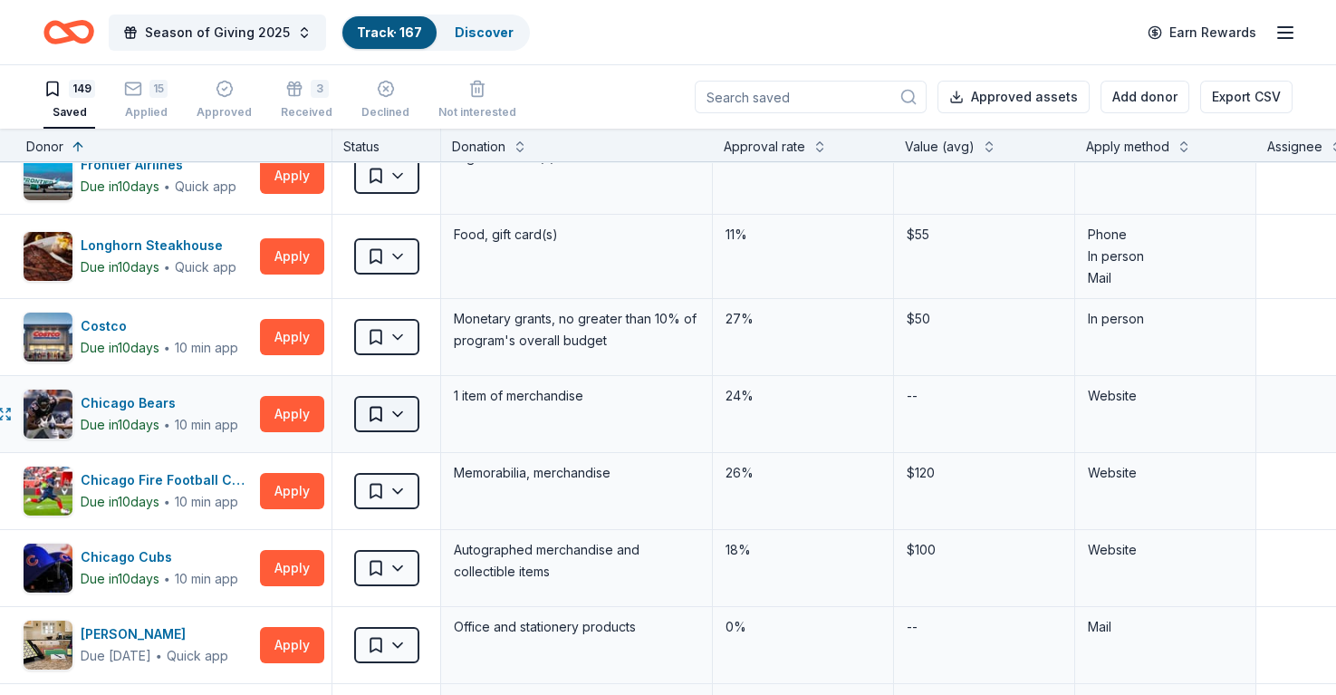
scroll to position [181, 28]
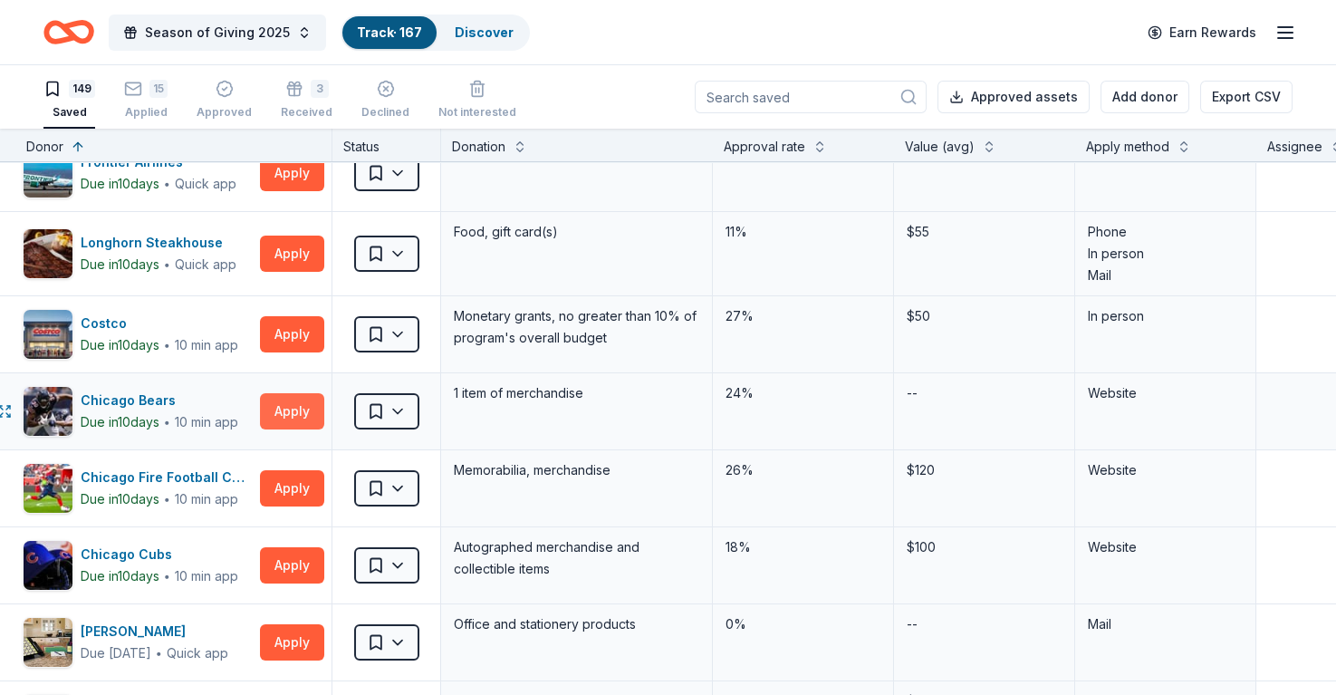
click at [289, 407] on button "Apply" at bounding box center [292, 411] width 64 height 36
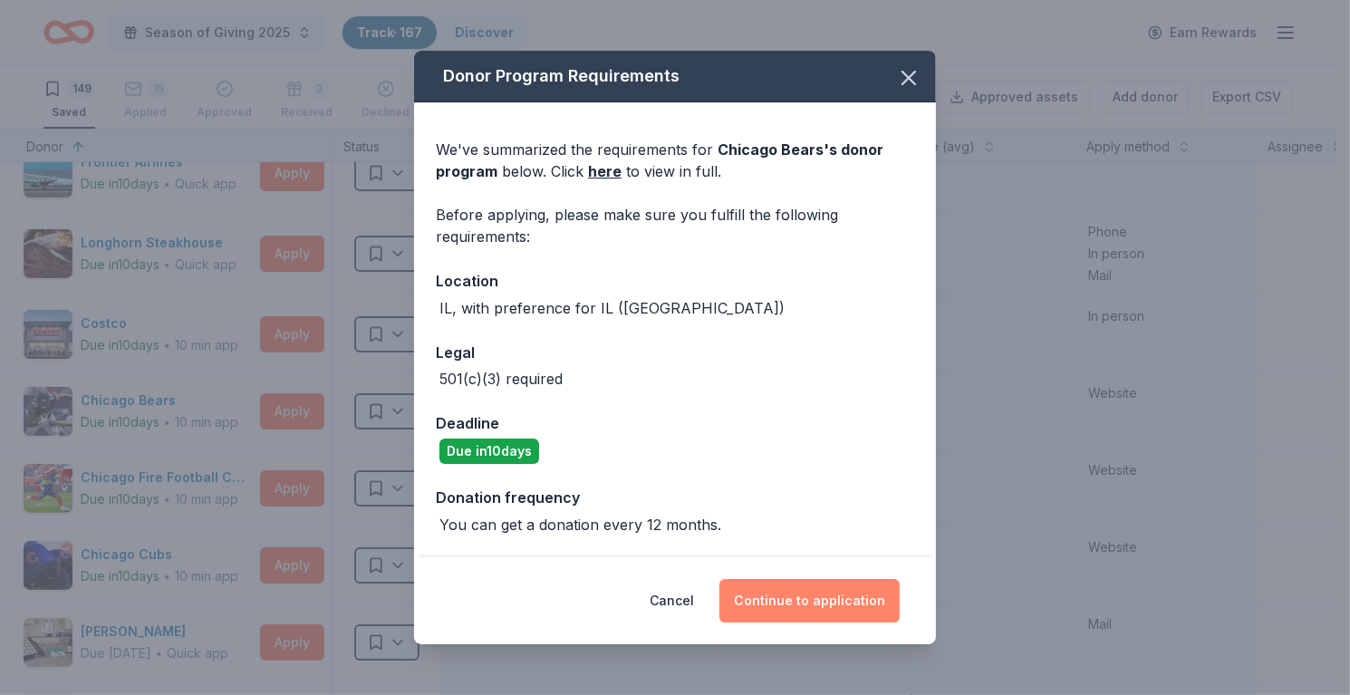
click at [811, 600] on button "Continue to application" at bounding box center [809, 600] width 180 height 43
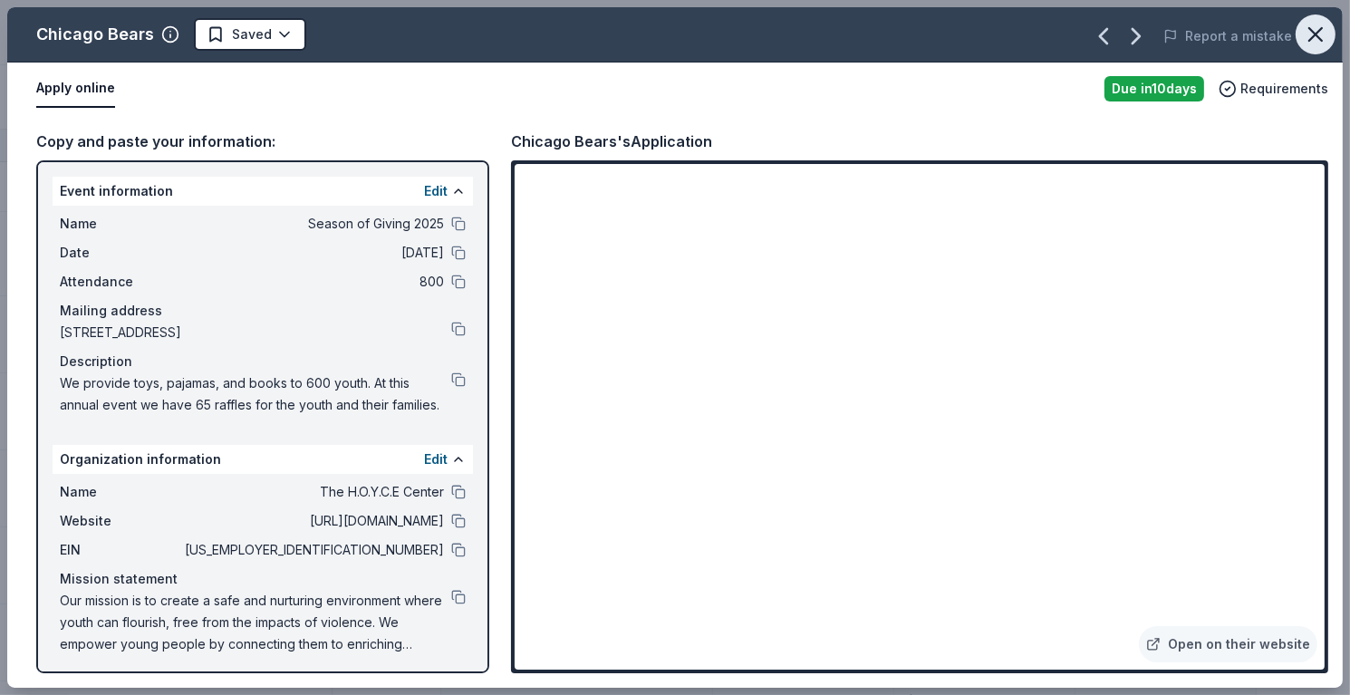
click at [1303, 37] on icon "button" at bounding box center [1315, 34] width 25 height 25
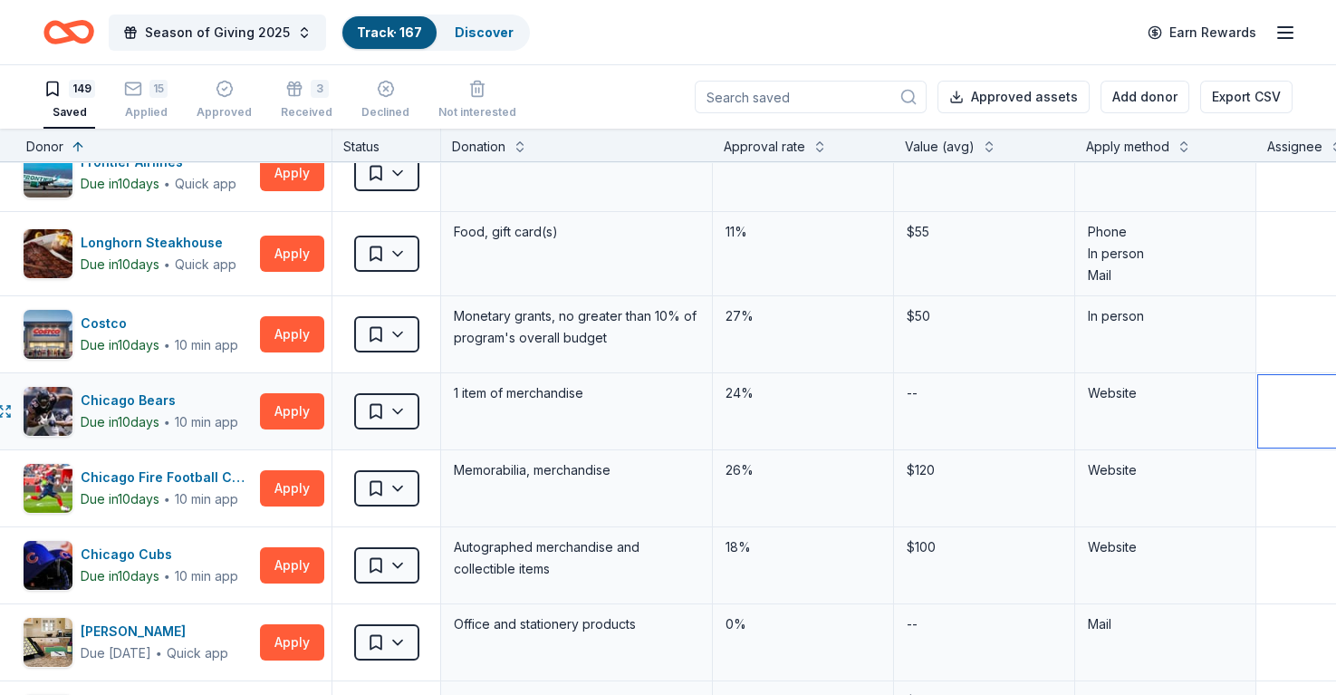
click at [1273, 420] on textarea at bounding box center [1347, 411] width 177 height 72
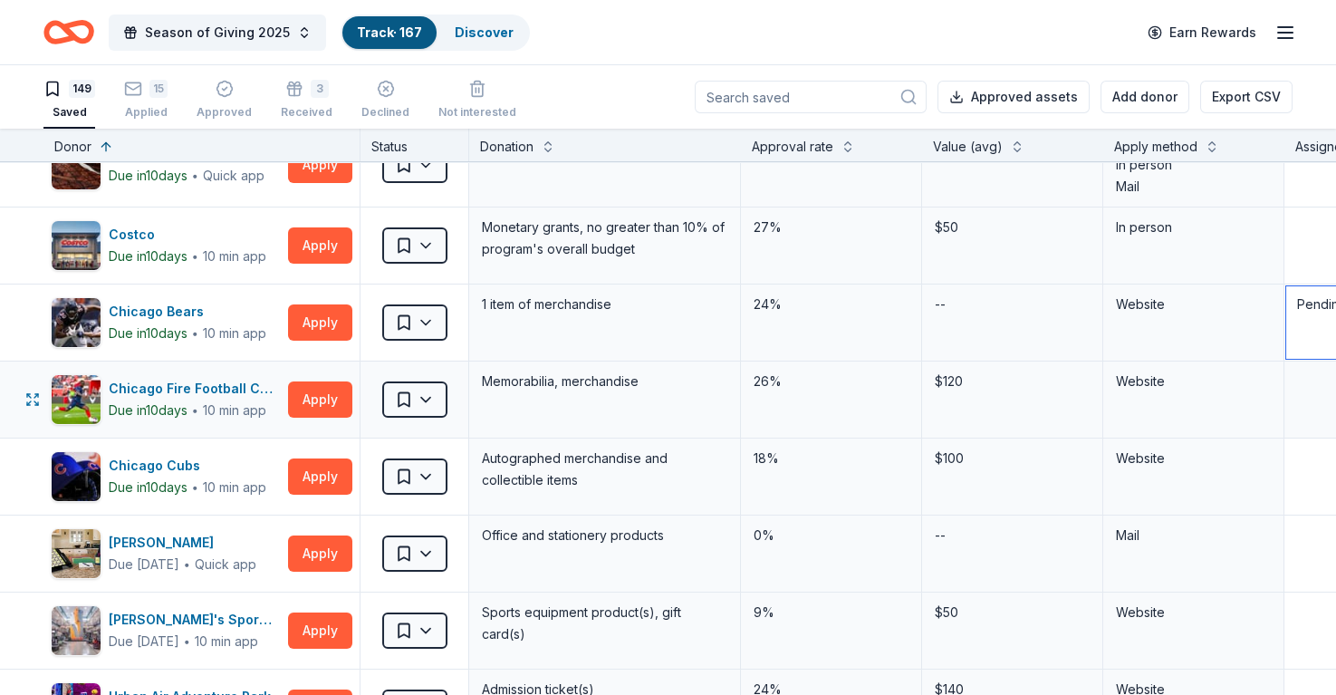
scroll to position [272, 0]
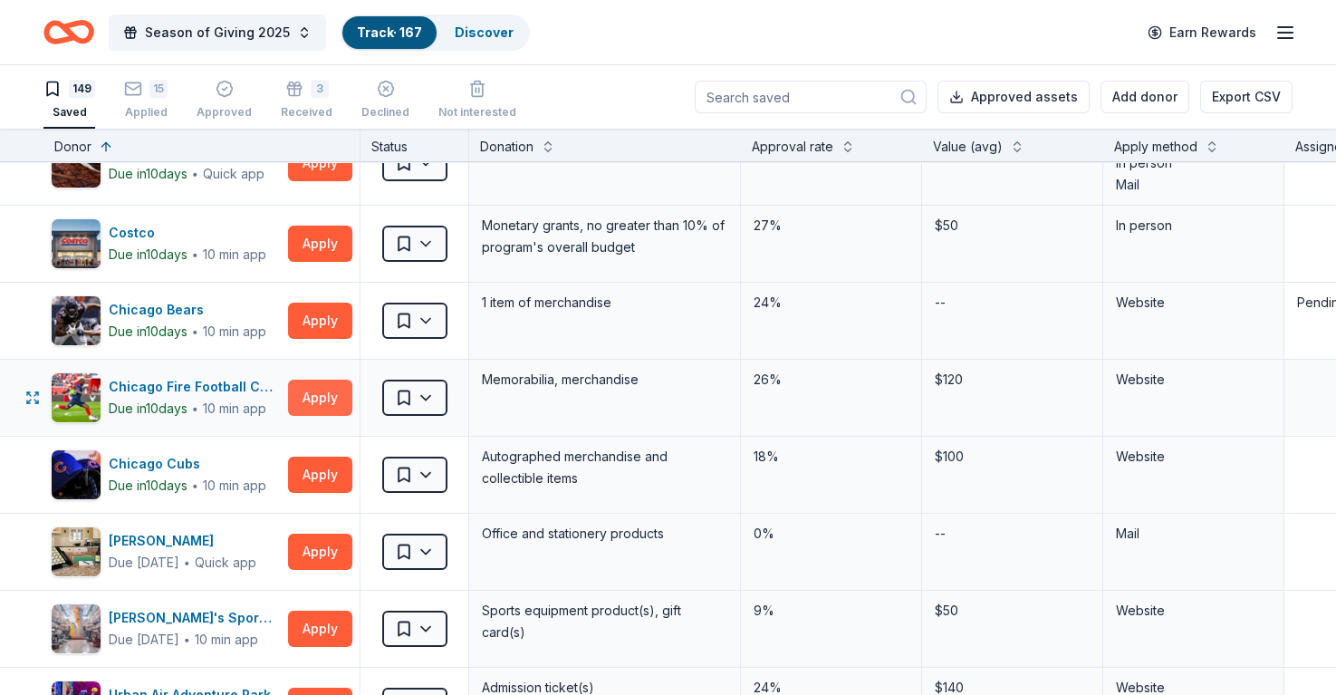
click at [309, 395] on button "Apply" at bounding box center [320, 398] width 64 height 36
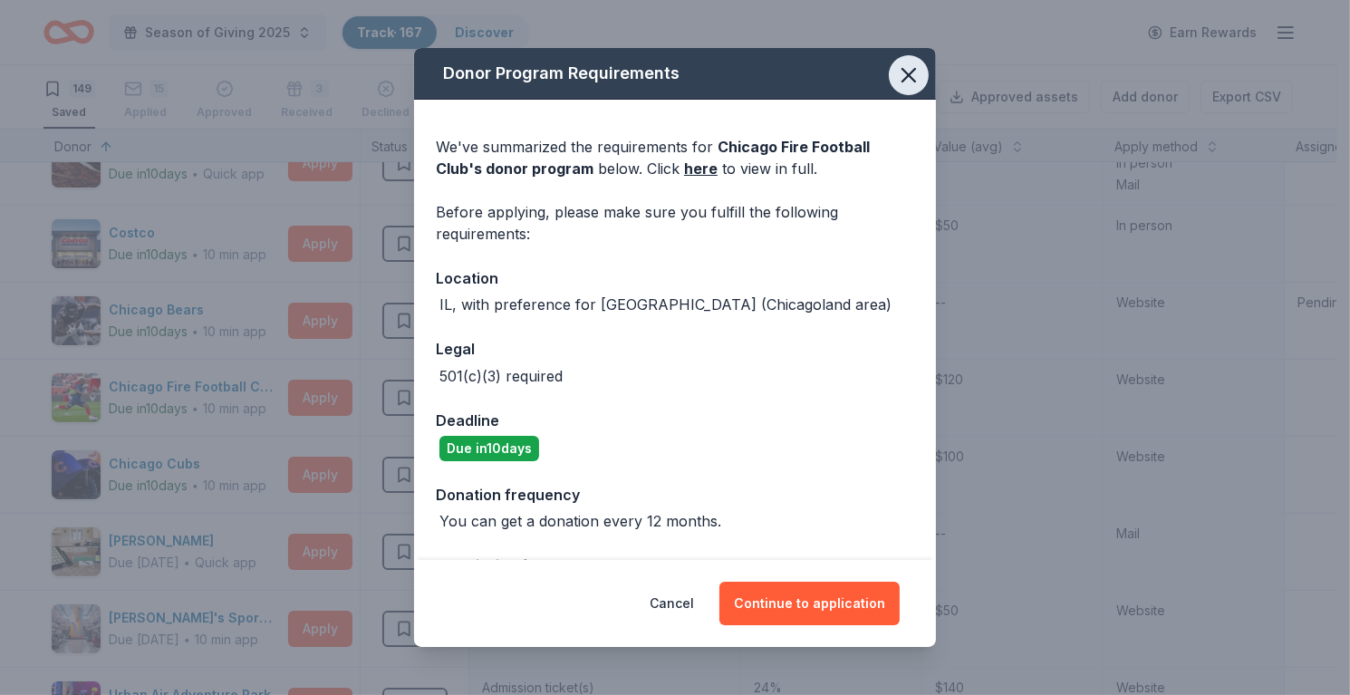
click at [902, 79] on icon "button" at bounding box center [908, 75] width 25 height 25
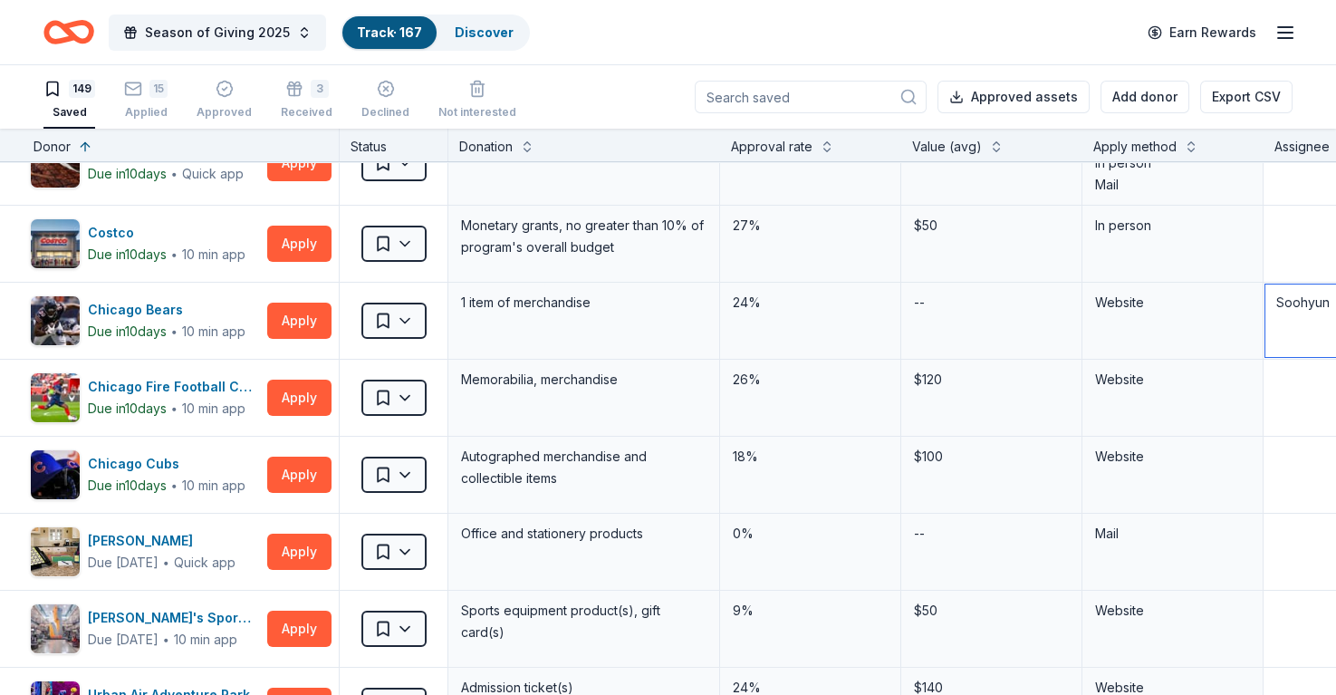
scroll to position [272, 28]
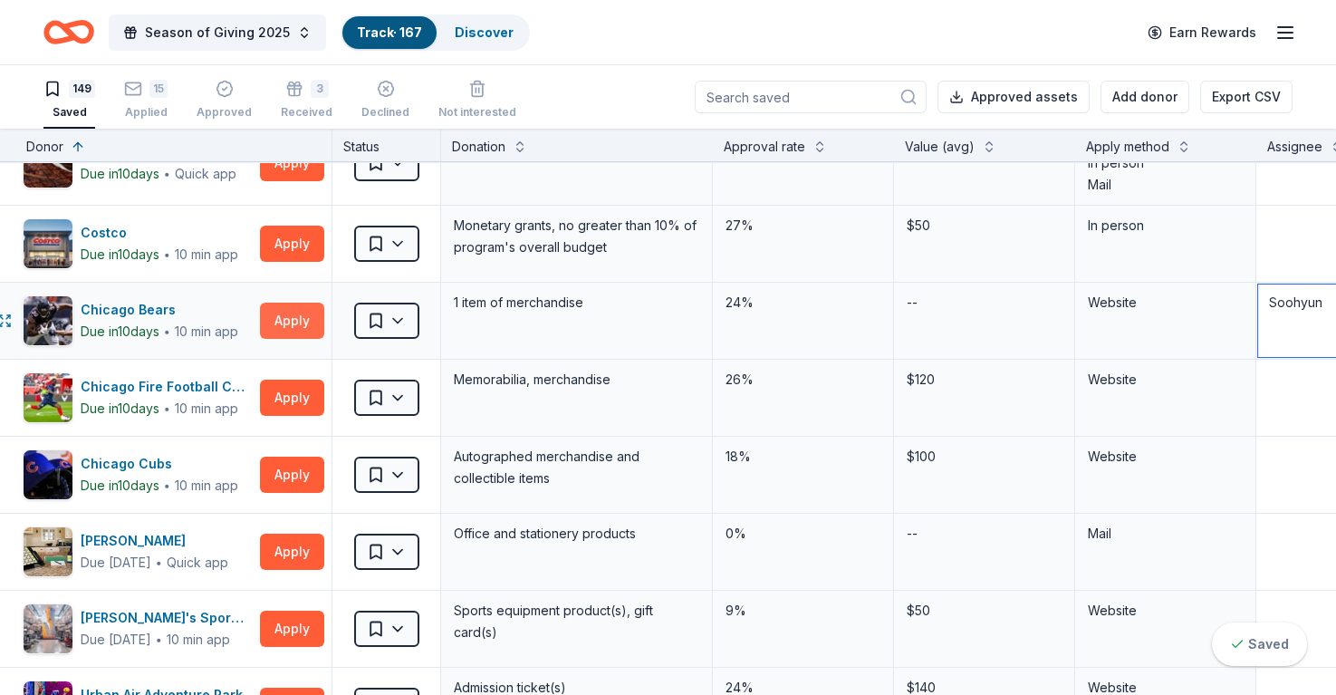
type textarea "Soohyun"
click at [299, 311] on button "Apply" at bounding box center [292, 321] width 64 height 36
click at [403, 314] on html "Season of Giving 2025 Track · 167 Discover Earn Rewards 149 Saved 15 Applied Ap…" at bounding box center [668, 347] width 1336 height 695
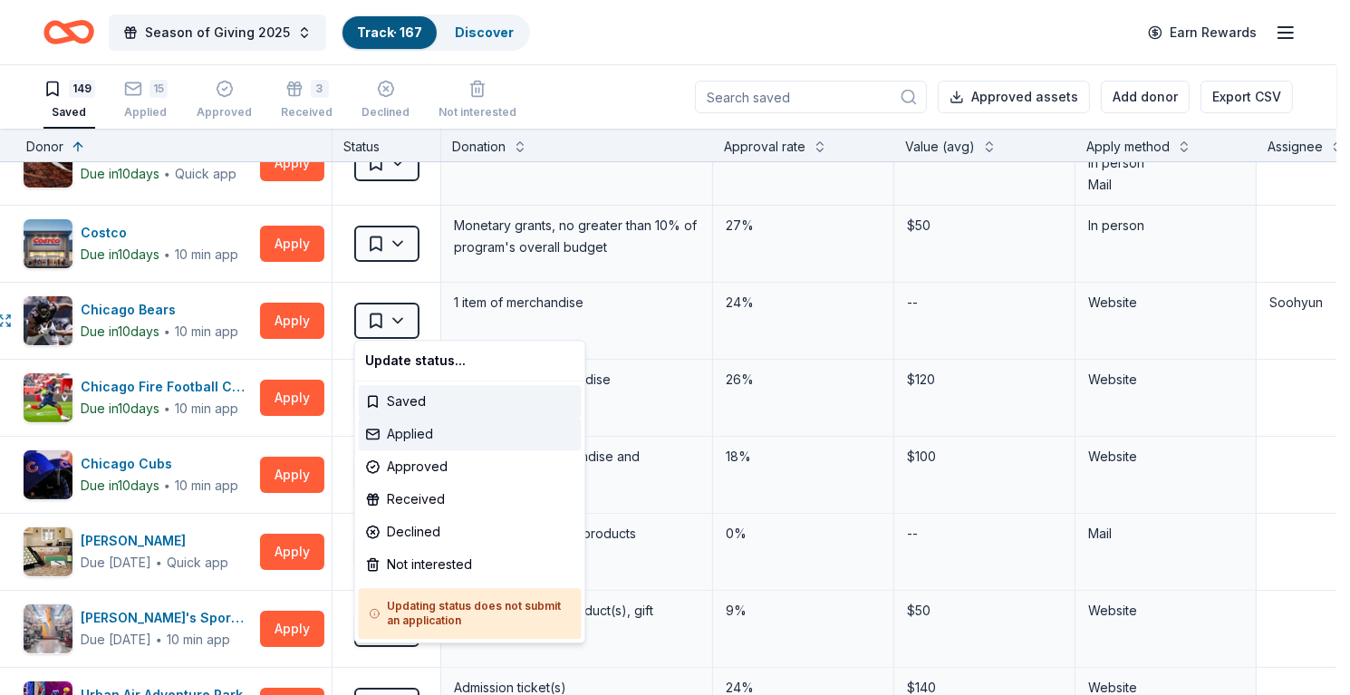
click at [432, 437] on div "Applied" at bounding box center [470, 434] width 223 height 33
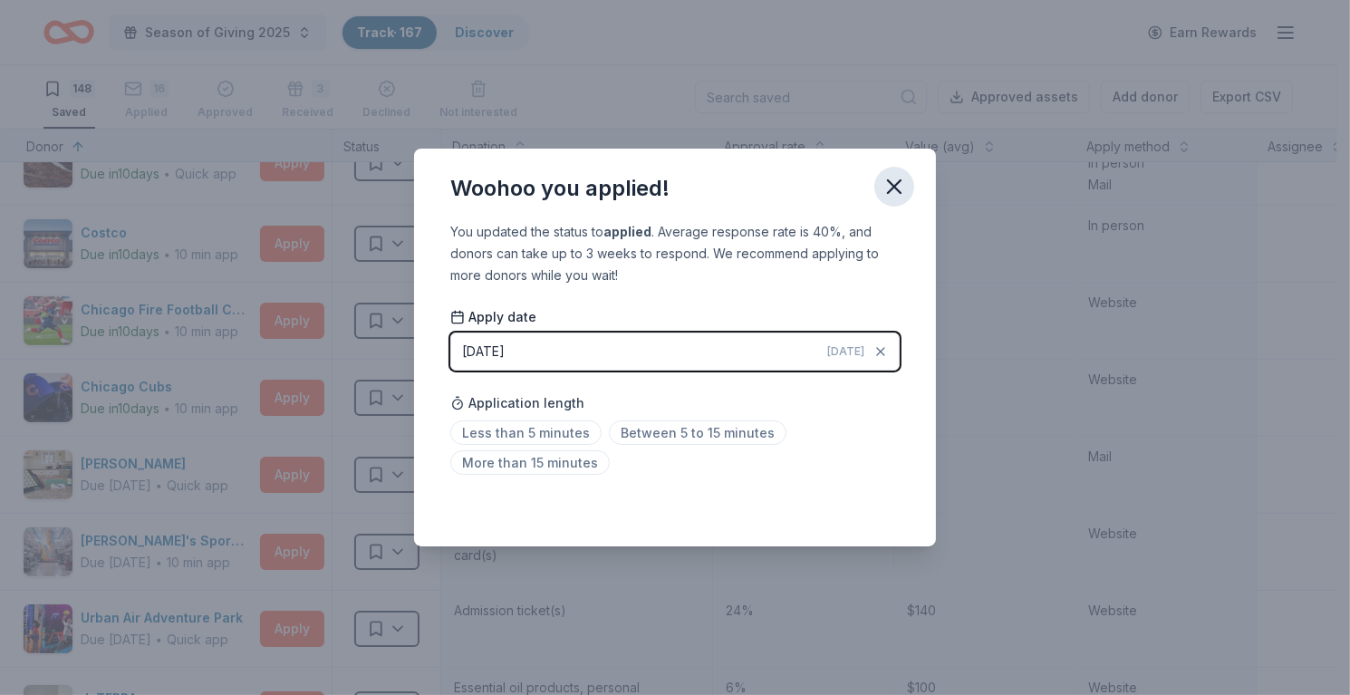
click at [885, 184] on icon "button" at bounding box center [894, 186] width 25 height 25
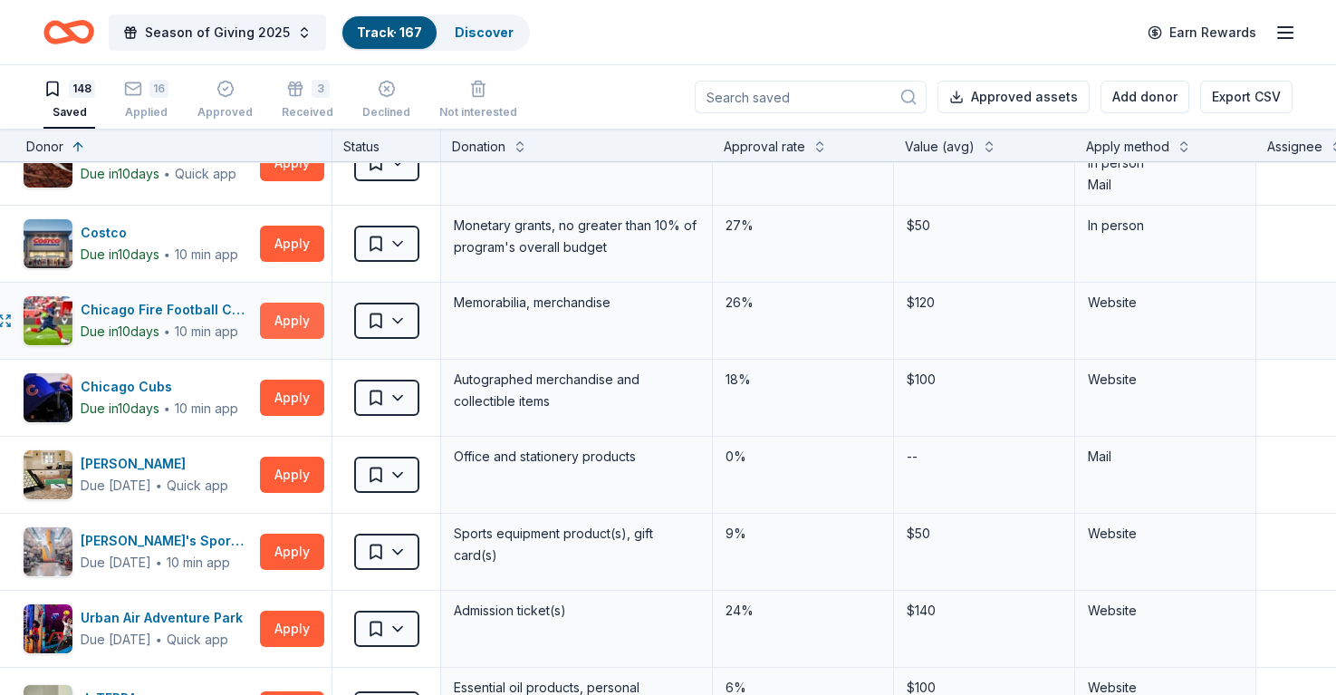
click at [290, 322] on button "Apply" at bounding box center [292, 321] width 64 height 36
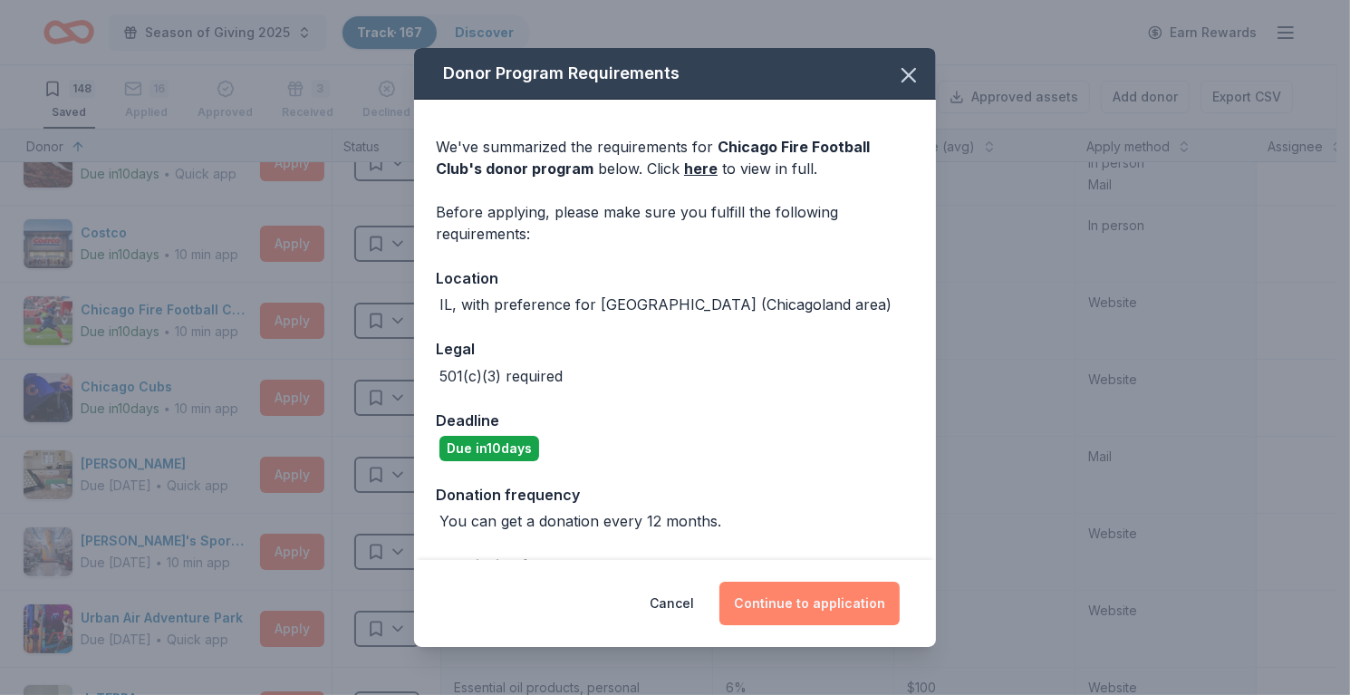
click at [882, 610] on button "Continue to application" at bounding box center [809, 603] width 180 height 43
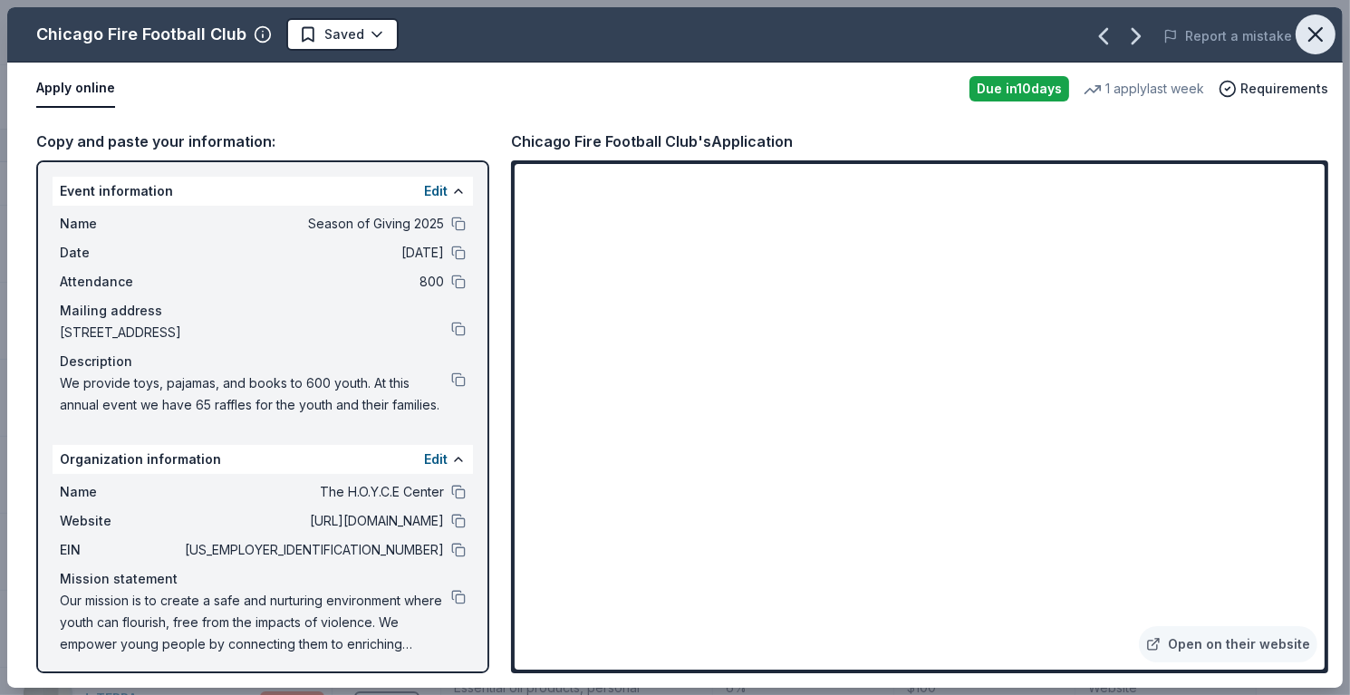
click at [1307, 40] on icon "button" at bounding box center [1315, 34] width 25 height 25
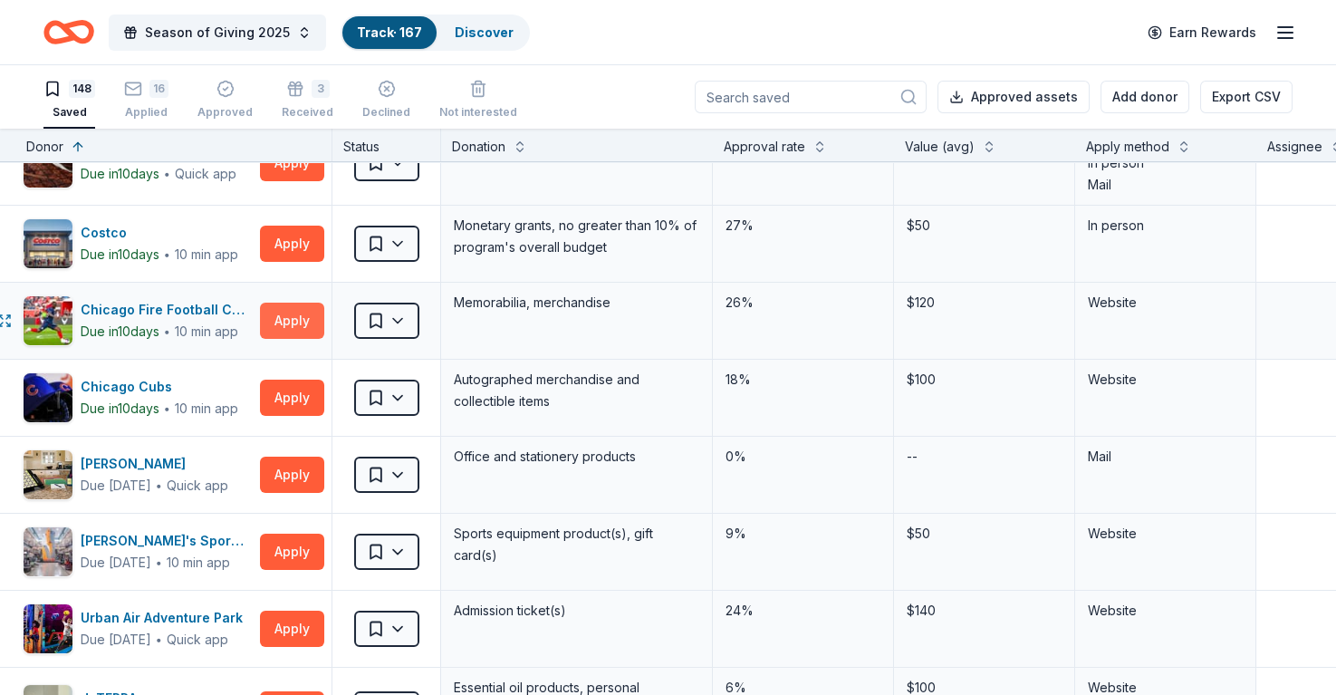
click at [300, 319] on button "Apply" at bounding box center [292, 321] width 64 height 36
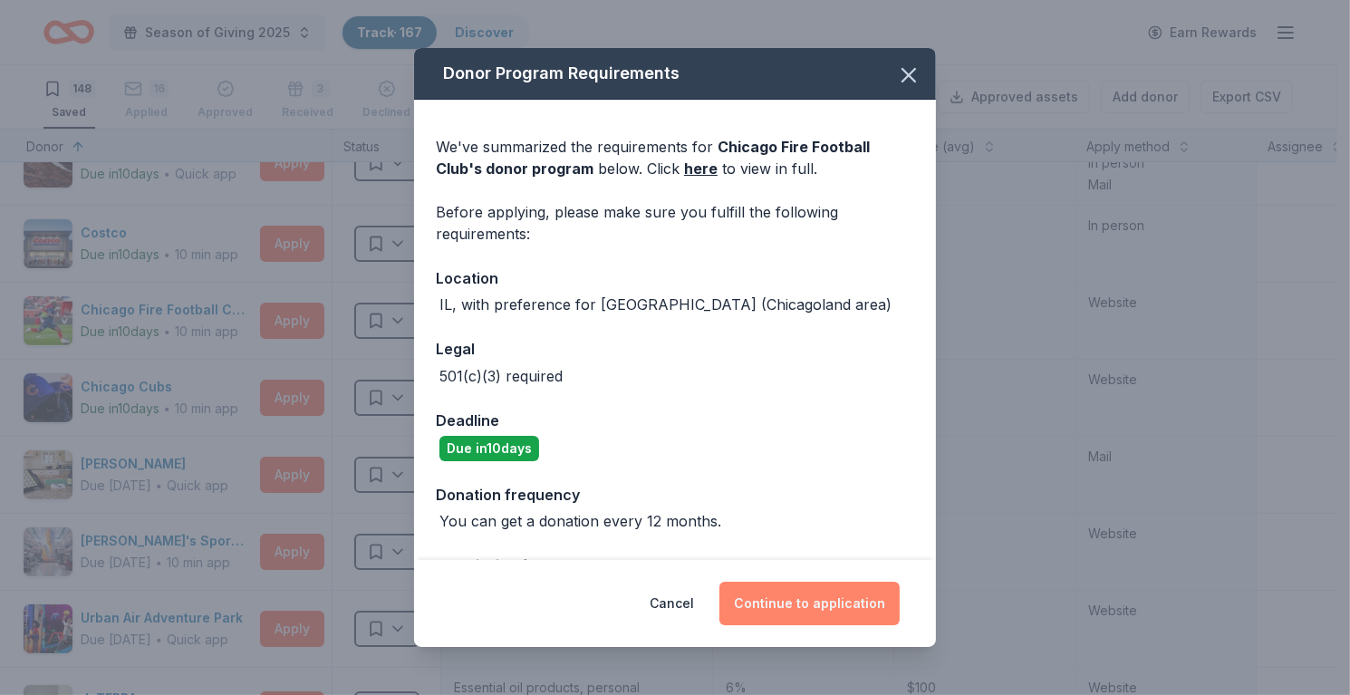
click at [771, 588] on button "Continue to application" at bounding box center [809, 603] width 180 height 43
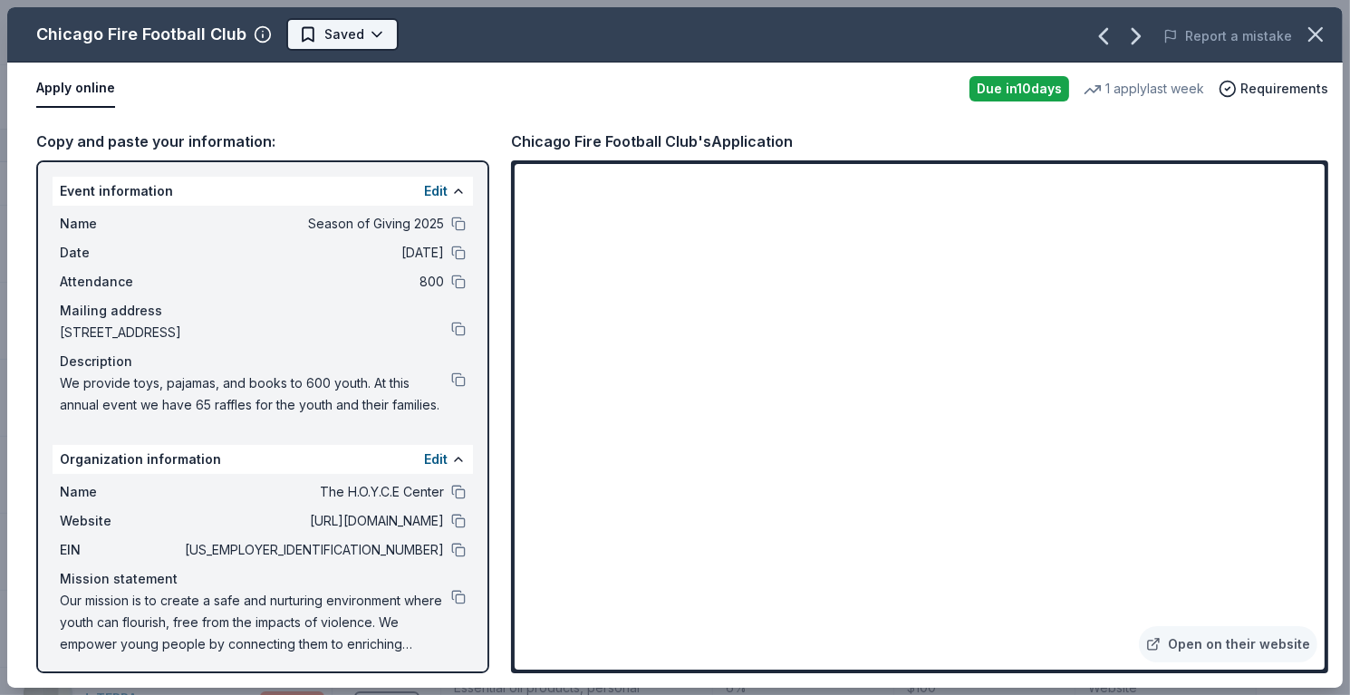
click at [370, 25] on html "Season of Giving 2025 Track · 167 Discover Earn Rewards 148 Saved 16 Applied Ap…" at bounding box center [675, 347] width 1350 height 695
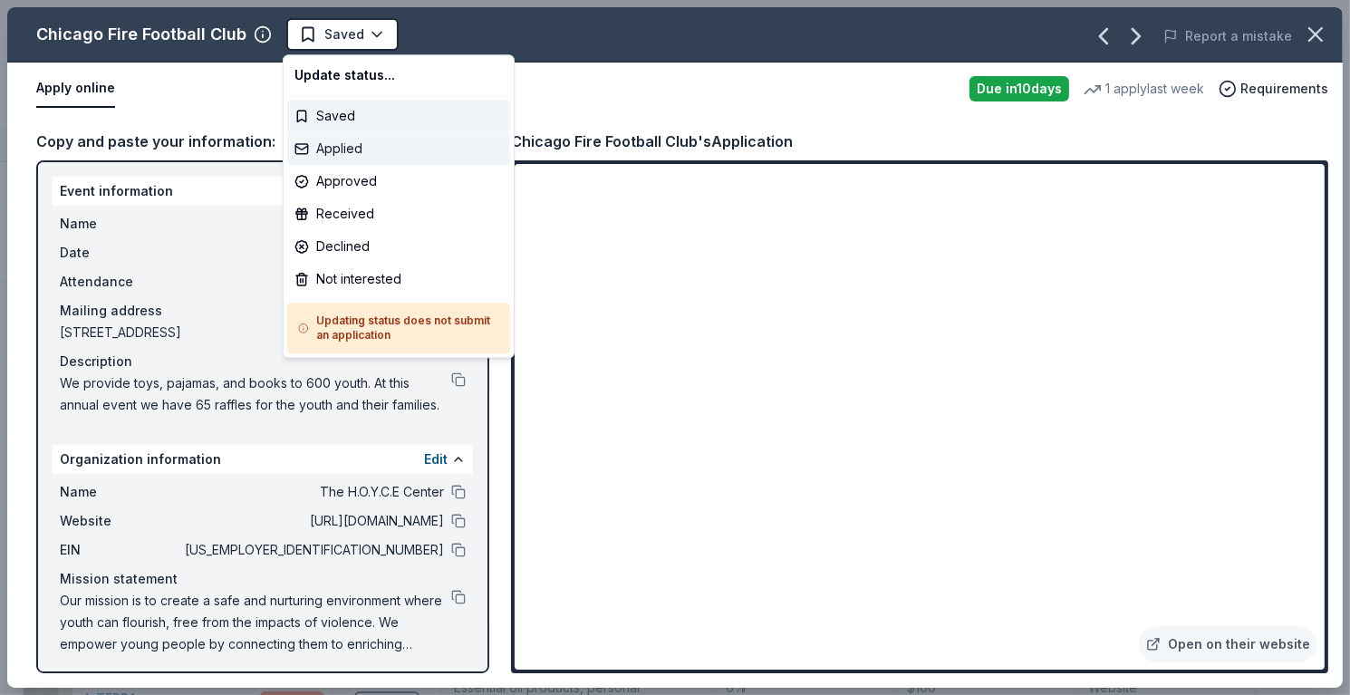
click at [394, 146] on div "Applied" at bounding box center [398, 148] width 223 height 33
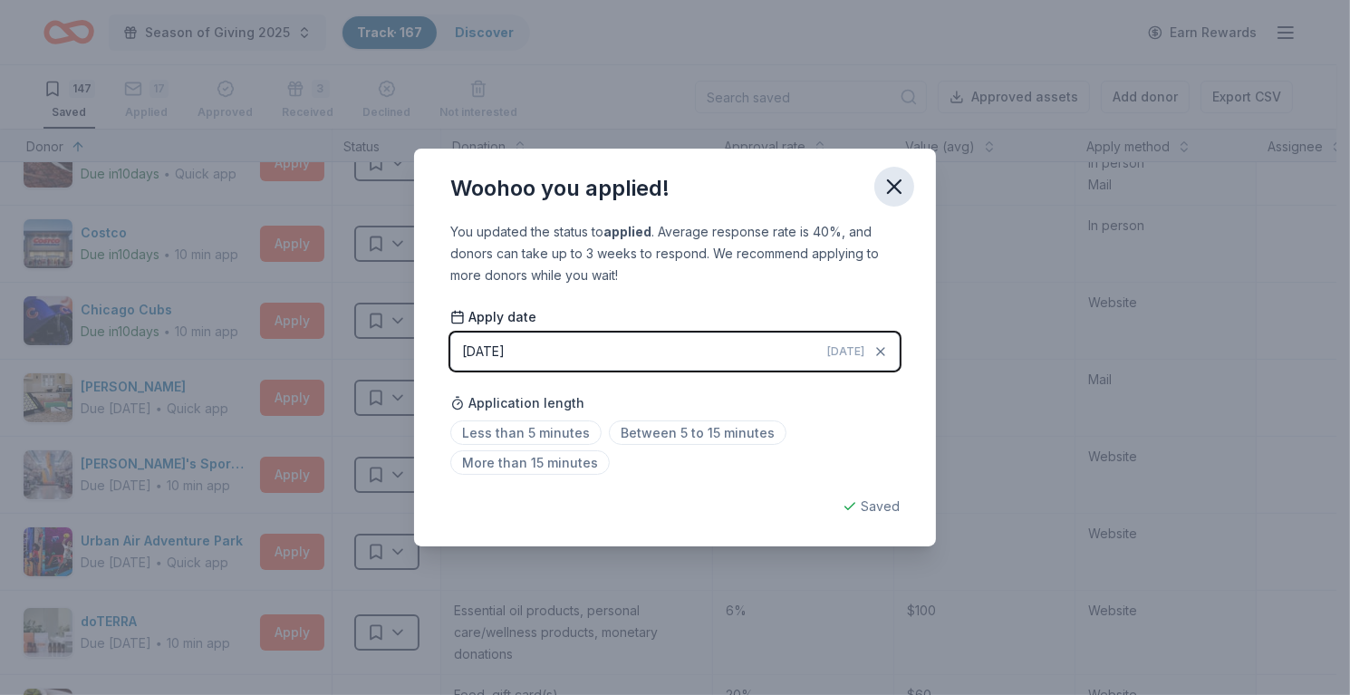
click at [884, 188] on icon "button" at bounding box center [894, 186] width 25 height 25
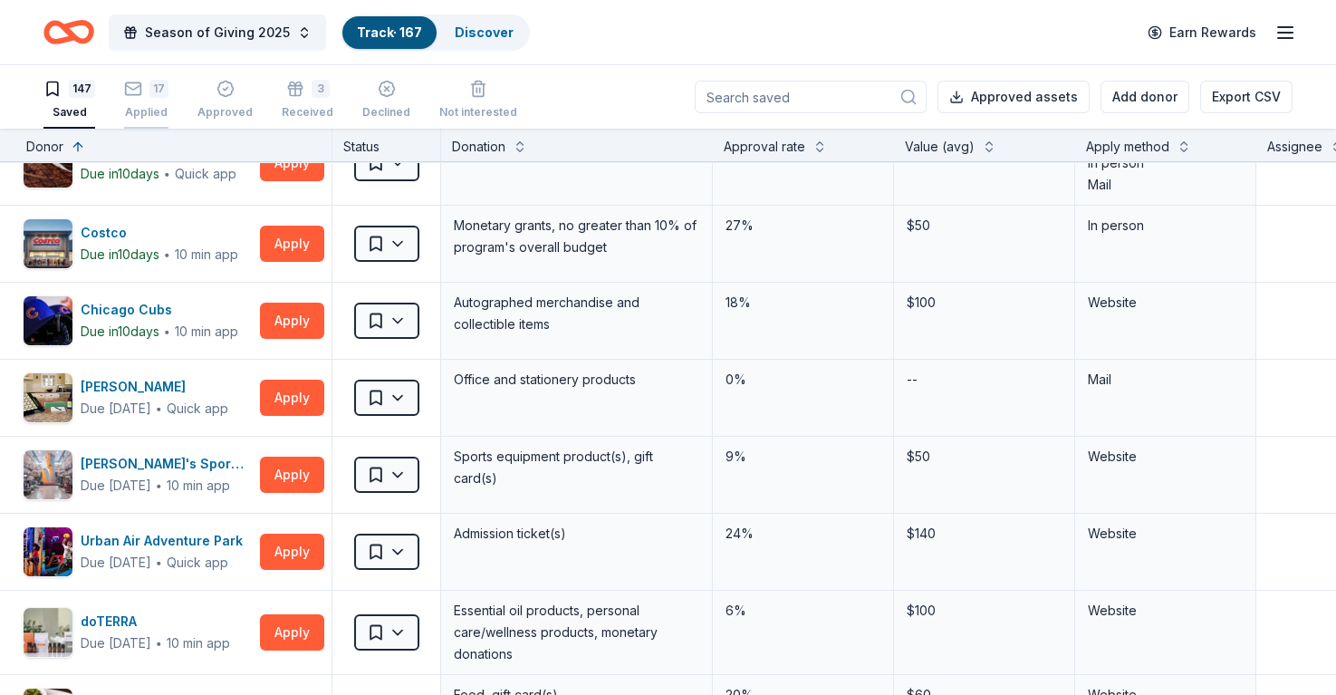
click at [141, 99] on div "17 Applied" at bounding box center [146, 90] width 44 height 40
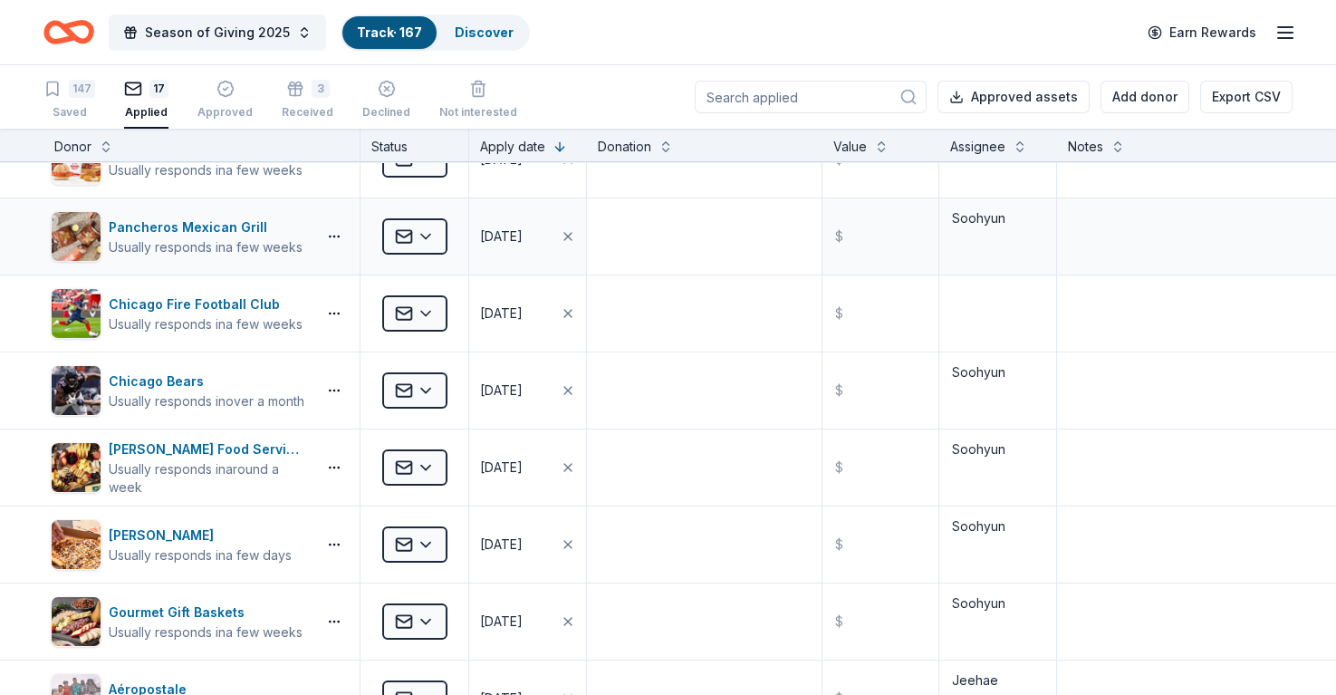
scroll to position [272, 0]
click at [973, 313] on textarea at bounding box center [997, 313] width 113 height 72
type textarea "Soohyun"
click at [1136, 354] on textarea at bounding box center [1175, 390] width 232 height 72
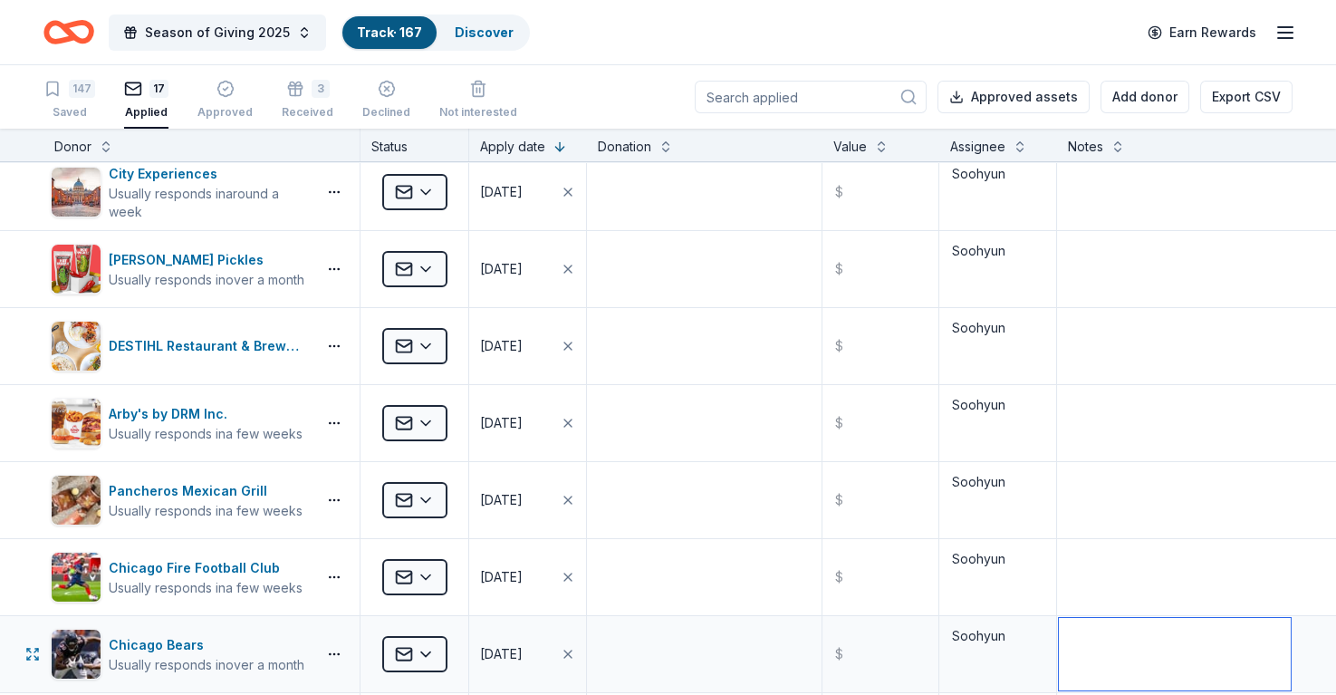
scroll to position [0, 0]
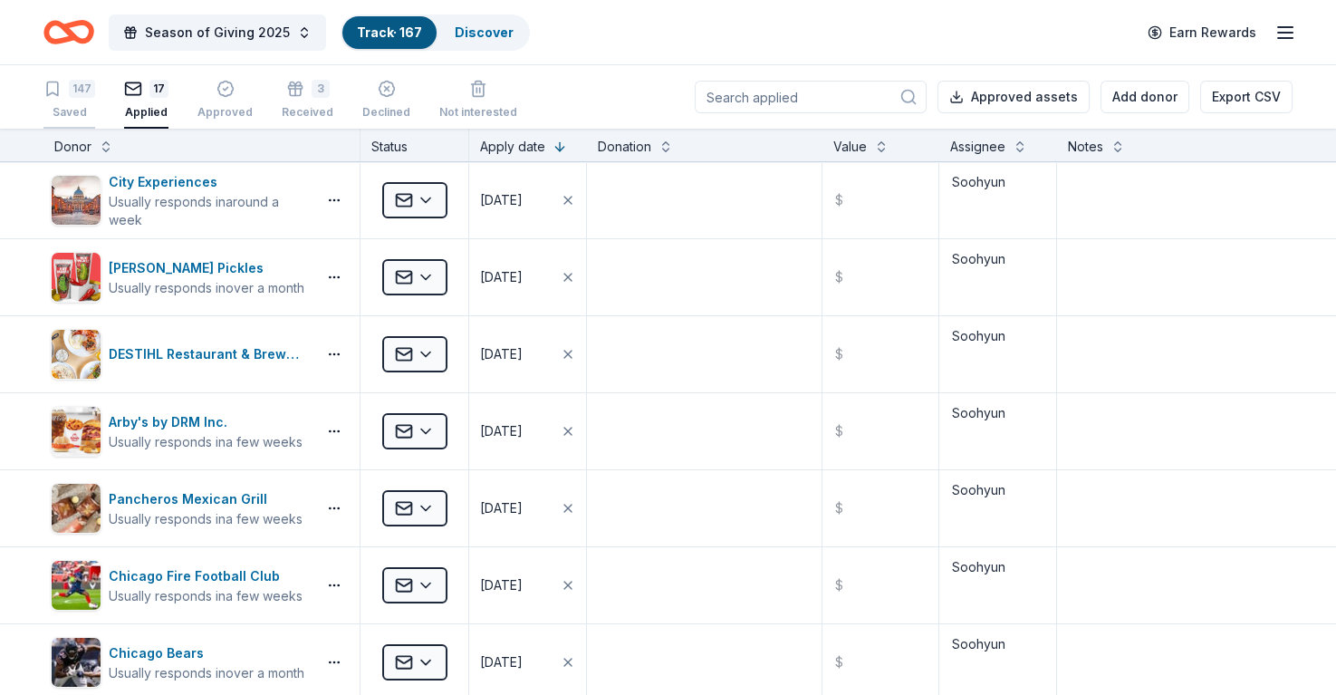
click at [74, 88] on div "147" at bounding box center [82, 79] width 26 height 18
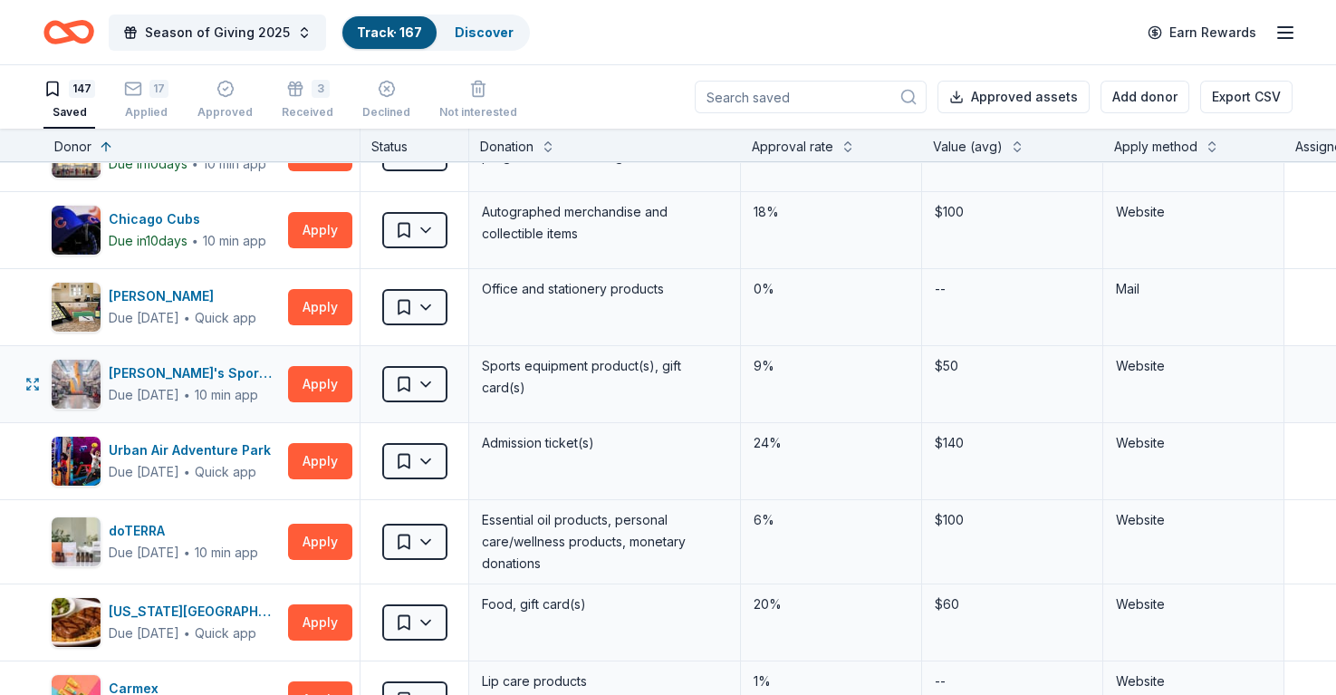
scroll to position [272, 0]
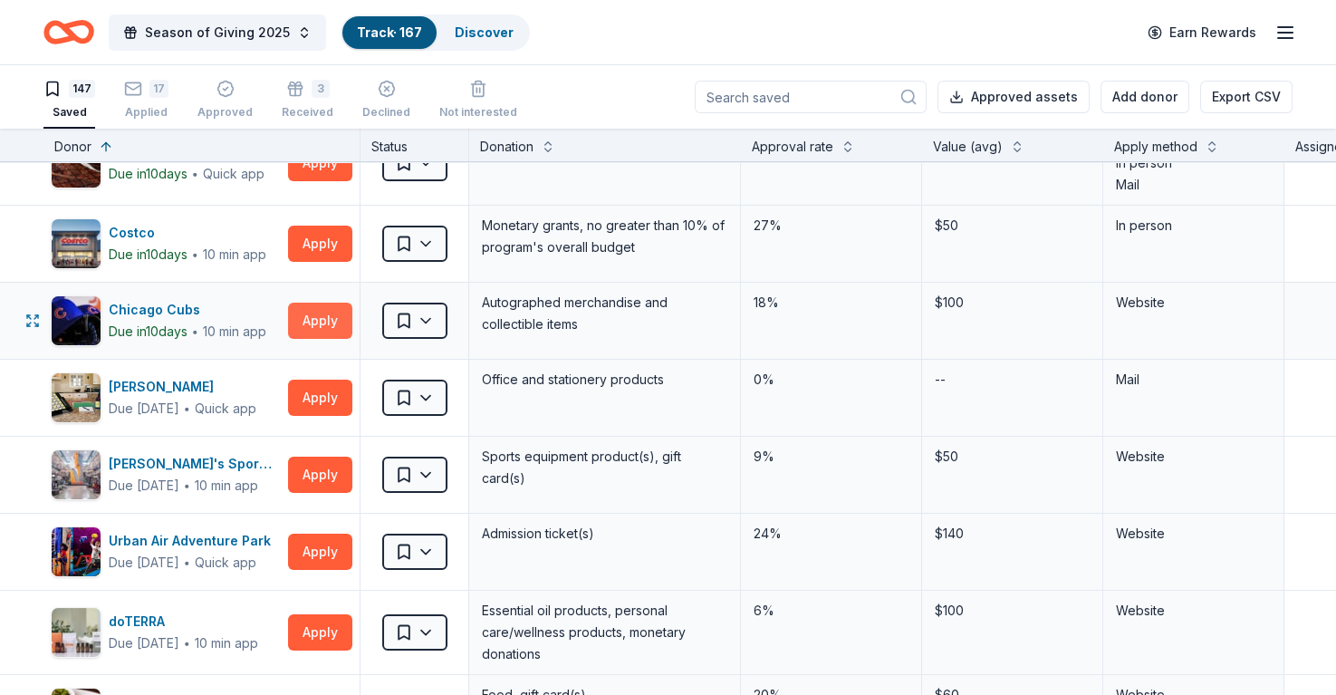
click at [321, 323] on button "Apply" at bounding box center [320, 321] width 64 height 36
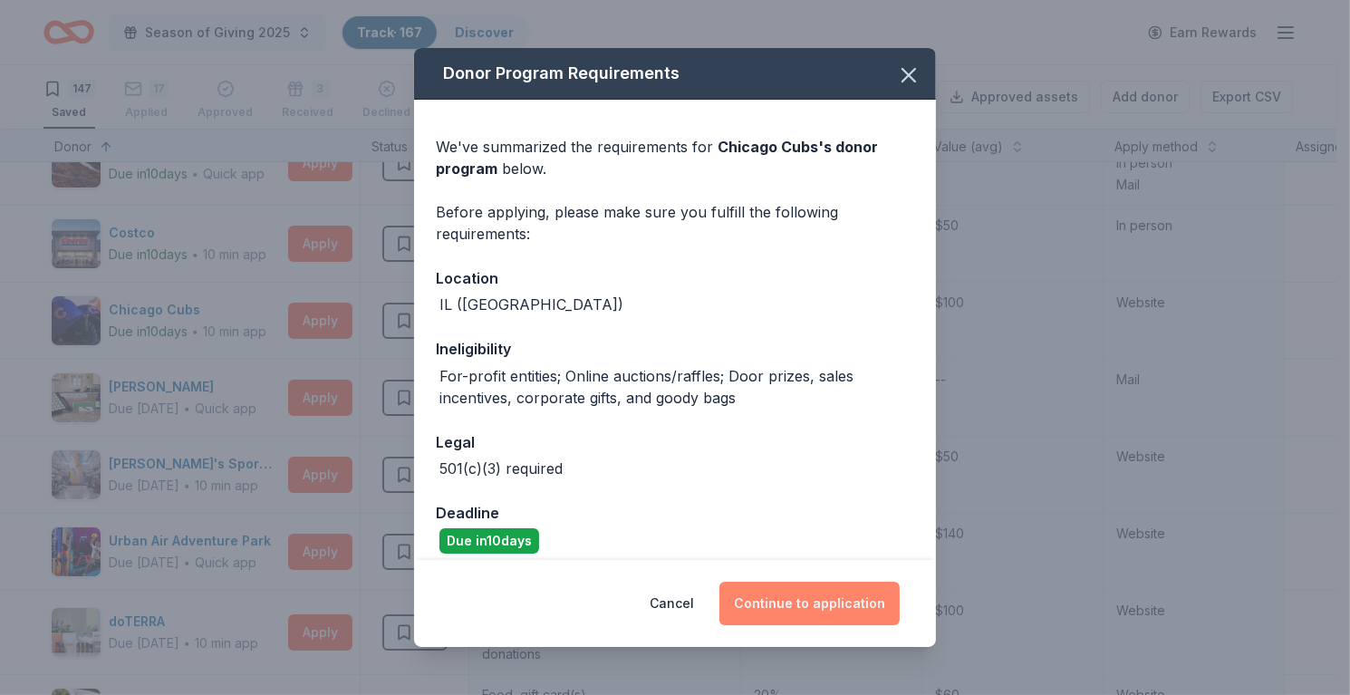
click at [826, 612] on button "Continue to application" at bounding box center [809, 603] width 180 height 43
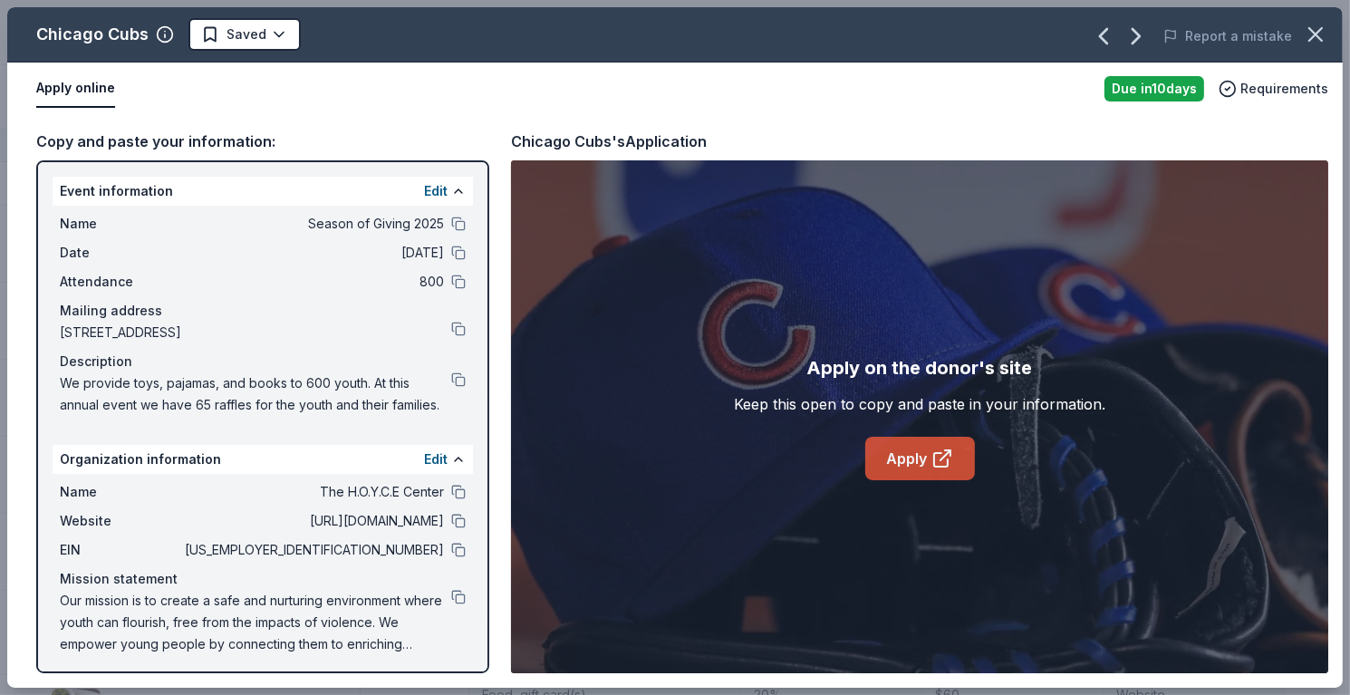
click at [926, 465] on link "Apply" at bounding box center [920, 458] width 110 height 43
click at [1319, 33] on icon "button" at bounding box center [1315, 34] width 25 height 25
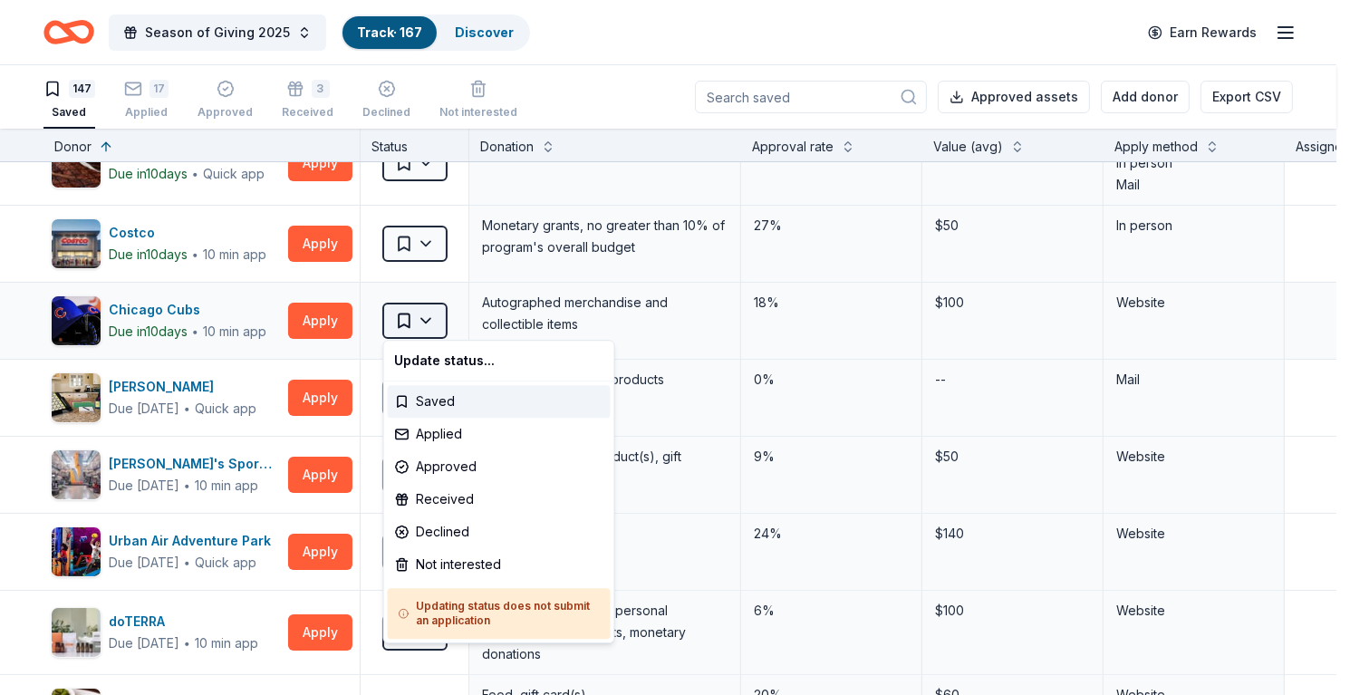
click at [441, 320] on html "Season of Giving 2025 Track · 167 Discover Earn Rewards 147 Saved 17 Applied Ap…" at bounding box center [675, 347] width 1350 height 695
click at [1319, 299] on html "Season of Giving 2025 Track · 167 Discover Earn Rewards 147 Saved 17 Applied Ap…" at bounding box center [675, 347] width 1350 height 695
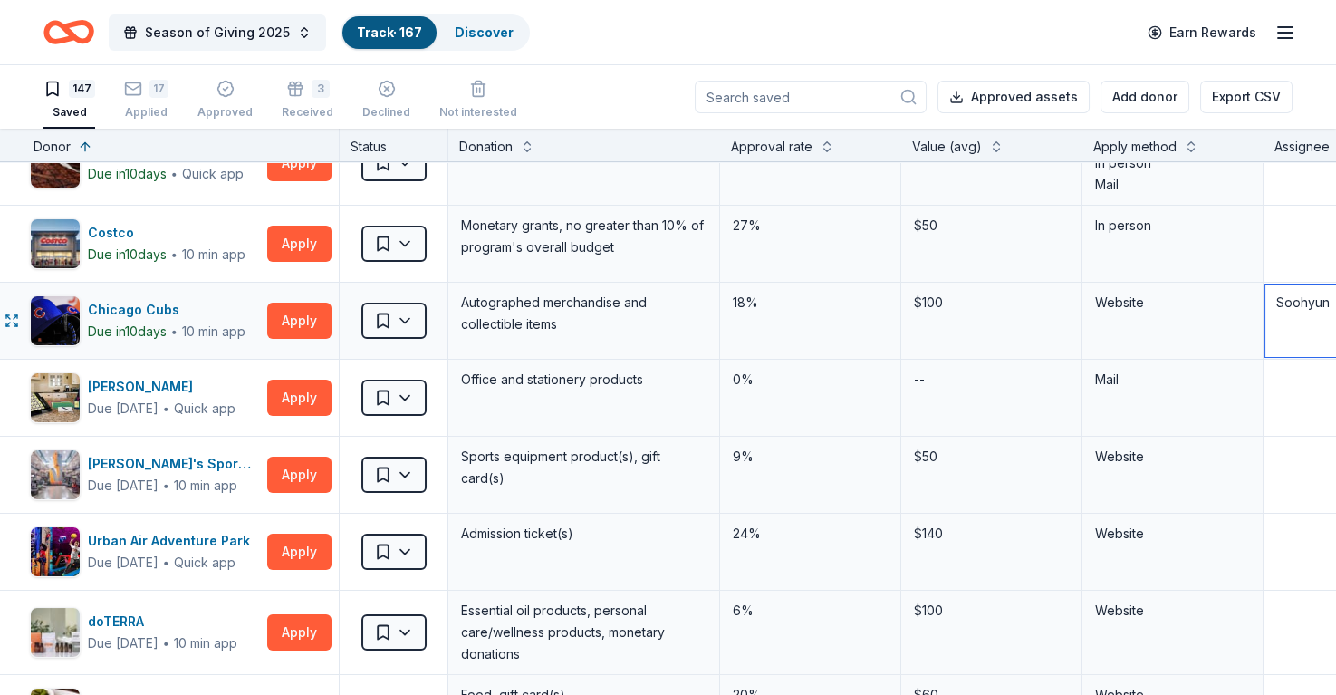
scroll to position [272, 28]
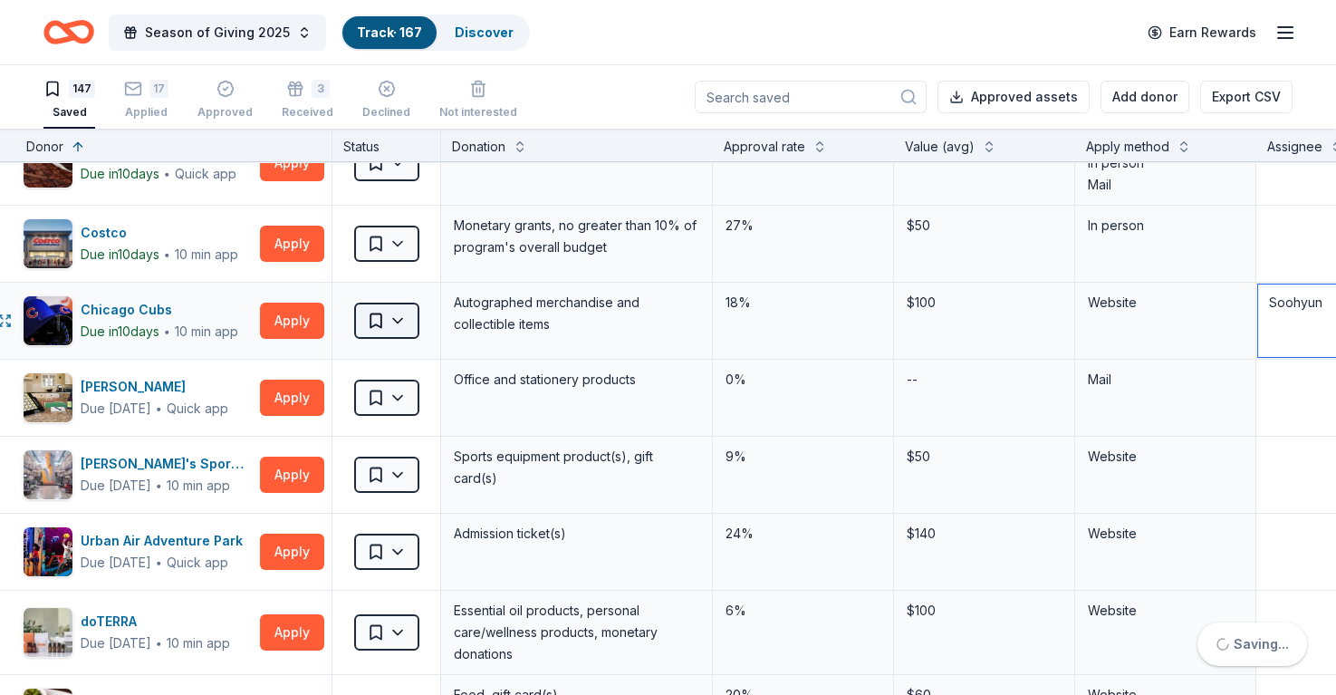
type textarea "Soohyun"
click at [377, 314] on html "Season of Giving 2025 Track · 167 Discover Earn Rewards 147 Saved 17 Applied Ap…" at bounding box center [668, 347] width 1336 height 695
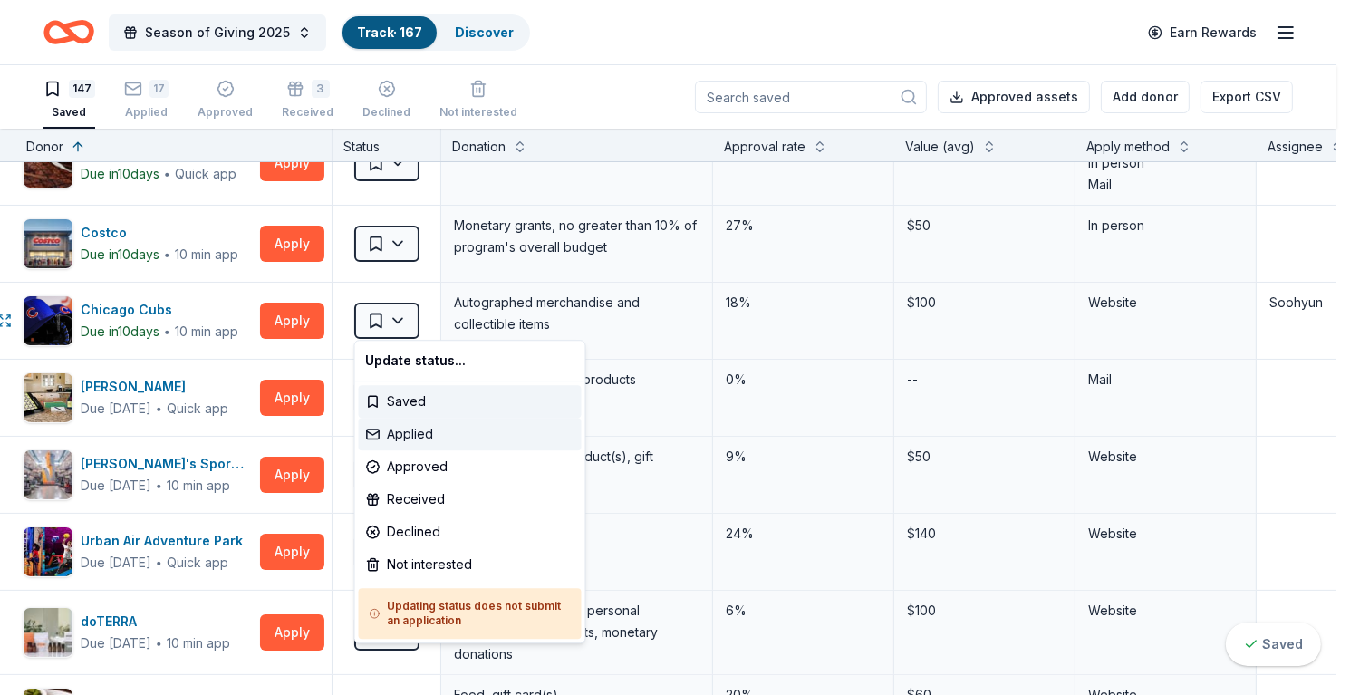
click at [420, 429] on div "Applied" at bounding box center [470, 434] width 223 height 33
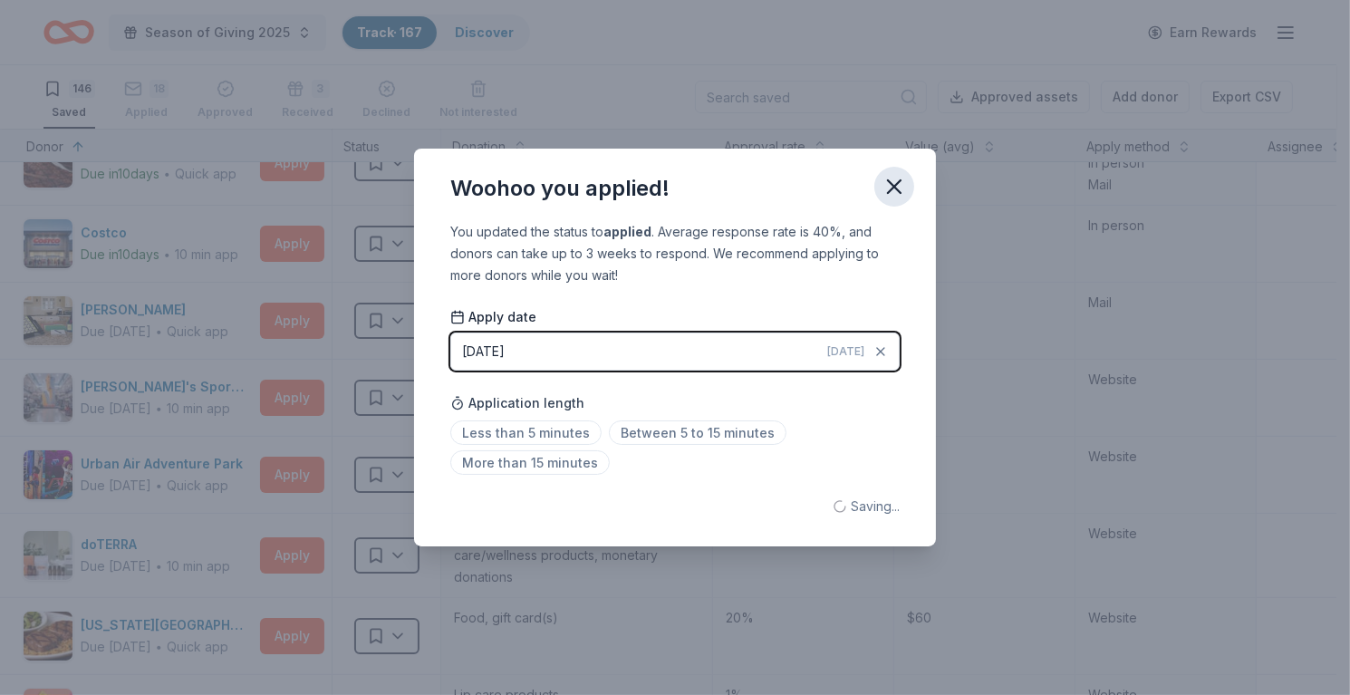
click at [893, 189] on icon "button" at bounding box center [894, 186] width 25 height 25
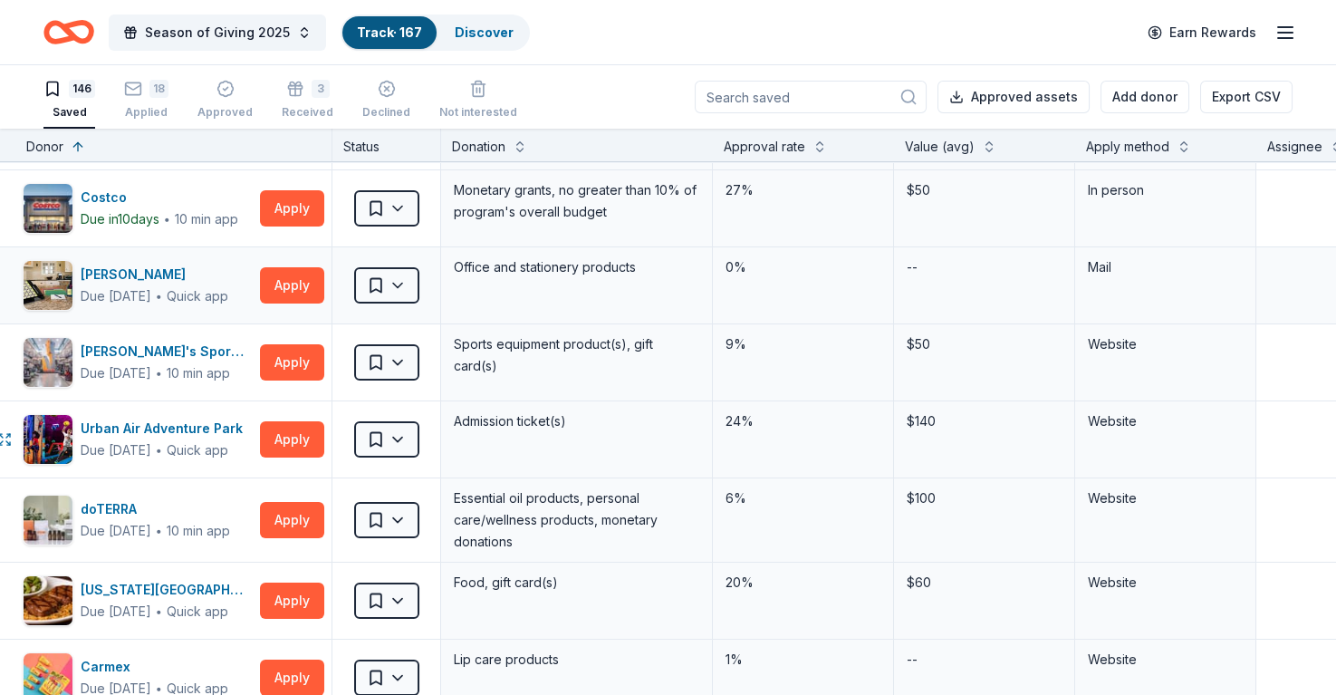
scroll to position [362, 28]
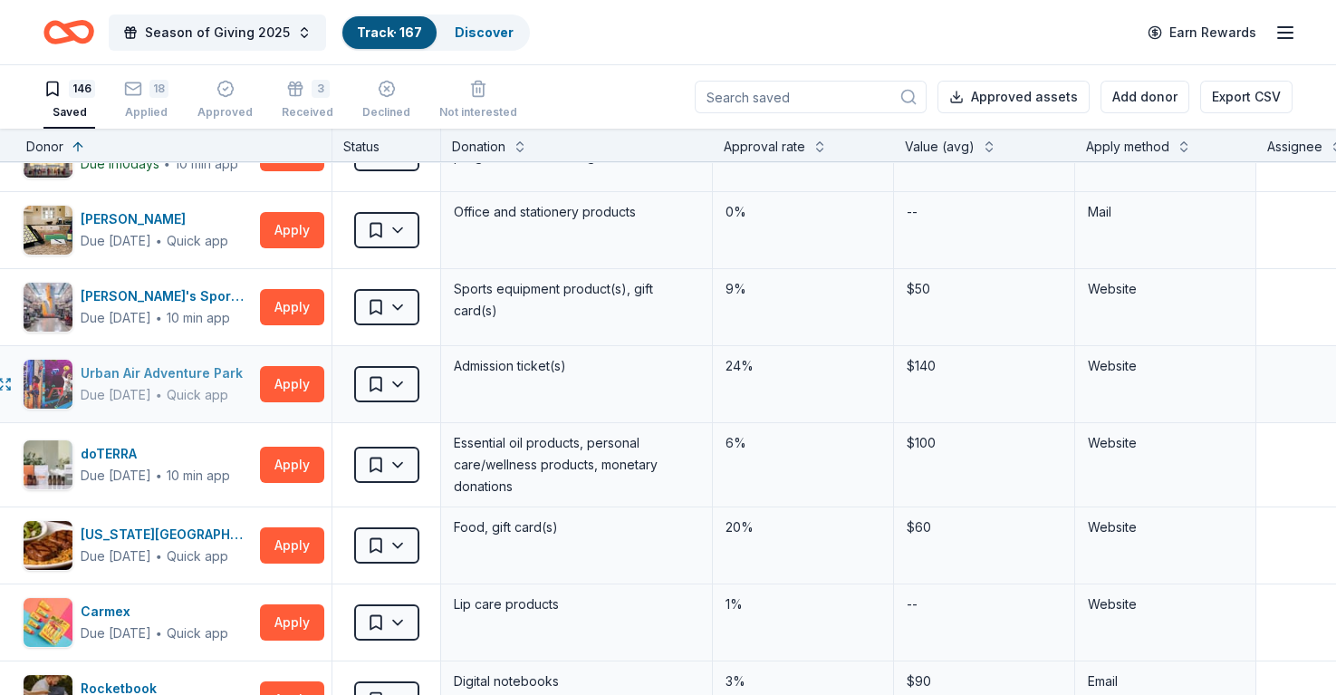
click at [219, 373] on div "Urban Air Adventure Park" at bounding box center [165, 373] width 169 height 22
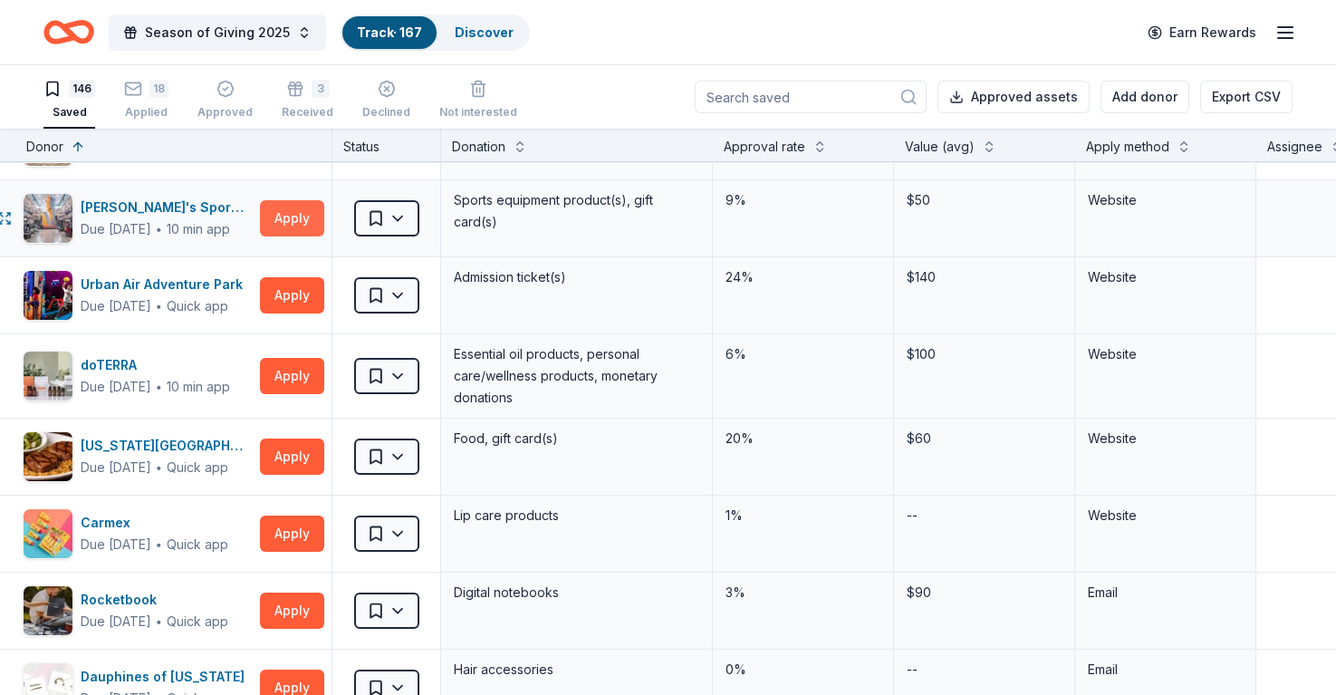
scroll to position [453, 28]
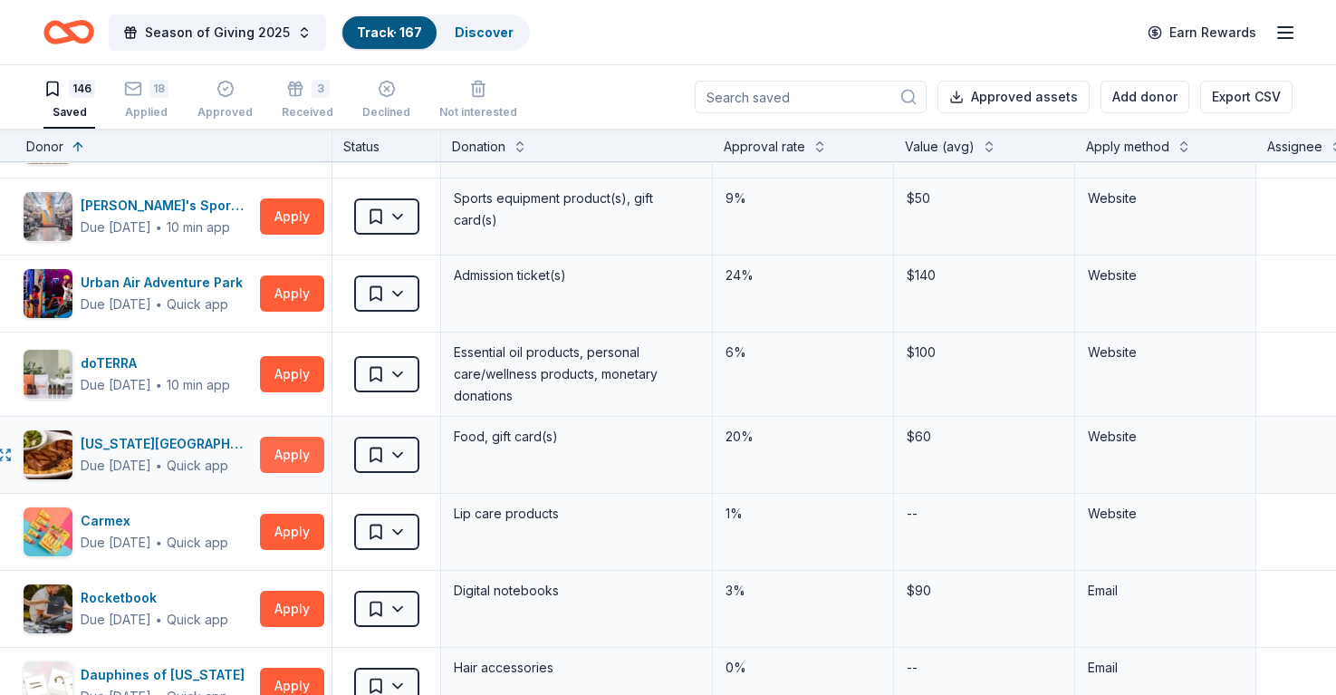
click at [302, 456] on button "Apply" at bounding box center [292, 455] width 64 height 36
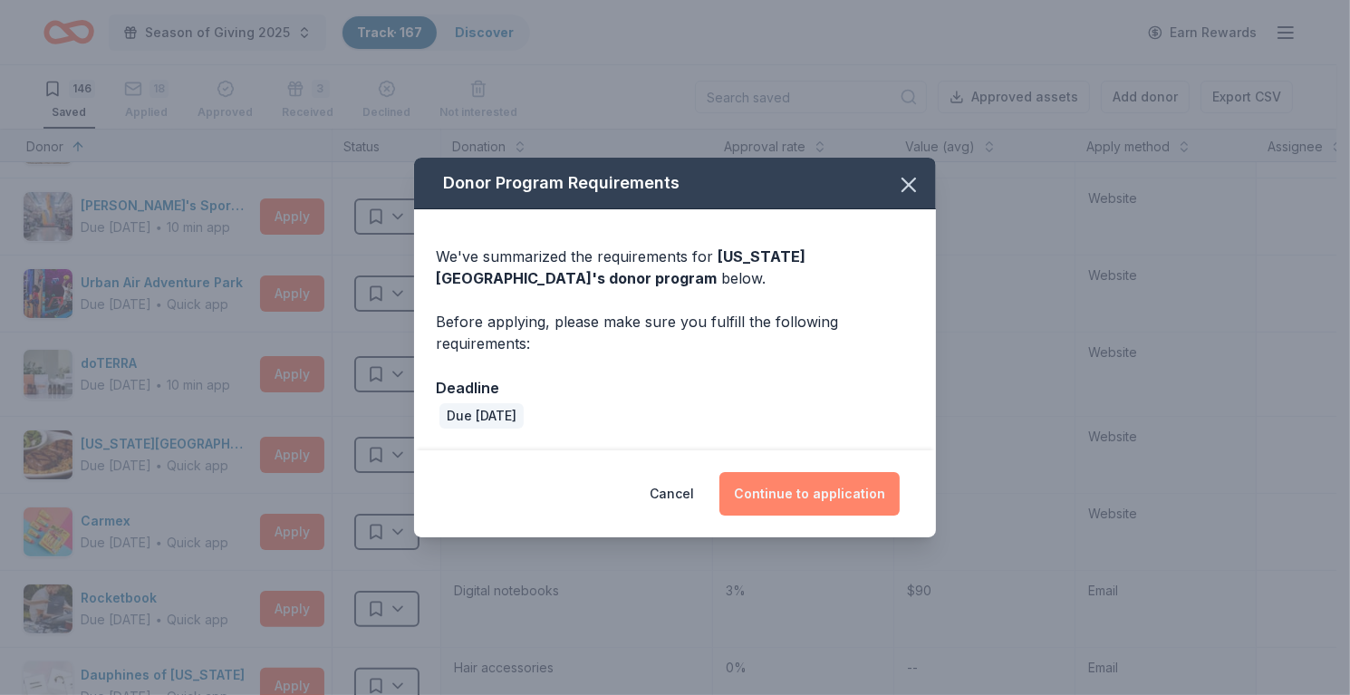
click at [844, 488] on button "Continue to application" at bounding box center [809, 493] width 180 height 43
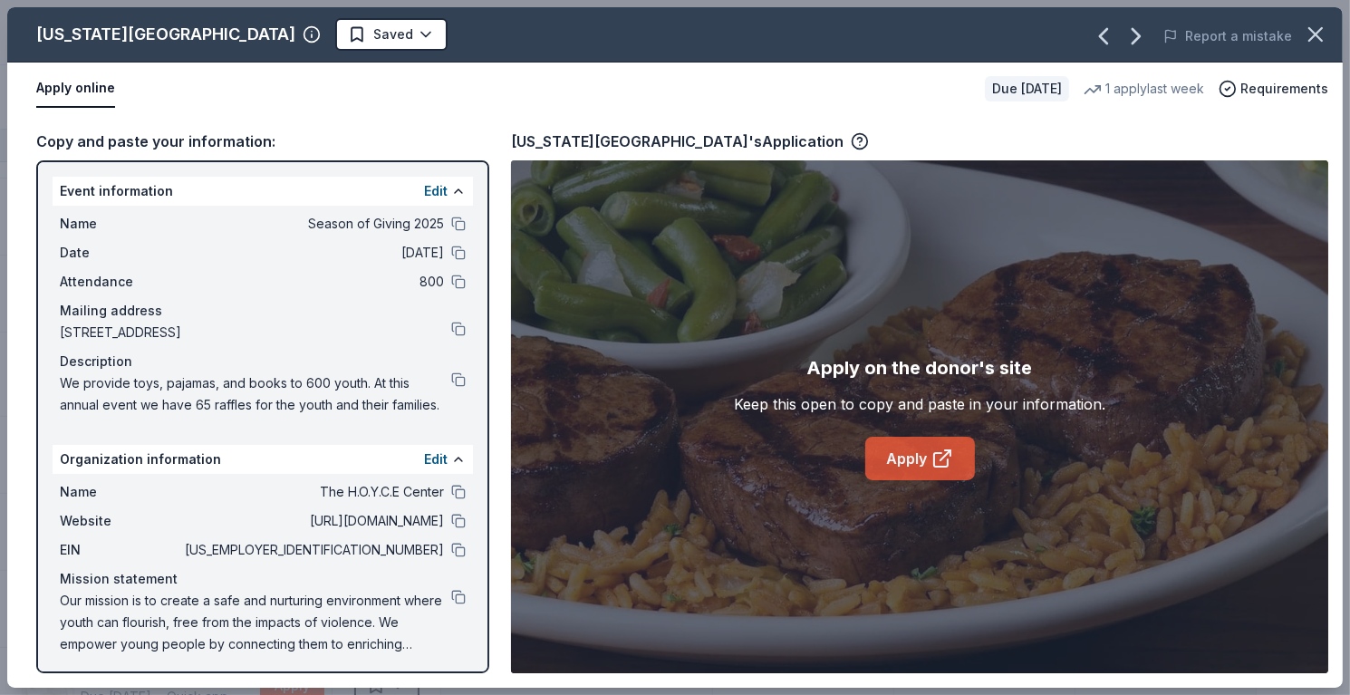
click at [973, 461] on div "Apply on the donor's site Keep this open to copy and paste in your information.…" at bounding box center [920, 416] width 372 height 127
click at [930, 459] on link "Apply" at bounding box center [920, 458] width 110 height 43
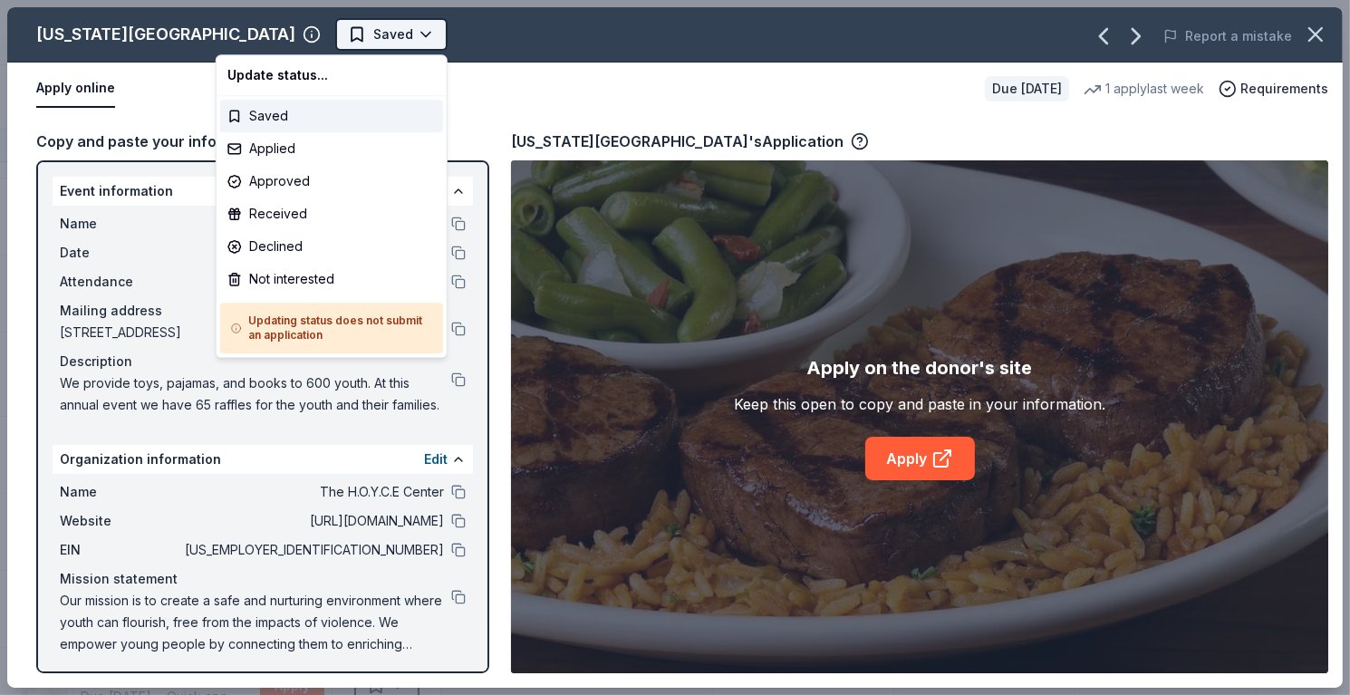
click at [277, 43] on html "Season of Giving 2025 Track · 167 Discover Earn Rewards 146 Saved 18 Applied Ap…" at bounding box center [675, 347] width 1350 height 695
click at [1315, 34] on html "Season of Giving 2025 Track · 167 Discover Earn Rewards 146 Saved 18 Applied Ap…" at bounding box center [675, 347] width 1350 height 695
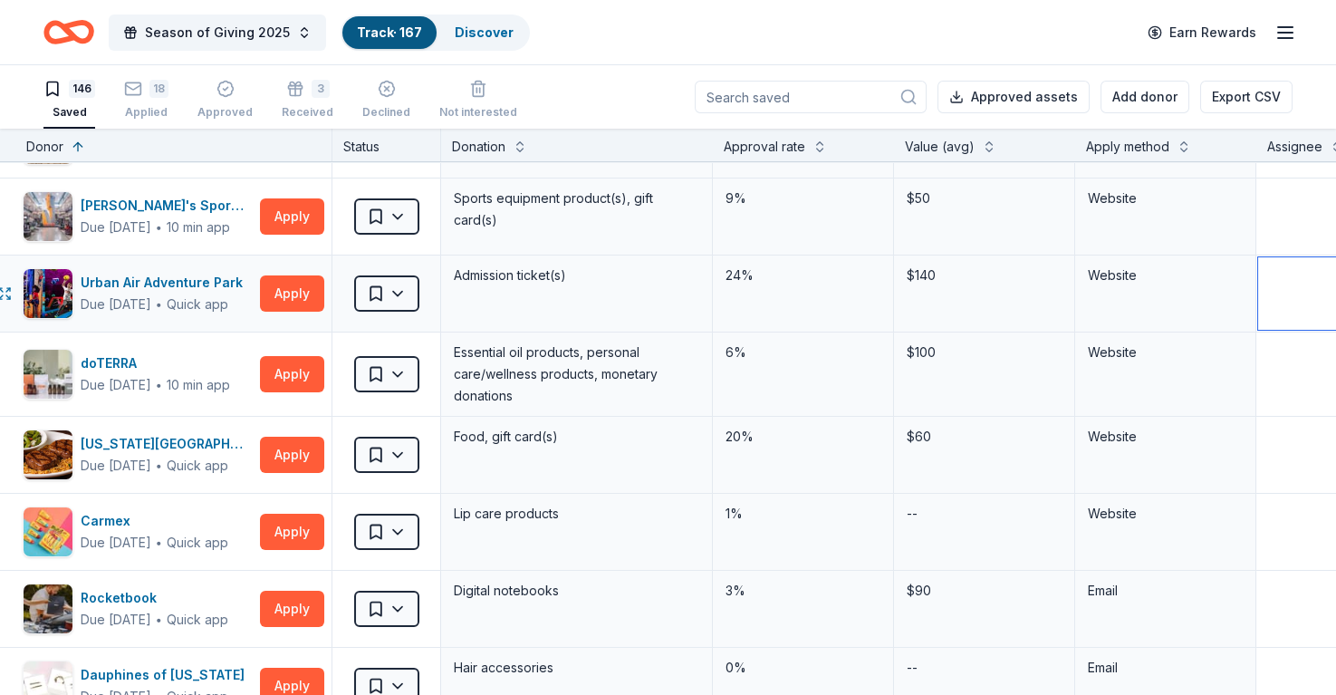
click at [1283, 289] on textarea at bounding box center [1347, 293] width 177 height 72
type textarea "Soohyun"
click at [379, 294] on html "Season of Giving 2025 Track · 167 Discover Earn Rewards 146 Saved 18 Applied Ap…" at bounding box center [668, 347] width 1336 height 695
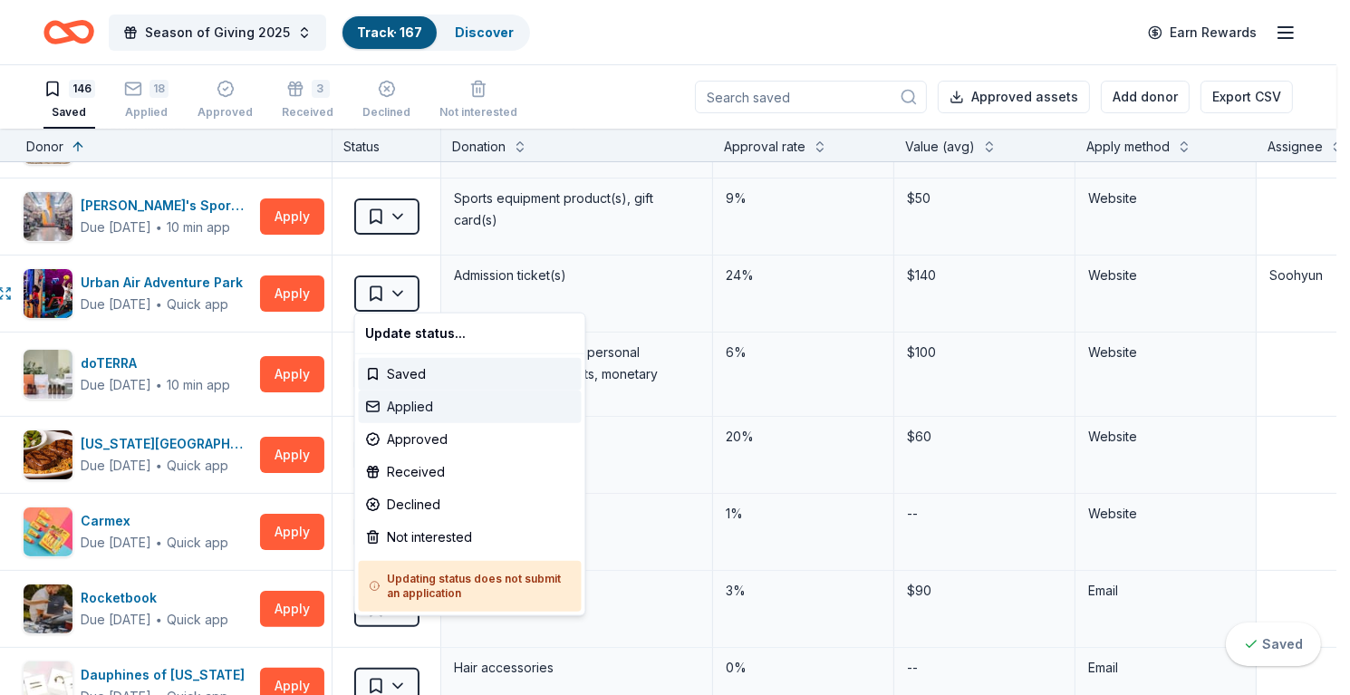
click at [416, 404] on div "Applied" at bounding box center [470, 407] width 223 height 33
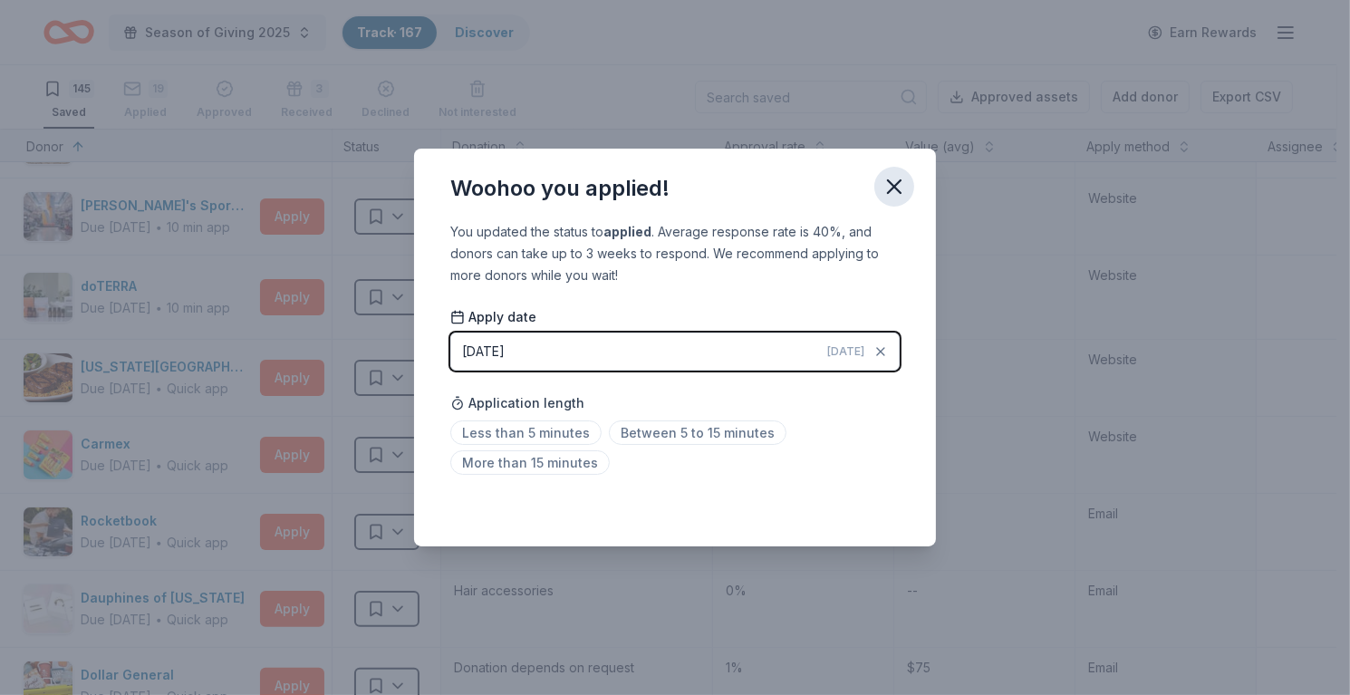
click at [896, 185] on icon "button" at bounding box center [894, 186] width 13 height 13
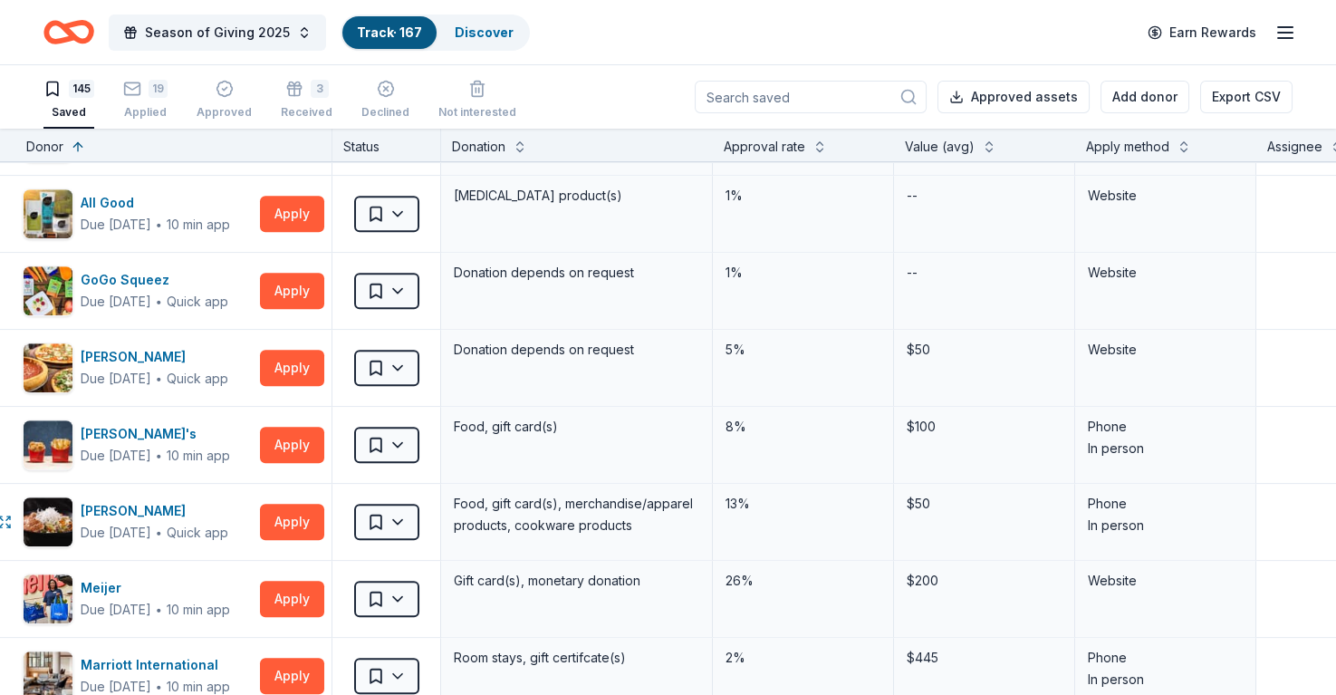
scroll to position [2628, 28]
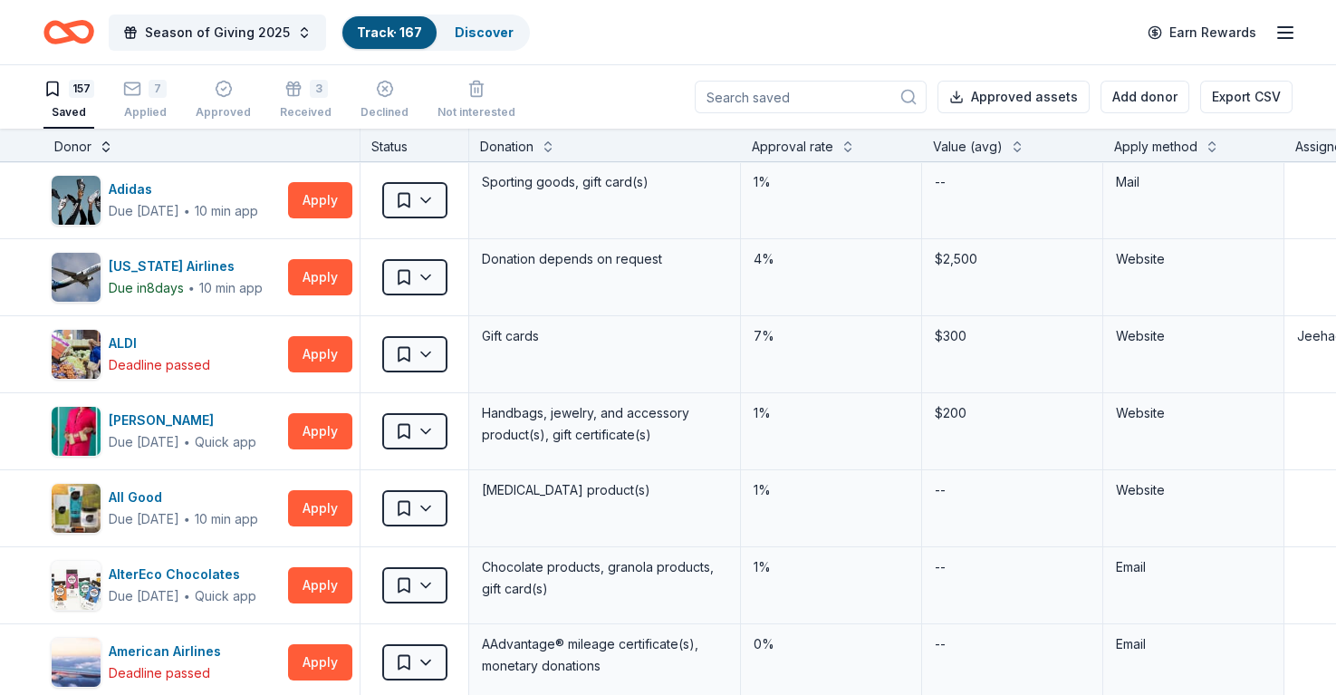
click at [106, 148] on button at bounding box center [106, 145] width 14 height 18
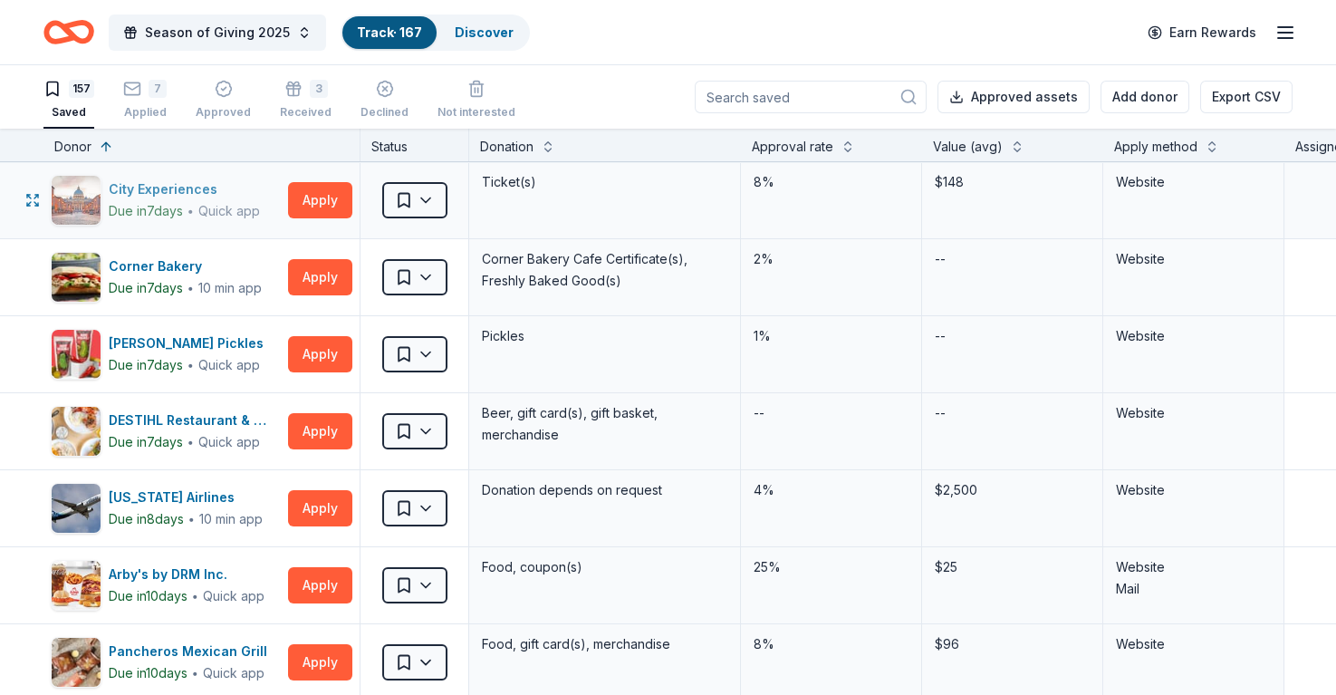
click at [81, 198] on img "button" at bounding box center [76, 200] width 49 height 49
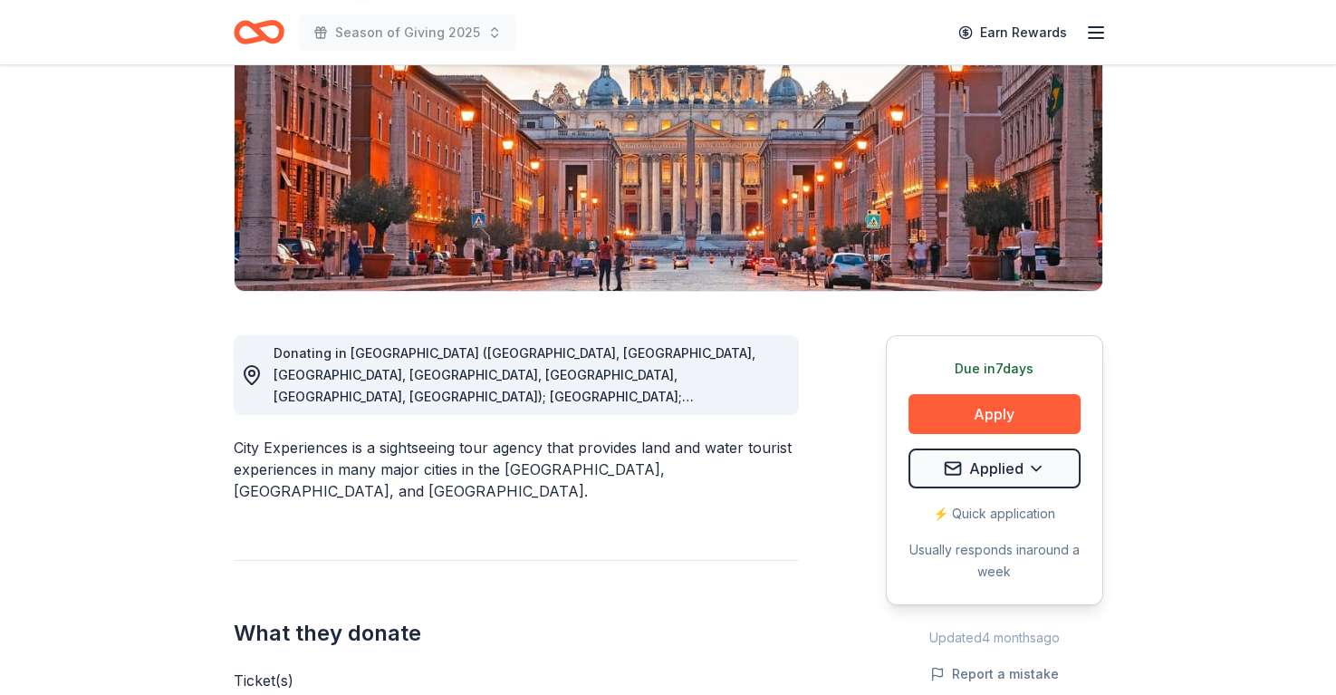
scroll to position [272, 0]
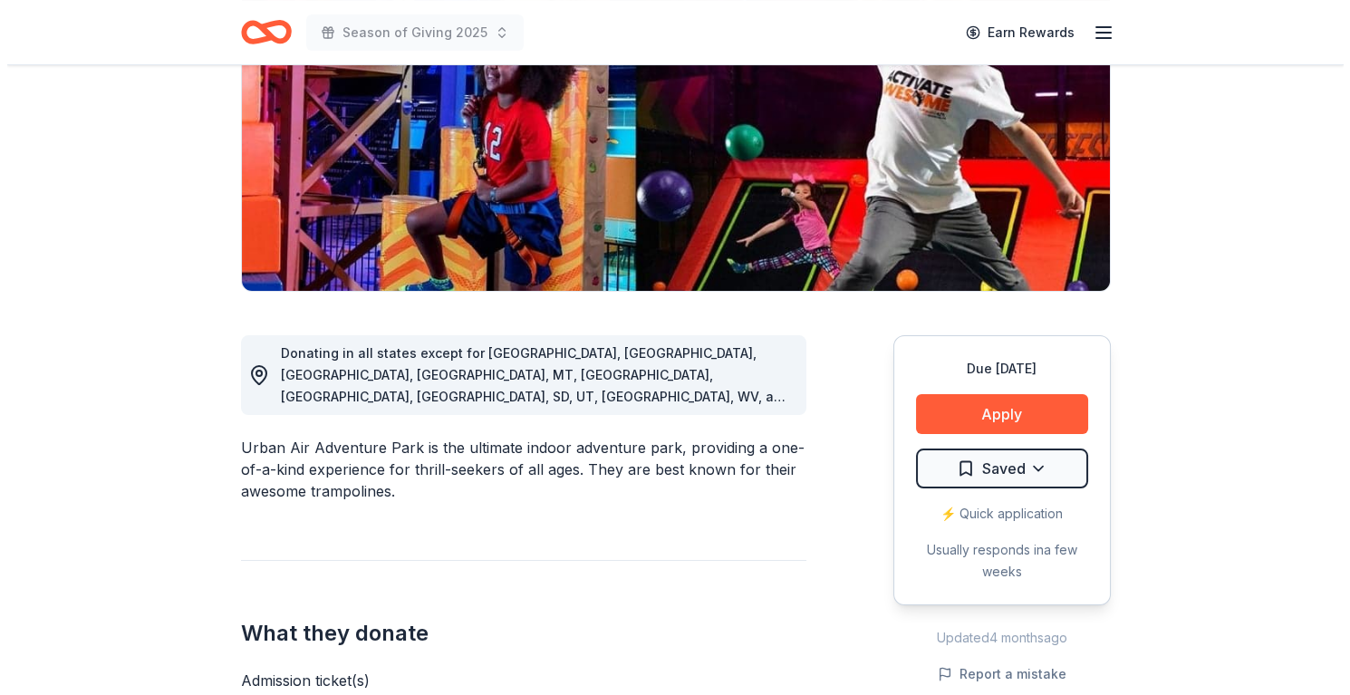
scroll to position [272, 0]
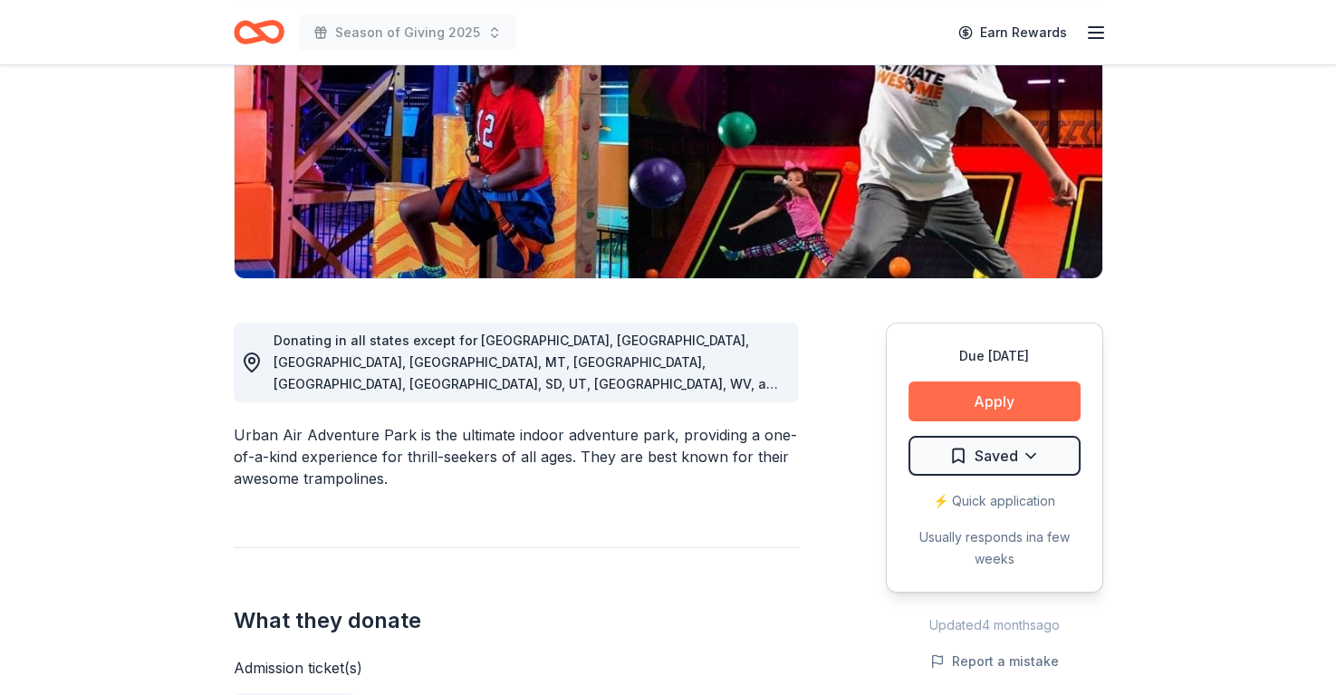
click at [959, 402] on button "Apply" at bounding box center [995, 401] width 172 height 40
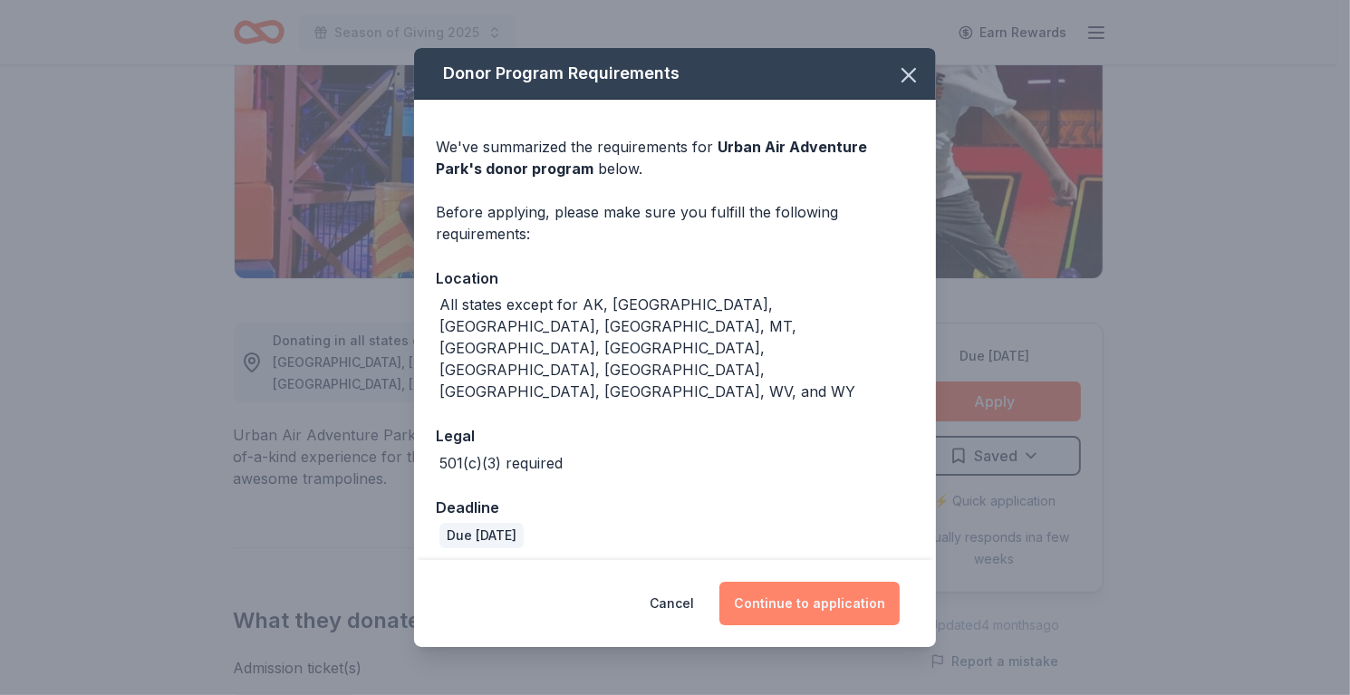
click at [812, 582] on button "Continue to application" at bounding box center [809, 603] width 180 height 43
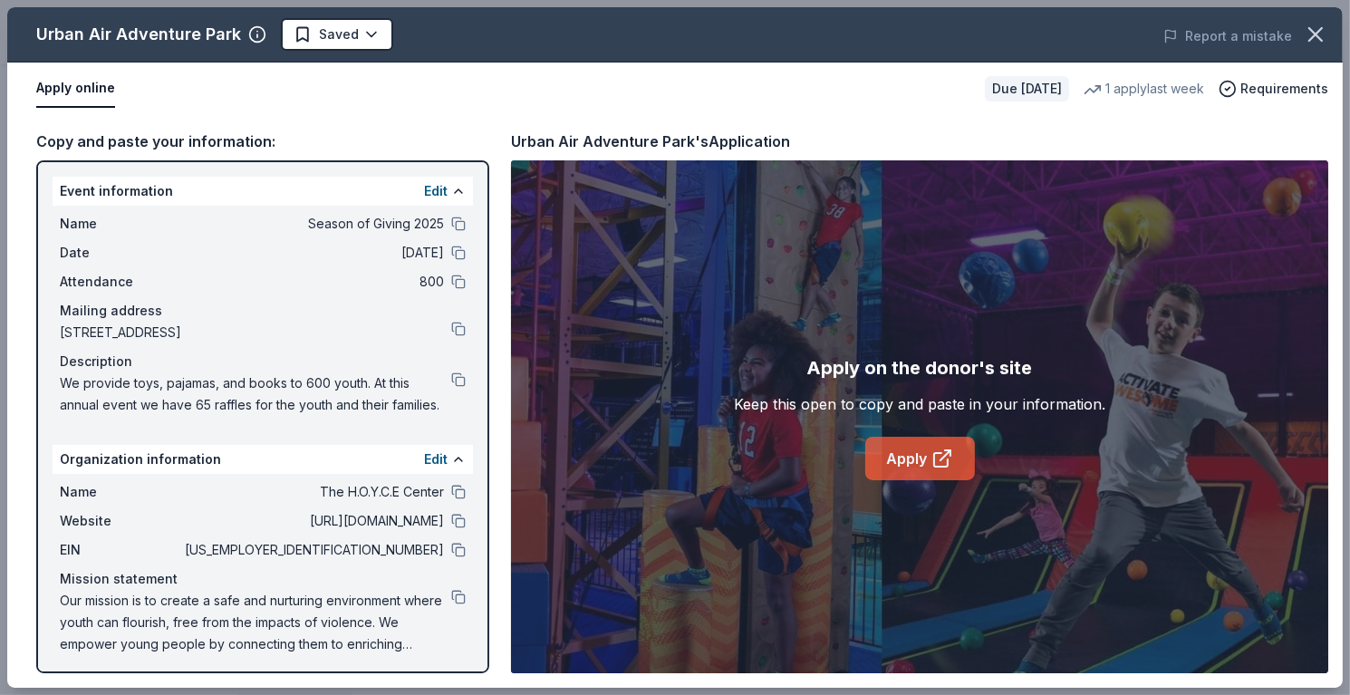
click at [896, 446] on link "Apply" at bounding box center [920, 458] width 110 height 43
